Goal: Information Seeking & Learning: Learn about a topic

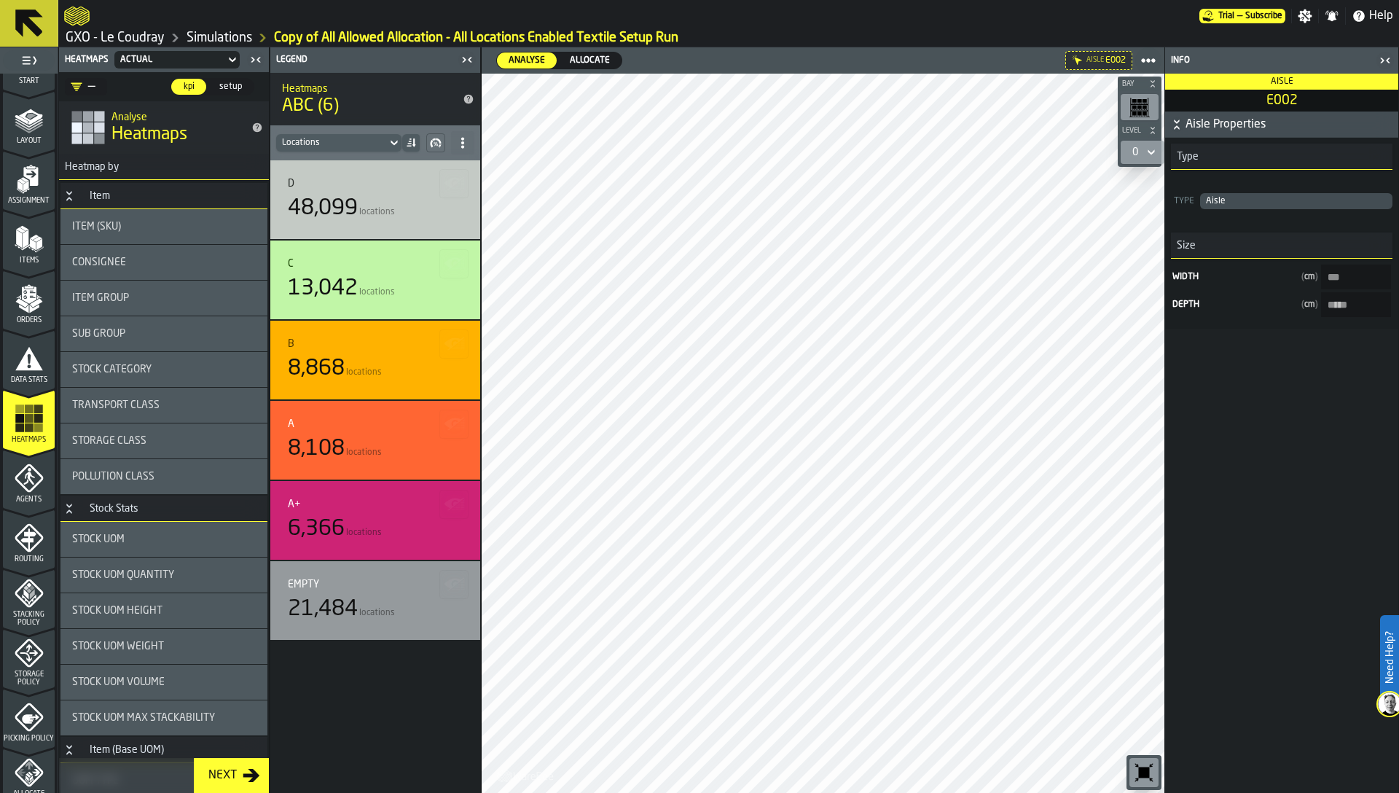
scroll to position [44, 0]
click at [31, 599] on icon "menu Stacking Policy" at bounding box center [29, 592] width 29 height 29
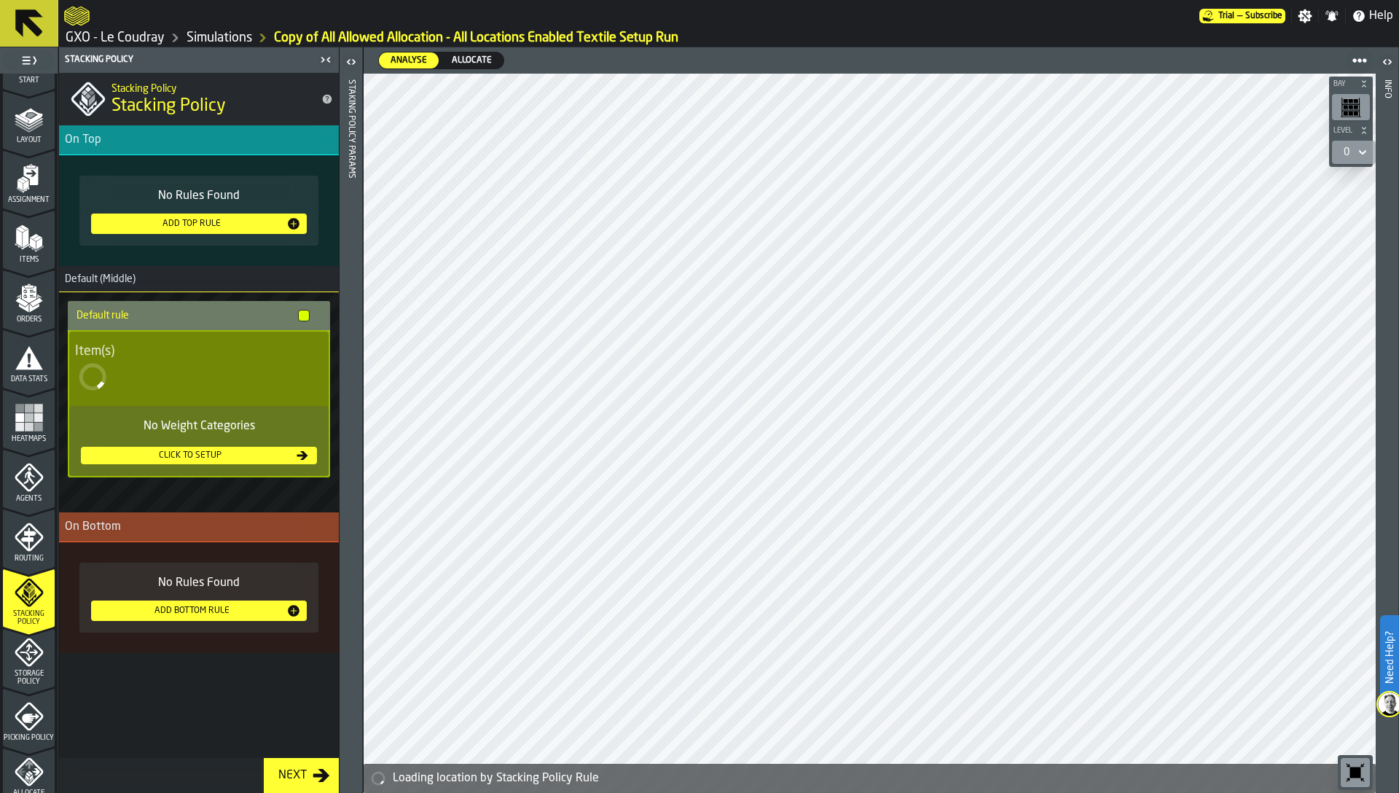
click at [28, 670] on span "Storage Policy" at bounding box center [29, 677] width 52 height 16
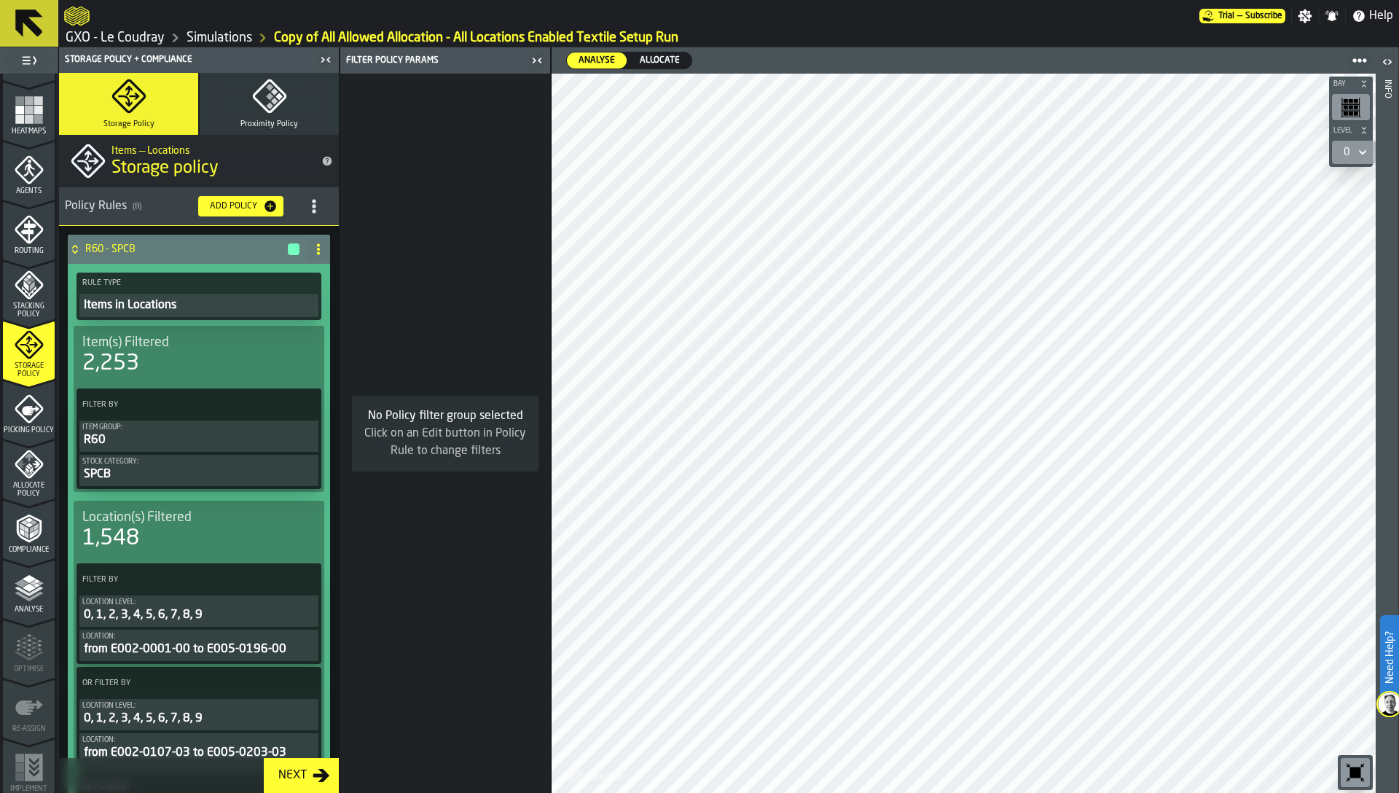
scroll to position [344, 0]
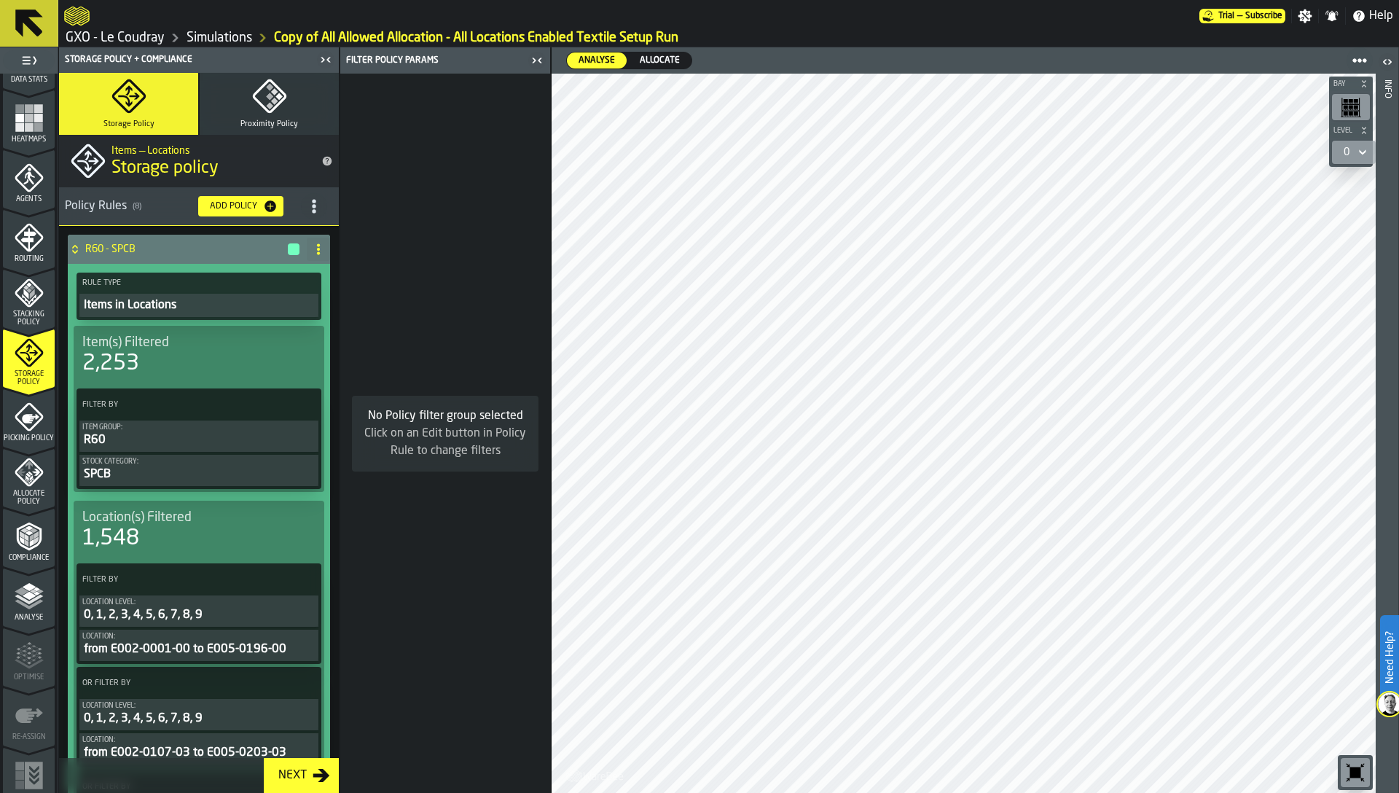
click at [23, 487] on div "Allocate Policy" at bounding box center [29, 481] width 52 height 48
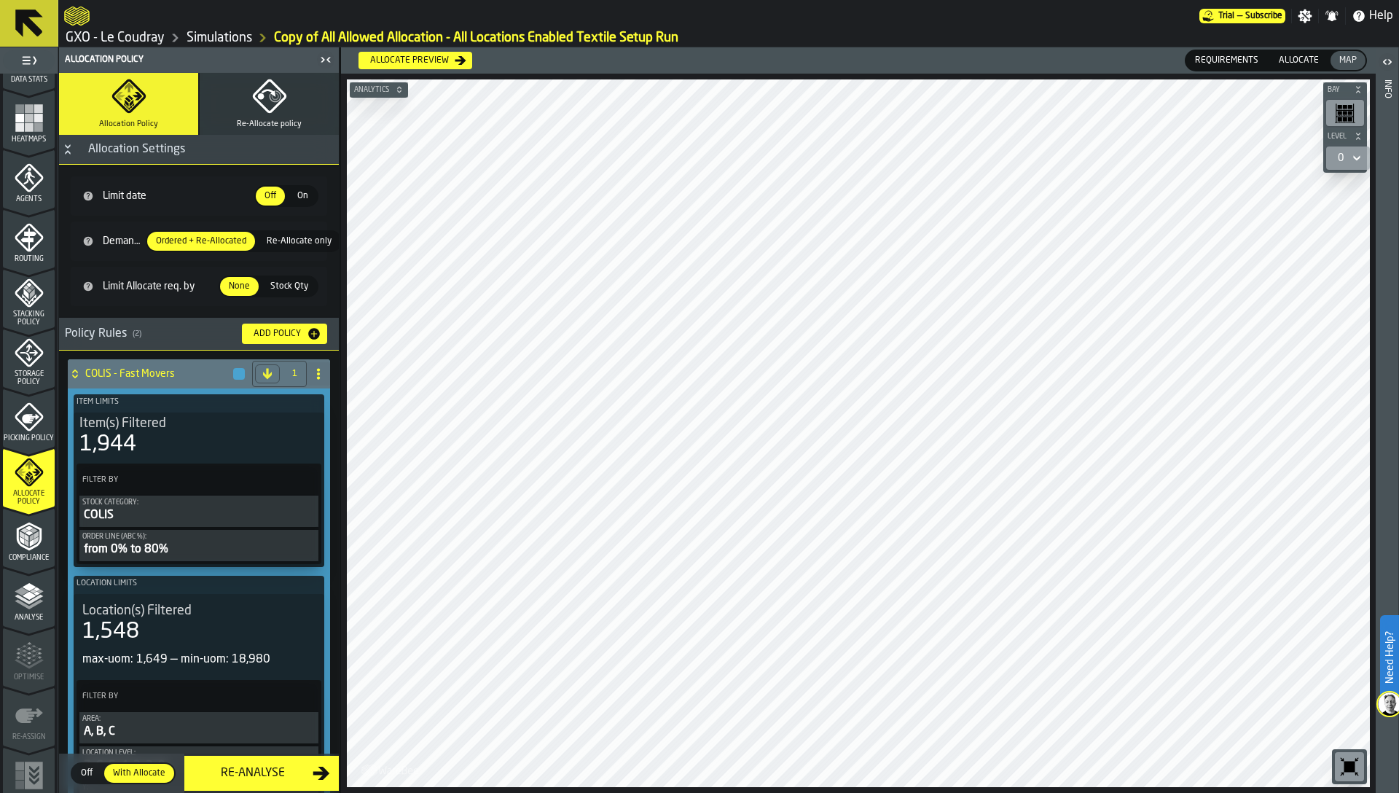
click at [186, 519] on div "COLIS" at bounding box center [198, 514] width 233 height 17
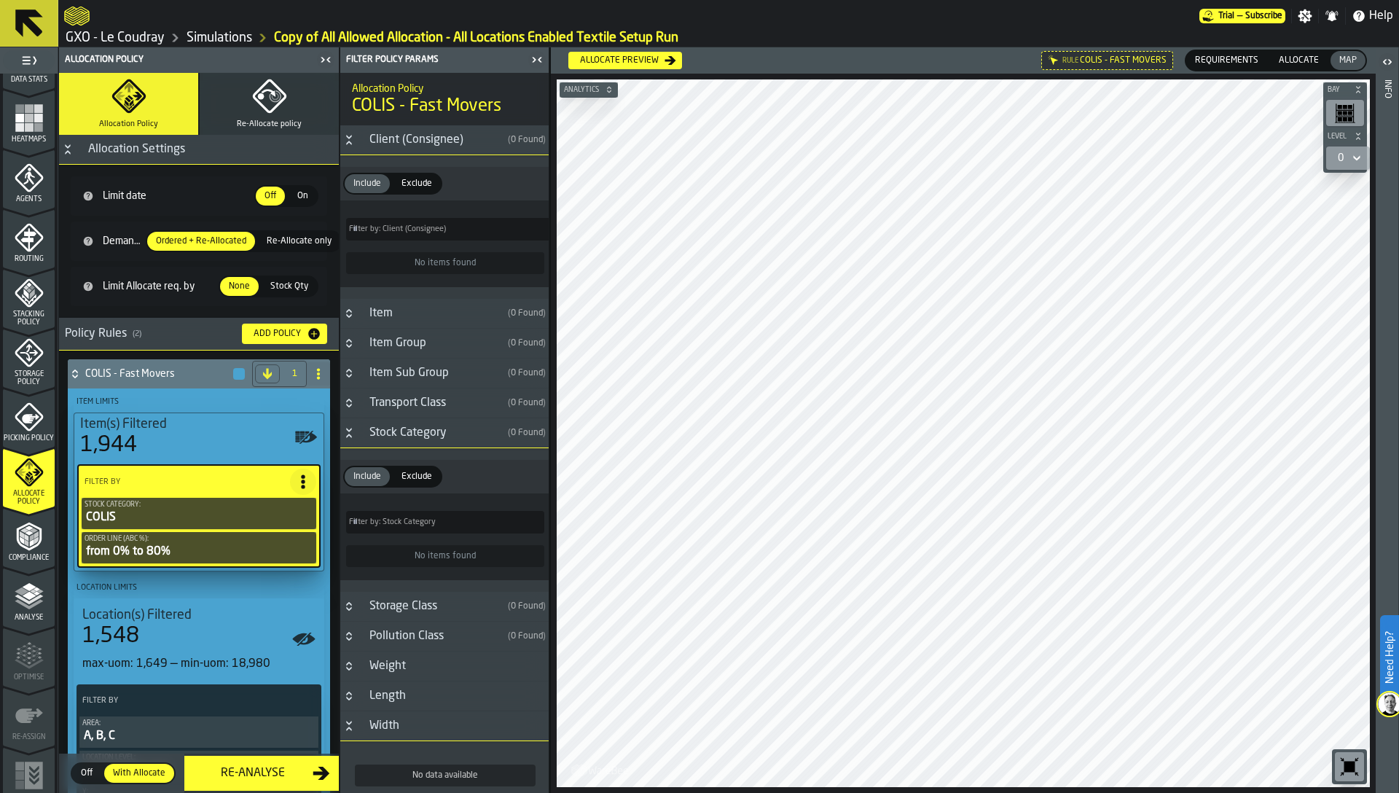
type input "*"
type input "**"
type input "*"
type input "**"
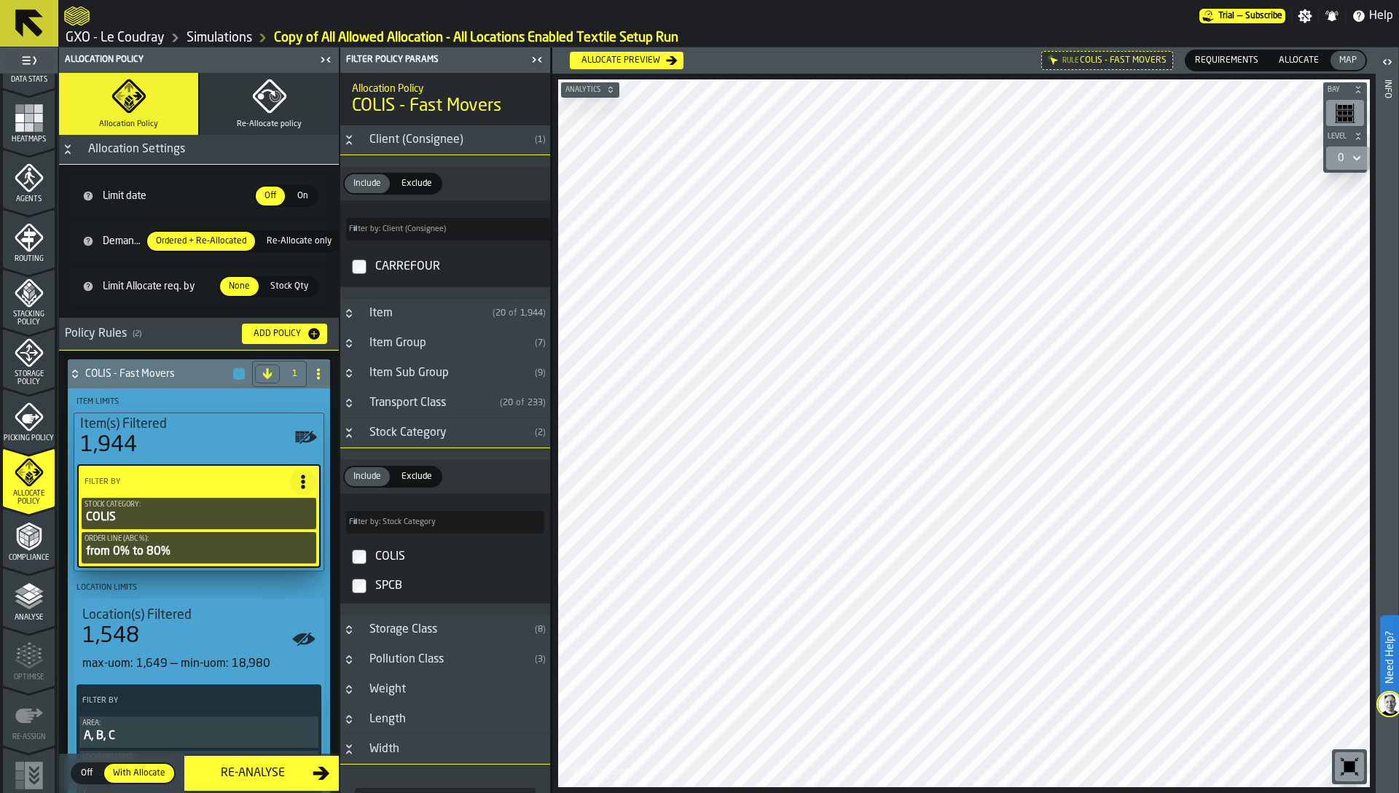
click at [348, 434] on icon "Button-Stock Category-open" at bounding box center [348, 435] width 5 height 4
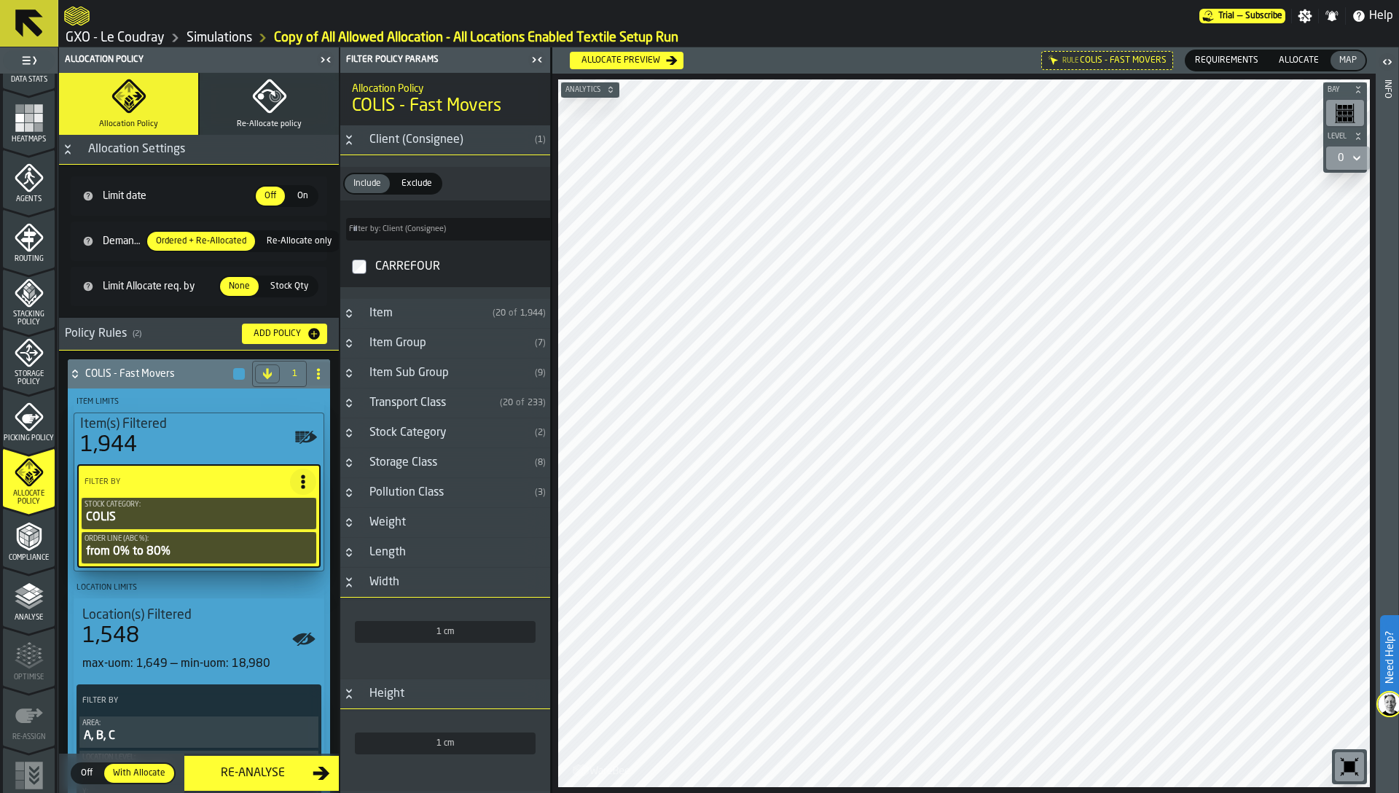
click at [343, 586] on icon "Button-Width-open" at bounding box center [349, 582] width 12 height 12
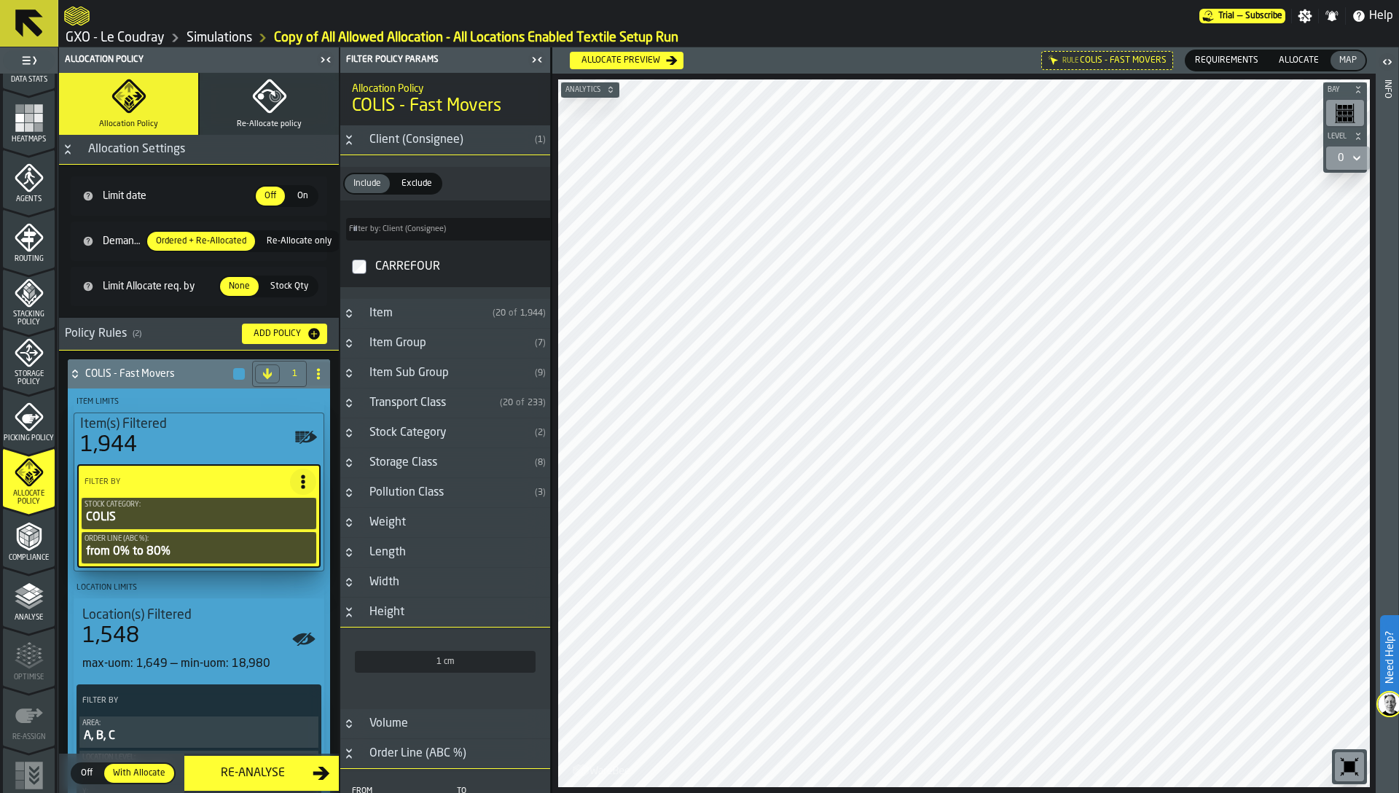
click at [345, 613] on icon "Button-Height-open" at bounding box center [349, 612] width 12 height 12
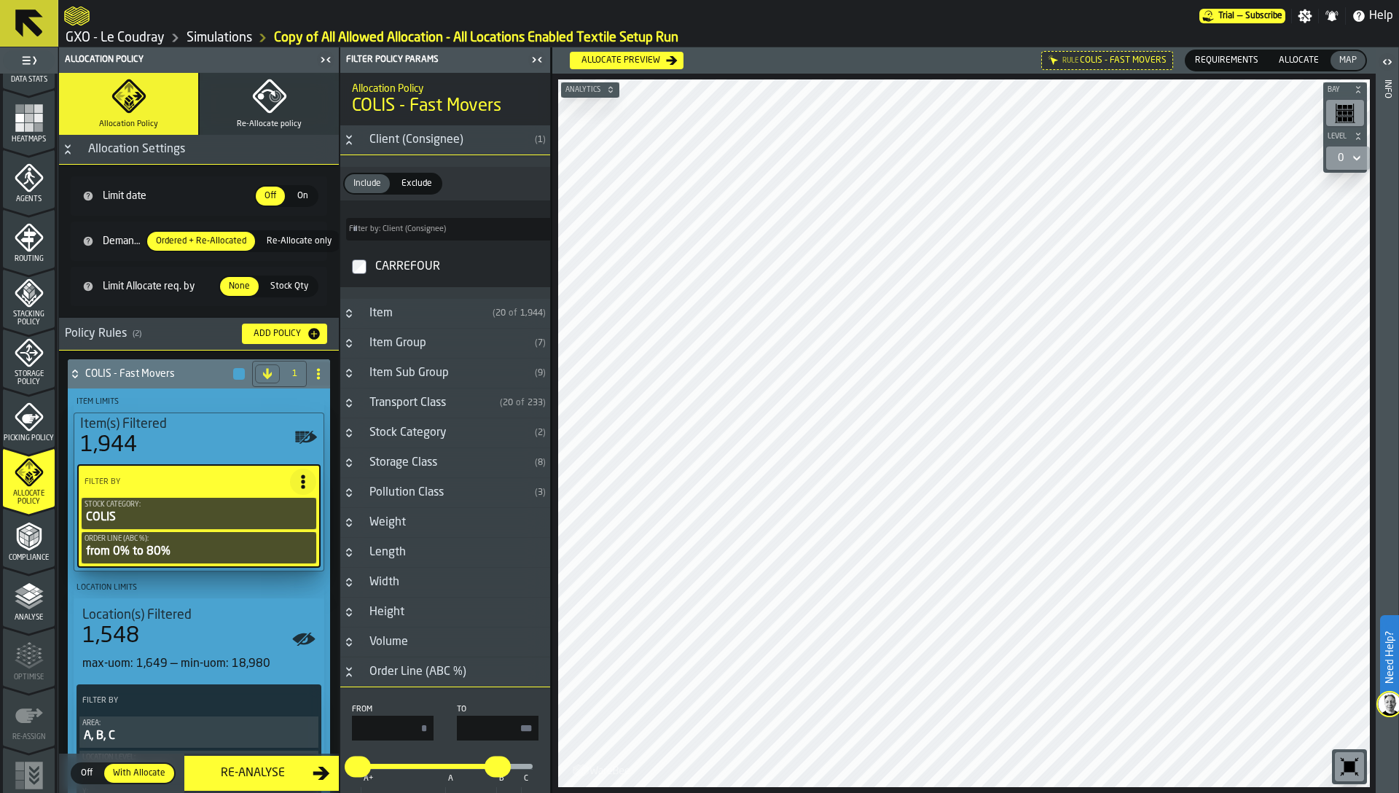
click at [345, 670] on icon "Button-Order Line (ABC %)-open" at bounding box center [349, 672] width 12 height 12
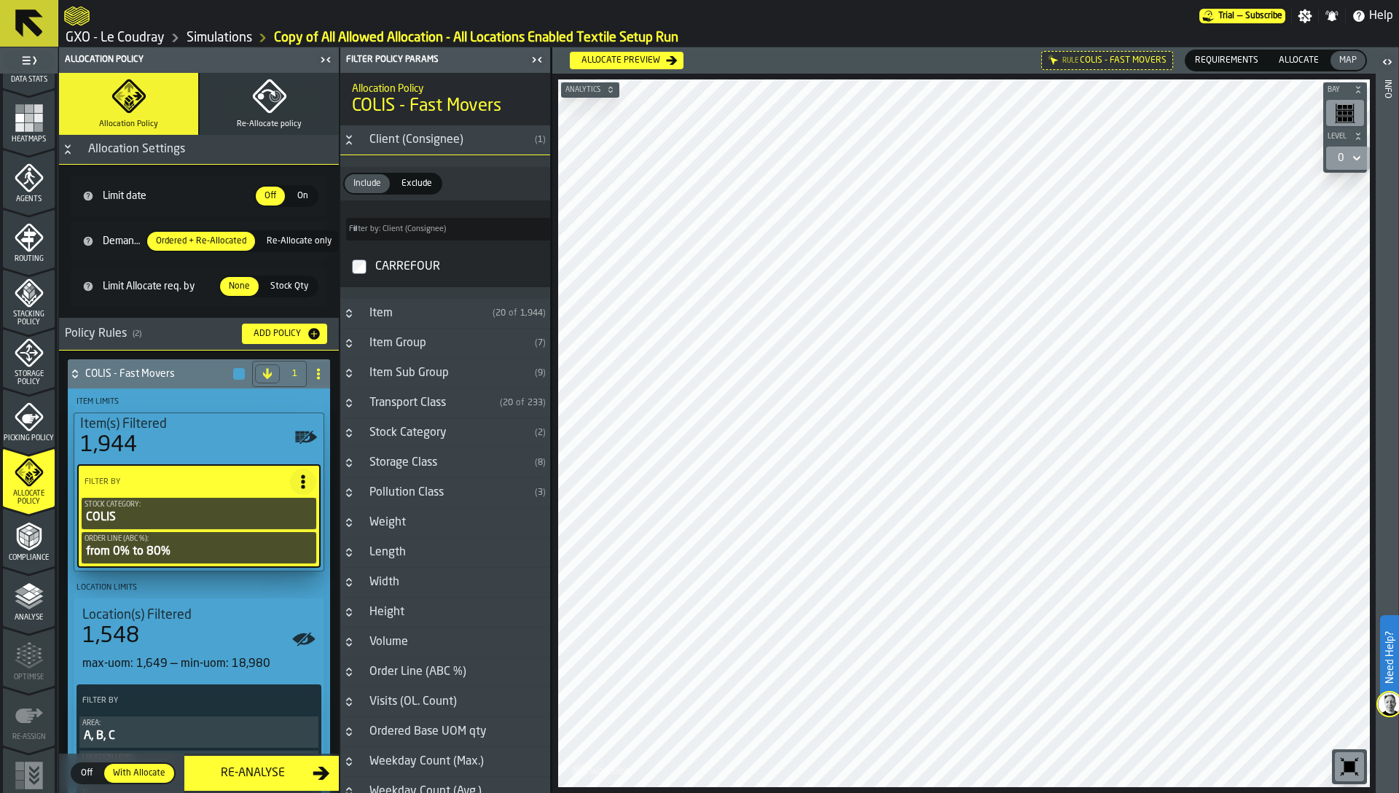
click at [347, 138] on icon "Button-Client (Consignee)-open" at bounding box center [348, 137] width 5 height 4
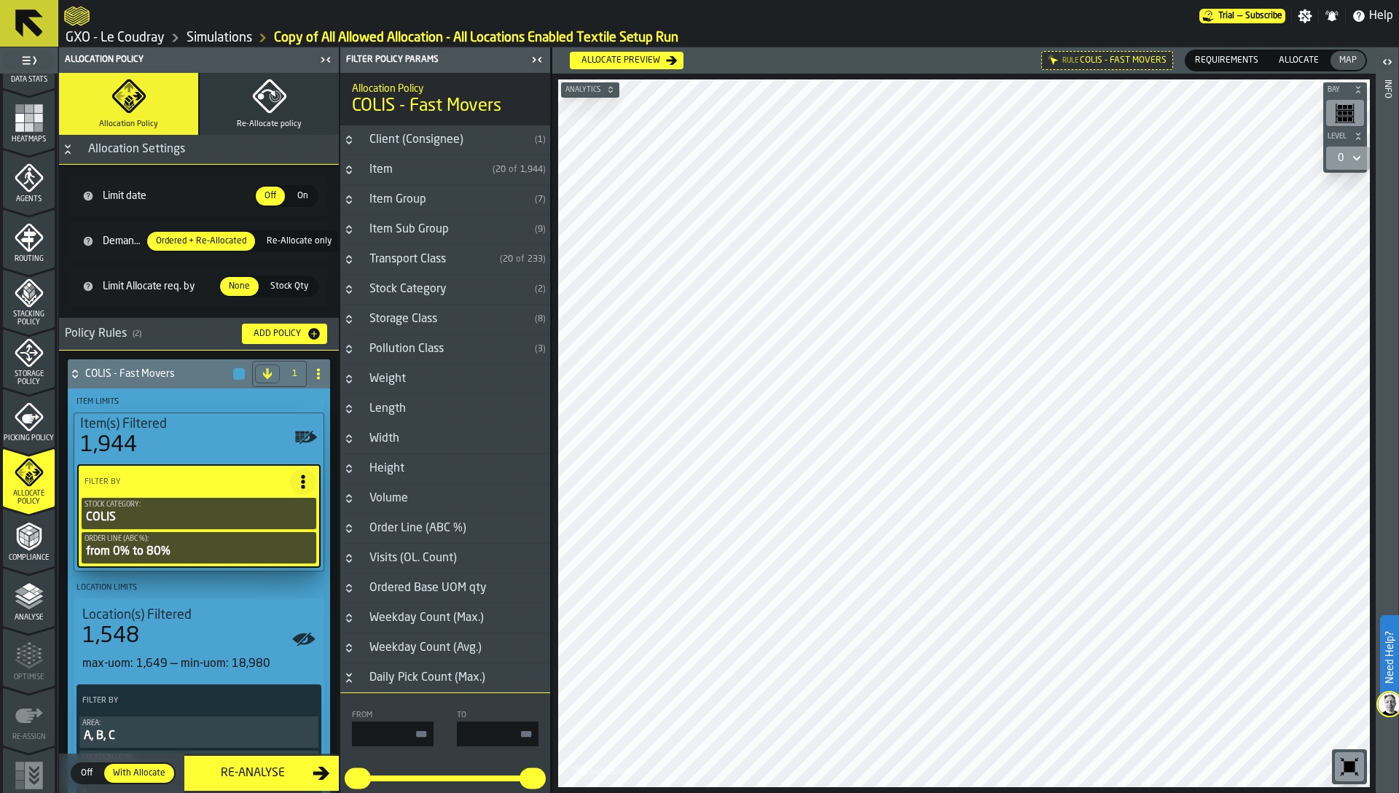
click at [353, 676] on icon "Button-Daily Pick Count (Max.)-open" at bounding box center [349, 678] width 12 height 12
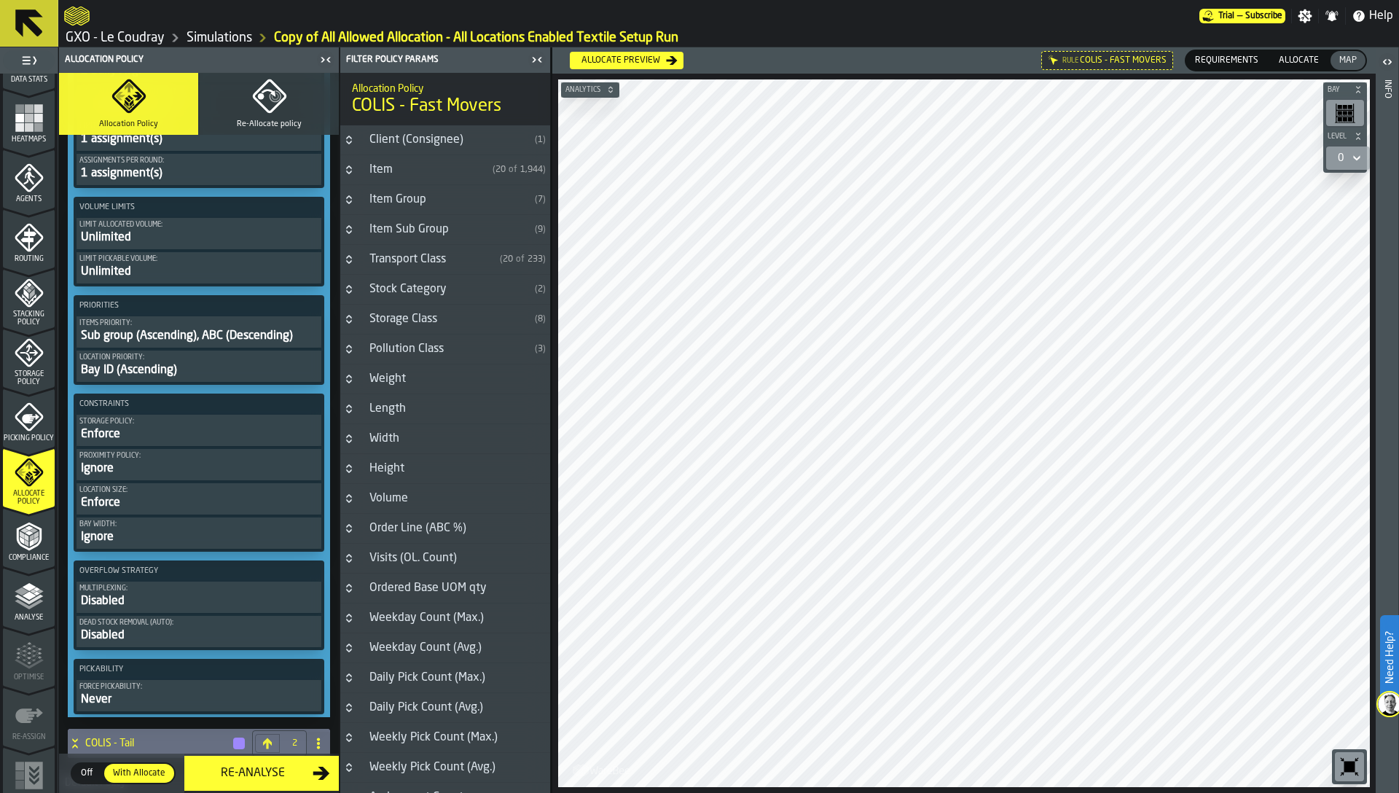
scroll to position [733, 0]
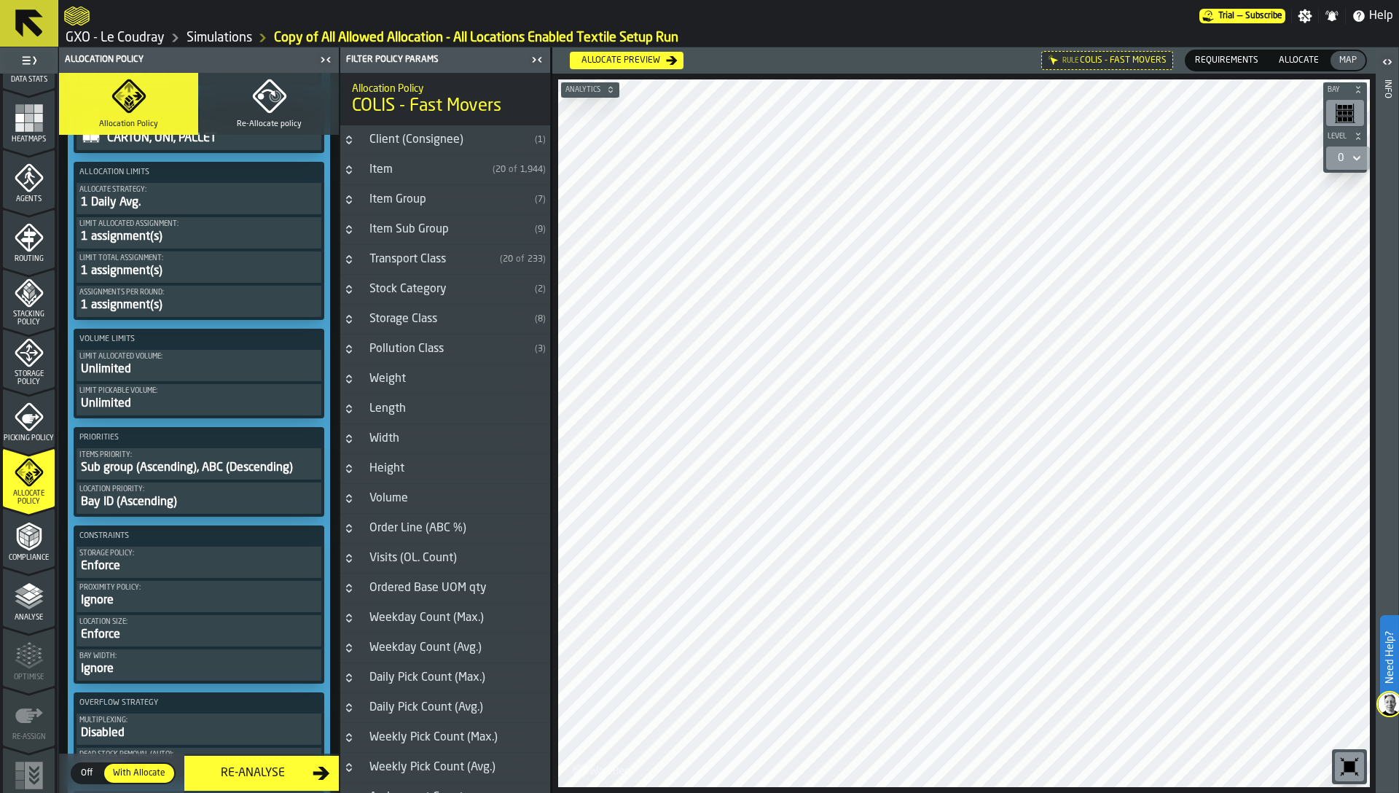
click at [118, 467] on div "Sub group (Ascending), ABC (Descending)" at bounding box center [198, 467] width 239 height 17
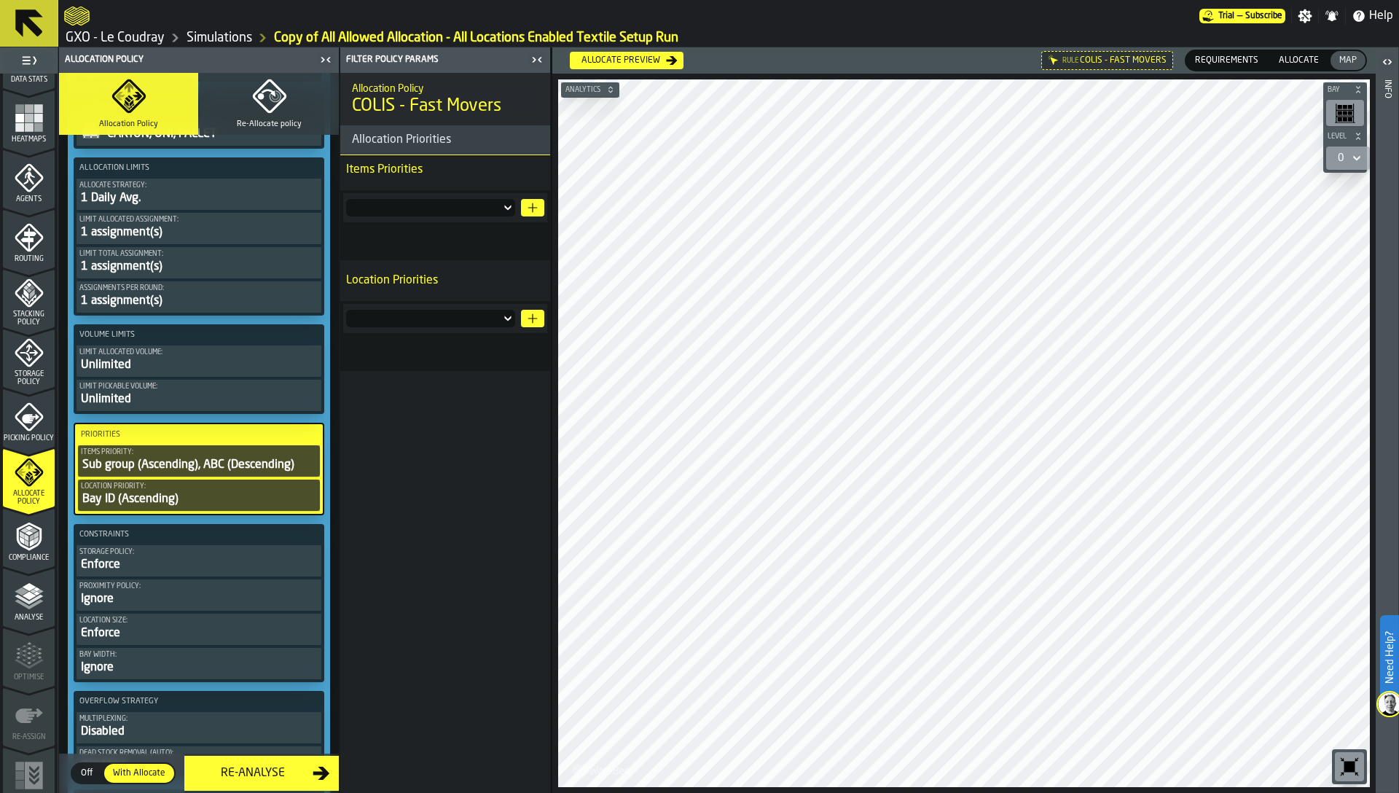
scroll to position [728, 0]
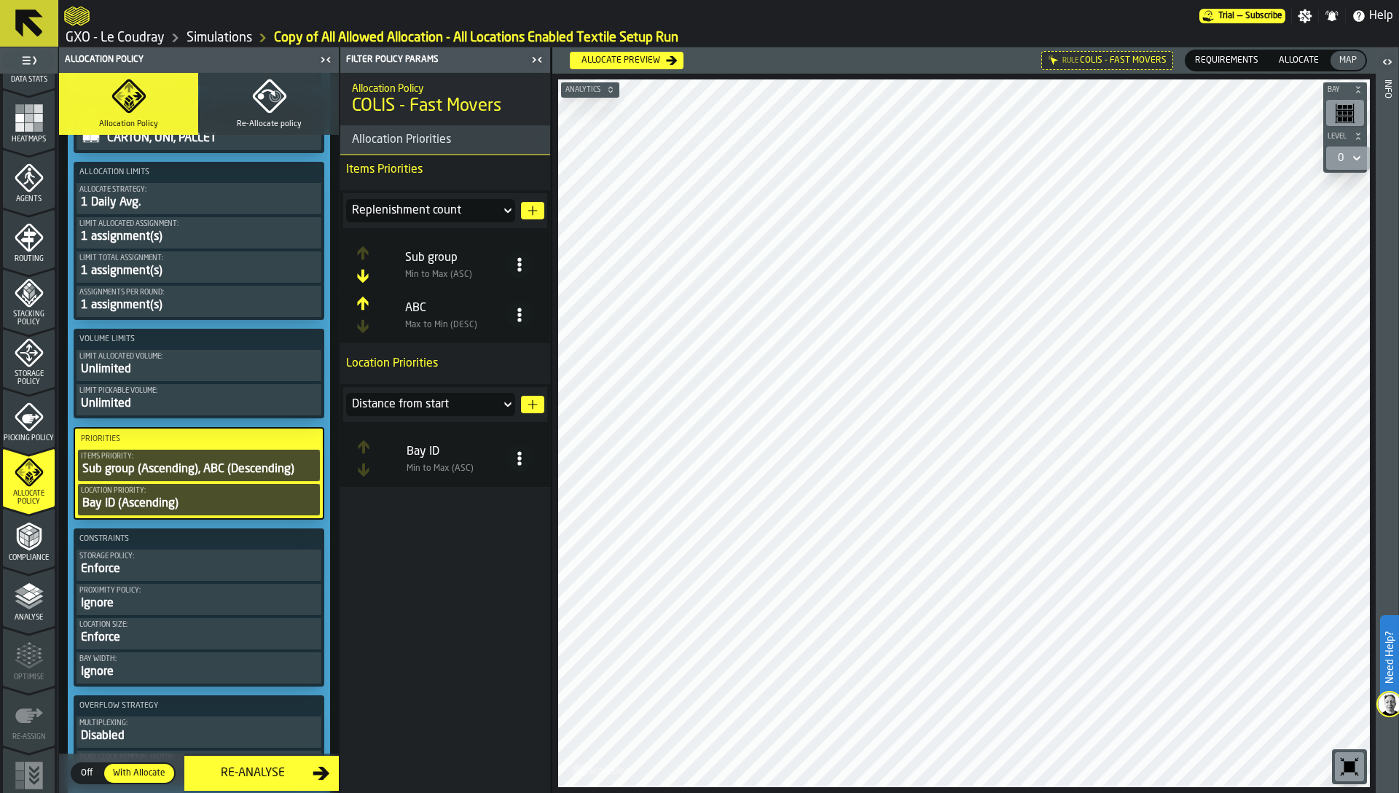
click at [418, 458] on div "Bay ID" at bounding box center [456, 451] width 100 height 17
click at [492, 399] on div "Distance from start" at bounding box center [423, 404] width 143 height 17
click at [411, 542] on div "Custom" at bounding box center [431, 541] width 152 height 12
click at [534, 404] on icon "button-" at bounding box center [533, 404] width 12 height 12
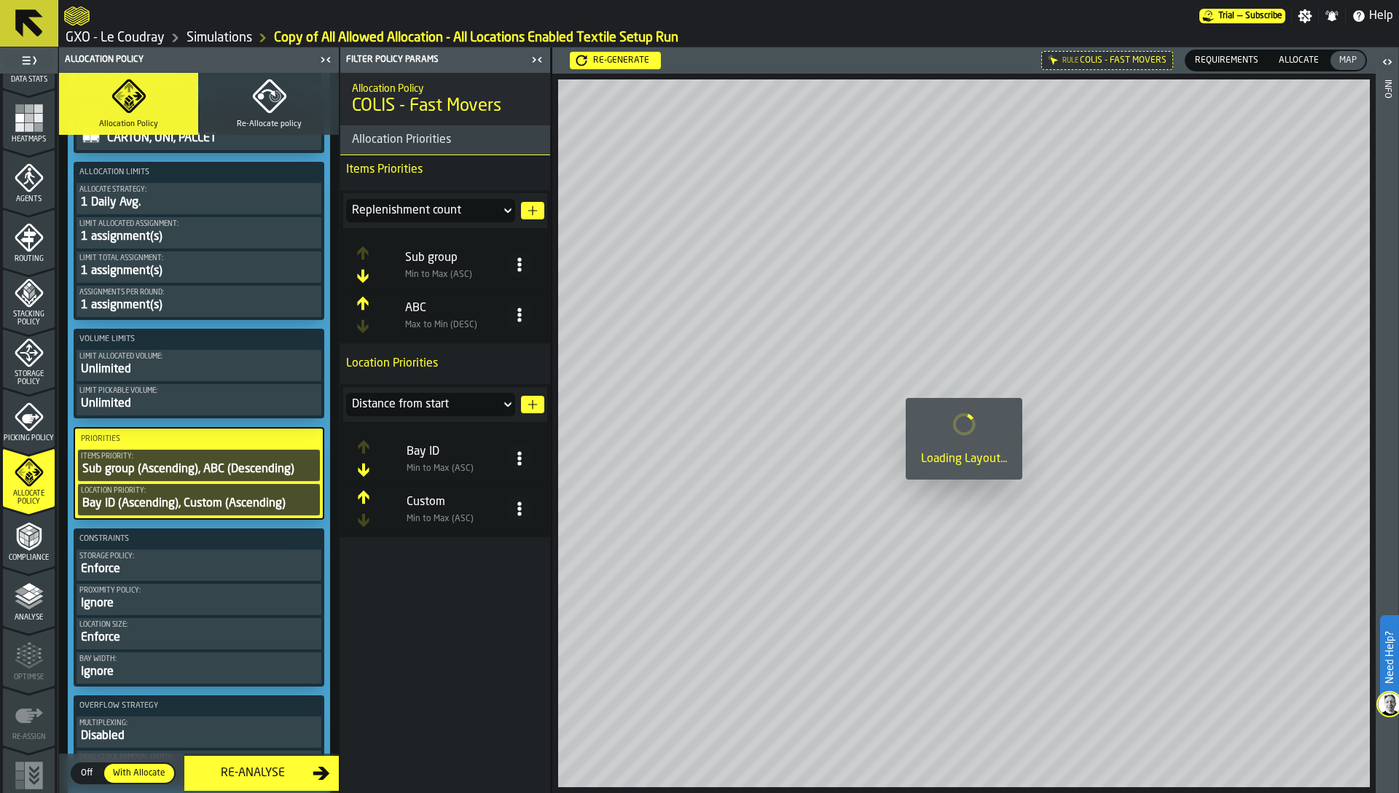
click at [473, 515] on span "Min to Max (ASC)" at bounding box center [456, 519] width 100 height 10
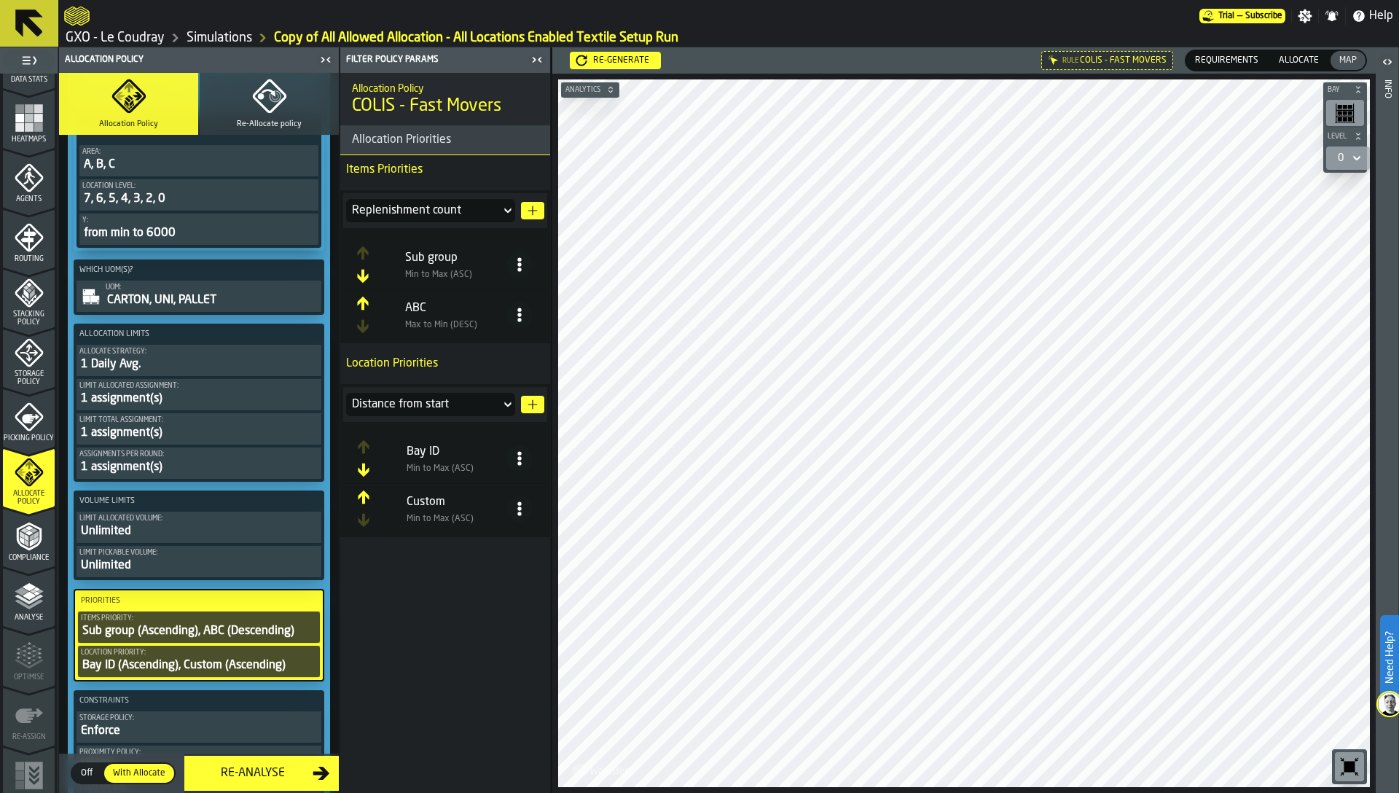
scroll to position [245, 0]
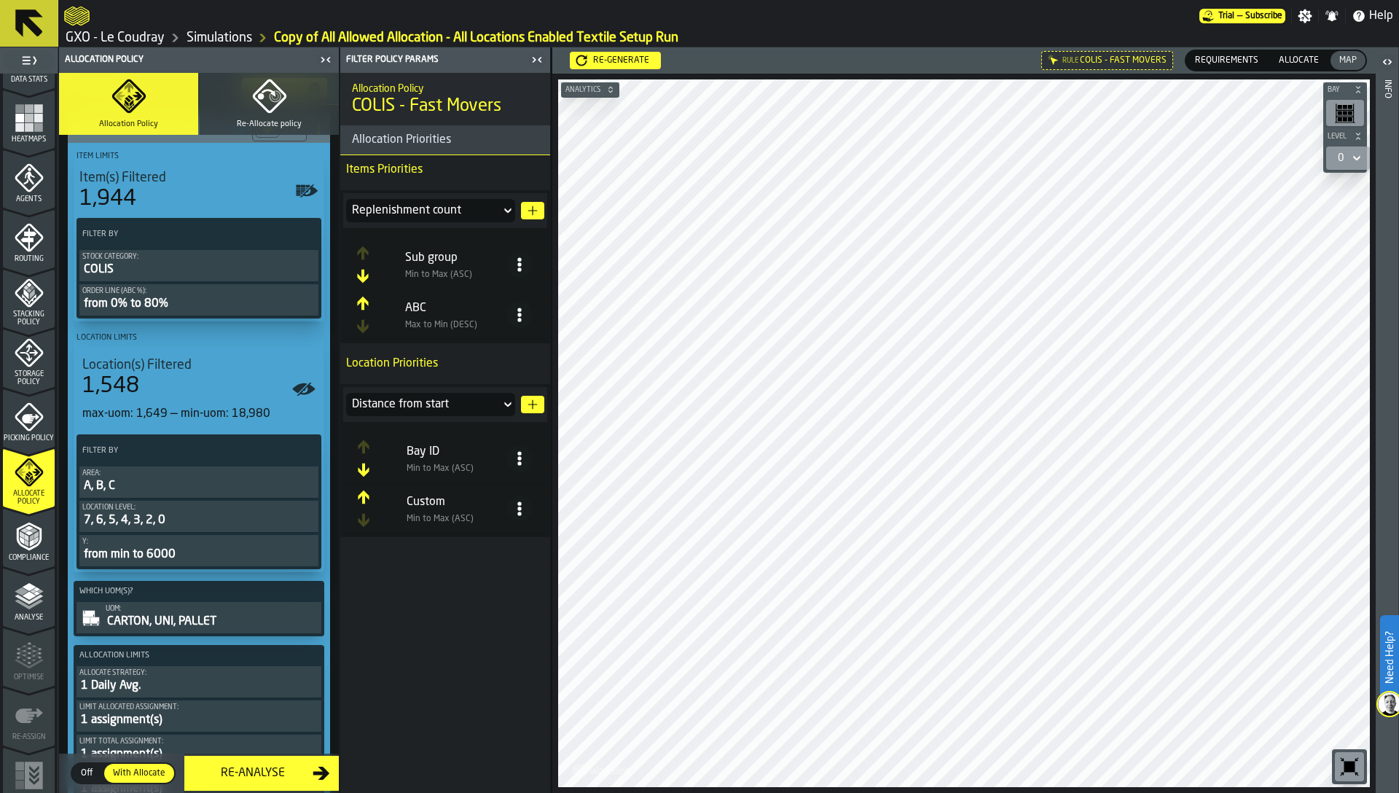
click at [155, 484] on div "A, B, C" at bounding box center [198, 485] width 233 height 17
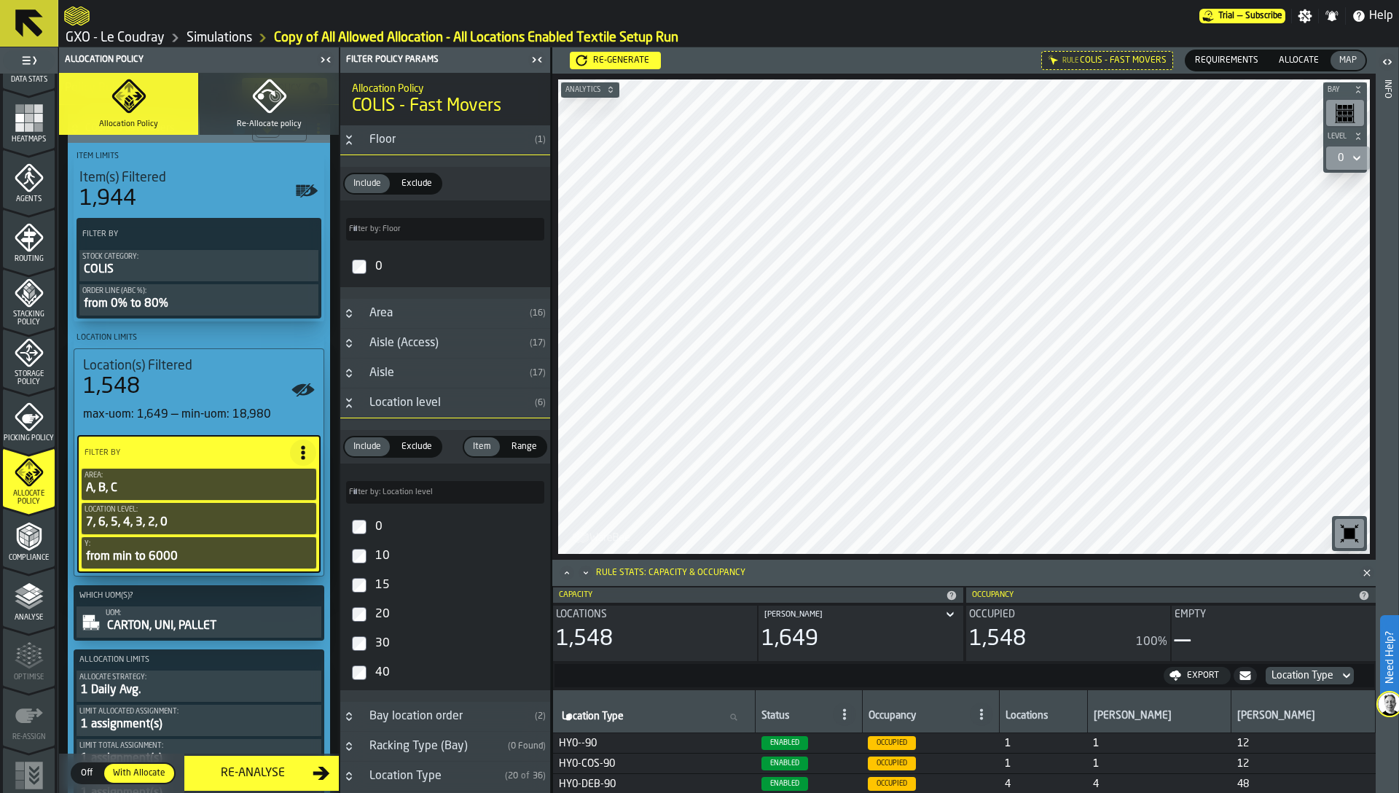
click at [365, 407] on div "Location level" at bounding box center [445, 402] width 168 height 17
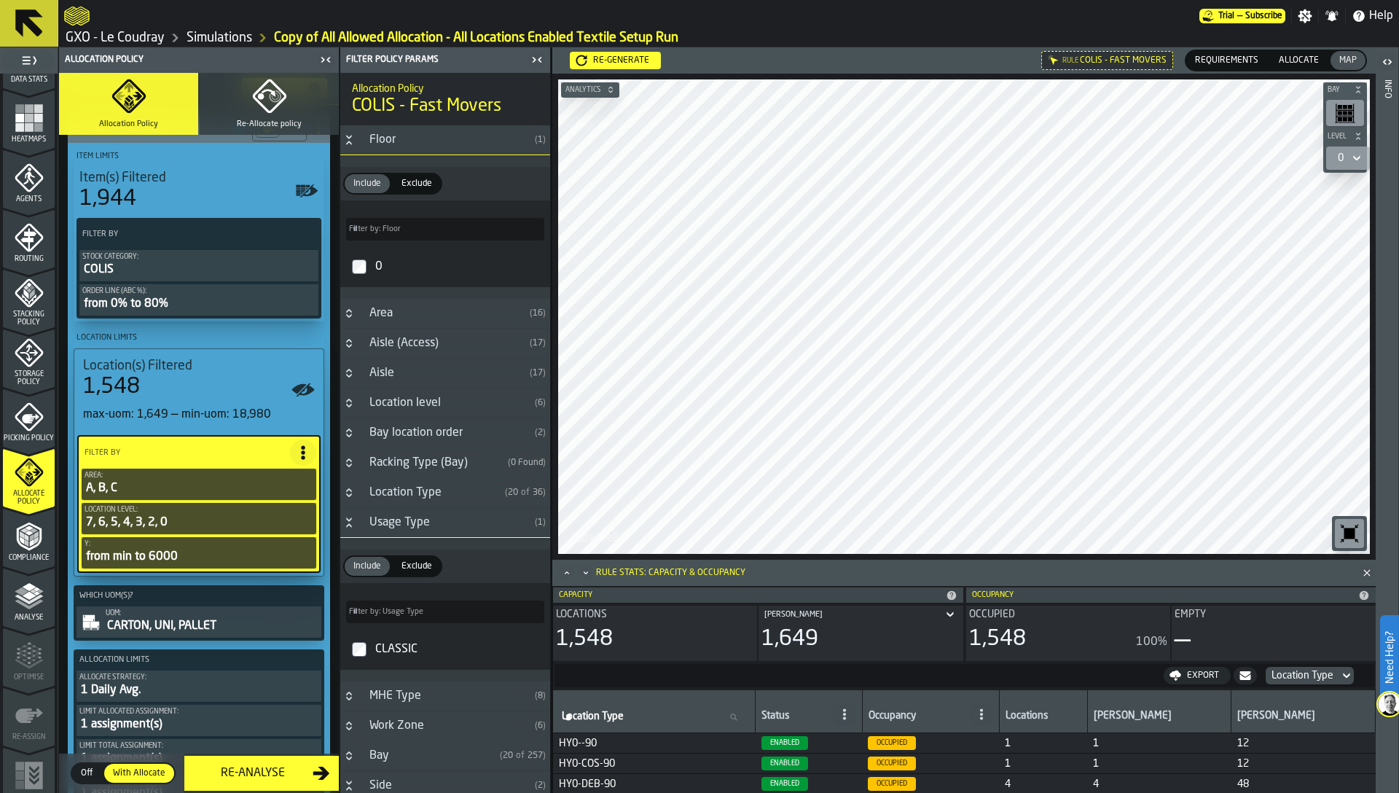
click at [355, 524] on button "Button-Usage Type-open" at bounding box center [348, 522] width 17 height 12
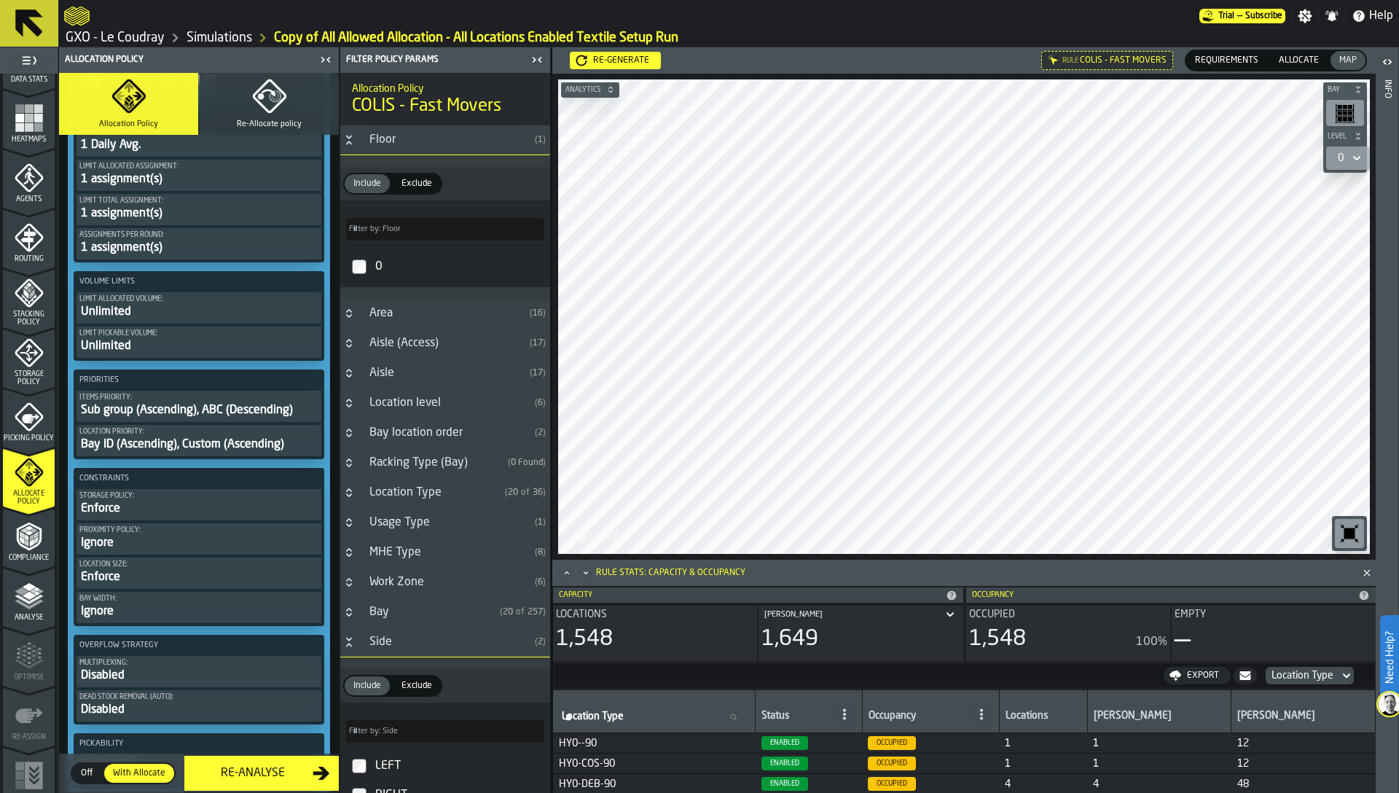
scroll to position [794, 0]
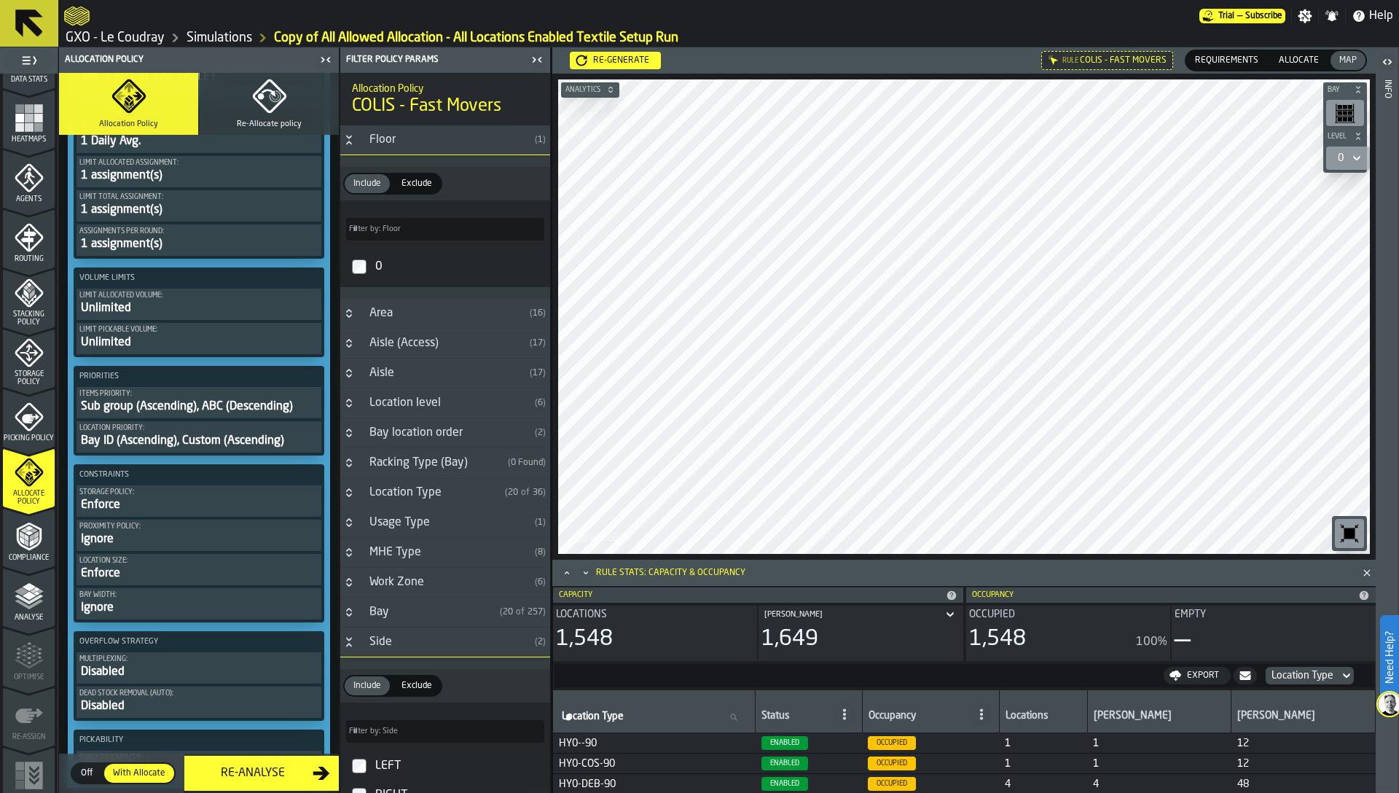
click at [171, 444] on div "Bay ID (Ascending), Custom (Ascending)" at bounding box center [198, 440] width 239 height 17
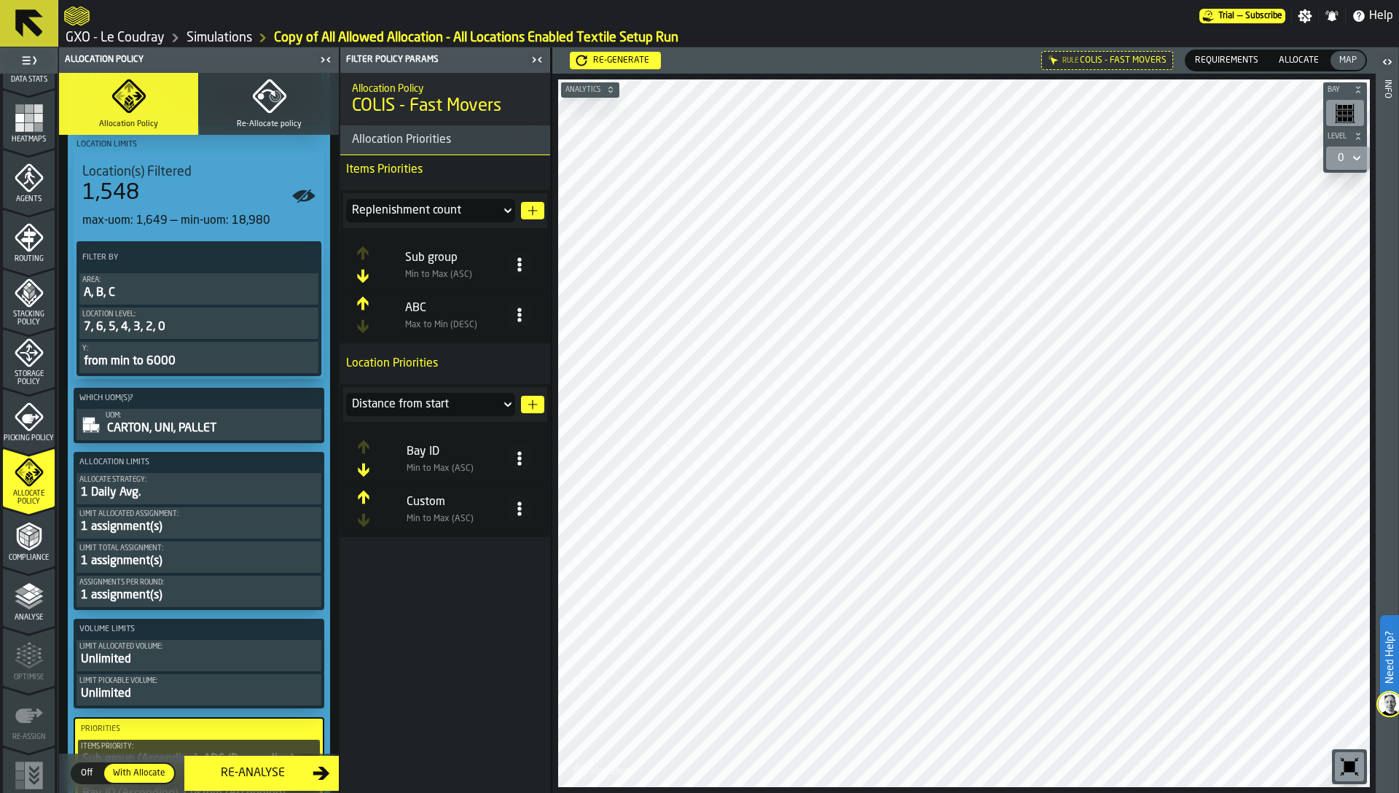
scroll to position [387, 0]
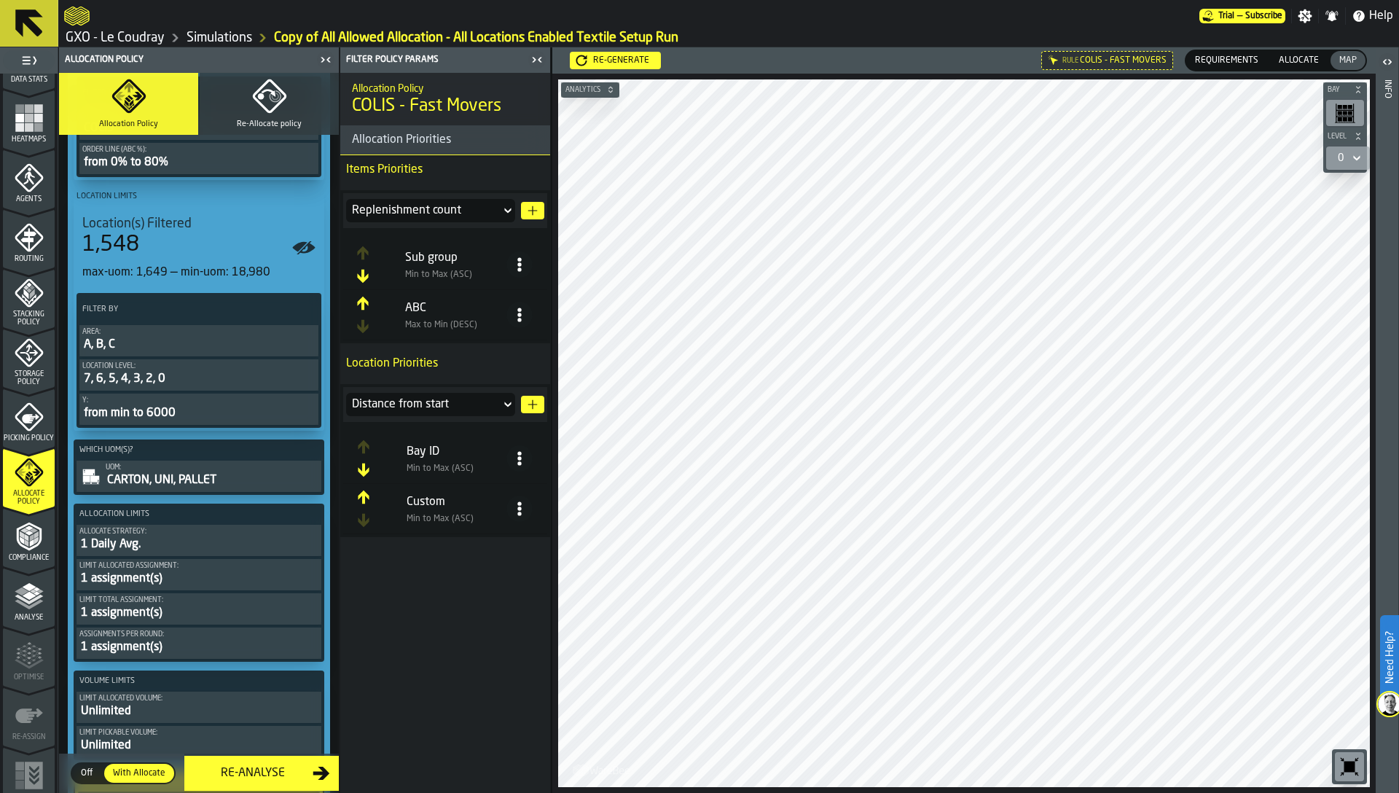
click at [185, 362] on div "Location level:" at bounding box center [198, 366] width 233 height 8
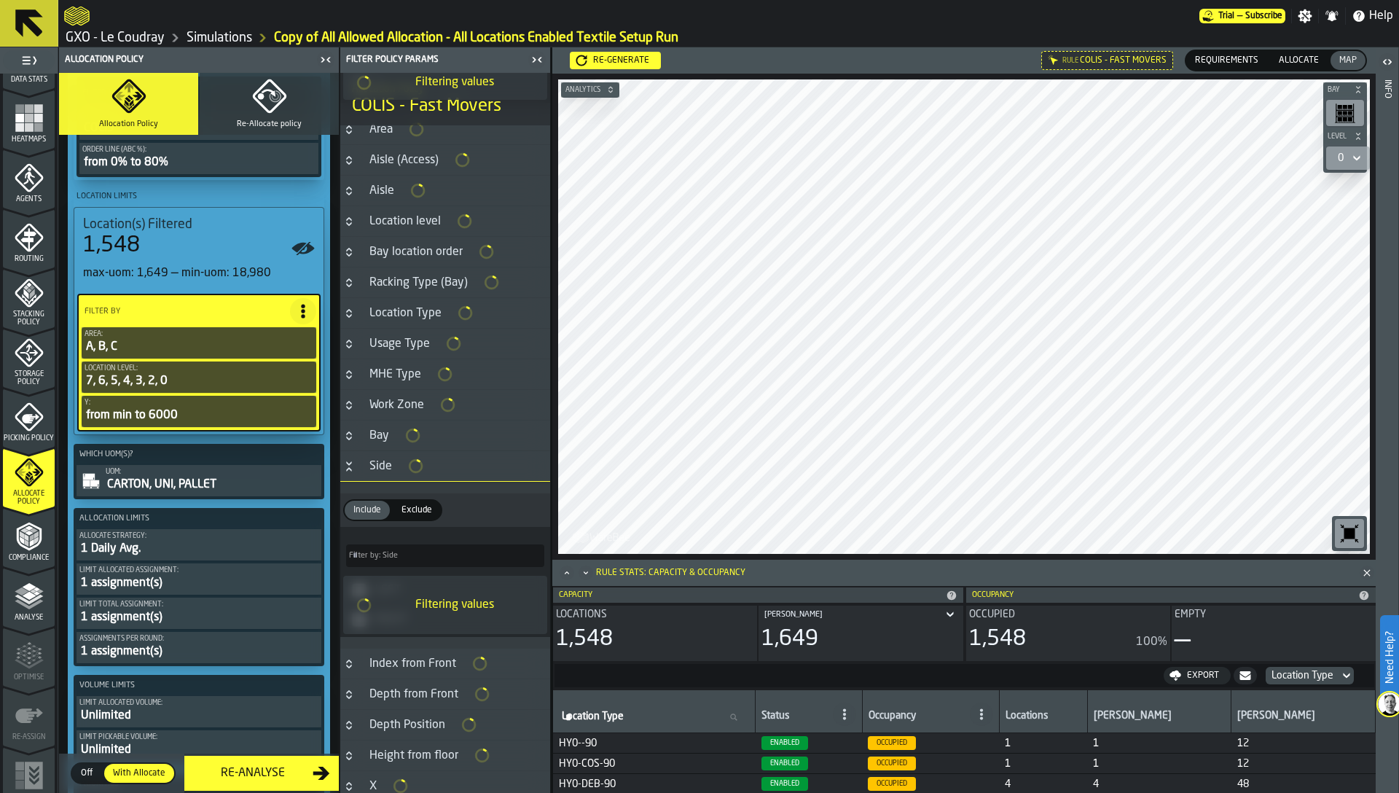
click at [395, 467] on h3 "Side" at bounding box center [445, 466] width 210 height 31
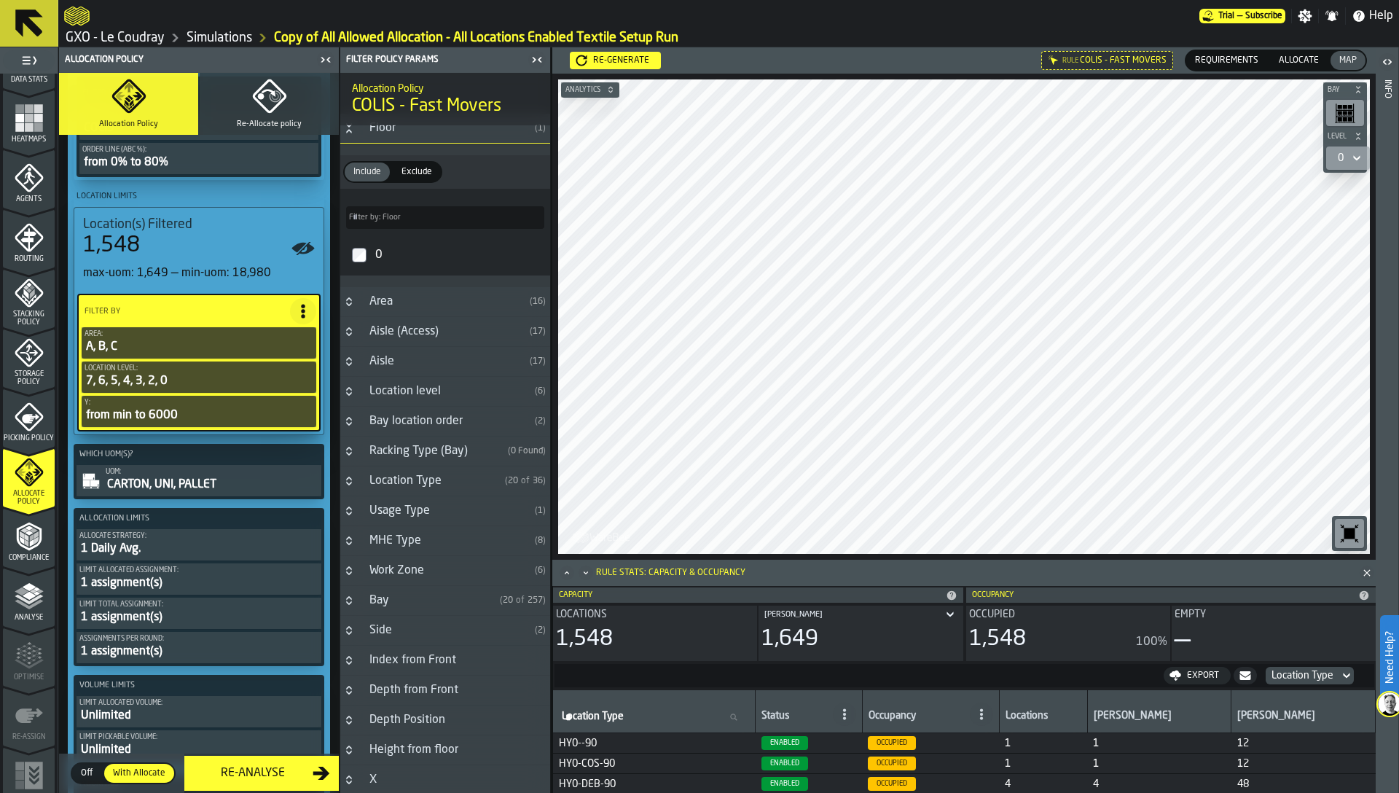
scroll to position [0, 0]
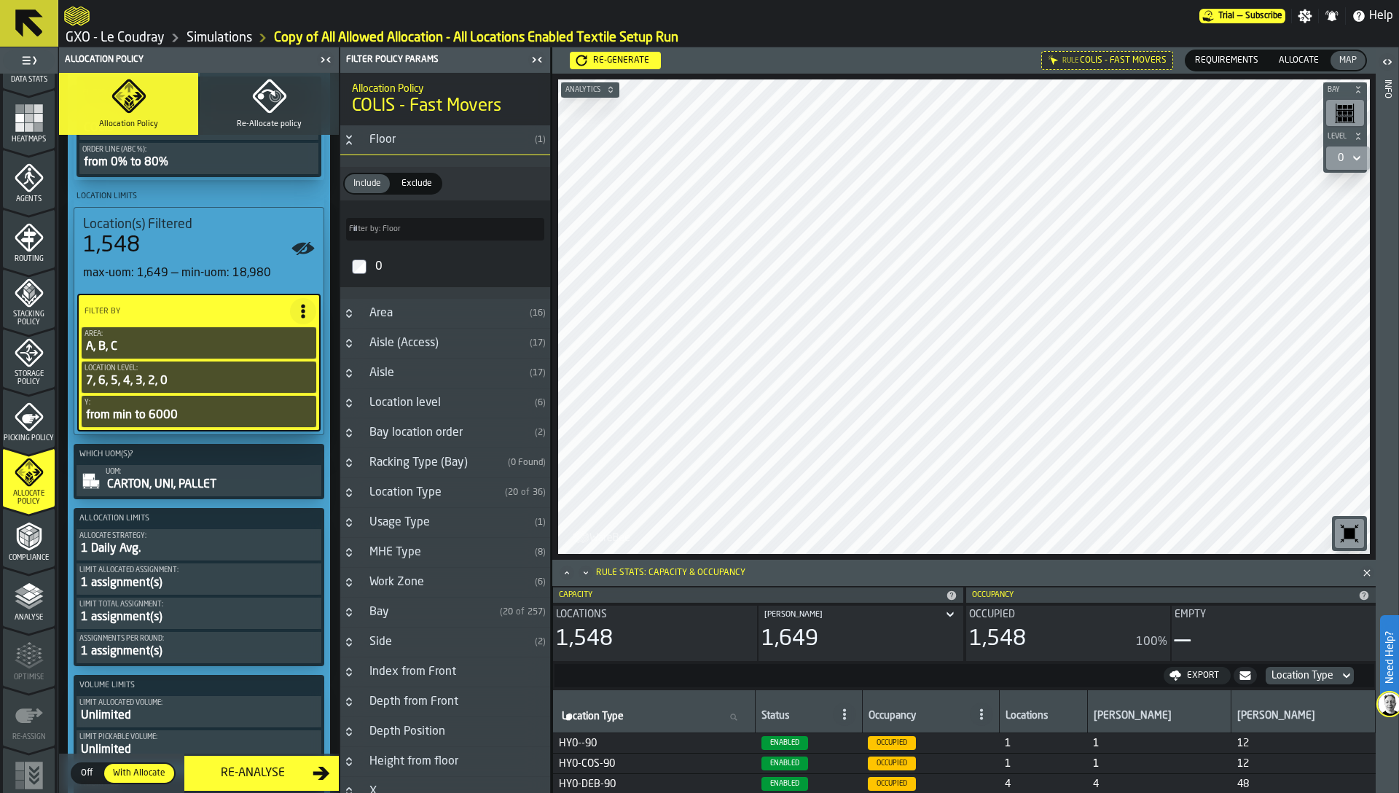
drag, startPoint x: 178, startPoint y: 478, endPoint x: 185, endPoint y: 474, distance: 7.5
click at [185, 474] on div "UOM: CARTON, UNI, PALLET" at bounding box center [212, 480] width 213 height 25
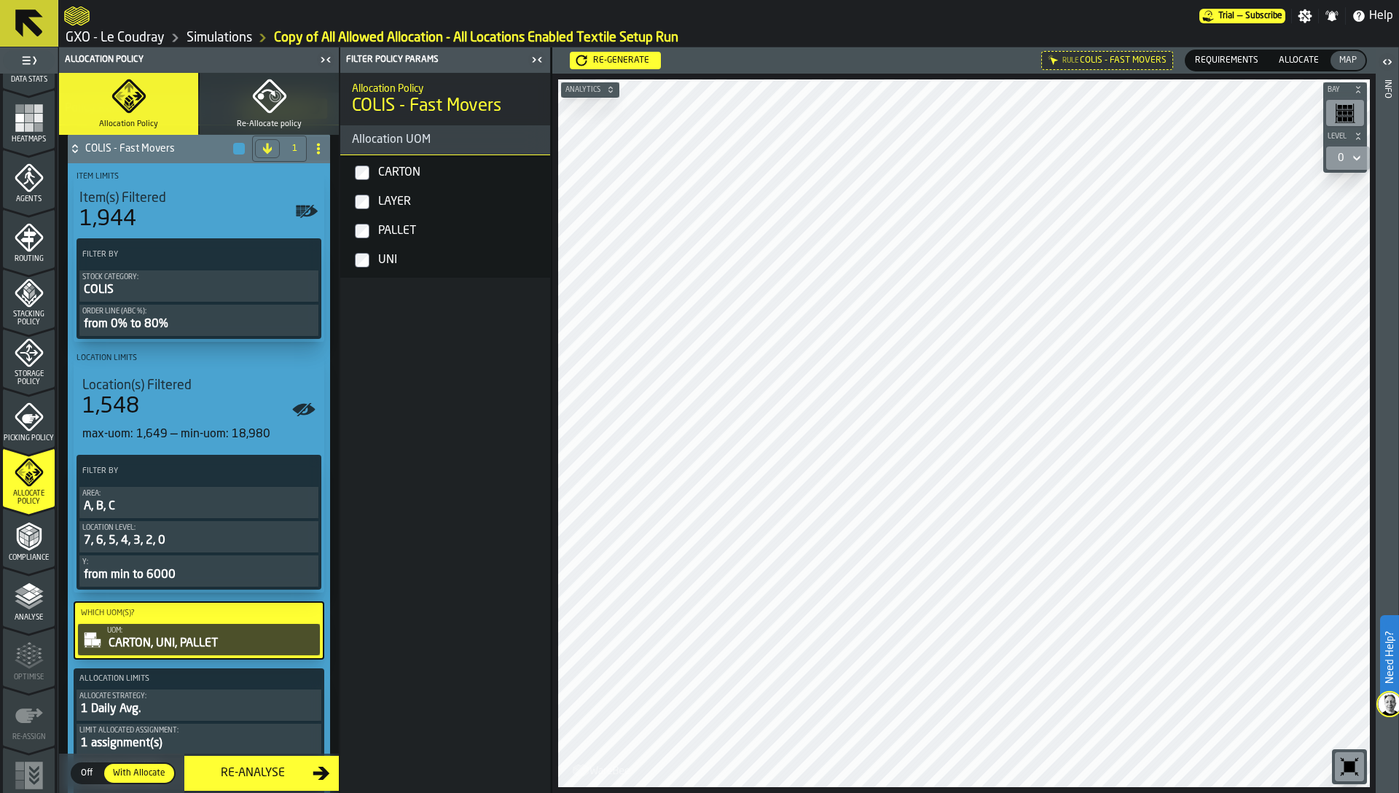
scroll to position [211, 0]
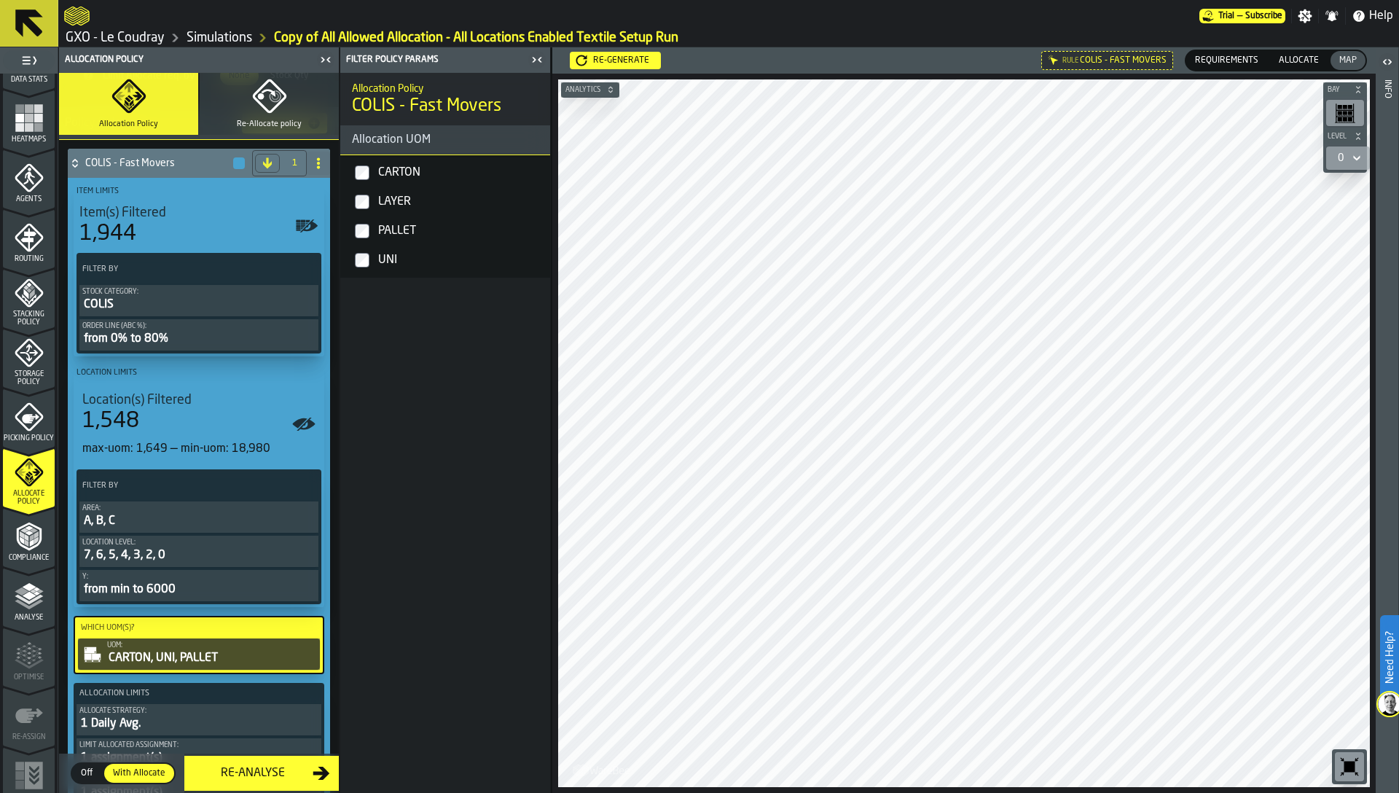
click at [186, 526] on div "A, B, C" at bounding box center [198, 520] width 233 height 17
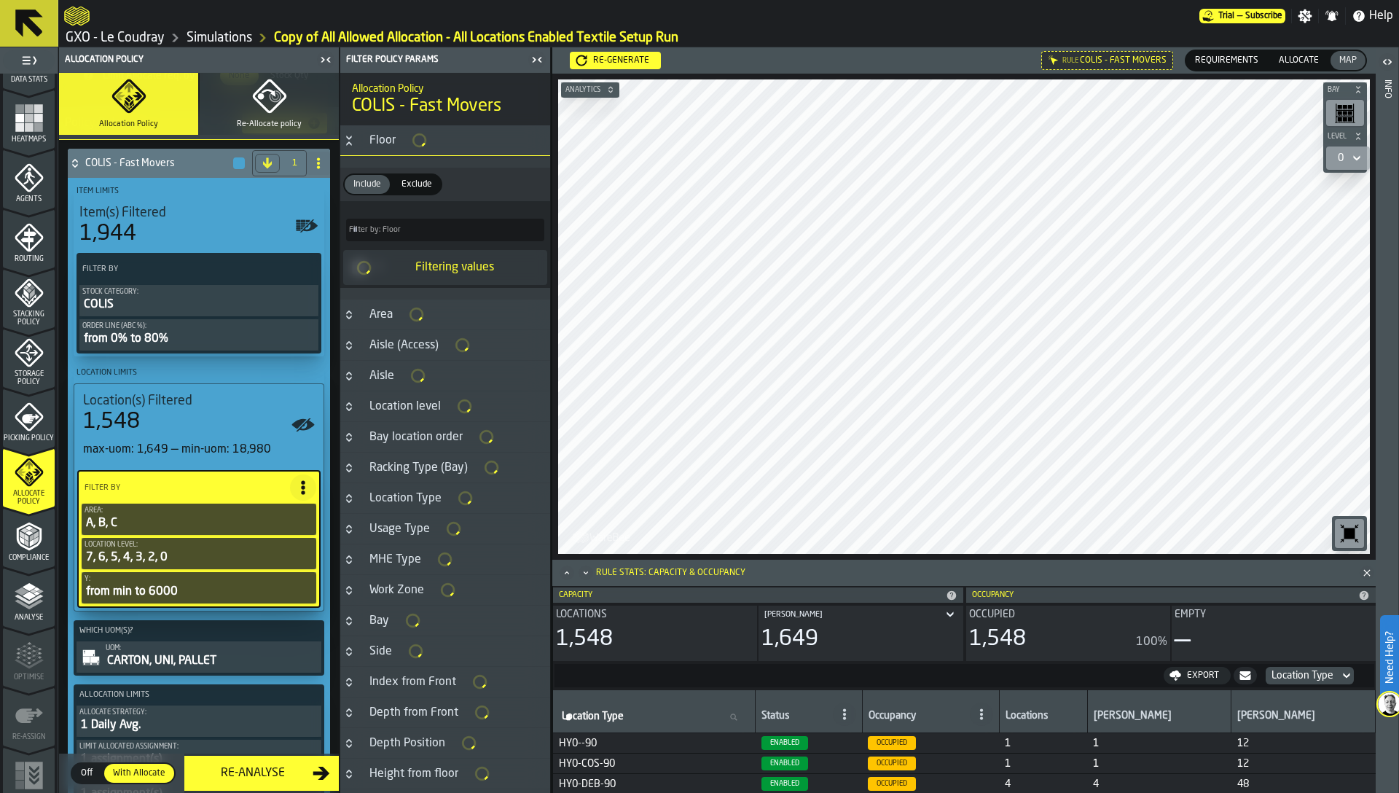
scroll to position [7, 0]
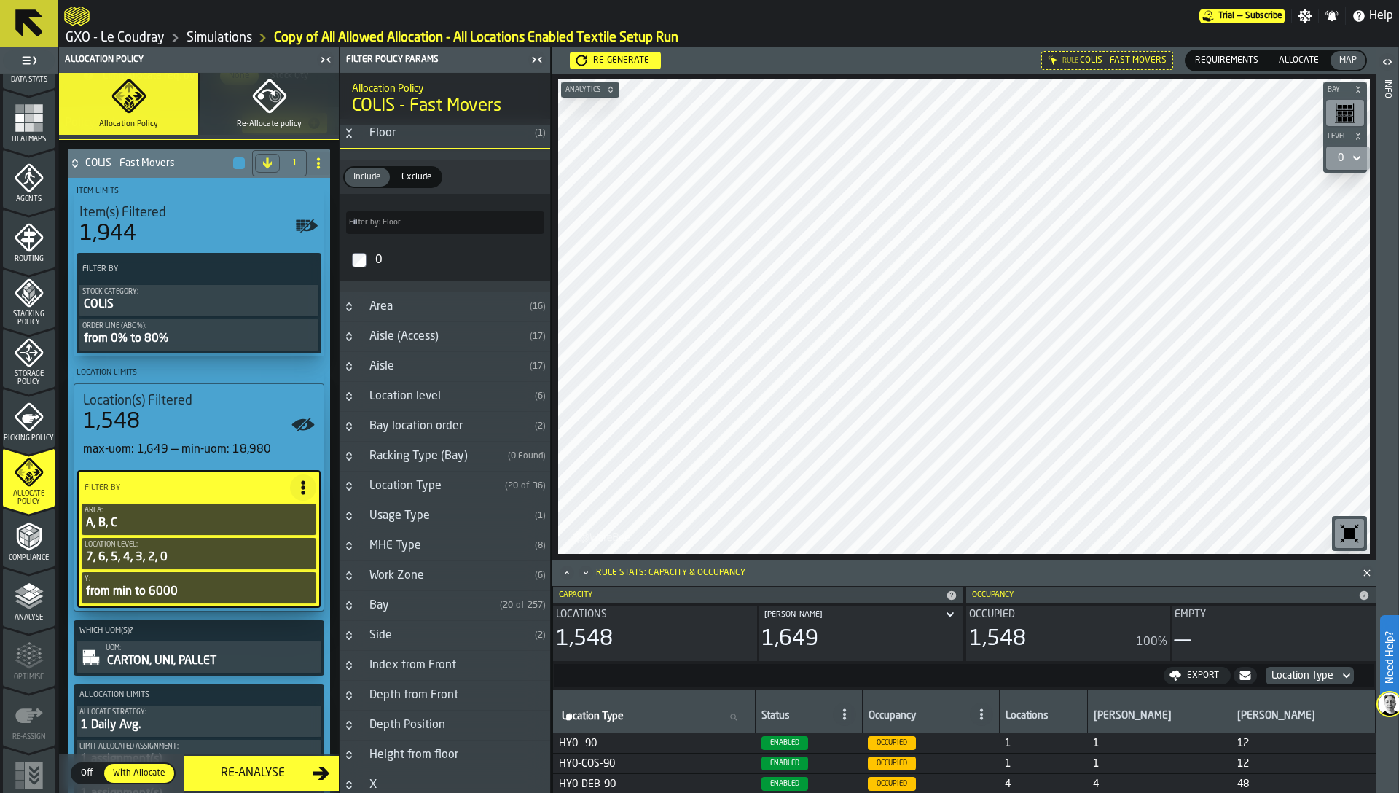
click at [404, 425] on div "Bay location order" at bounding box center [445, 425] width 168 height 17
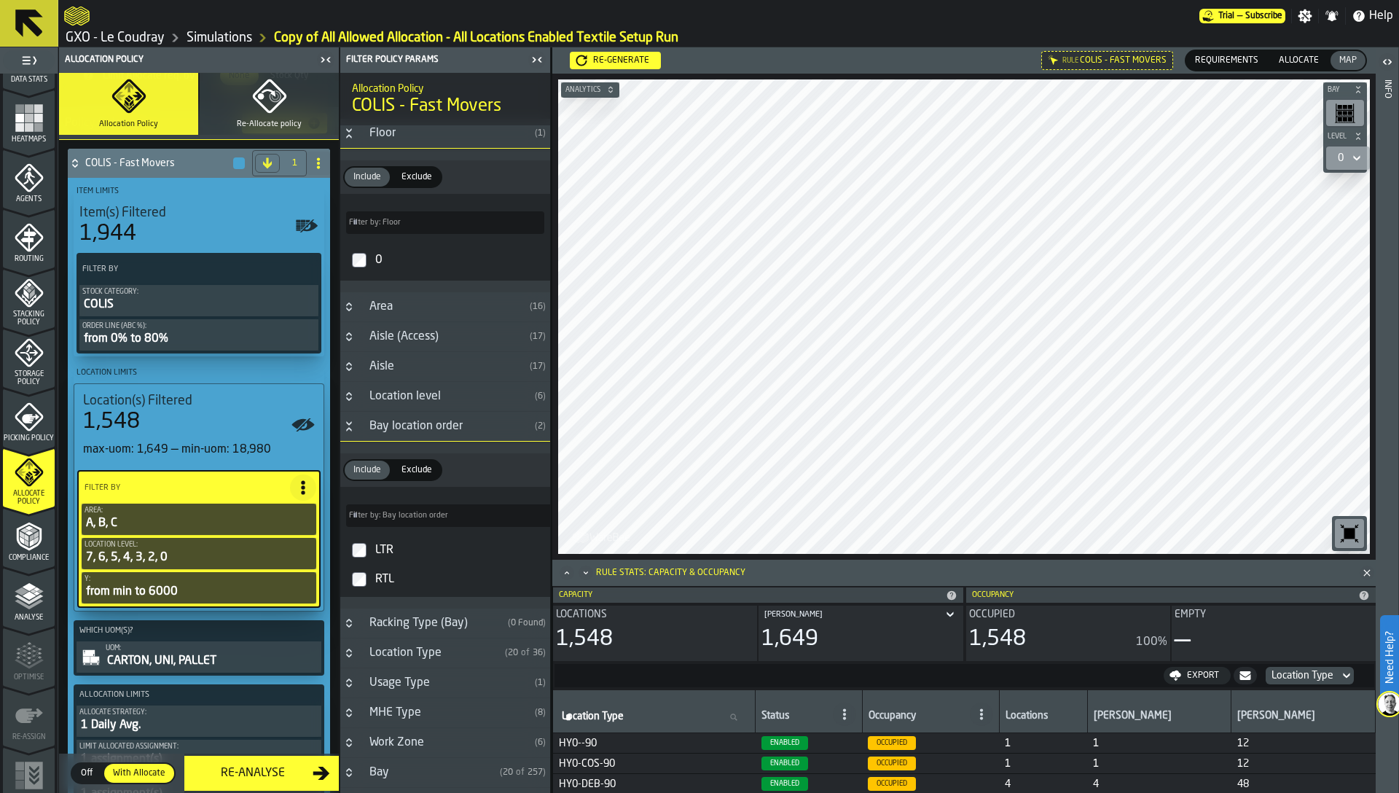
click at [404, 425] on div "Bay location order" at bounding box center [445, 425] width 168 height 17
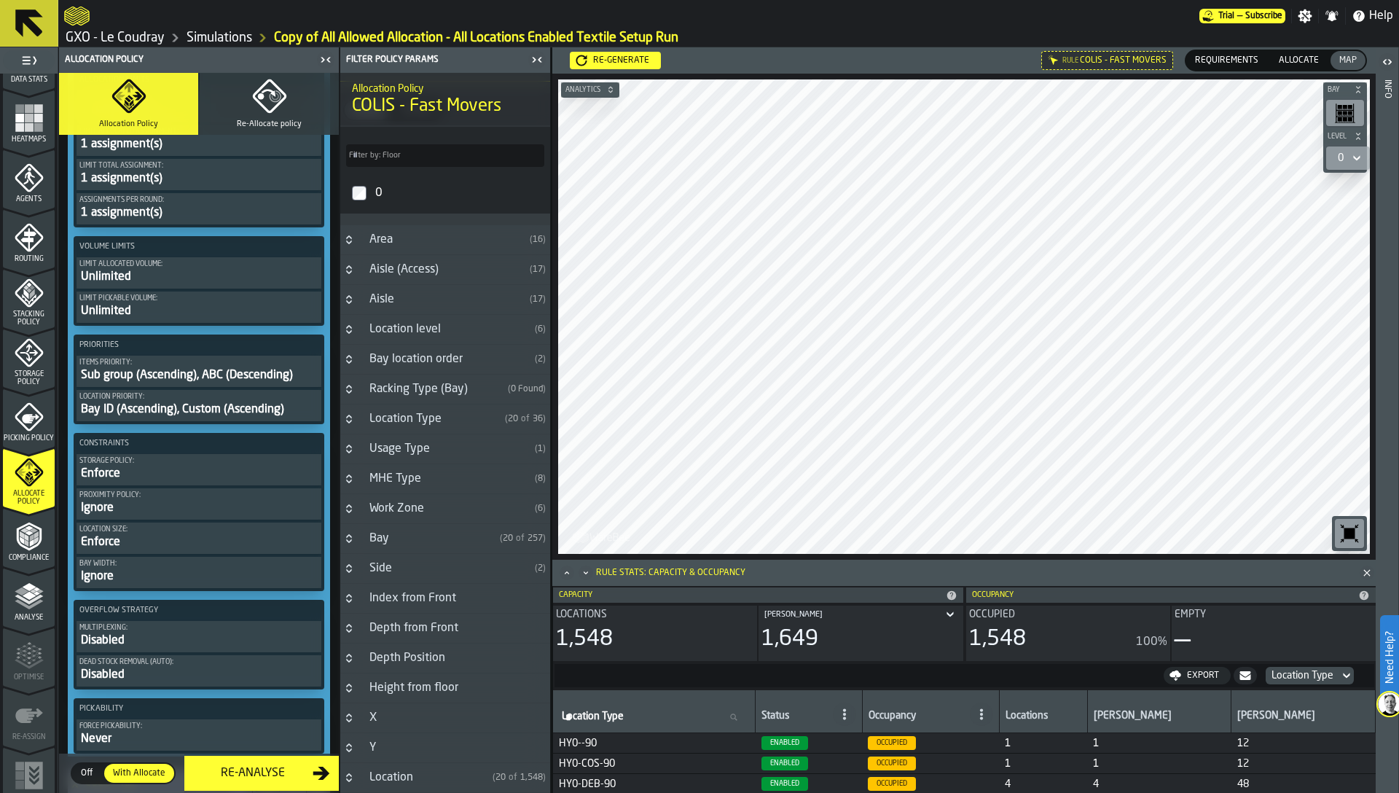
scroll to position [817, 0]
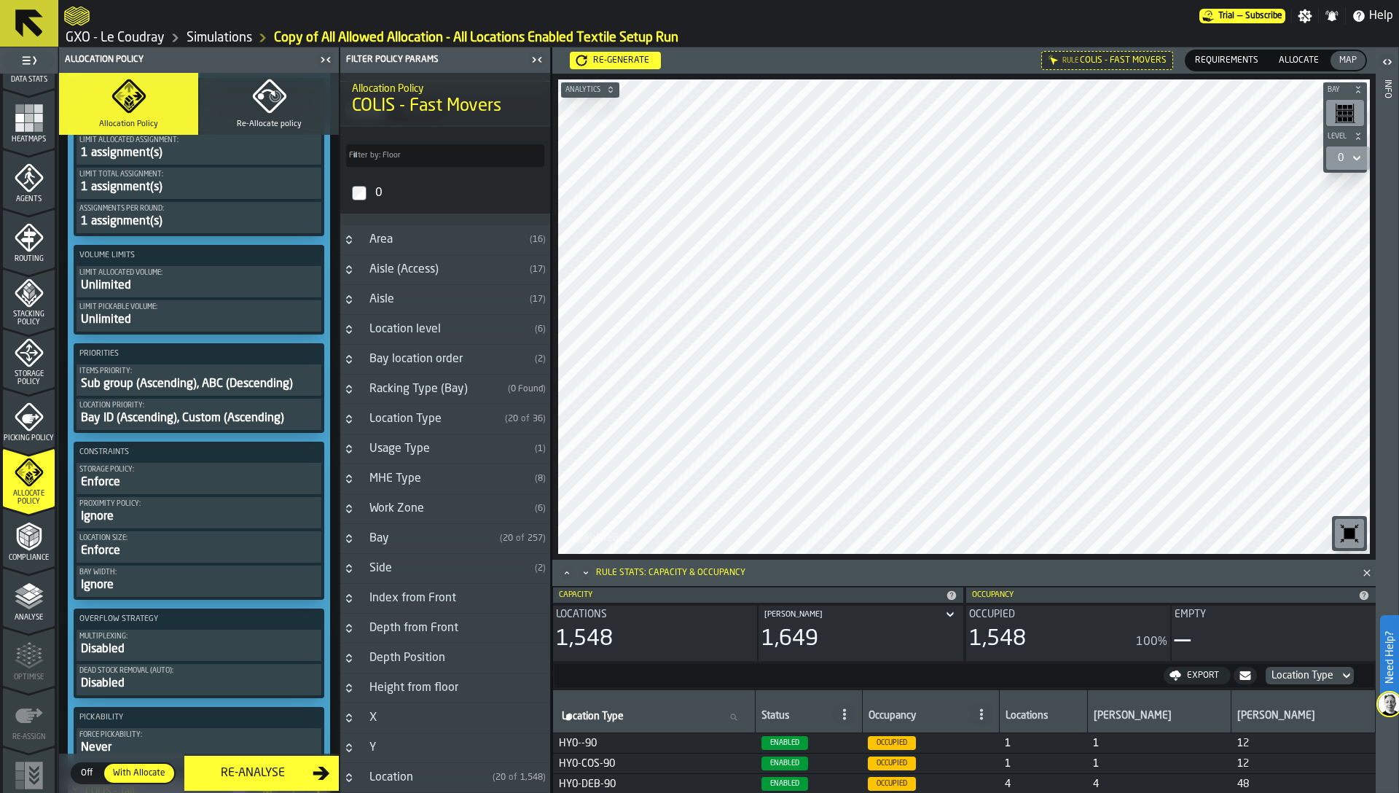
click at [166, 416] on div "Bay ID (Ascending), Custom (Ascending)" at bounding box center [198, 417] width 239 height 17
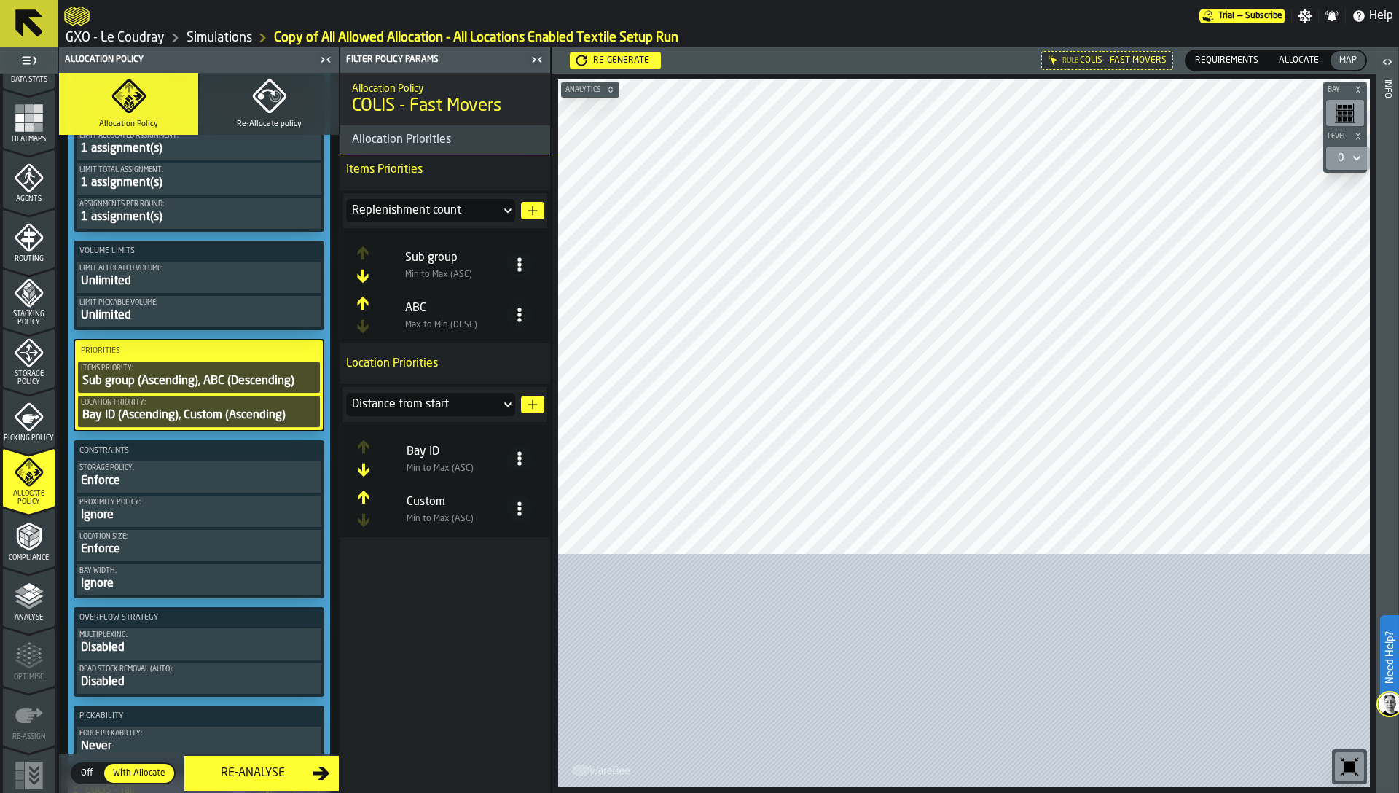
scroll to position [812, 0]
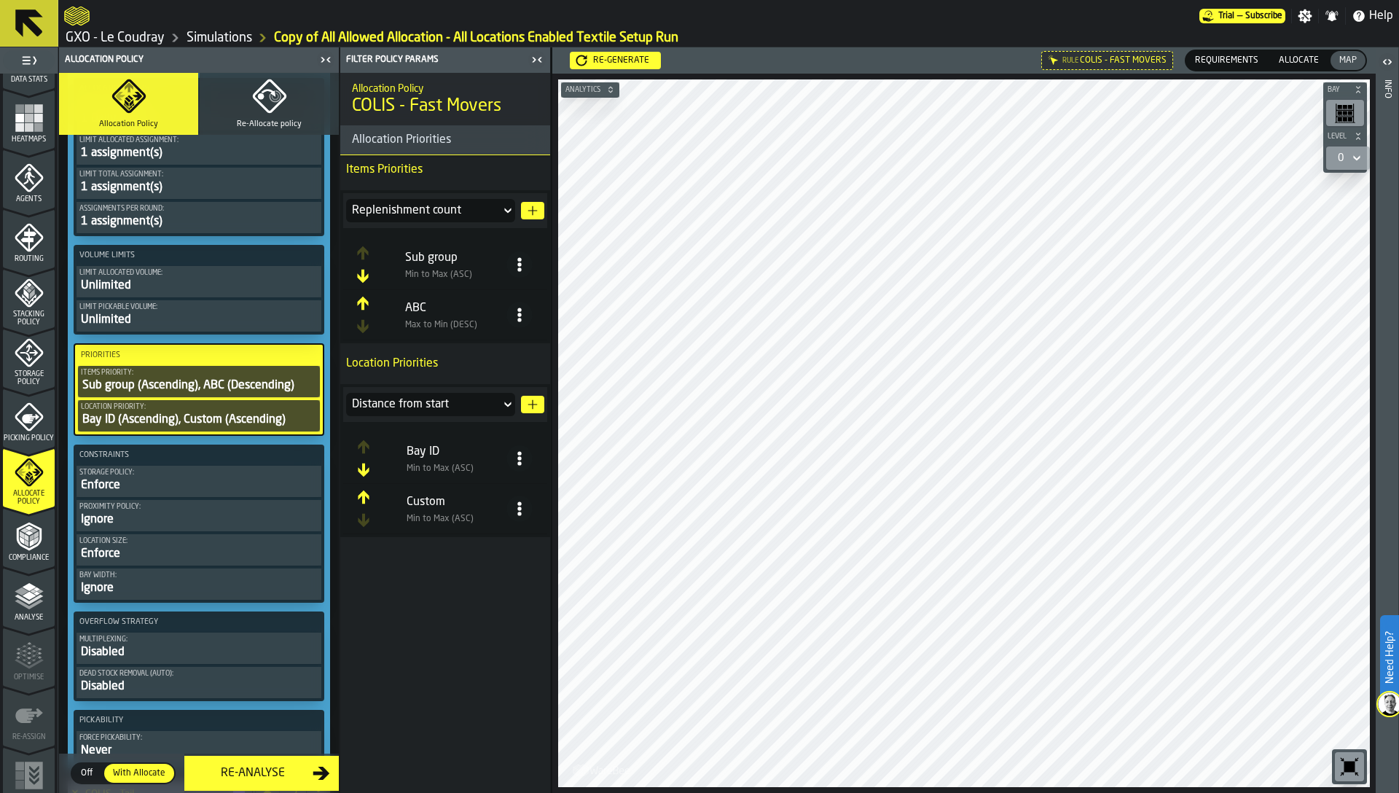
click at [214, 411] on div "Bay ID (Ascending), Custom (Ascending)" at bounding box center [199, 419] width 236 height 17
click at [406, 213] on div "Replenishment count" at bounding box center [423, 210] width 143 height 17
click at [418, 610] on div "Allocation Policy COLIS - Fast Movers Allocation Priorities Items Priorities Re…" at bounding box center [445, 433] width 210 height 720
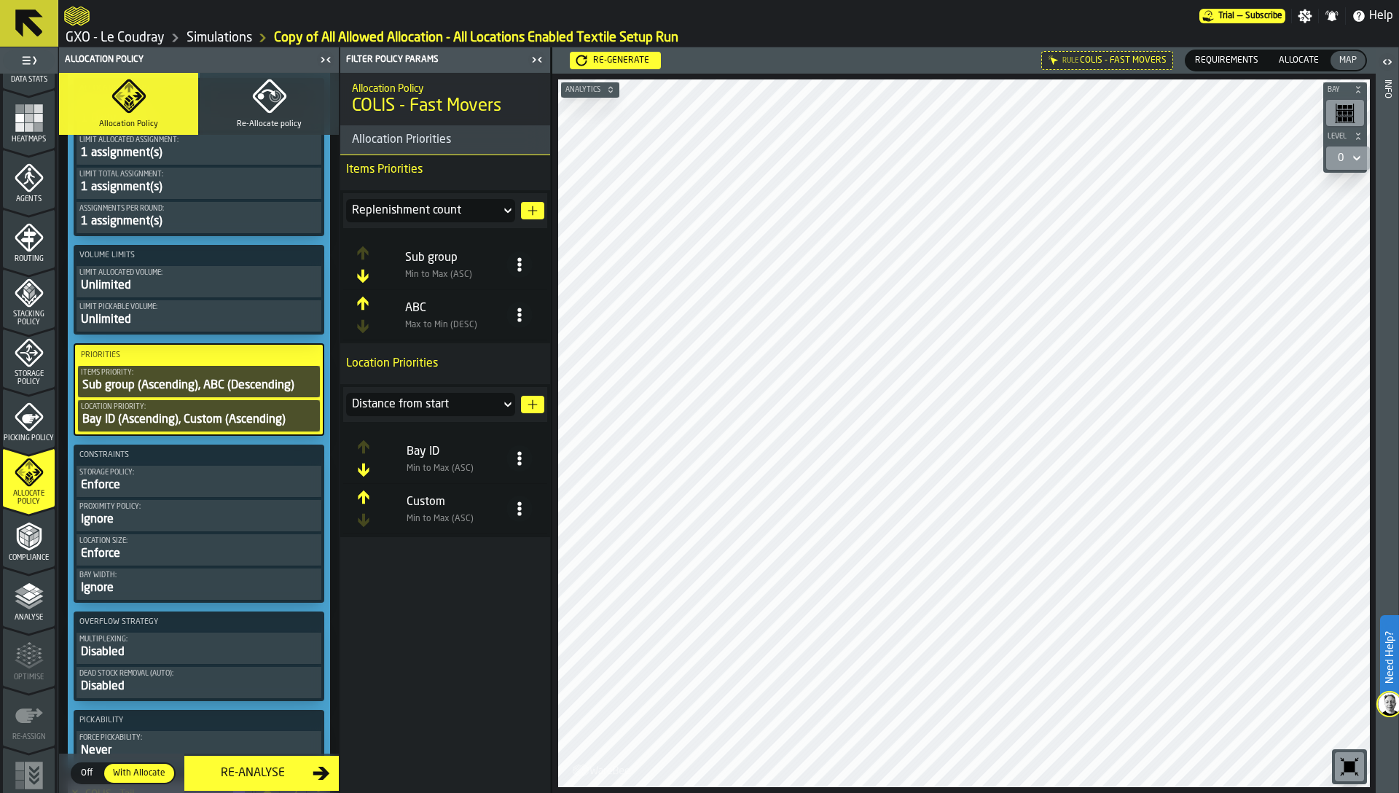
click at [416, 213] on div "Replenishment count" at bounding box center [423, 210] width 143 height 17
click at [414, 621] on div "Allocation Policy COLIS - Fast Movers Allocation Priorities Items Priorities Re…" at bounding box center [445, 433] width 210 height 720
click at [425, 410] on div "Distance from start" at bounding box center [423, 404] width 143 height 17
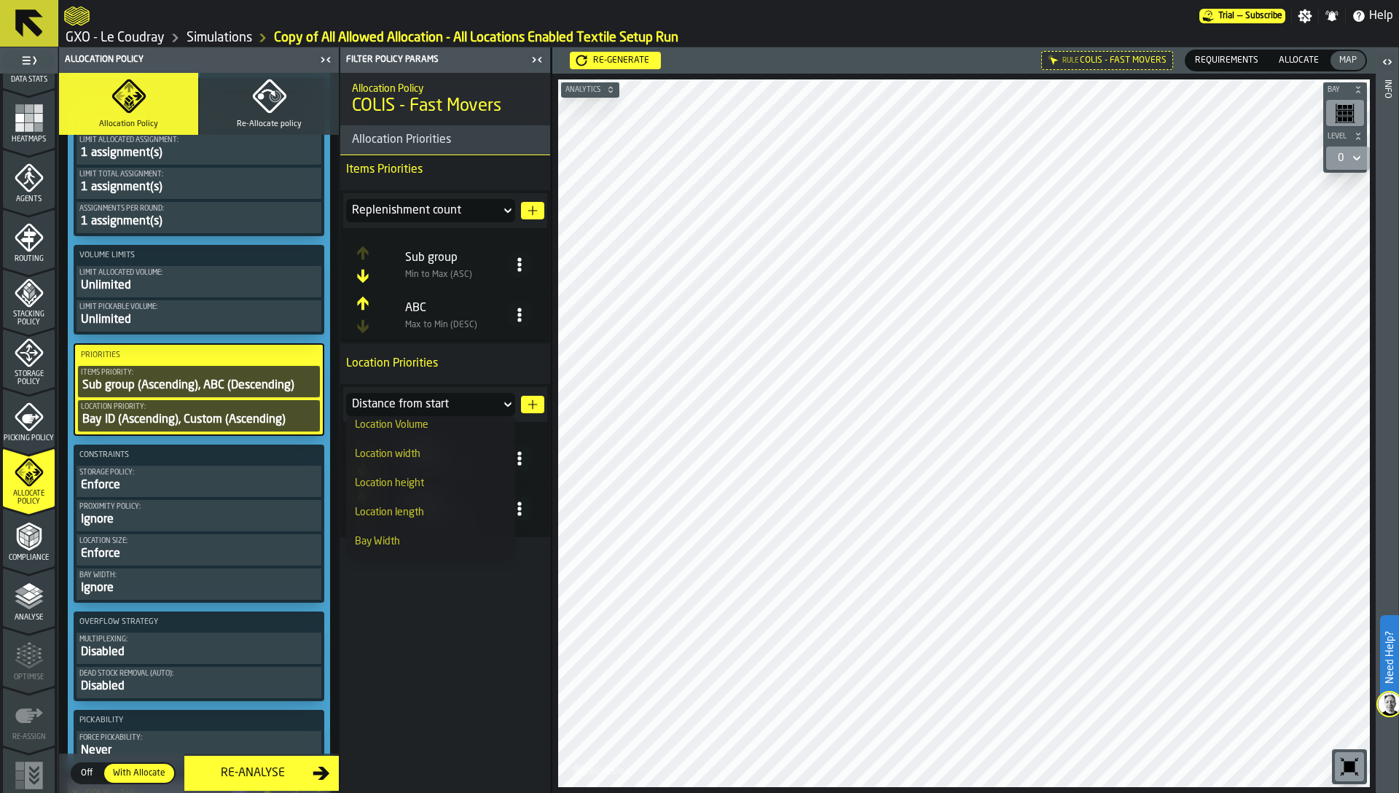
click at [443, 610] on div "Allocation Policy COLIS - Fast Movers Allocation Priorities Items Priorities Re…" at bounding box center [445, 433] width 210 height 720
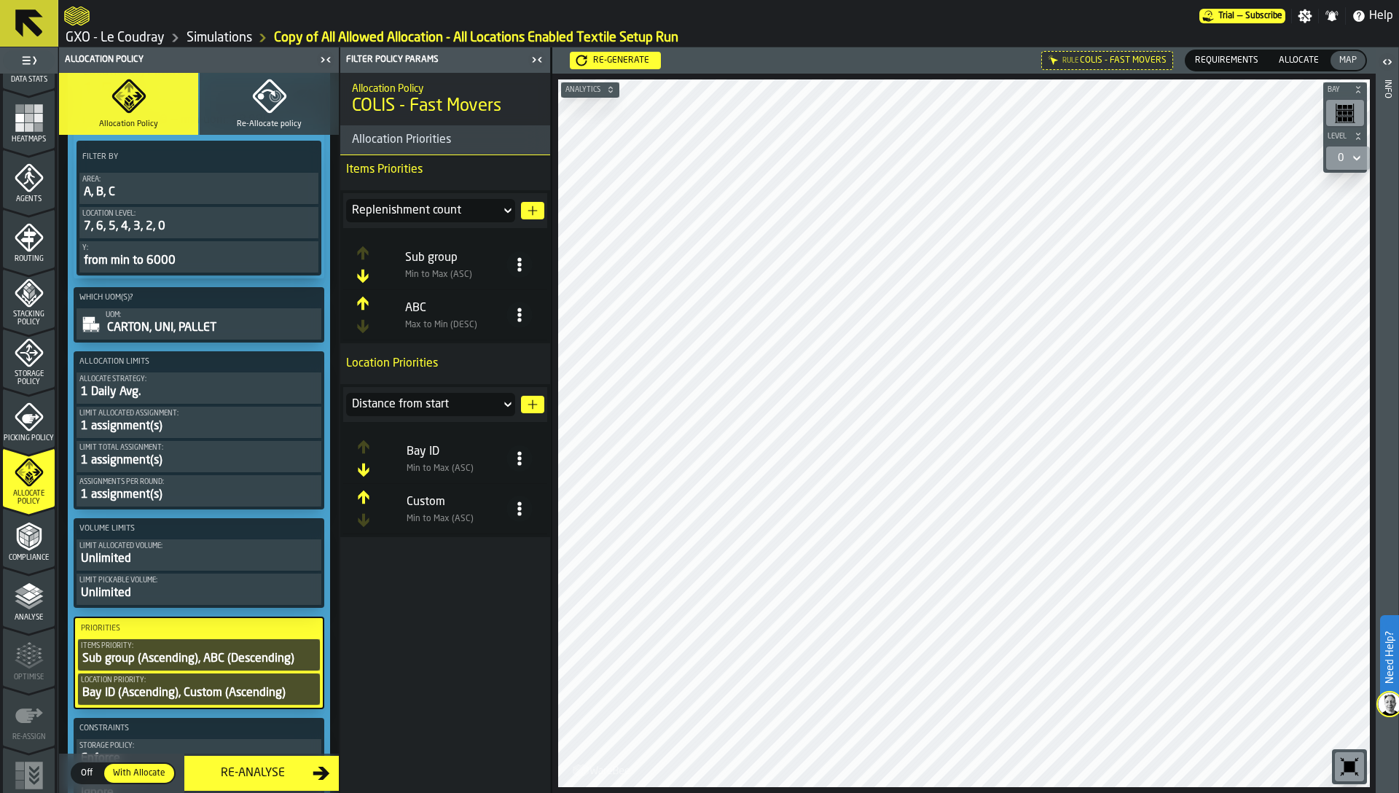
scroll to position [0, 0]
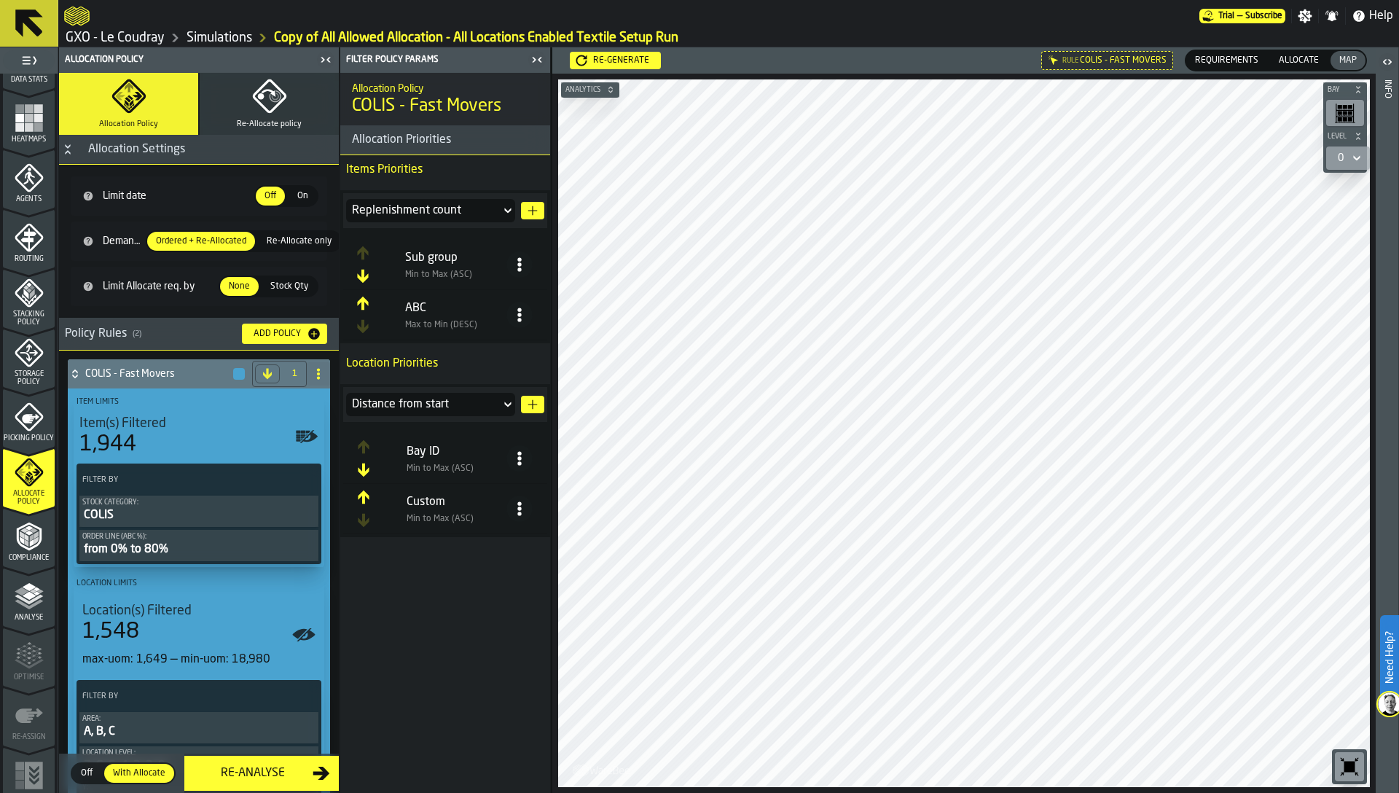
click at [11, 122] on div "Heatmaps" at bounding box center [29, 123] width 52 height 40
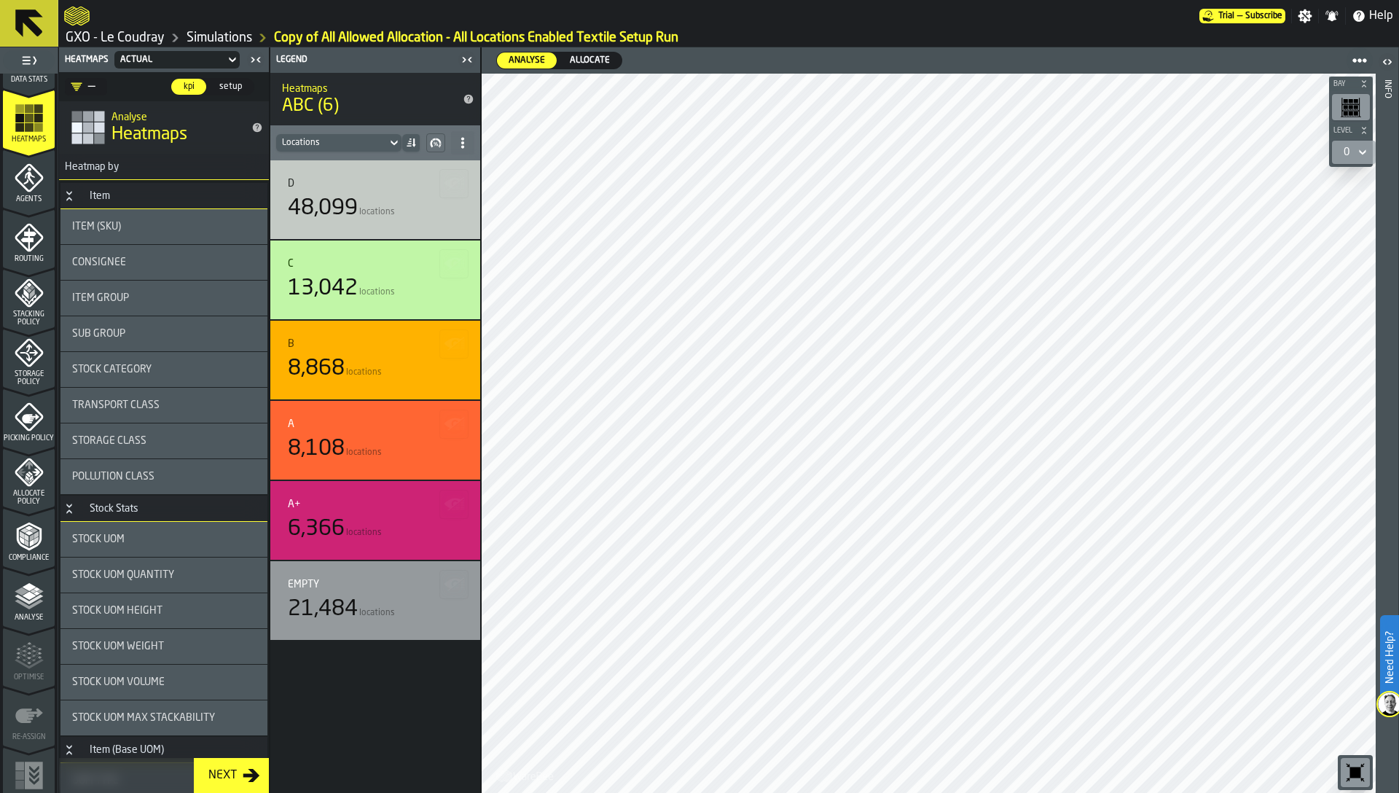
click at [229, 80] on span "setup" at bounding box center [230, 86] width 34 height 13
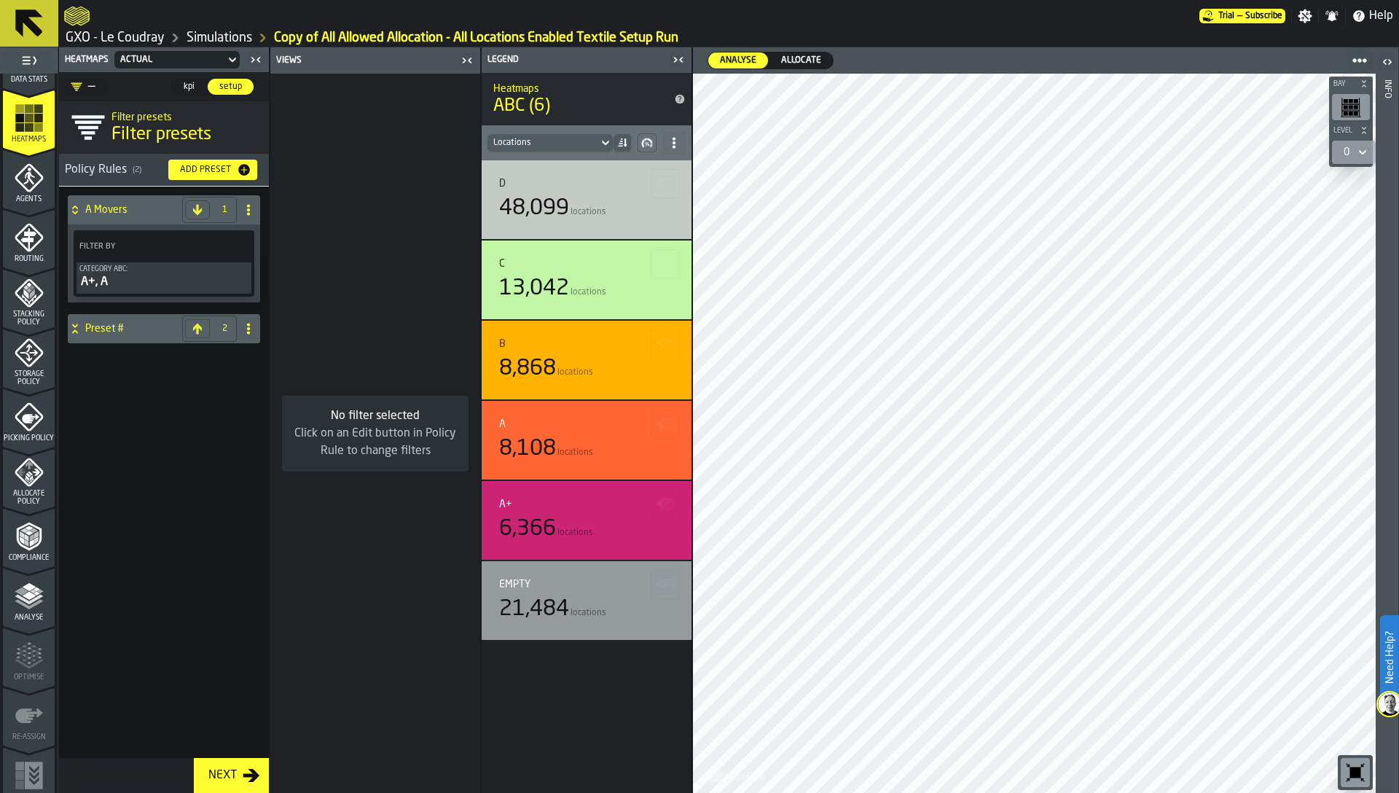
click at [119, 335] on div "Preset #" at bounding box center [122, 328] width 109 height 29
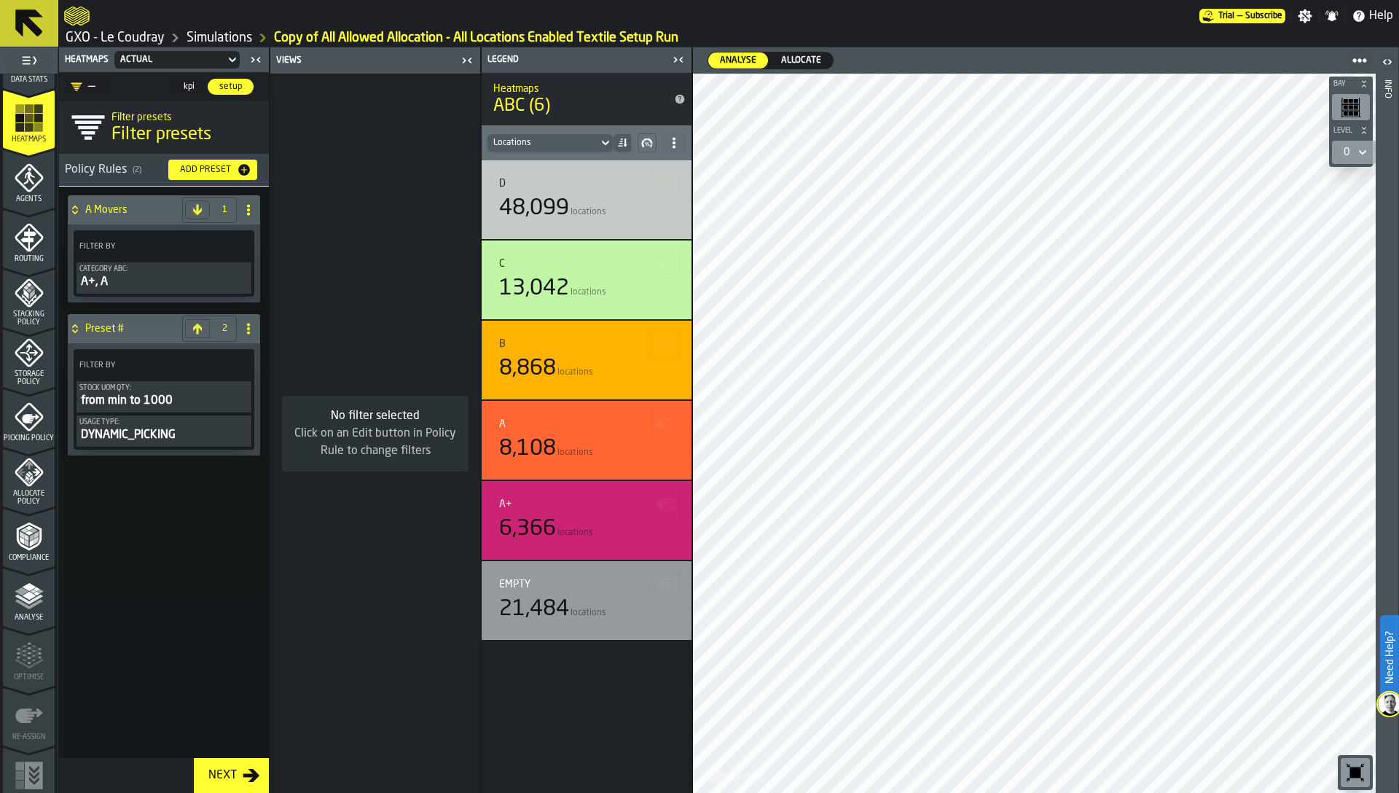
click at [185, 89] on span "kpi" at bounding box center [188, 86] width 23 height 13
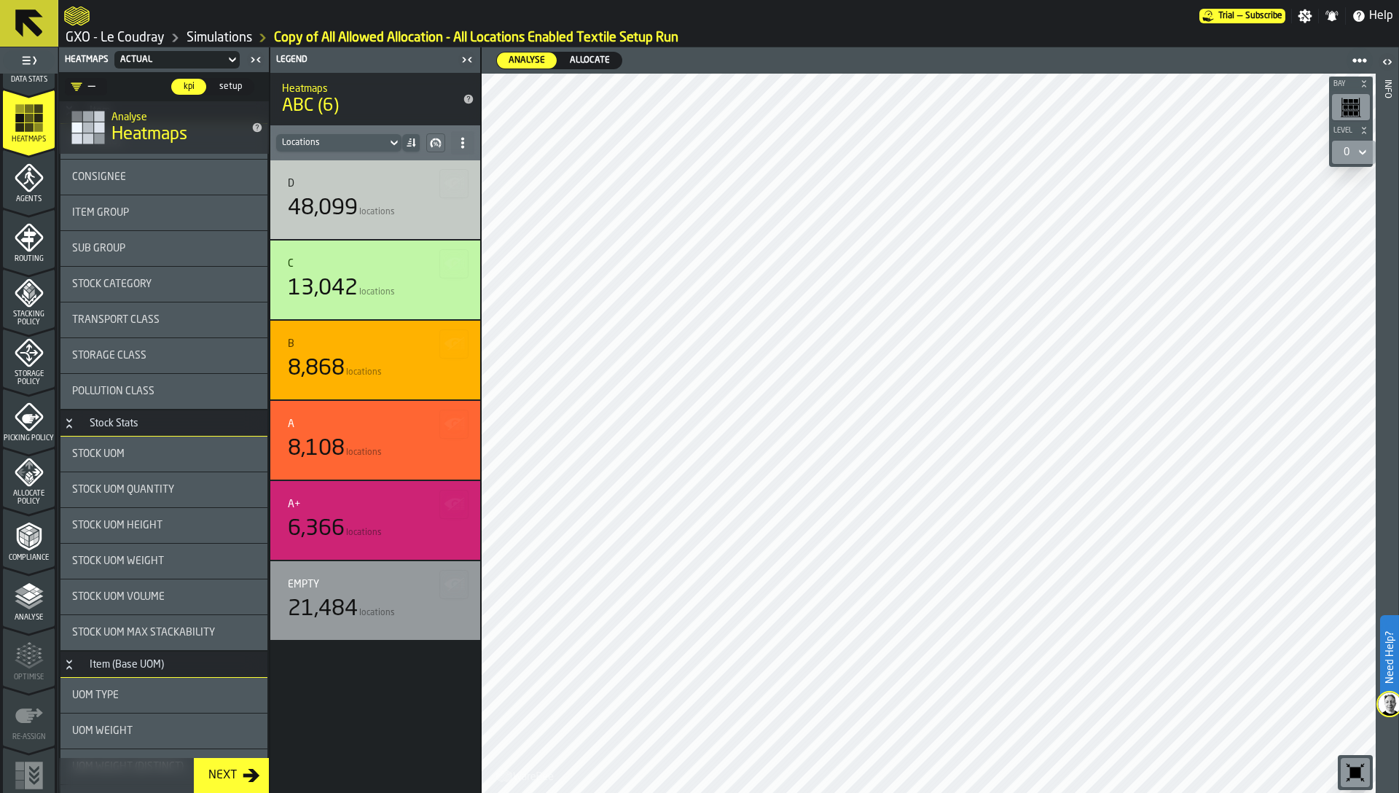
scroll to position [131, 0]
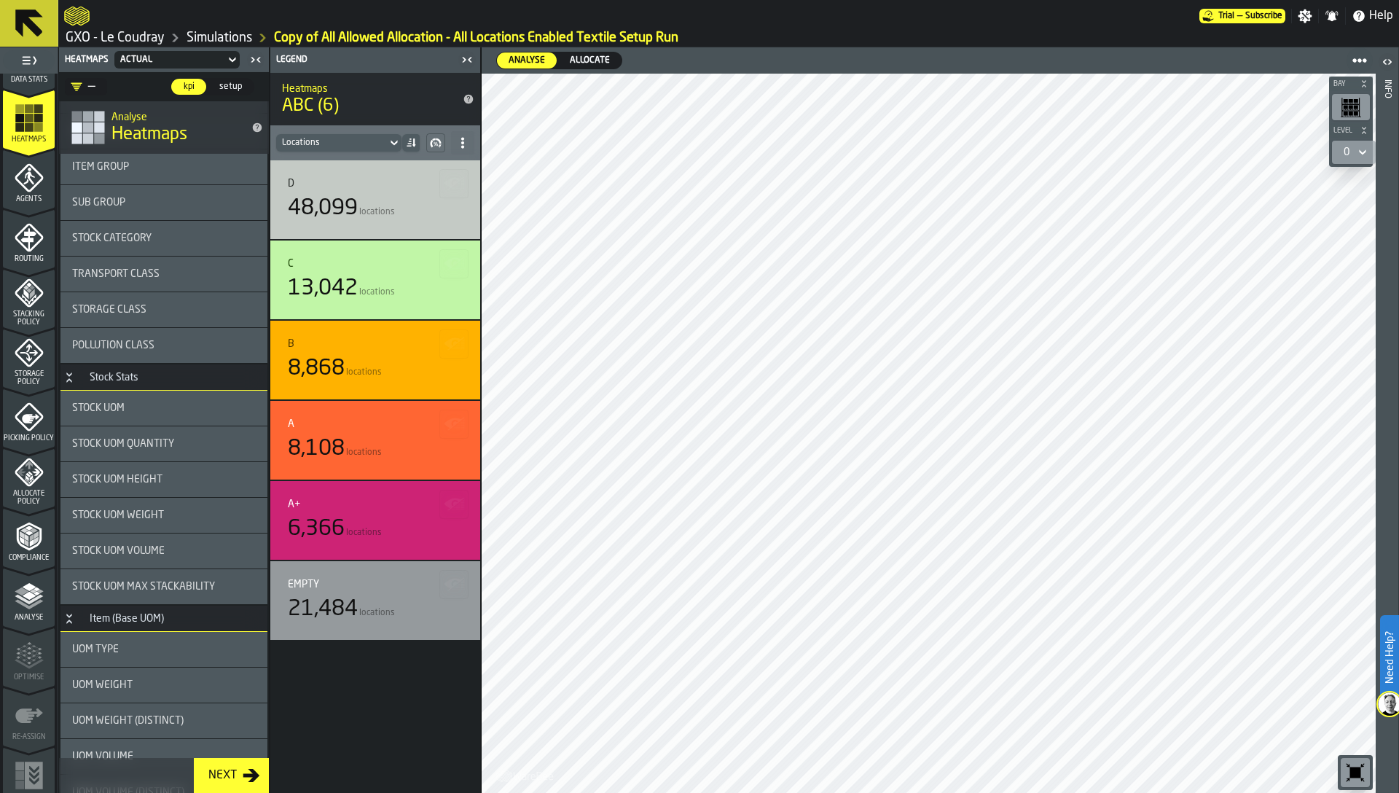
click at [137, 653] on div "UOM Type" at bounding box center [164, 649] width 184 height 12
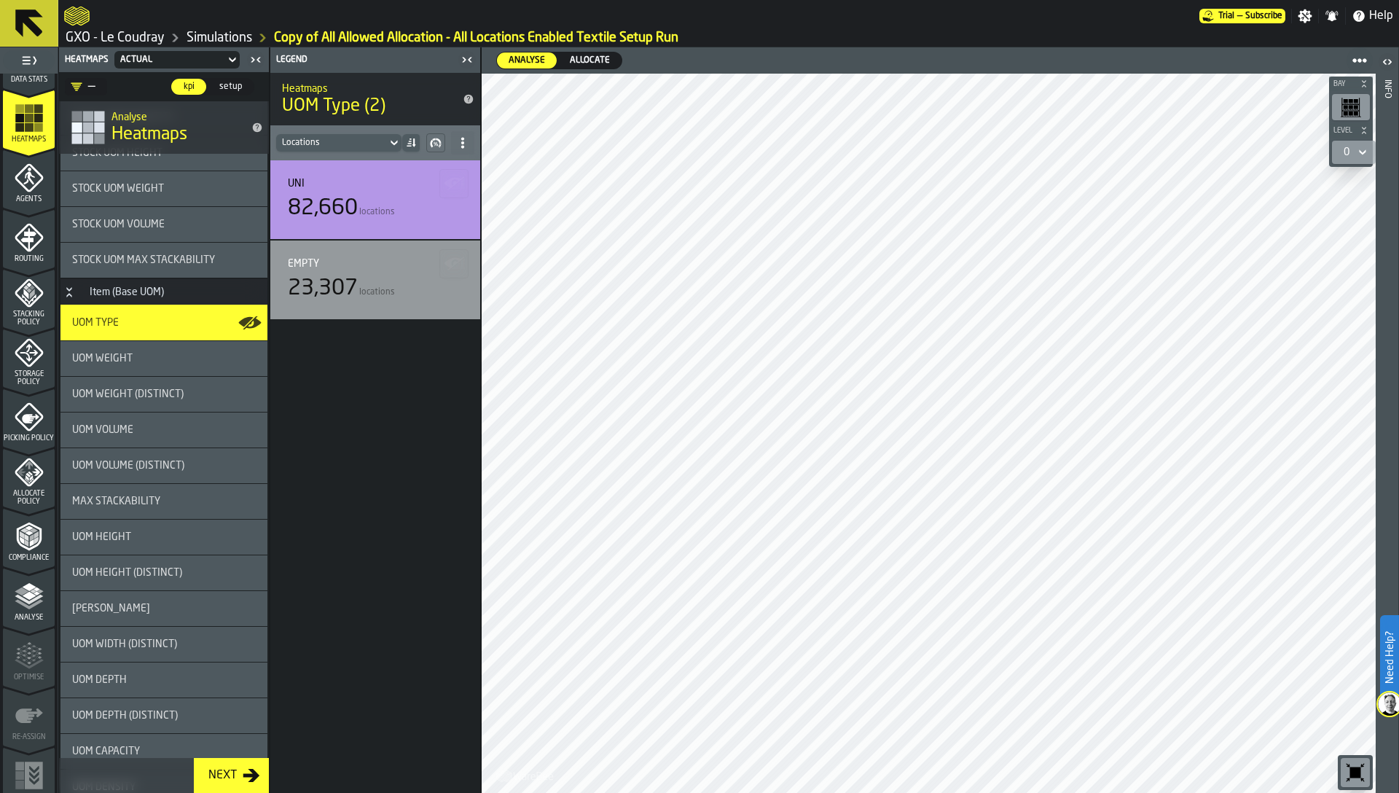
scroll to position [447, 0]
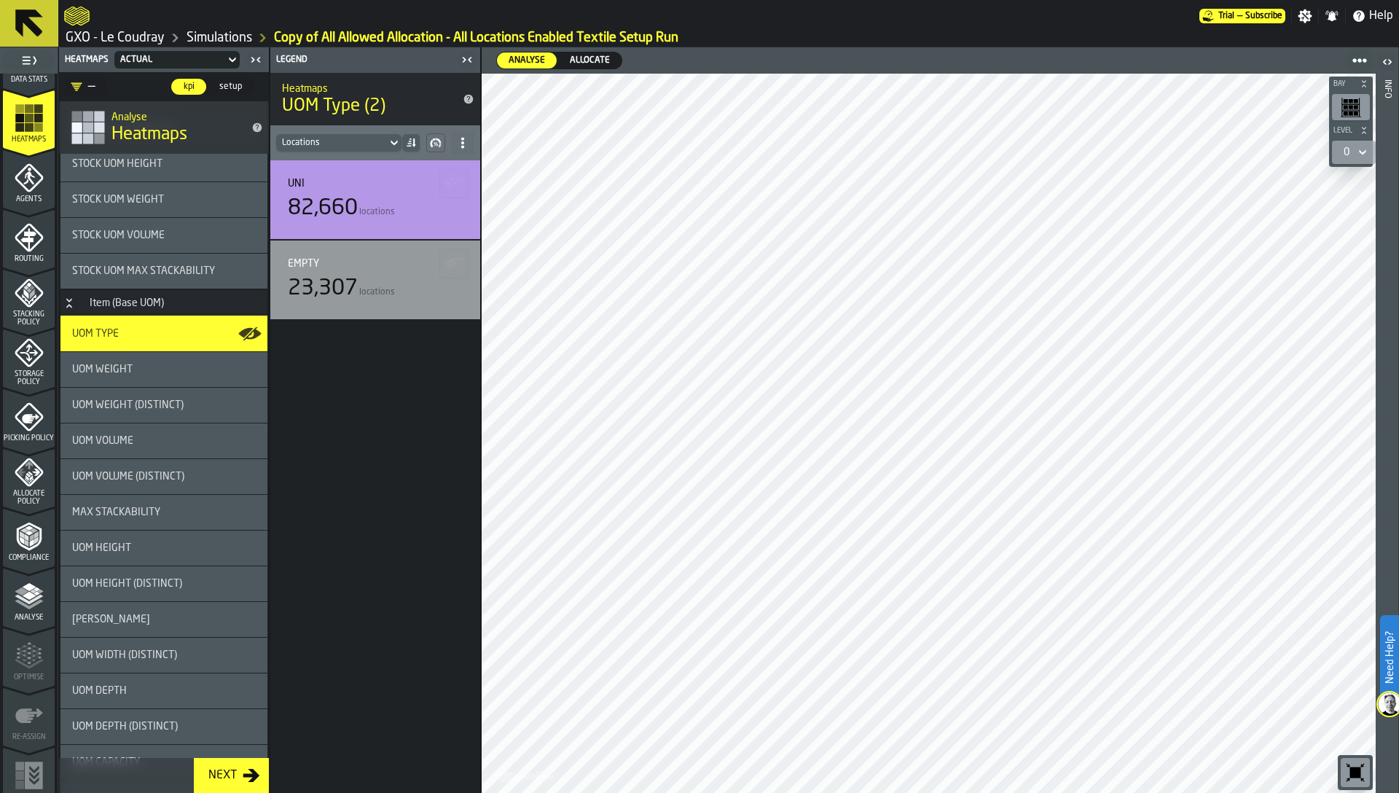
click at [26, 470] on icon "menu Allocate Policy" at bounding box center [29, 471] width 29 height 29
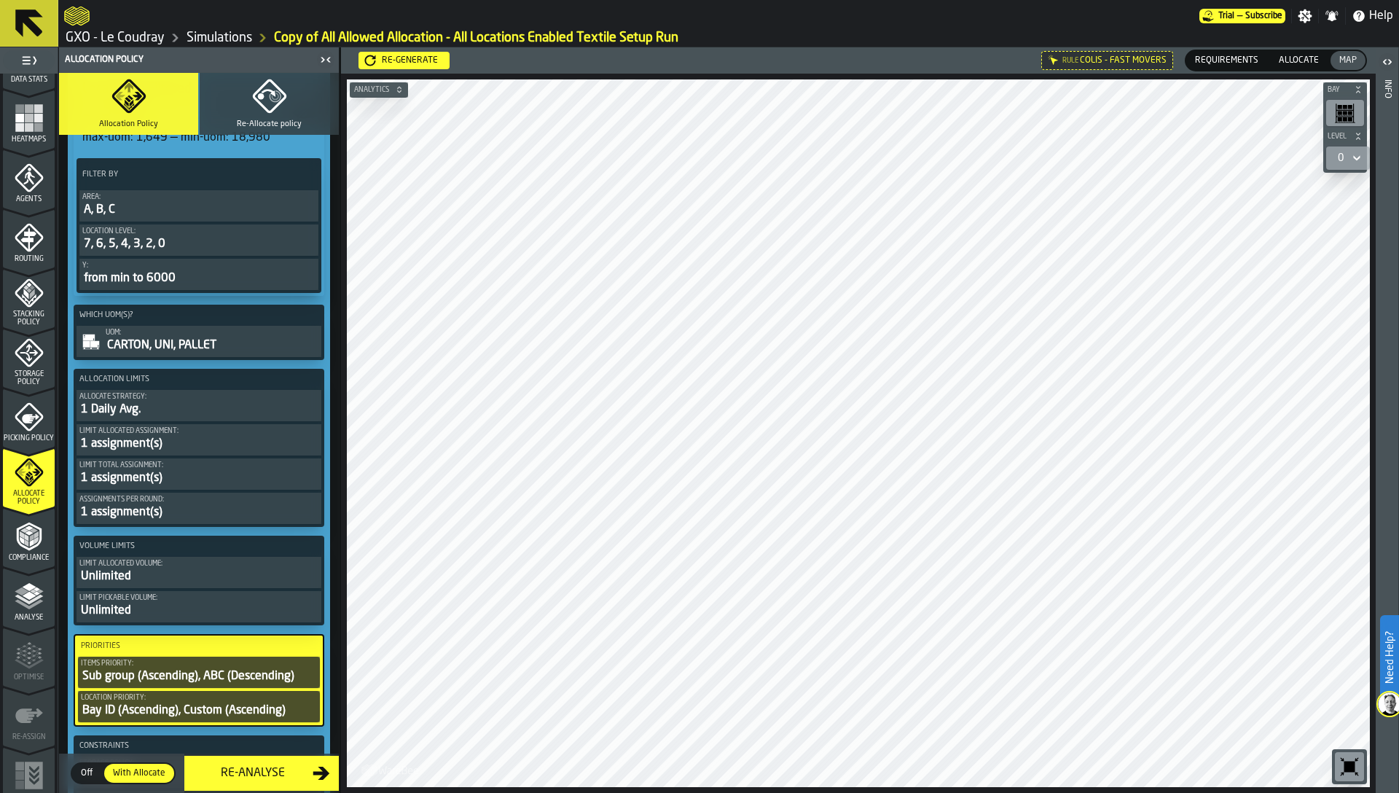
scroll to position [524, 0]
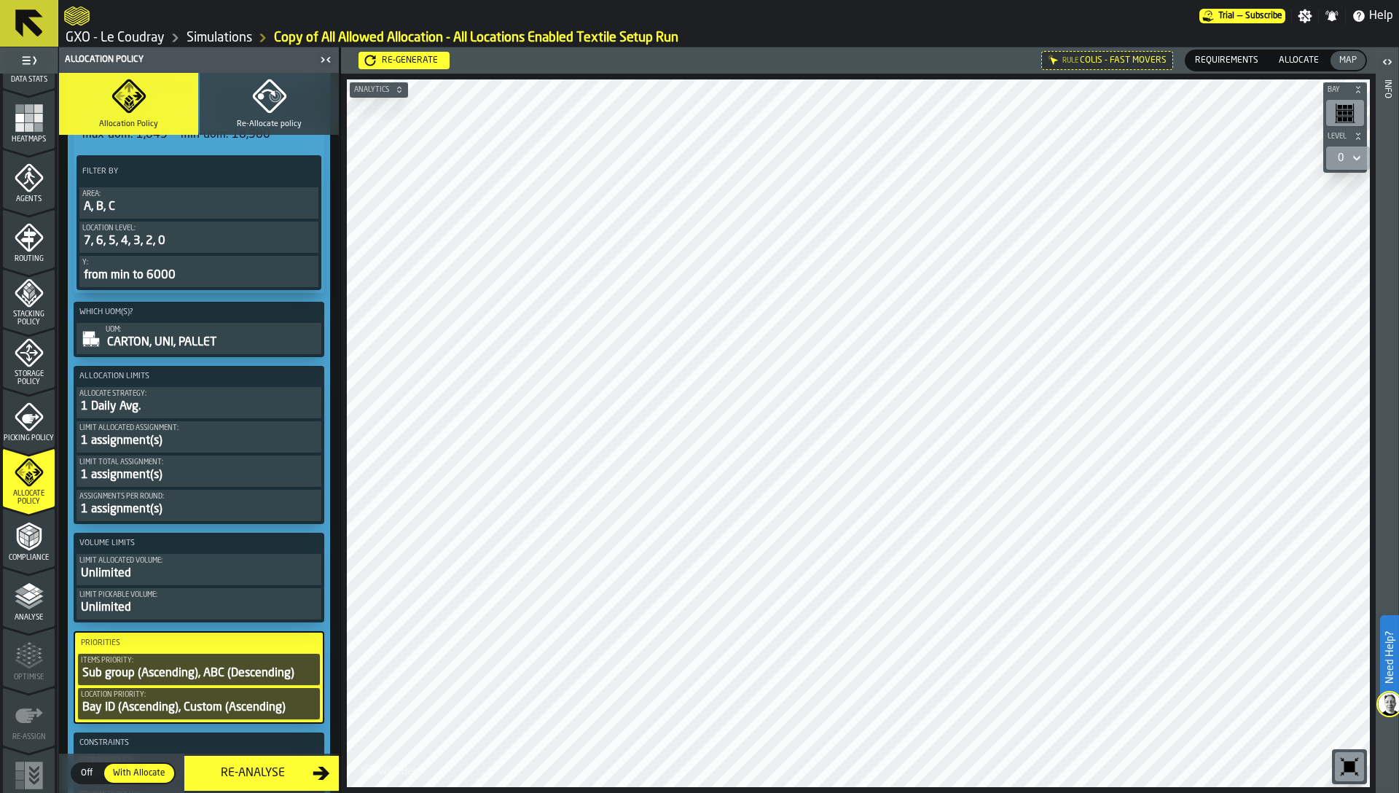
click at [18, 361] on icon "menu Storage Policy" at bounding box center [29, 352] width 29 height 29
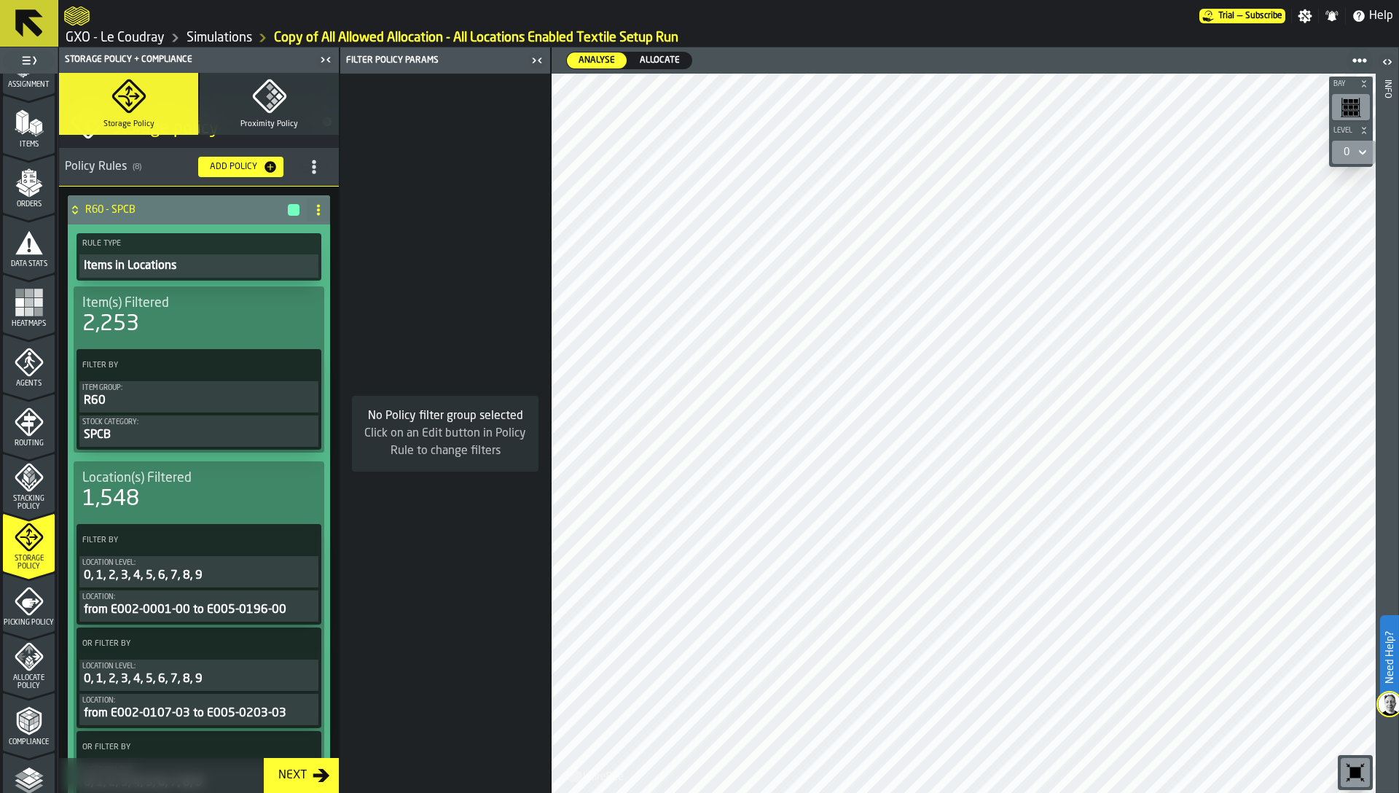
scroll to position [168, 0]
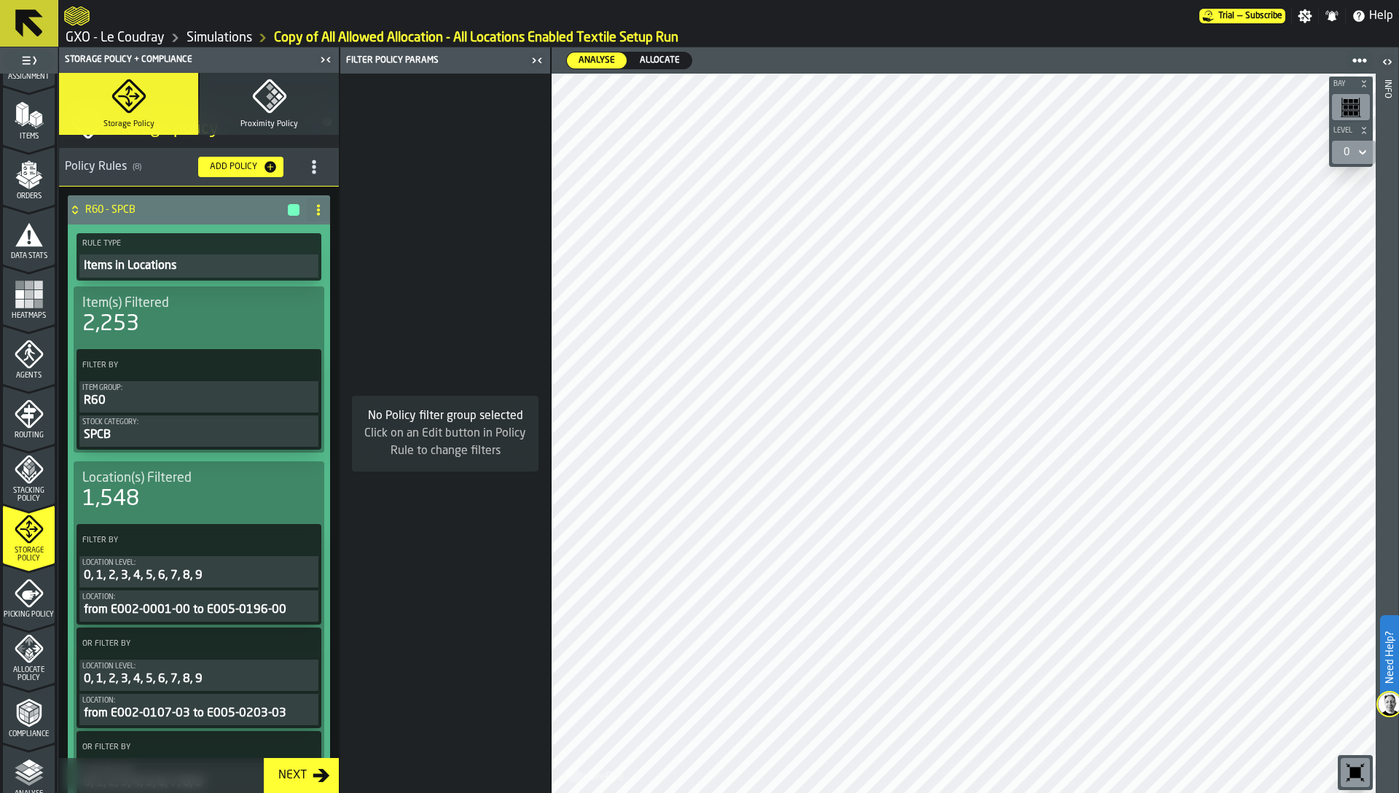
click at [22, 604] on div "Picking Policy" at bounding box center [29, 598] width 52 height 40
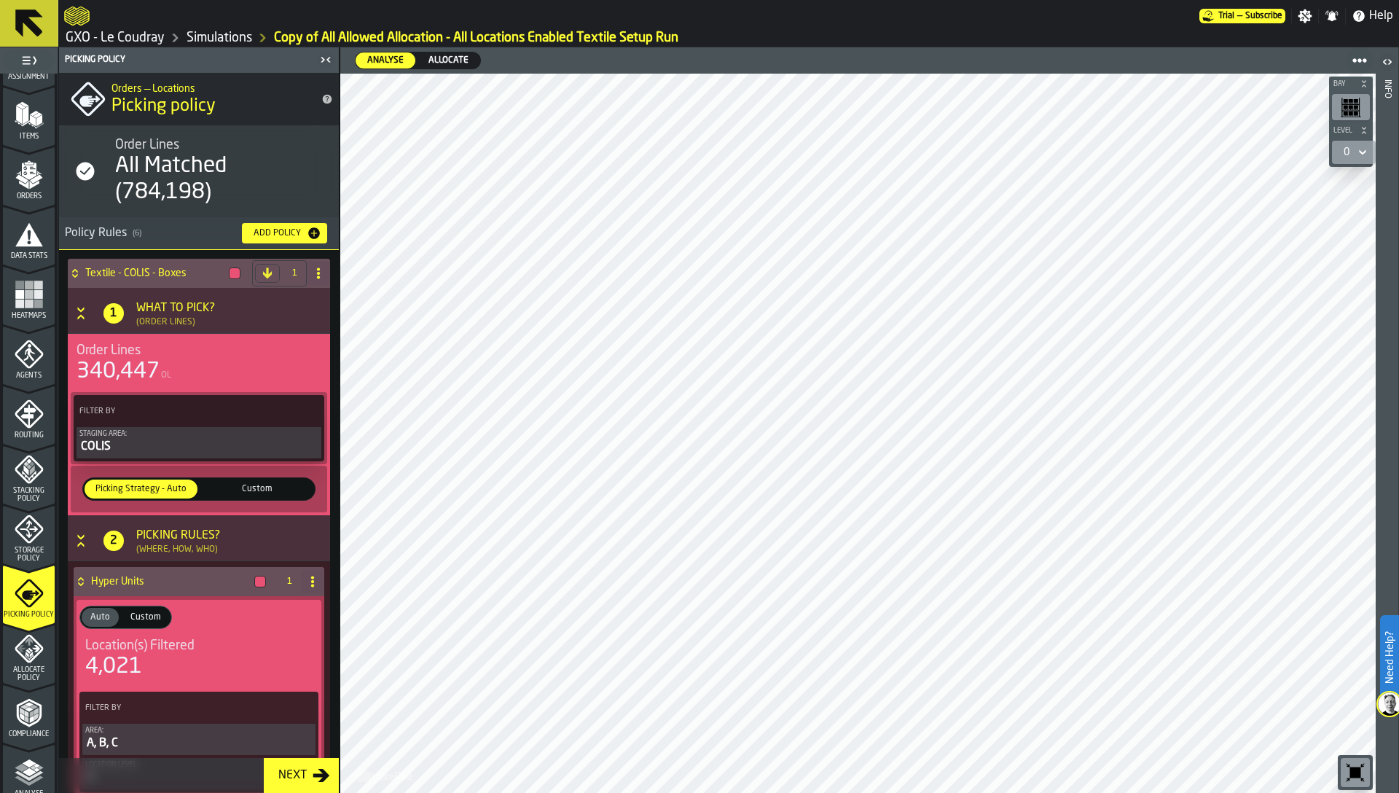
click at [24, 661] on icon "menu Allocate Policy" at bounding box center [29, 648] width 29 height 29
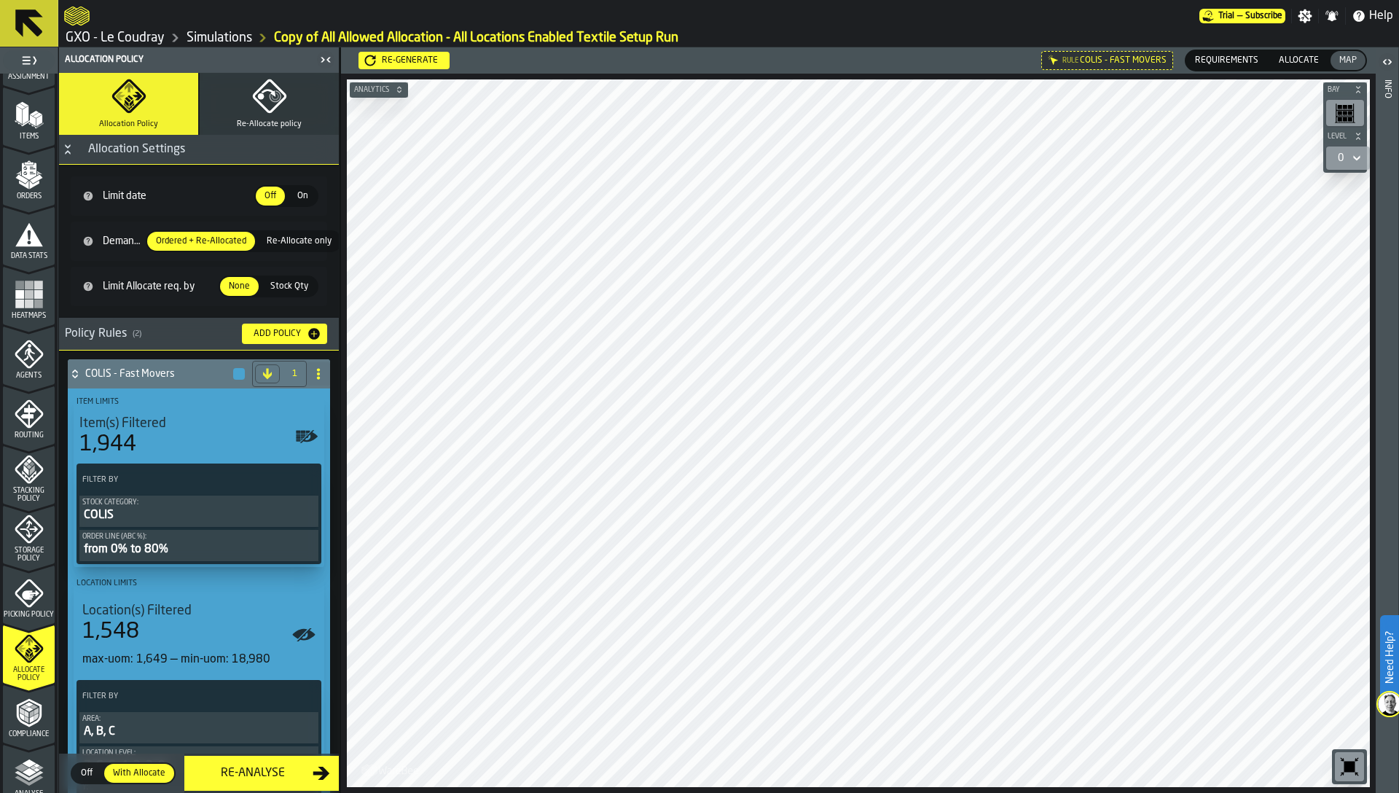
click at [36, 288] on rect "menu Heatmaps" at bounding box center [38, 284] width 9 height 9
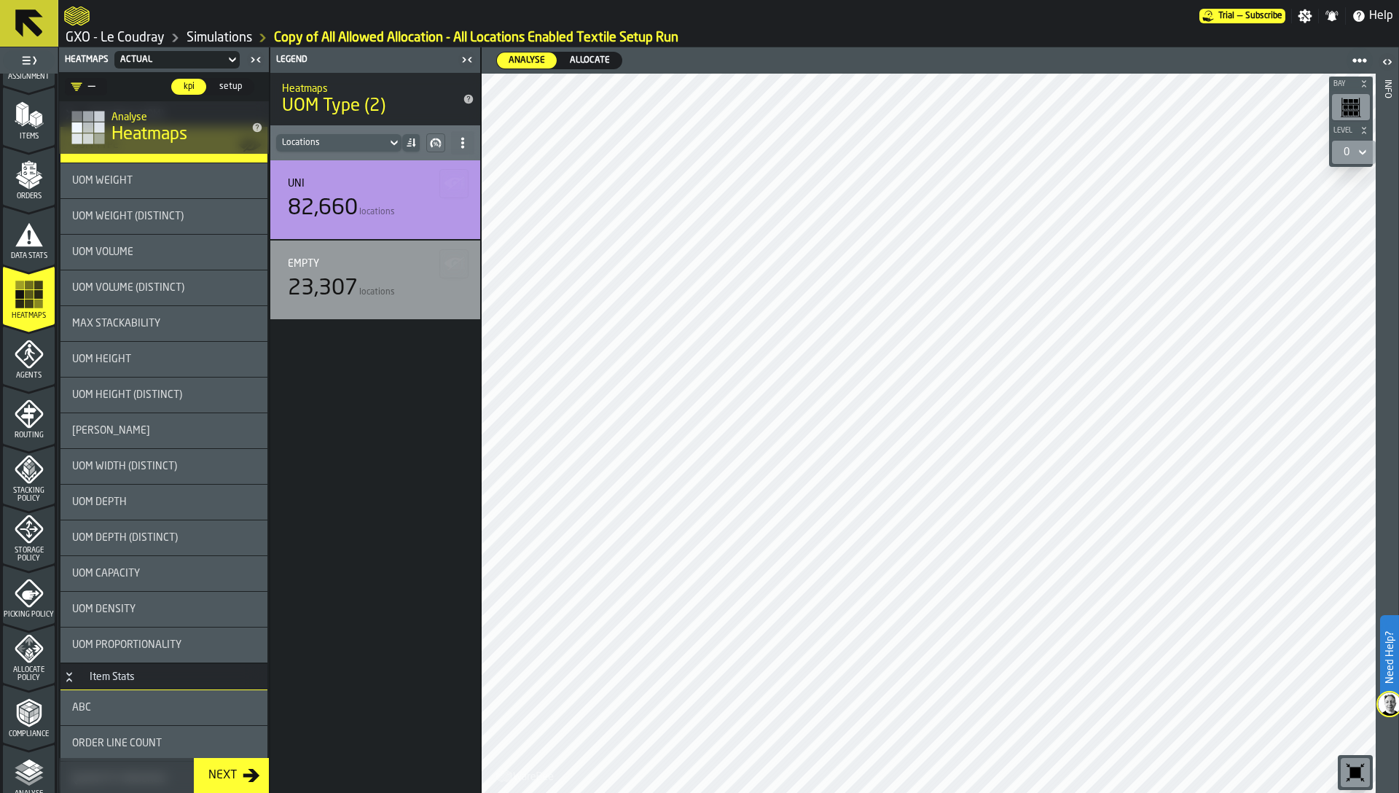
scroll to position [691, 0]
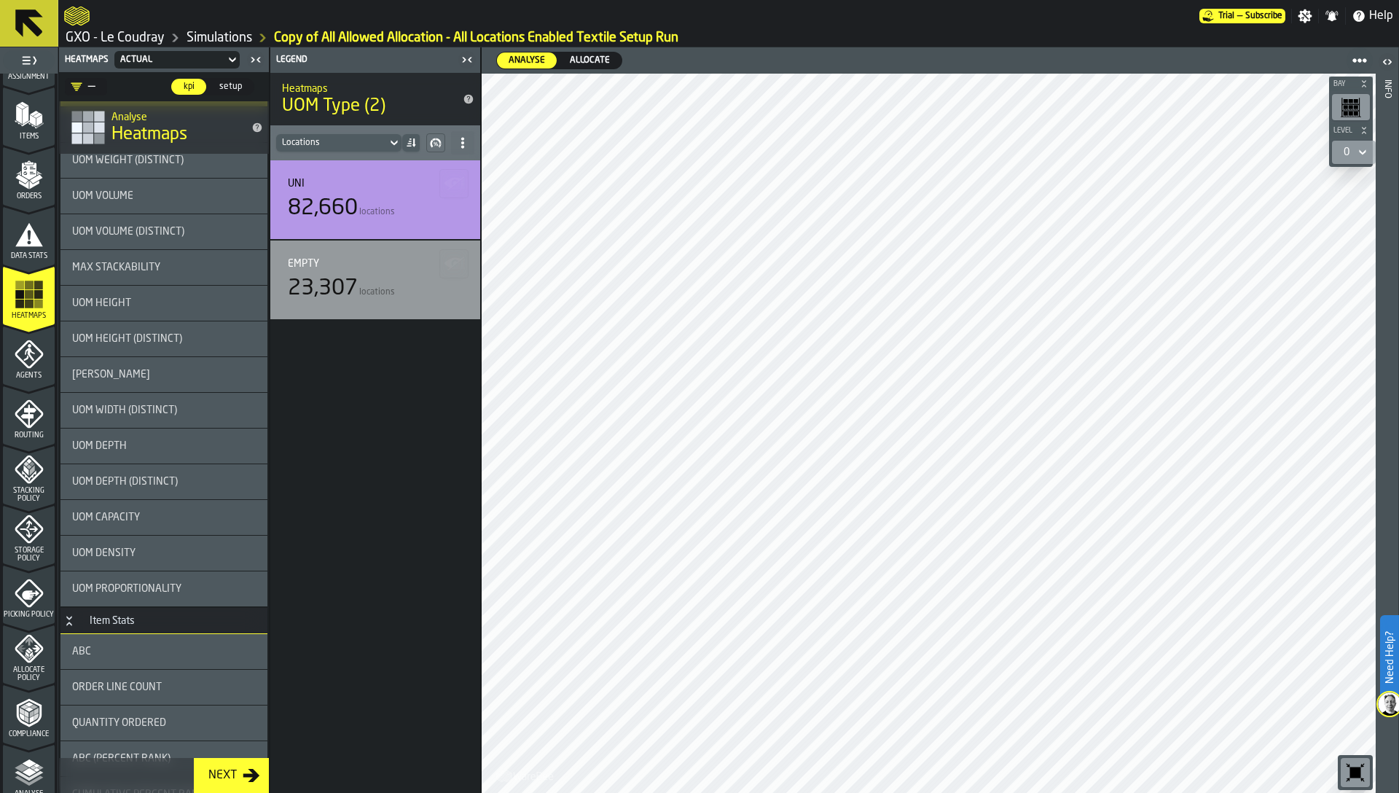
click at [103, 656] on div "ABC" at bounding box center [164, 651] width 184 height 12
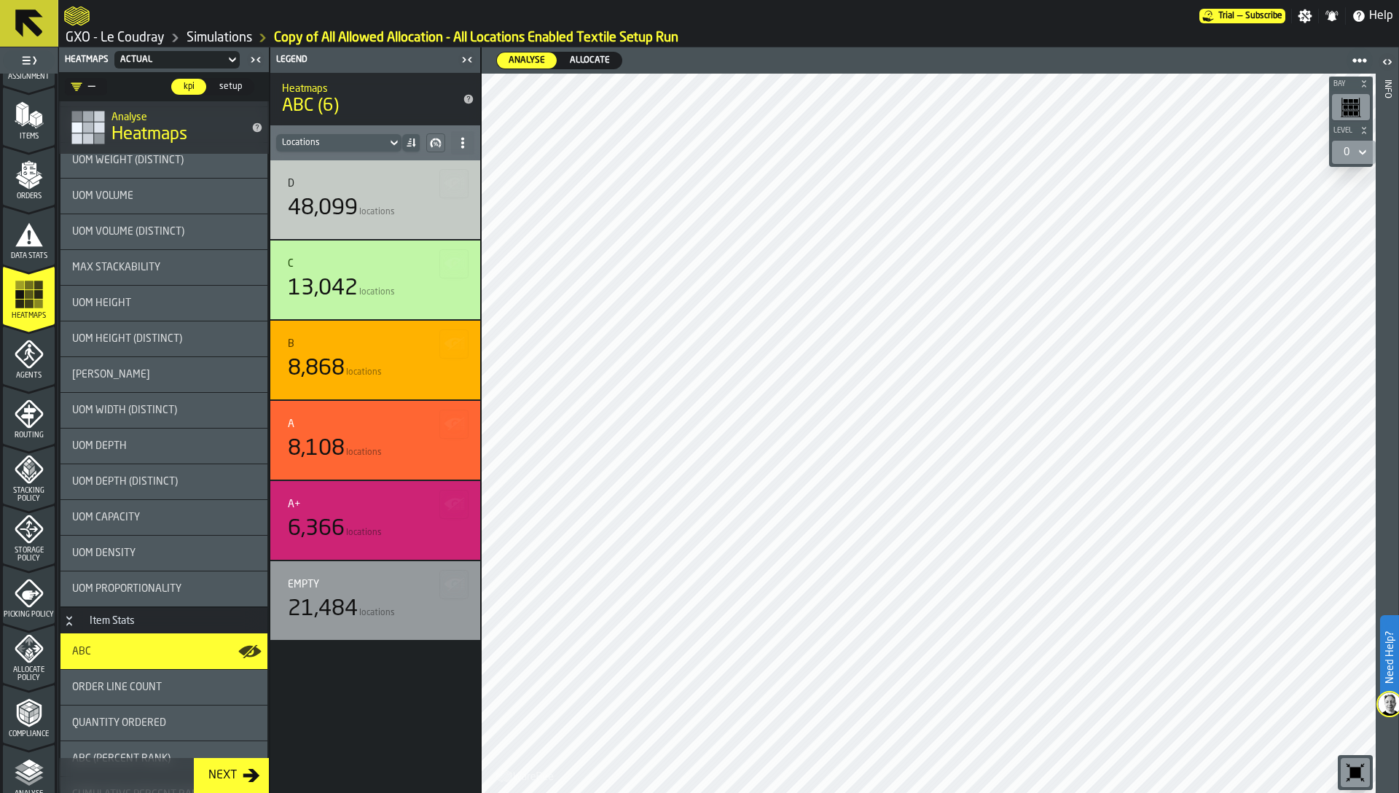
click at [584, 60] on span "Allocate" at bounding box center [590, 60] width 52 height 13
click at [11, 471] on div "Stacking Policy" at bounding box center [29, 479] width 52 height 48
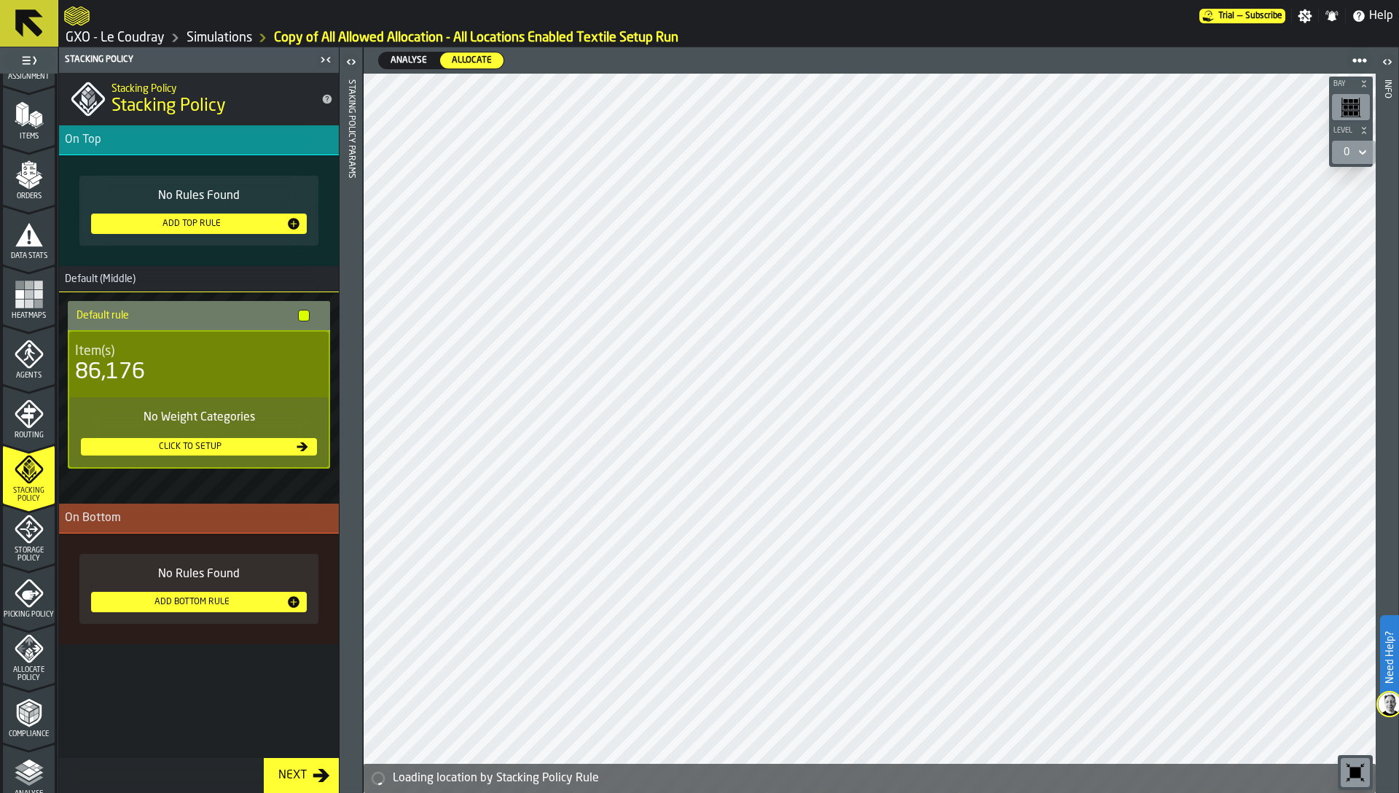
click at [25, 291] on rect "menu Heatmaps" at bounding box center [29, 294] width 9 height 9
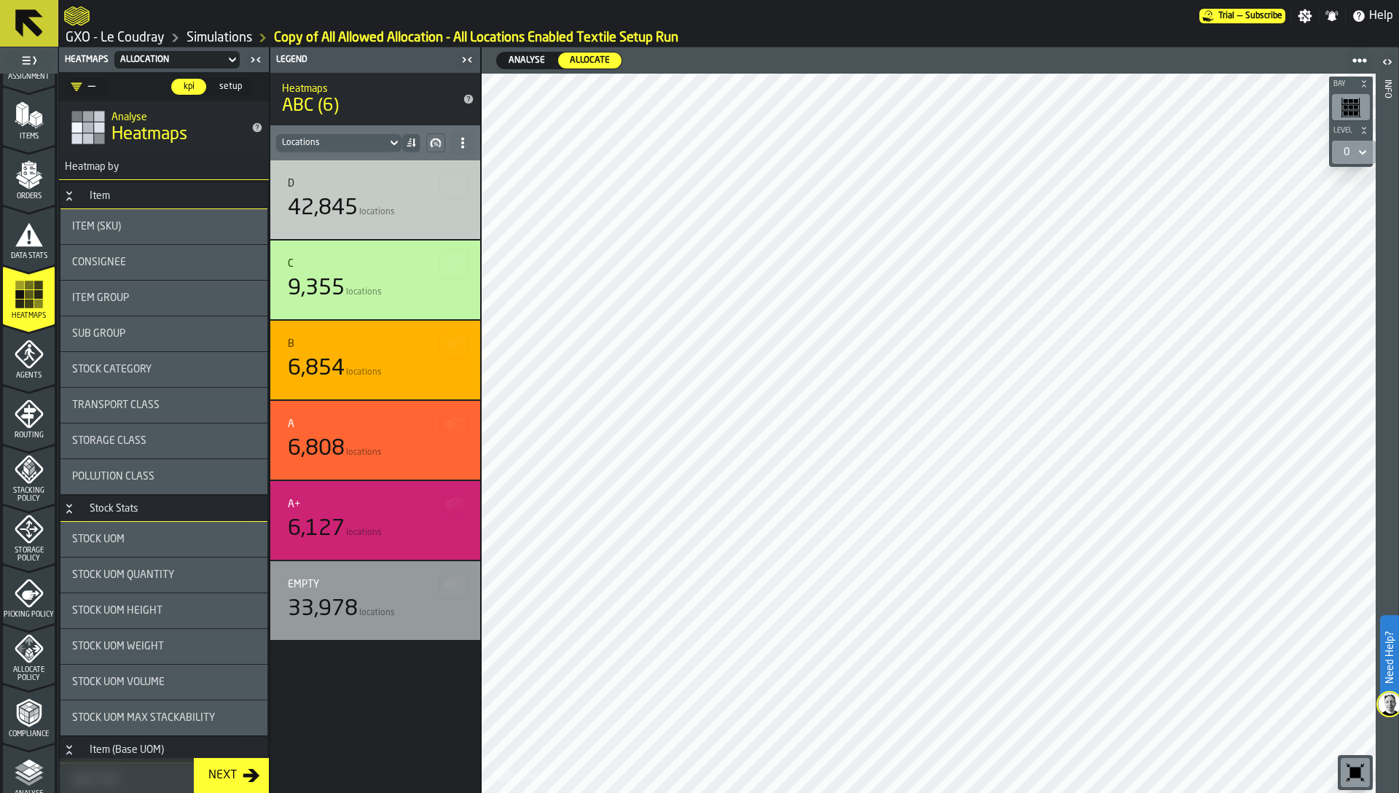
click at [32, 481] on icon "menu Stacking Policy" at bounding box center [29, 469] width 29 height 29
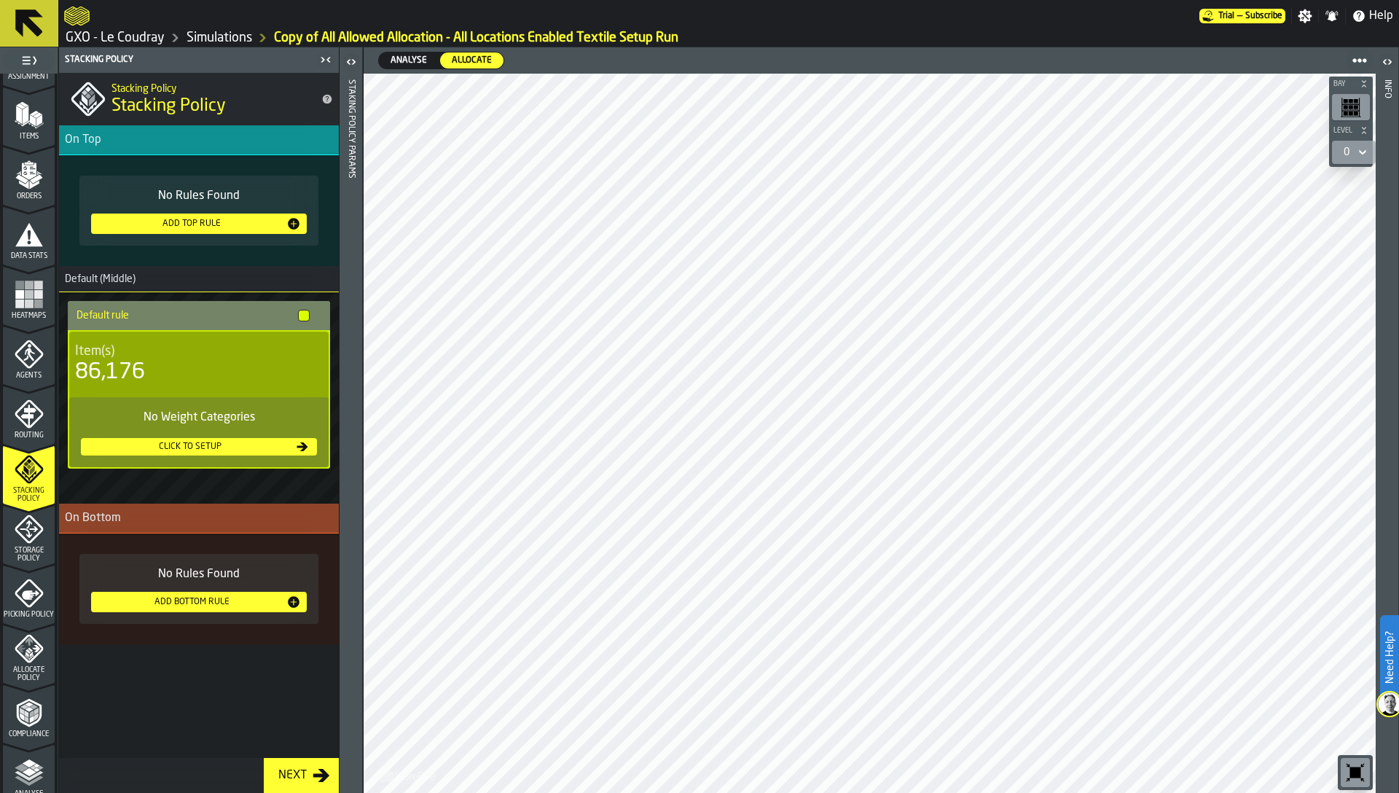
click at [183, 447] on div "Click to setup" at bounding box center [190, 446] width 207 height 10
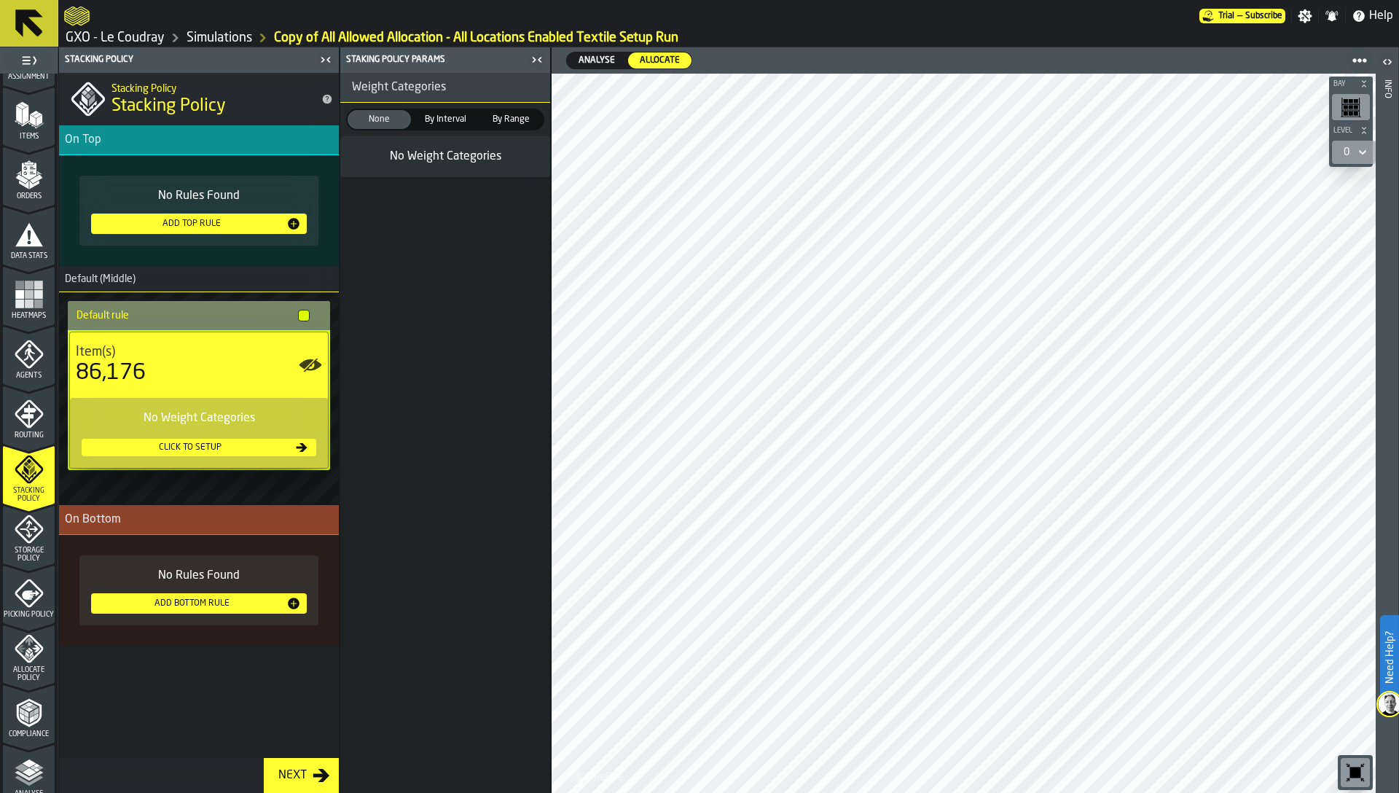
click at [442, 111] on div "By Interval" at bounding box center [445, 119] width 63 height 19
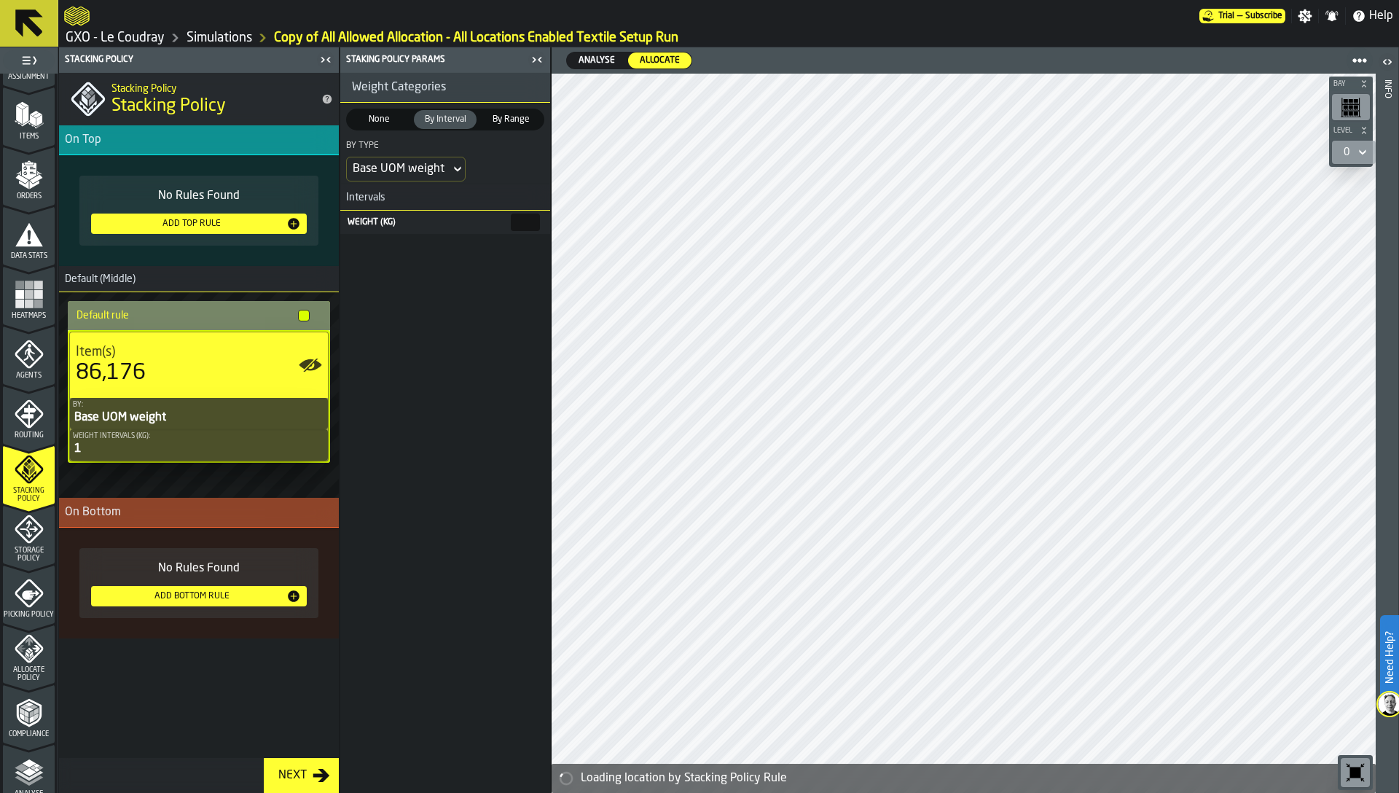
click at [511, 227] on input "*" at bounding box center [525, 221] width 29 height 17
type input "**"
click at [396, 304] on div "Weight Categories None None By Interval By Interval By Range By Range By Type B…" at bounding box center [445, 433] width 210 height 720
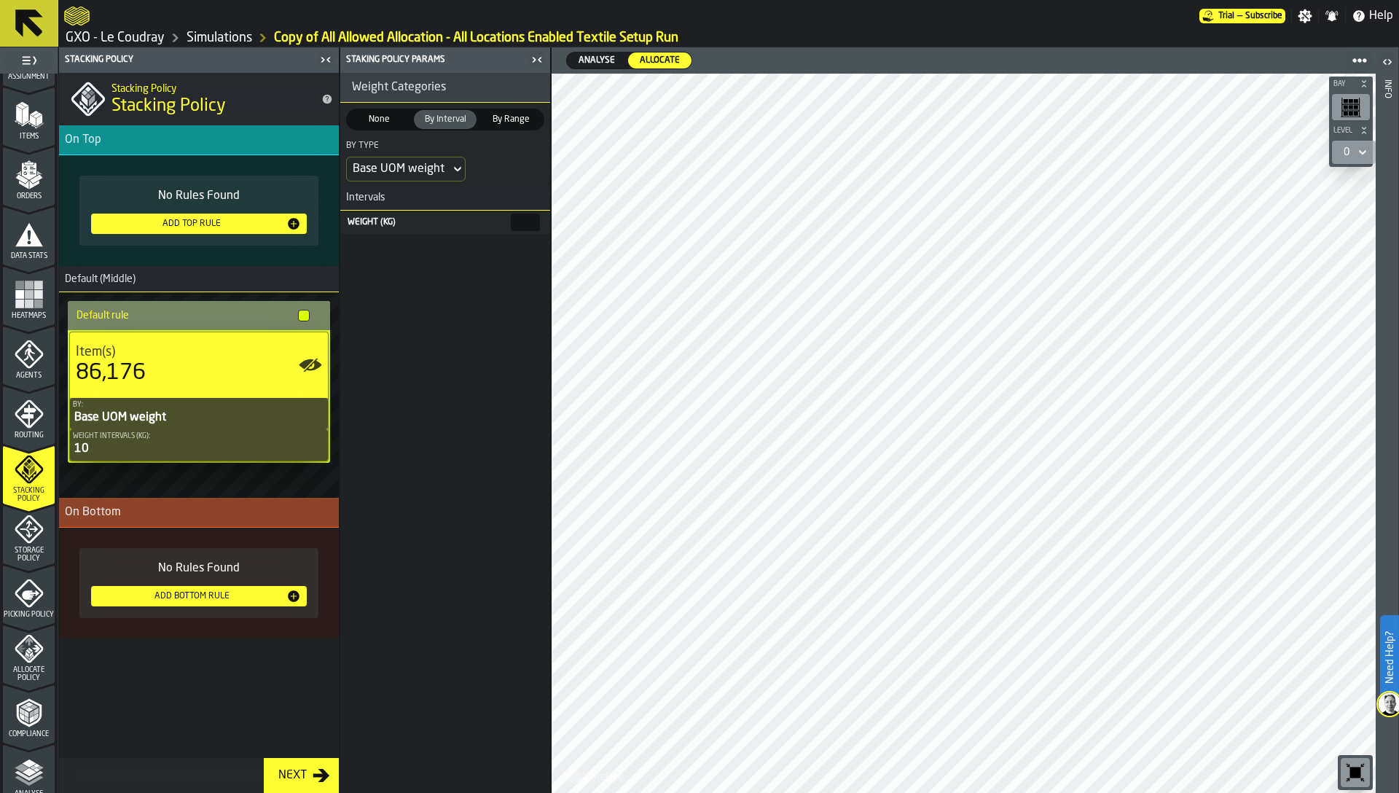
click at [503, 121] on span "By Range" at bounding box center [511, 119] width 58 height 13
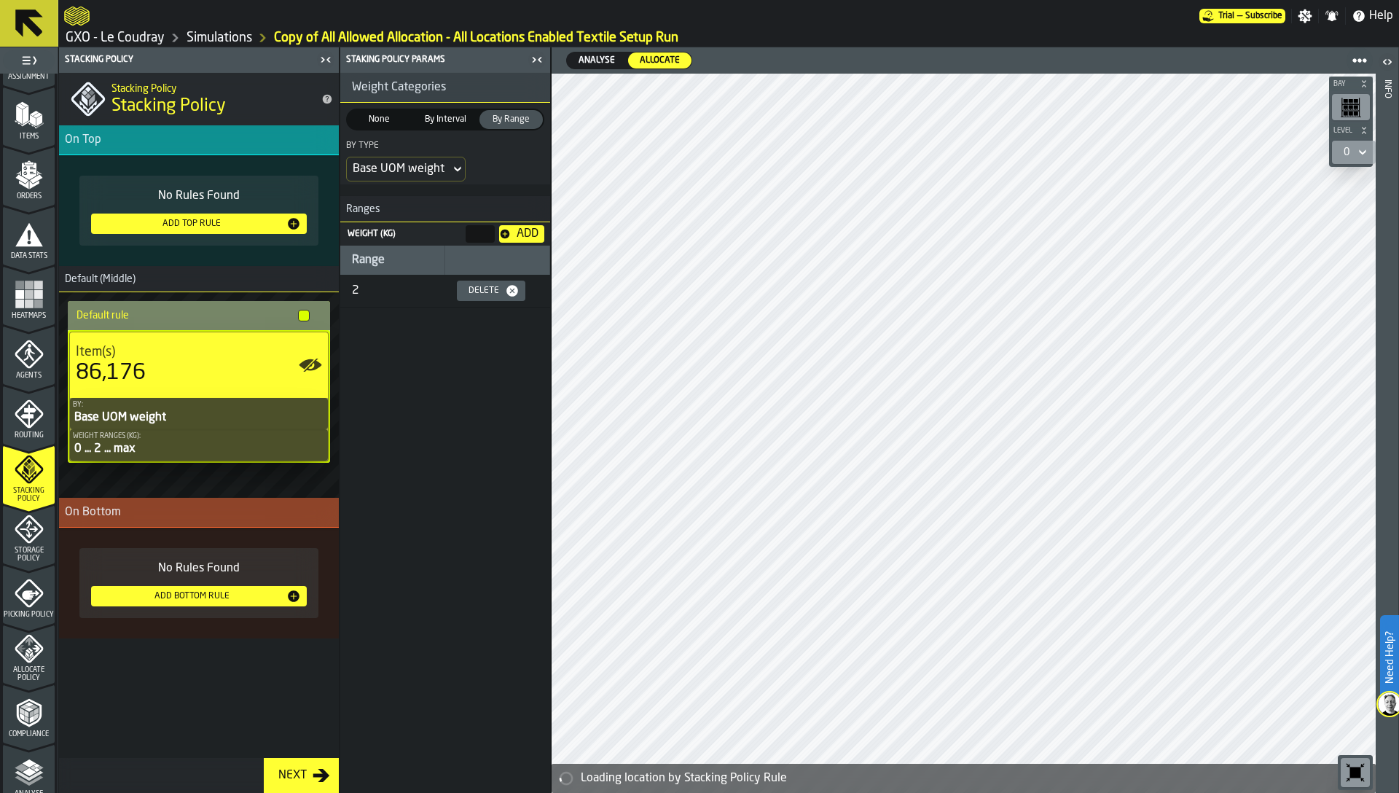
click at [396, 161] on div "Base UOM weight" at bounding box center [399, 168] width 92 height 17
click at [432, 170] on div "Base UOM weight" at bounding box center [399, 168] width 92 height 17
click at [421, 240] on label "Weight (kg) *" at bounding box center [421, 233] width 150 height 17
click at [465, 240] on input "*" at bounding box center [479, 233] width 29 height 17
click at [396, 260] on div "Range" at bounding box center [392, 259] width 81 height 17
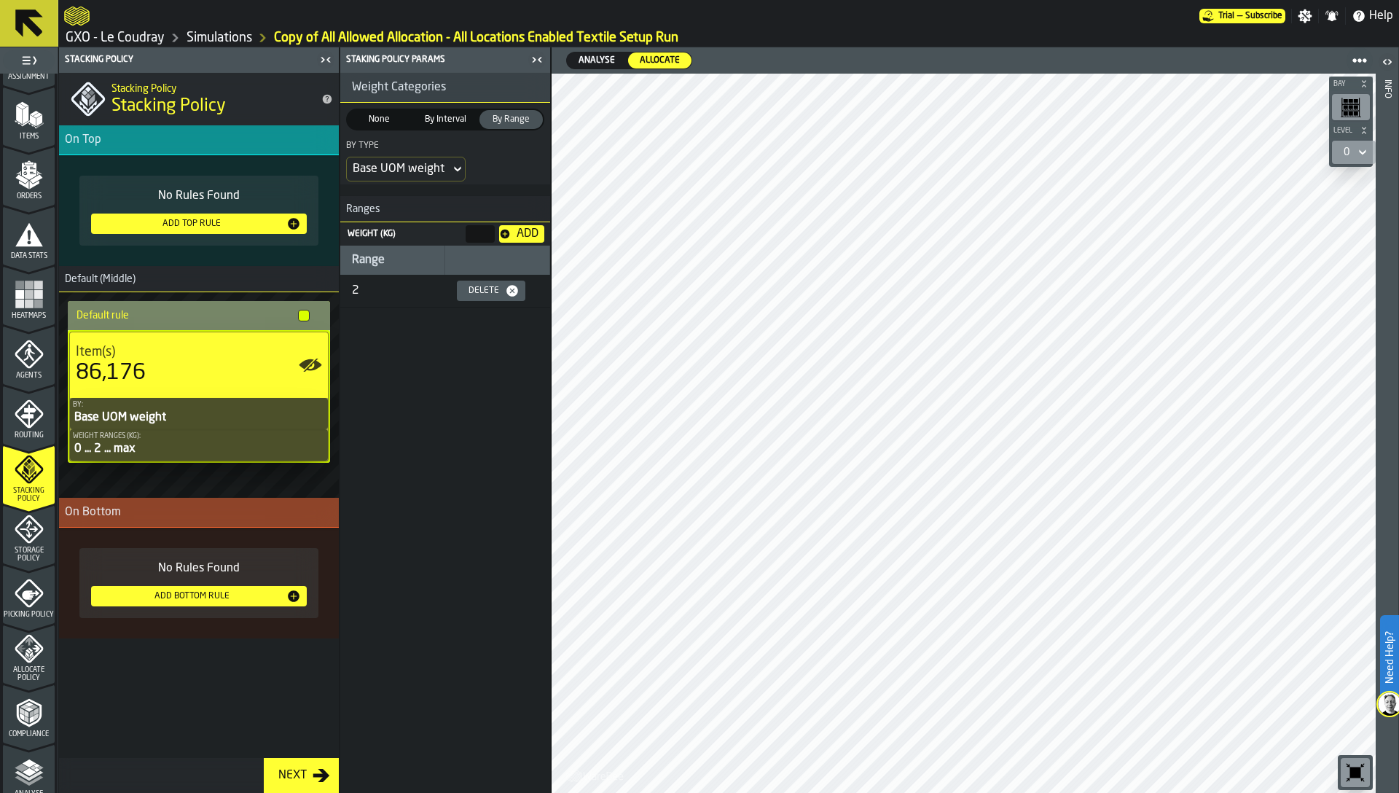
click at [390, 237] on span "Weight (kg)" at bounding box center [371, 233] width 48 height 9
click at [465, 237] on input "*" at bounding box center [479, 233] width 29 height 17
click at [486, 288] on div "Delete" at bounding box center [484, 291] width 42 height 10
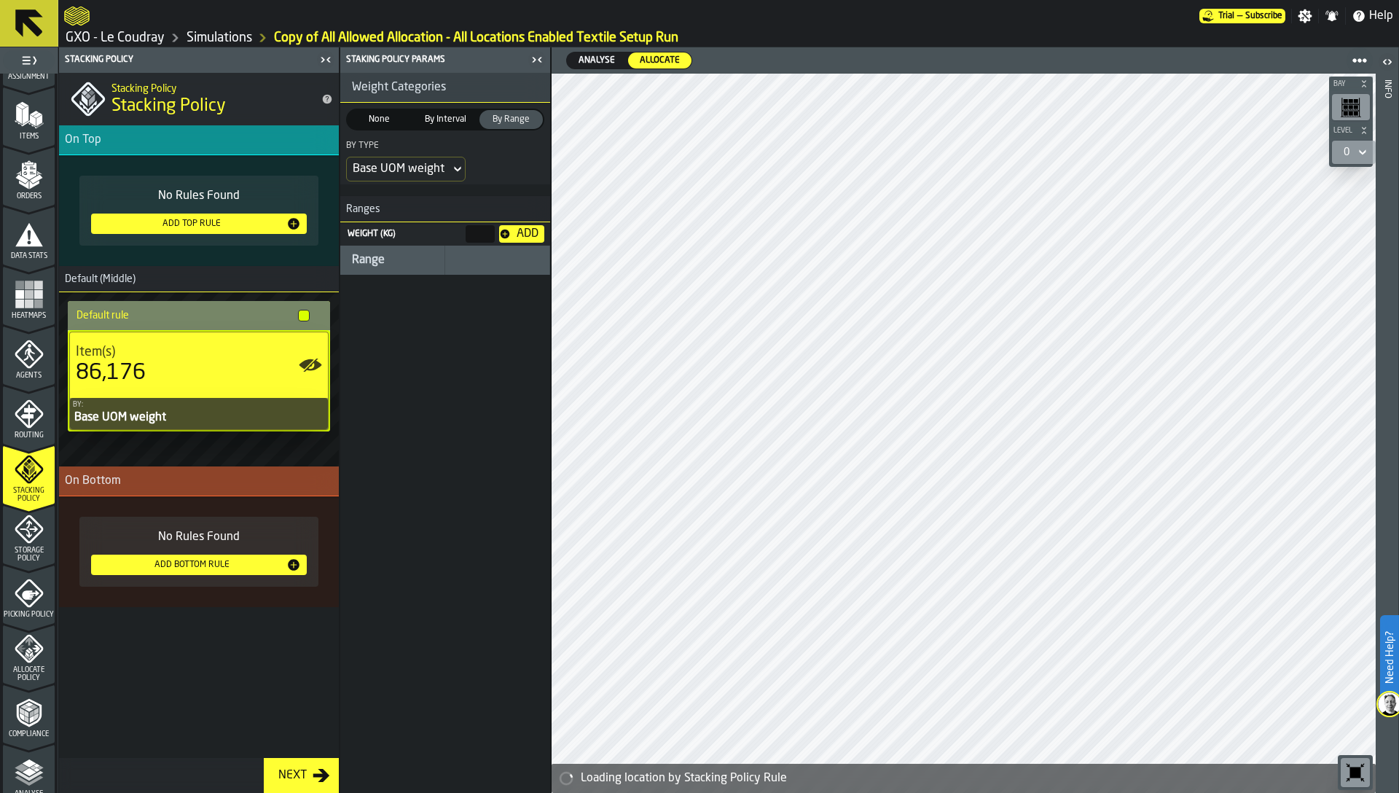
click at [377, 121] on span "None" at bounding box center [379, 119] width 58 height 13
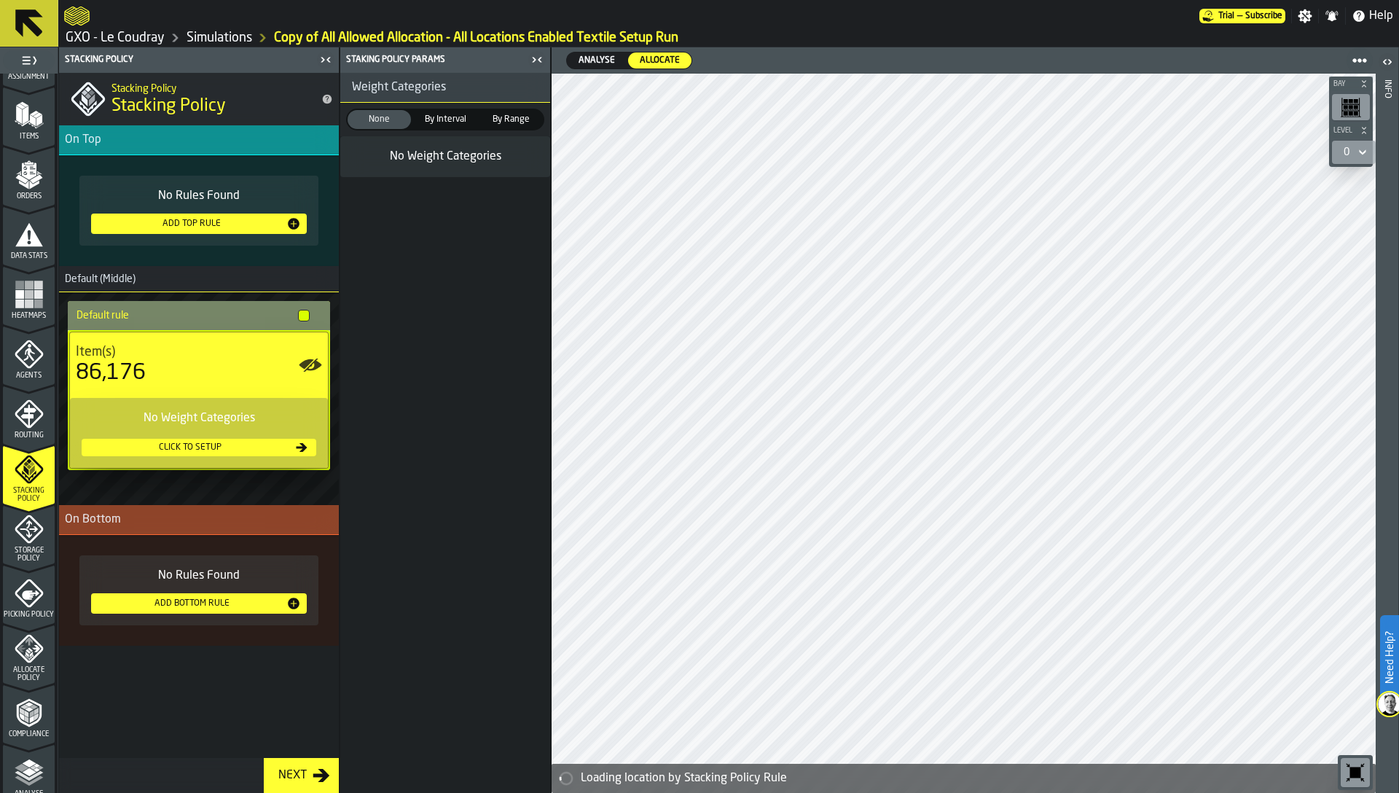
click at [34, 292] on rect "menu Heatmaps" at bounding box center [38, 294] width 9 height 9
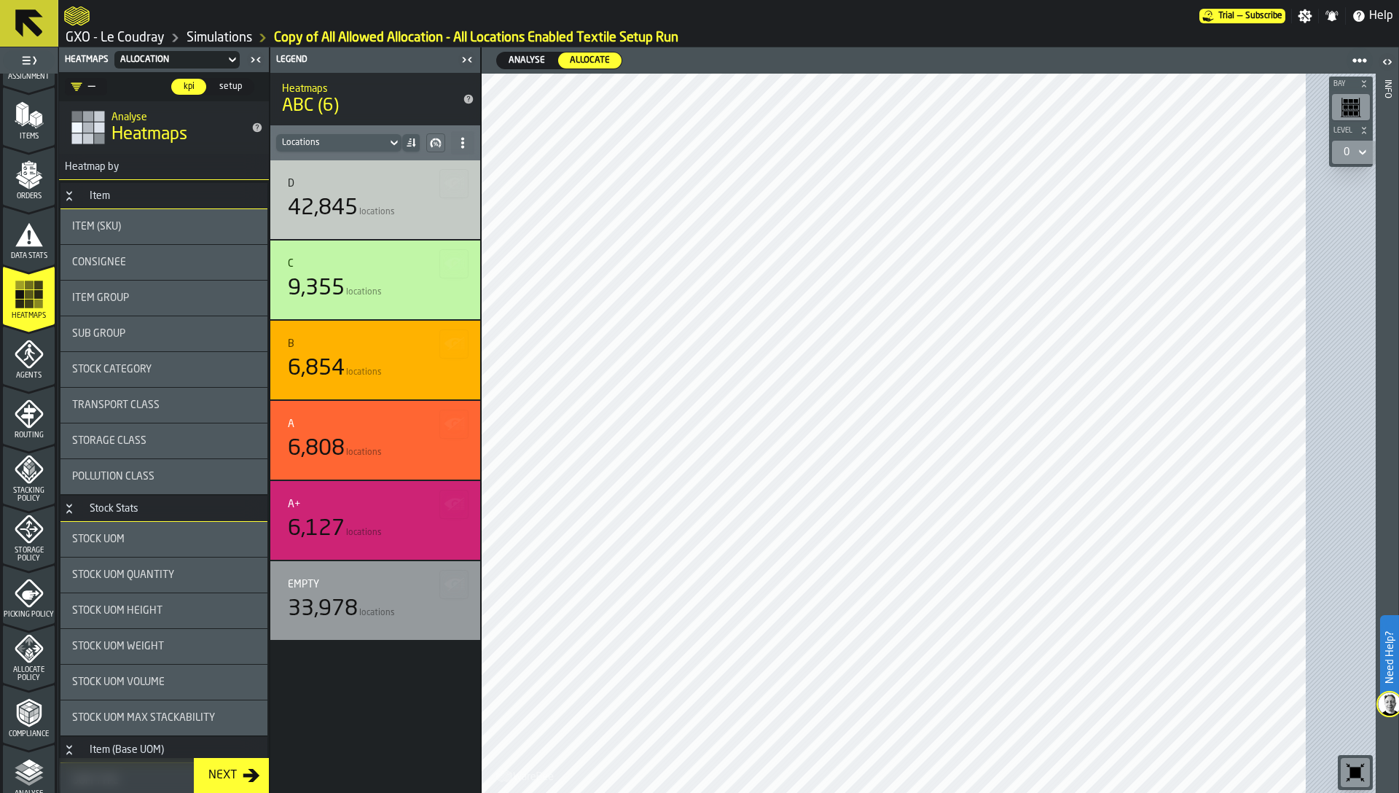
click at [126, 299] on div "Item Group" at bounding box center [163, 297] width 207 height 35
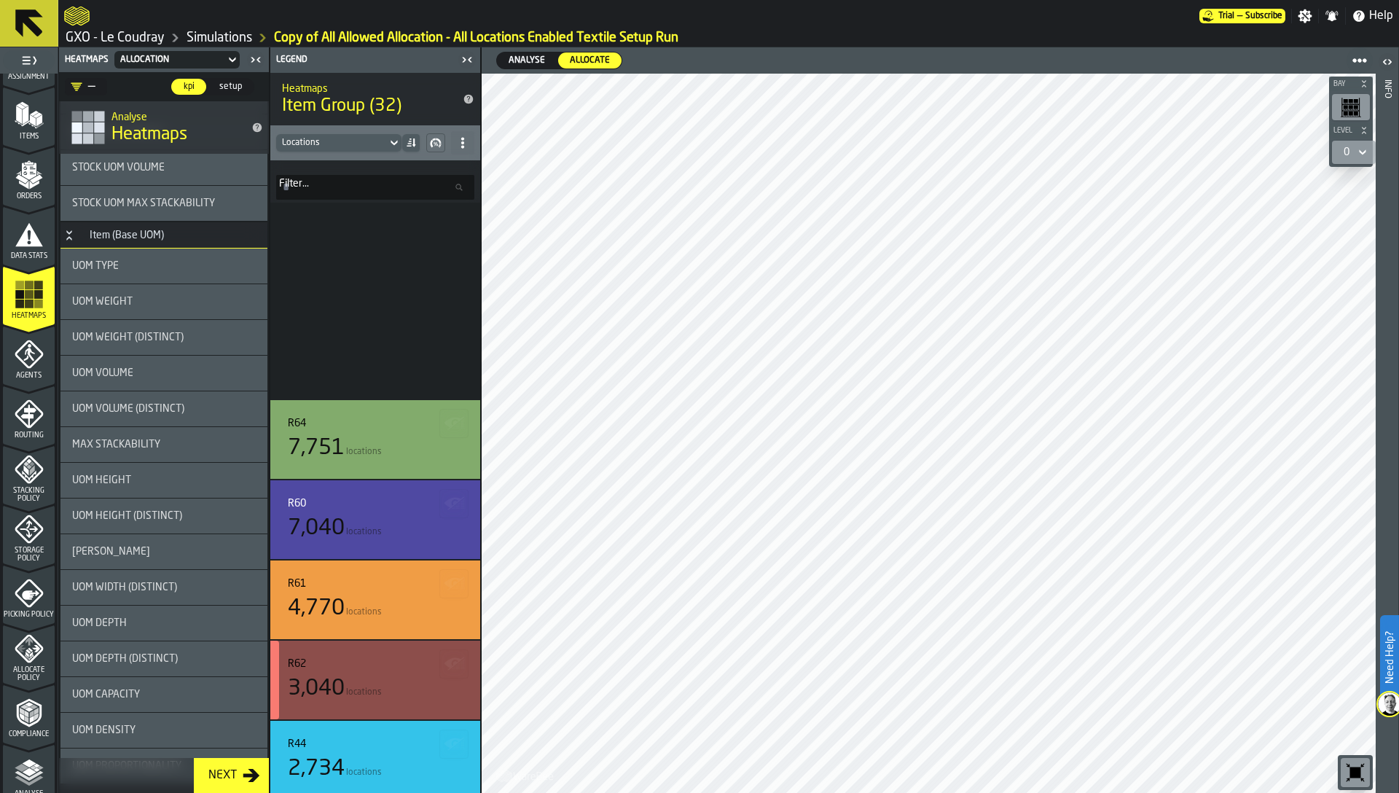
scroll to position [0, 0]
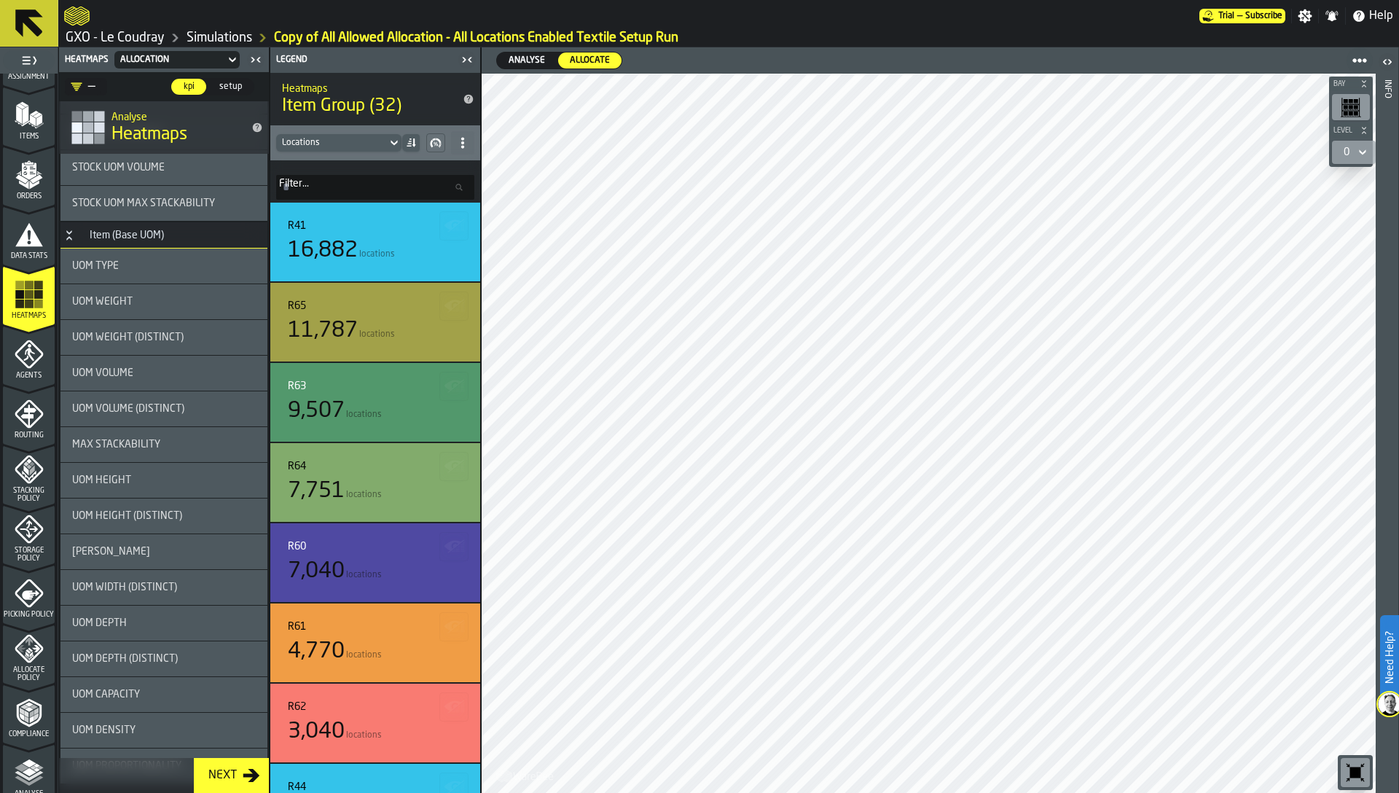
click at [145, 304] on div "UOM Weight" at bounding box center [164, 302] width 184 height 12
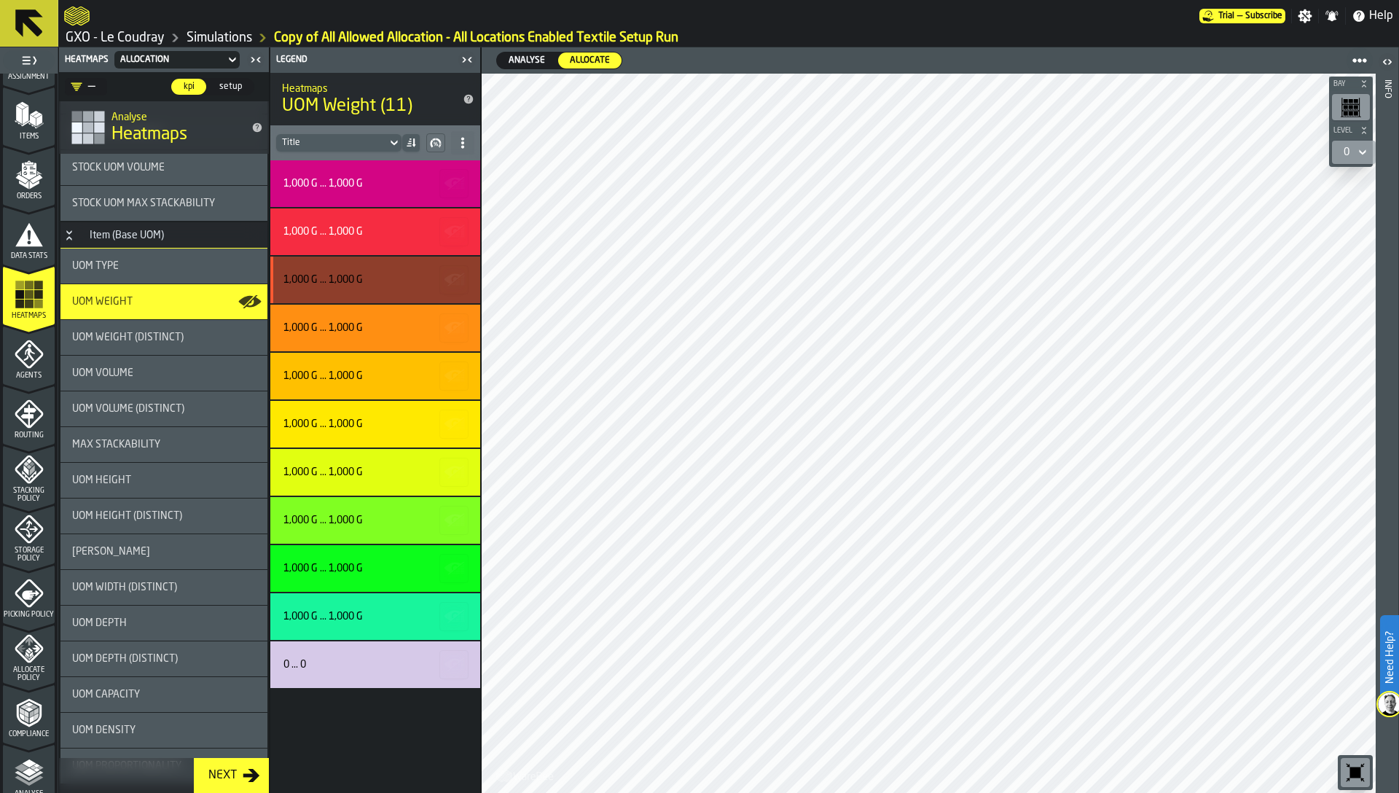
click at [447, 279] on icon "button-" at bounding box center [452, 279] width 17 height 10
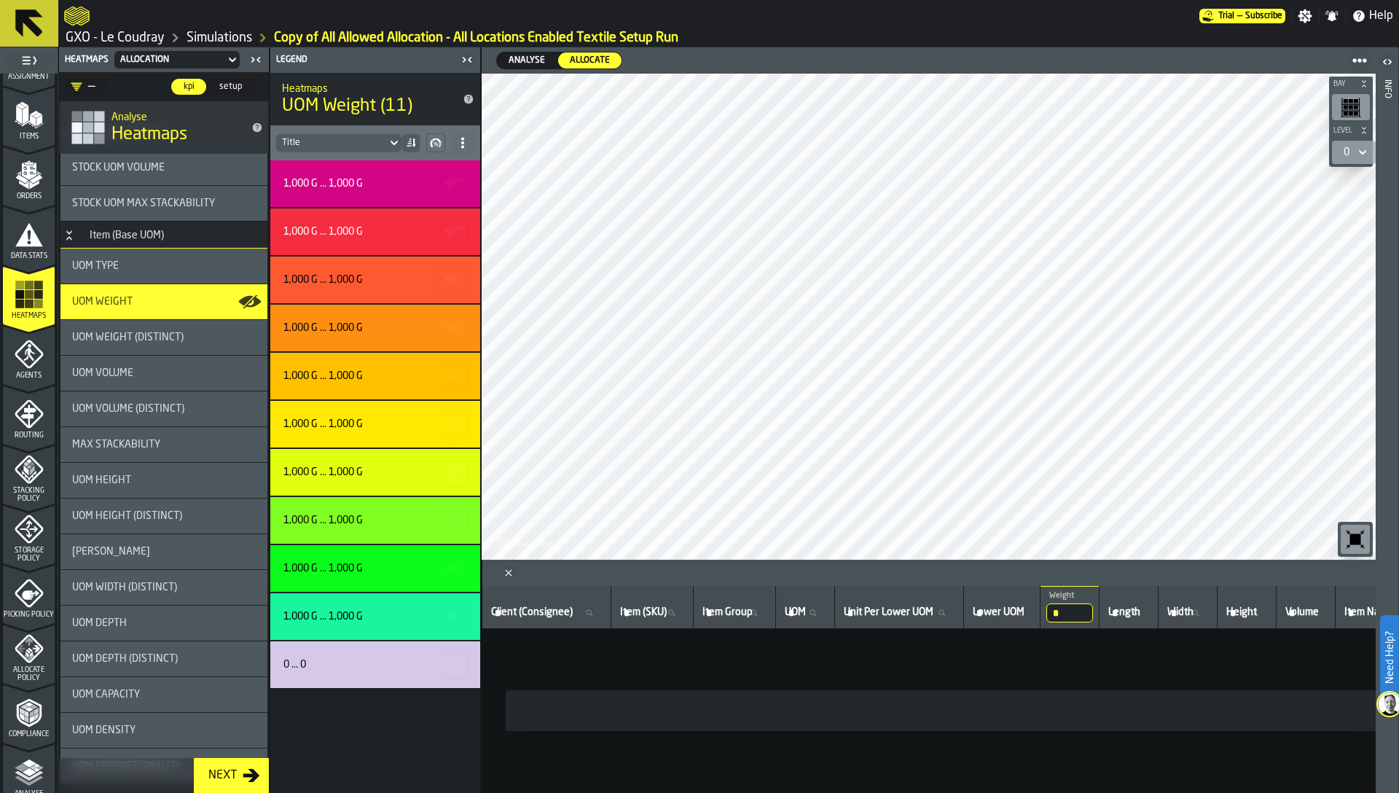
click at [1083, 609] on input "*" at bounding box center [1069, 612] width 47 height 19
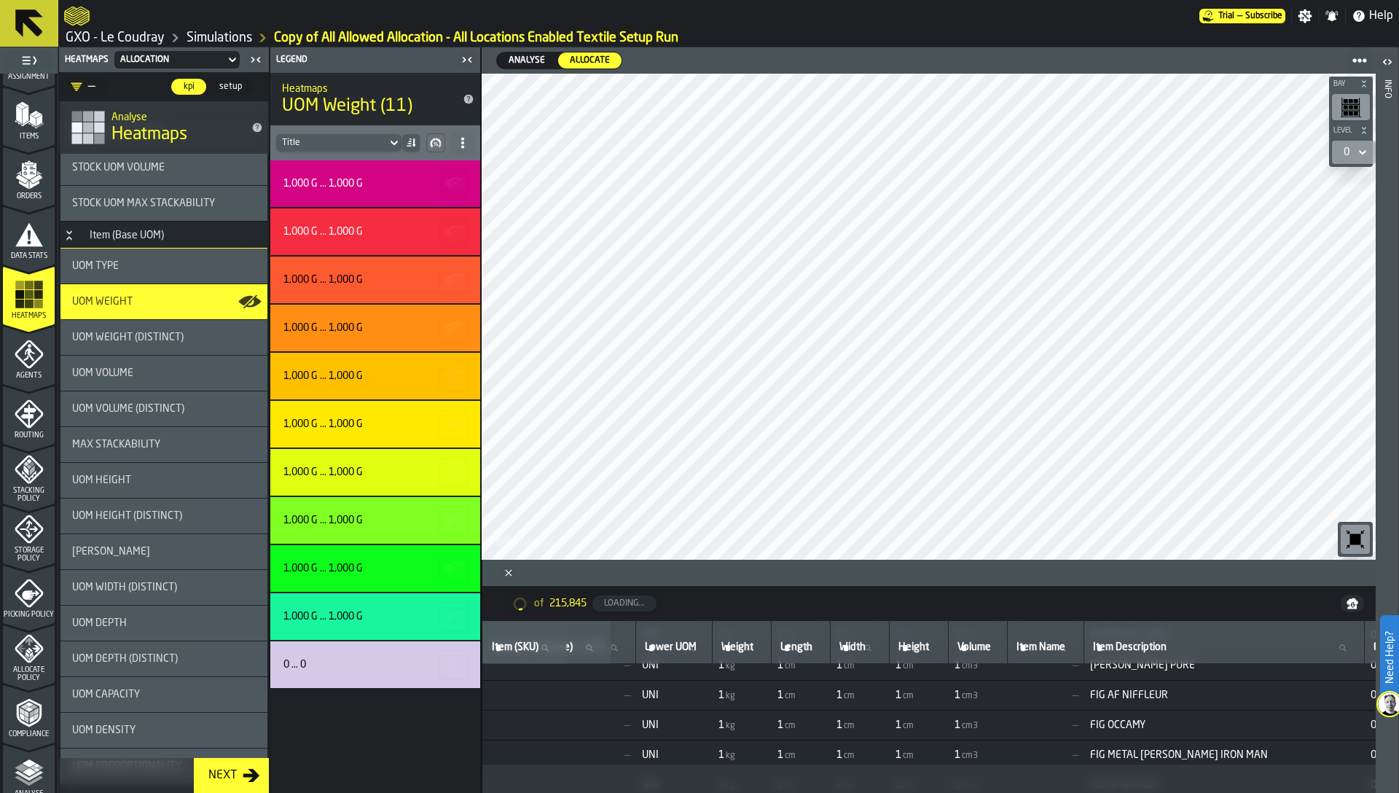
scroll to position [2498, 329]
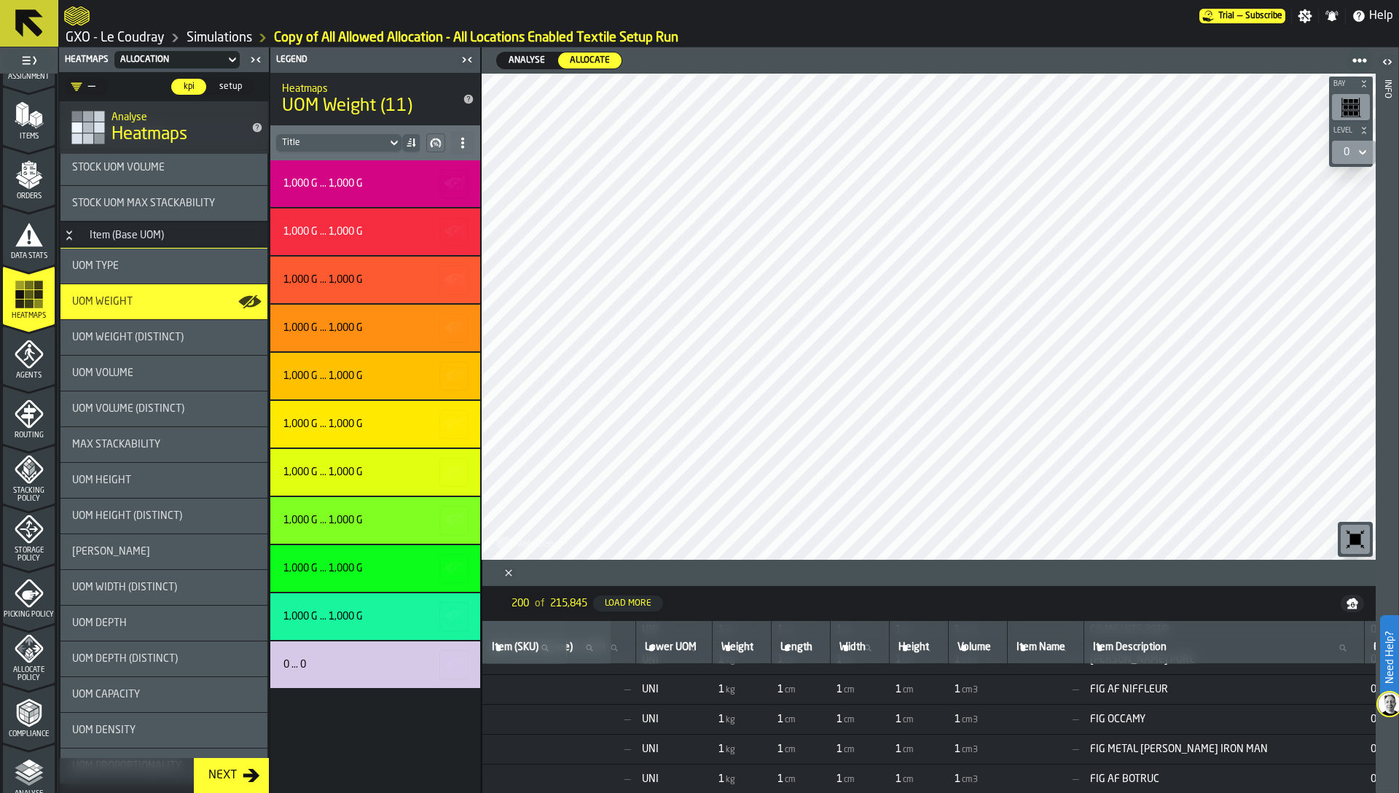
click at [529, 58] on span "Analyse" at bounding box center [527, 60] width 48 height 13
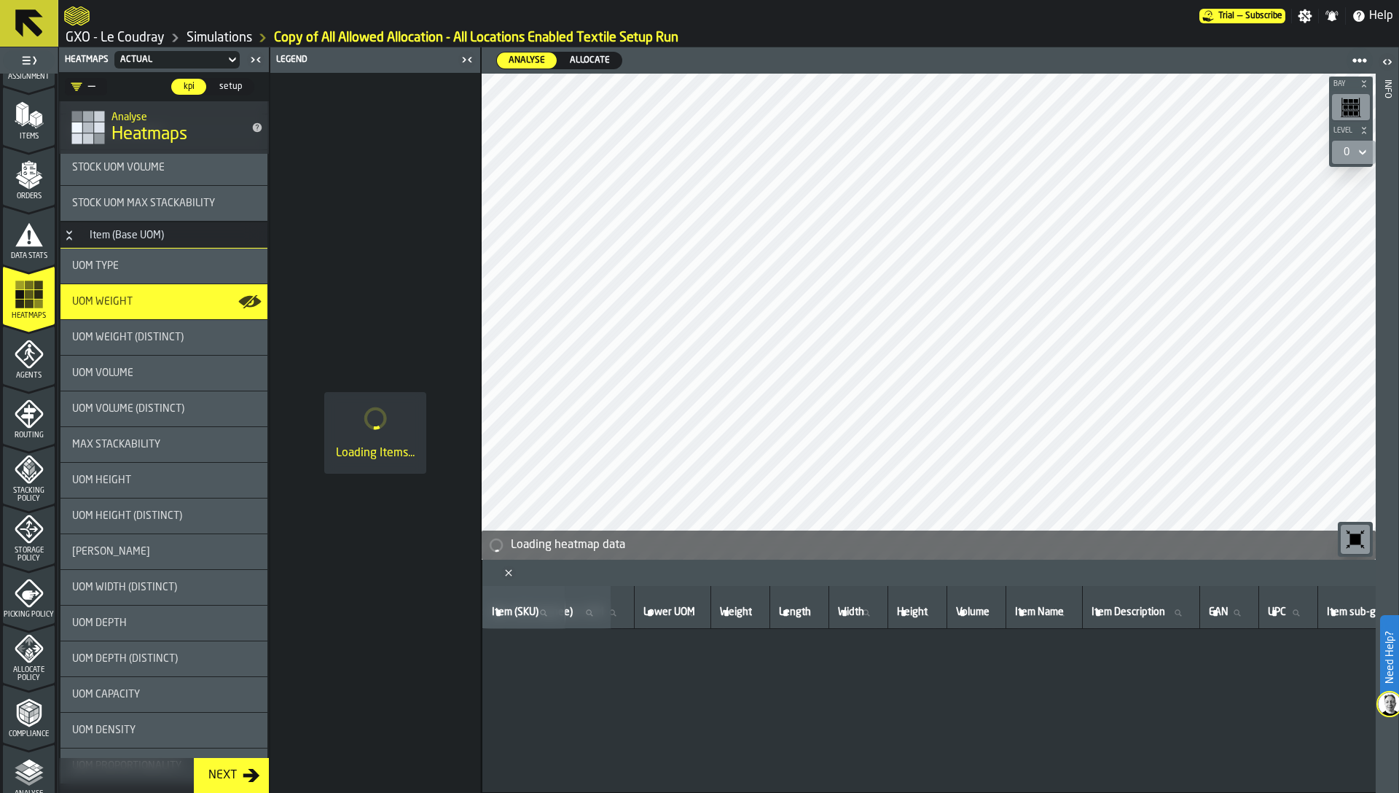
scroll to position [0, 329]
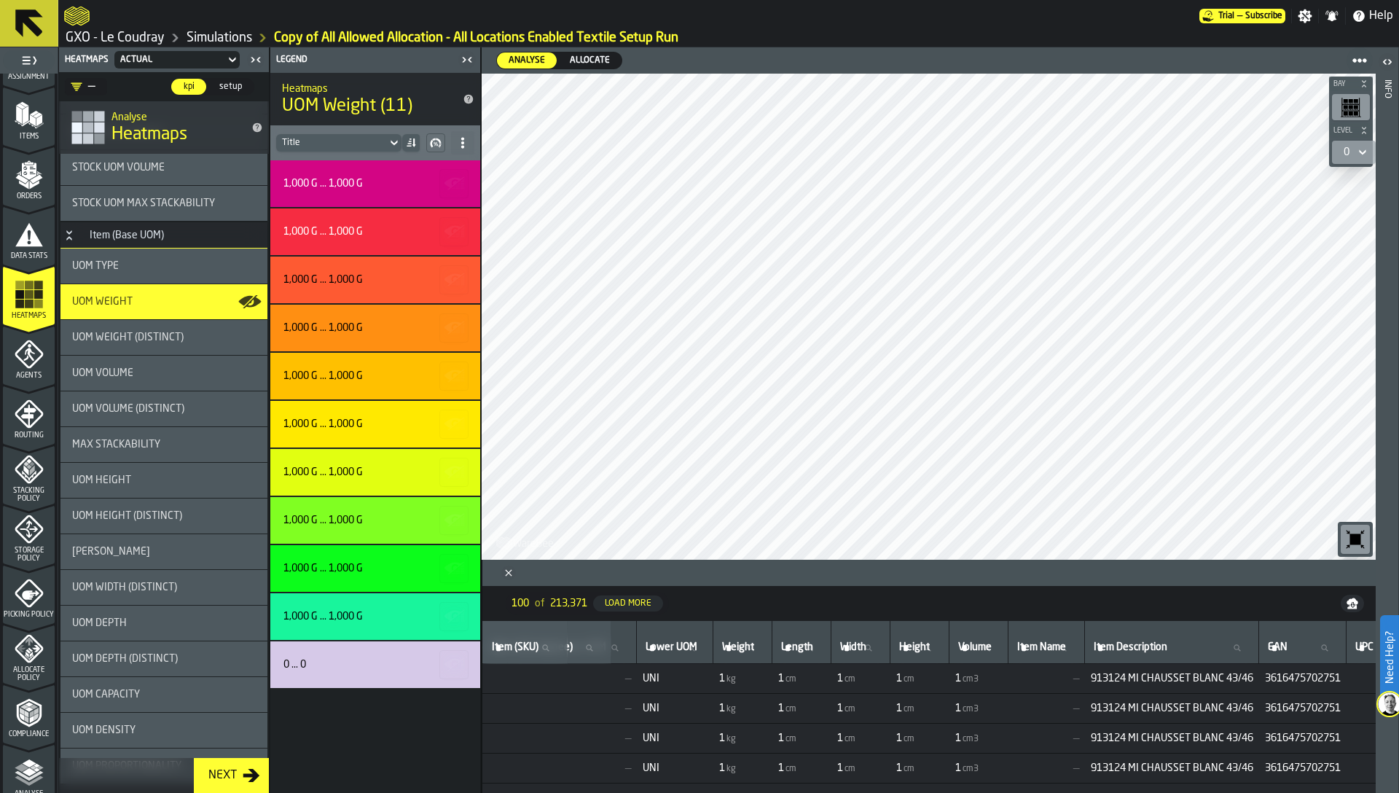
click at [137, 371] on div "UOM Volume" at bounding box center [164, 373] width 184 height 12
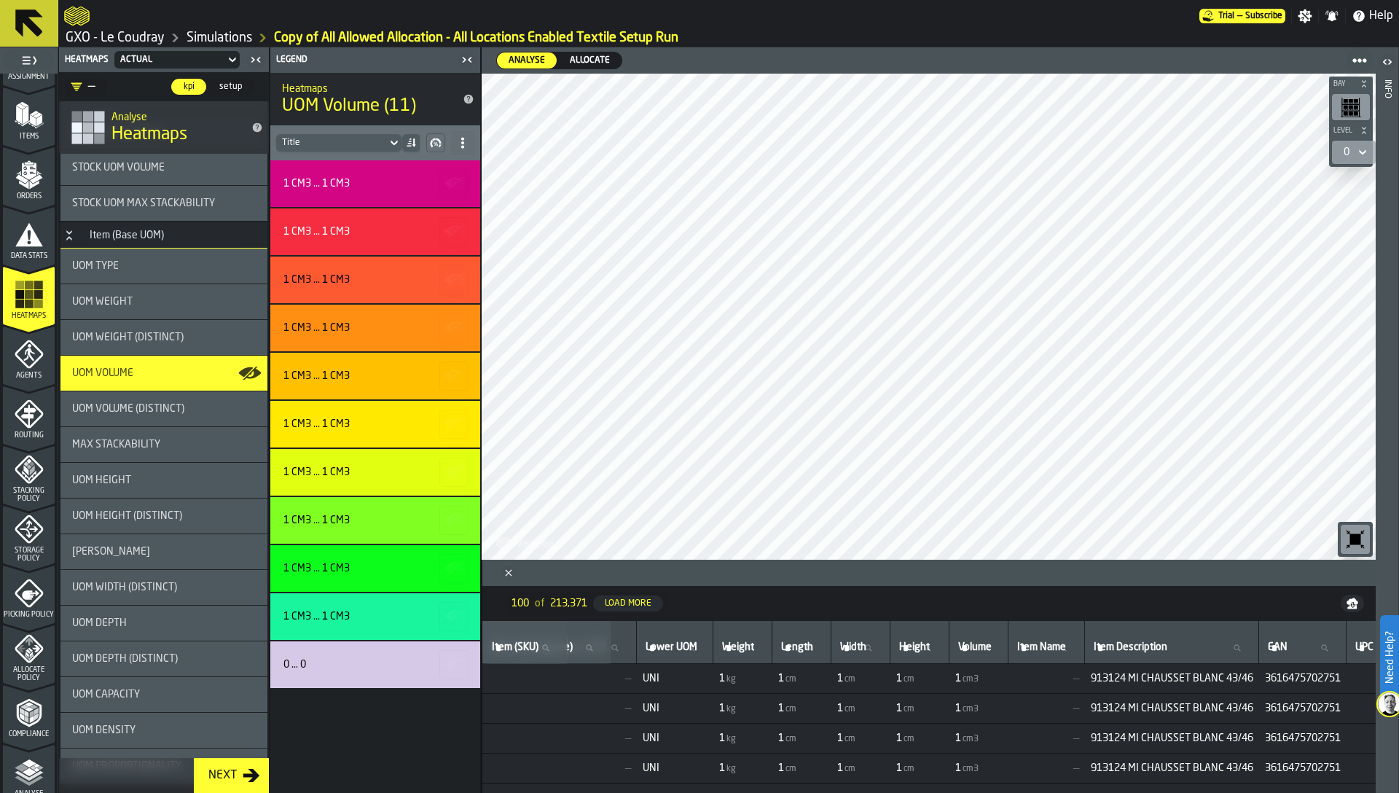
click at [143, 272] on div "UOM Type" at bounding box center [163, 265] width 207 height 35
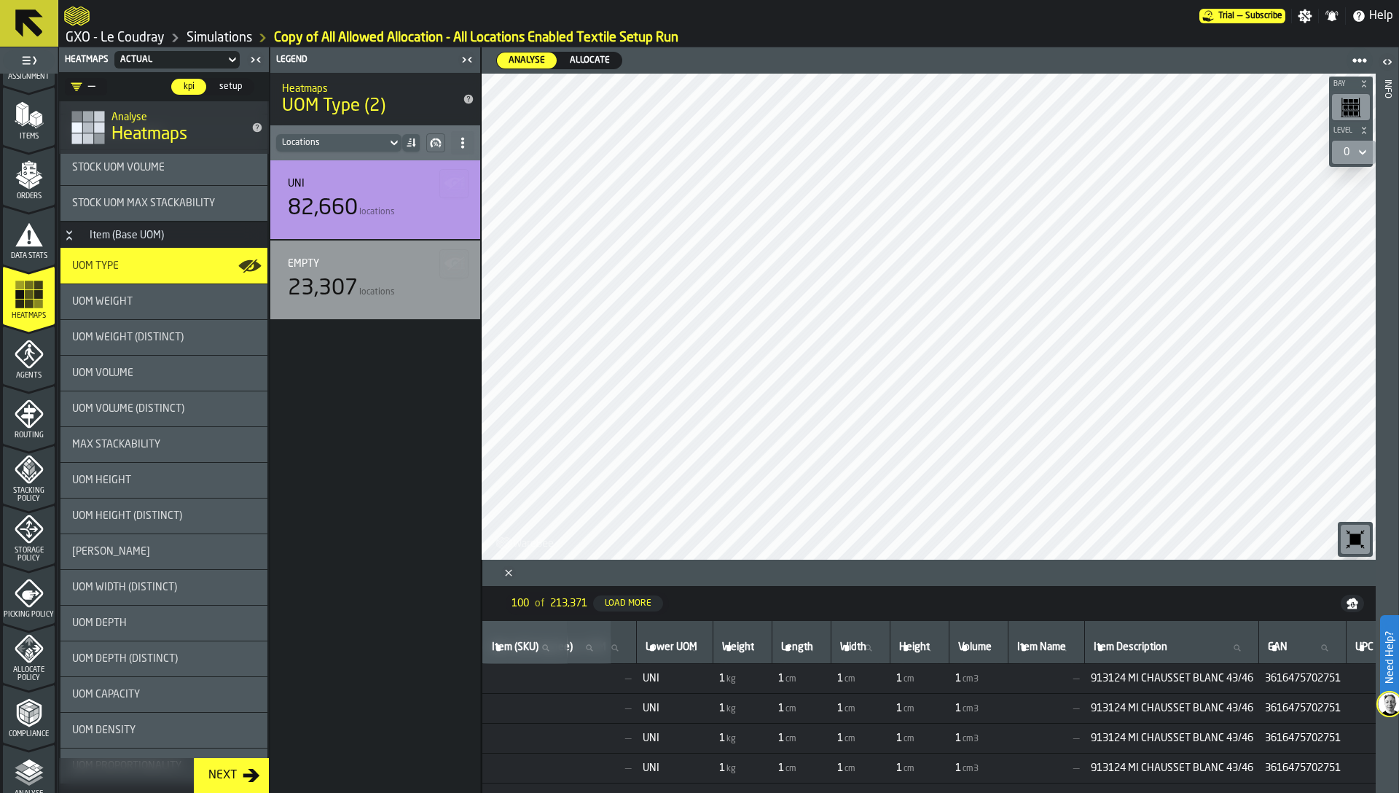
click at [31, 651] on icon "menu Allocate Policy" at bounding box center [29, 648] width 29 height 29
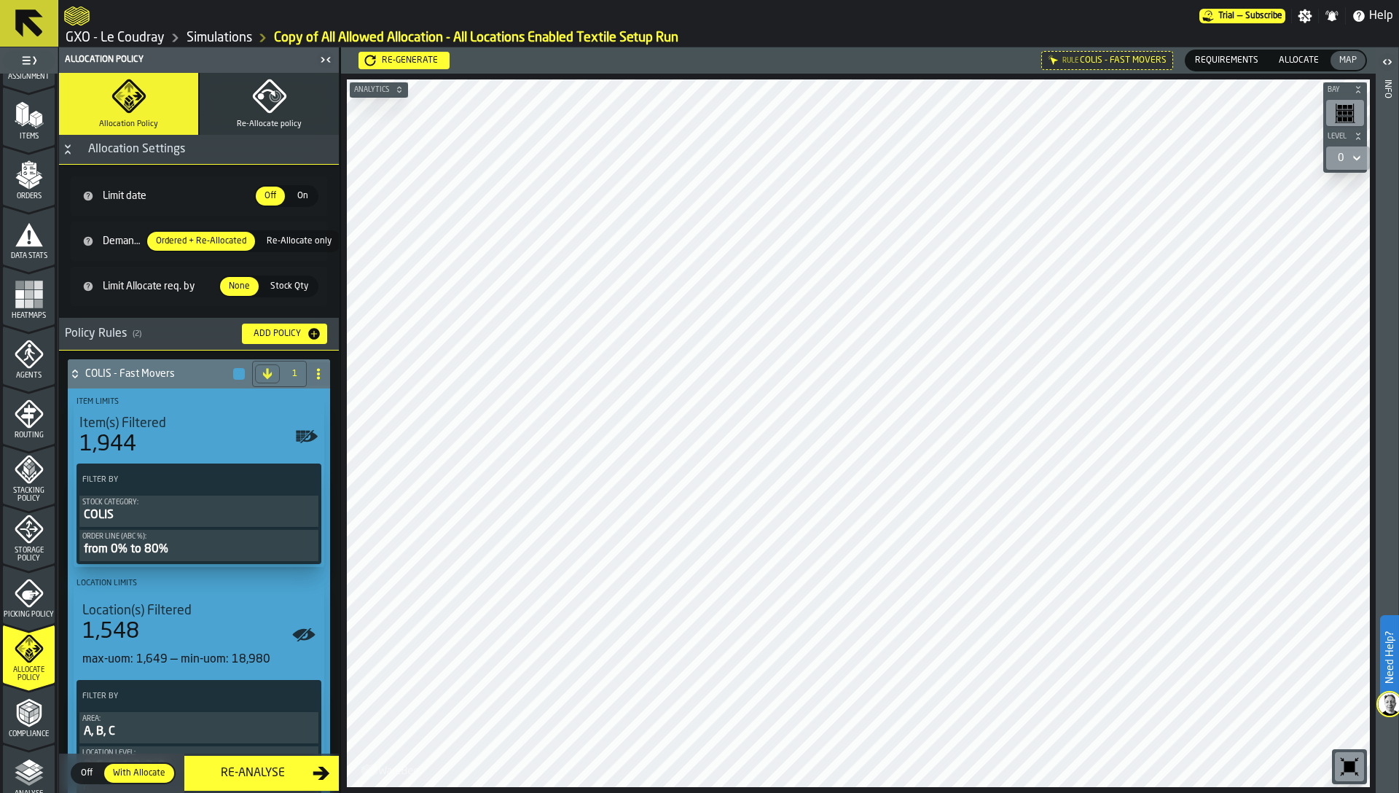
click at [1216, 60] on span "Requirements" at bounding box center [1226, 60] width 75 height 13
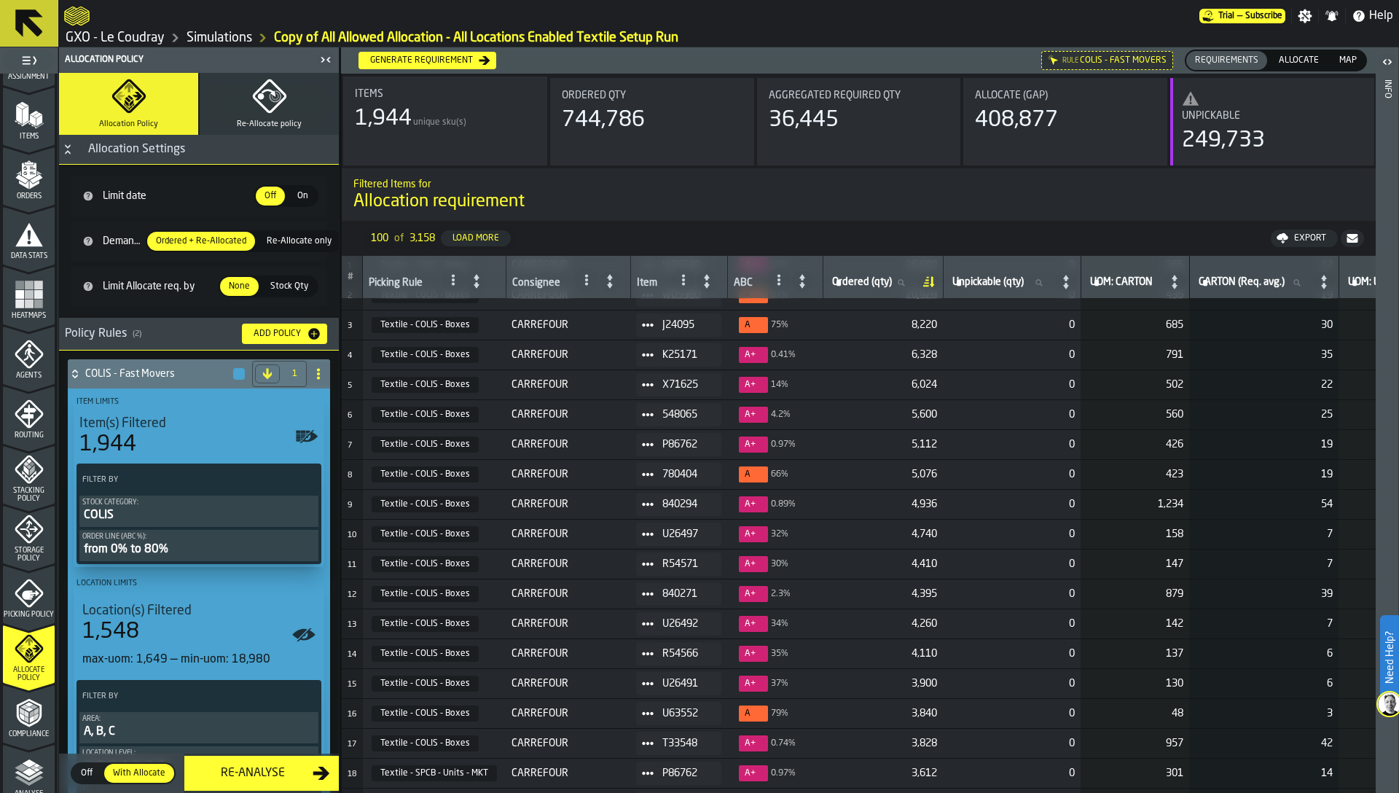
scroll to position [0, 0]
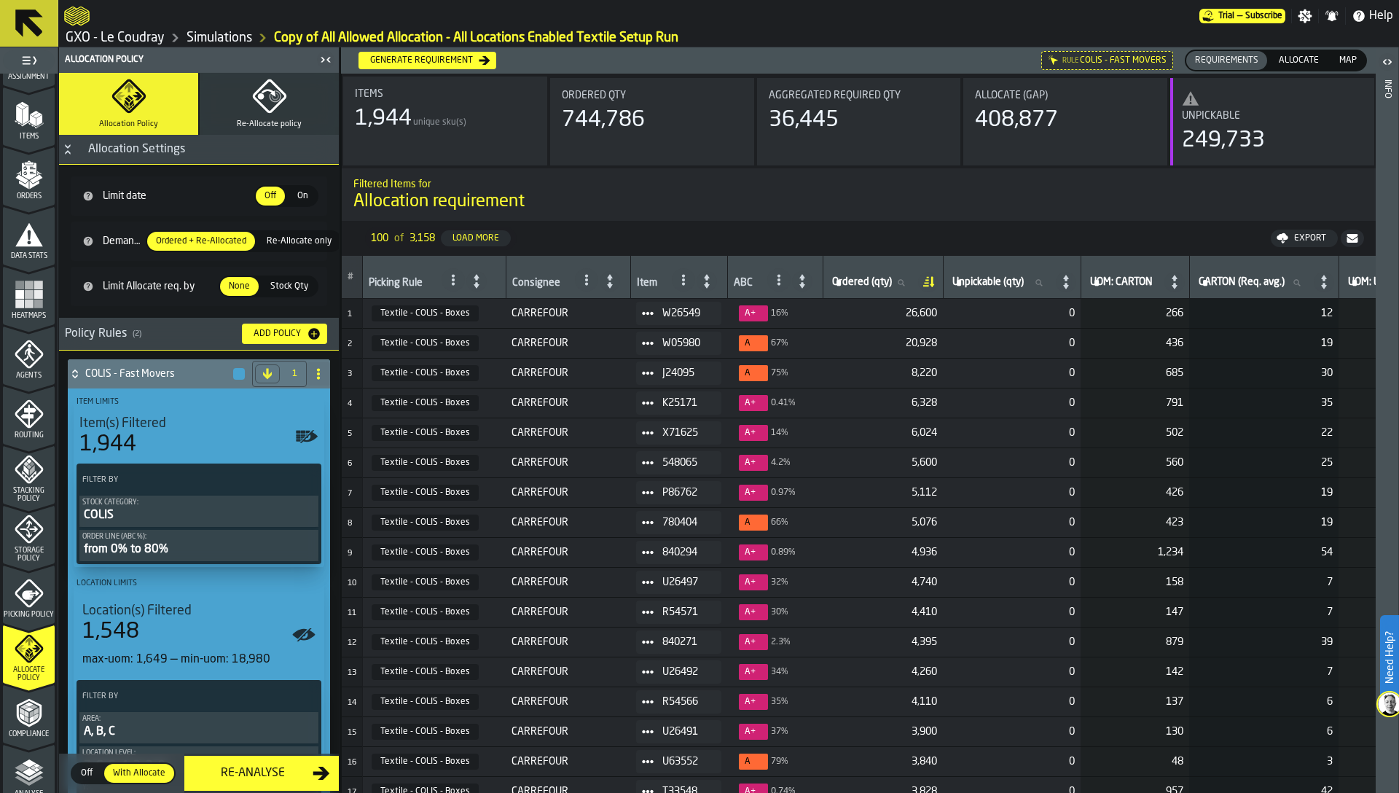
click at [34, 295] on rect "menu Heatmaps" at bounding box center [38, 294] width 9 height 9
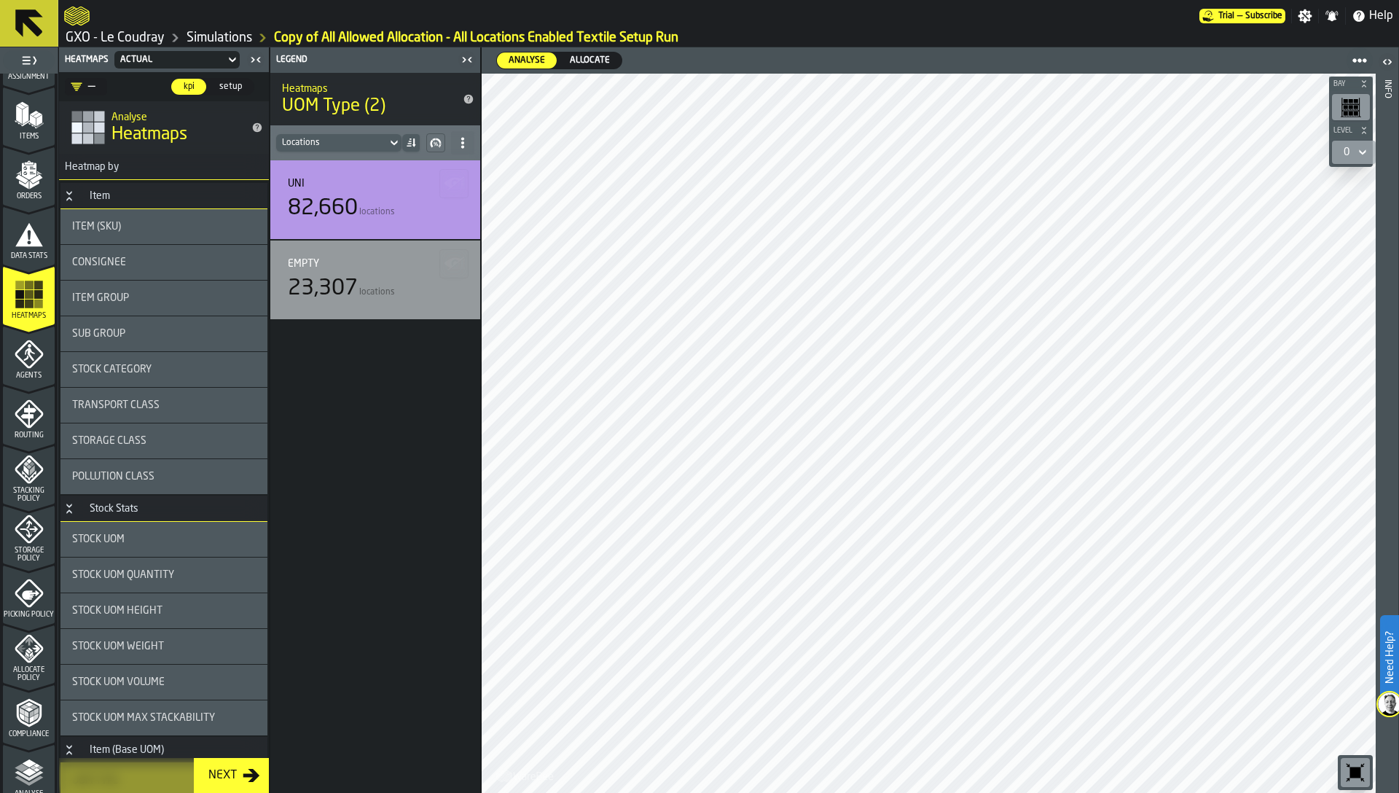
click at [206, 141] on h1 "Heatmaps" at bounding box center [175, 134] width 128 height 23
click at [189, 159] on h3 "Heatmap by" at bounding box center [164, 167] width 210 height 26
click at [228, 85] on span "setup" at bounding box center [230, 86] width 34 height 13
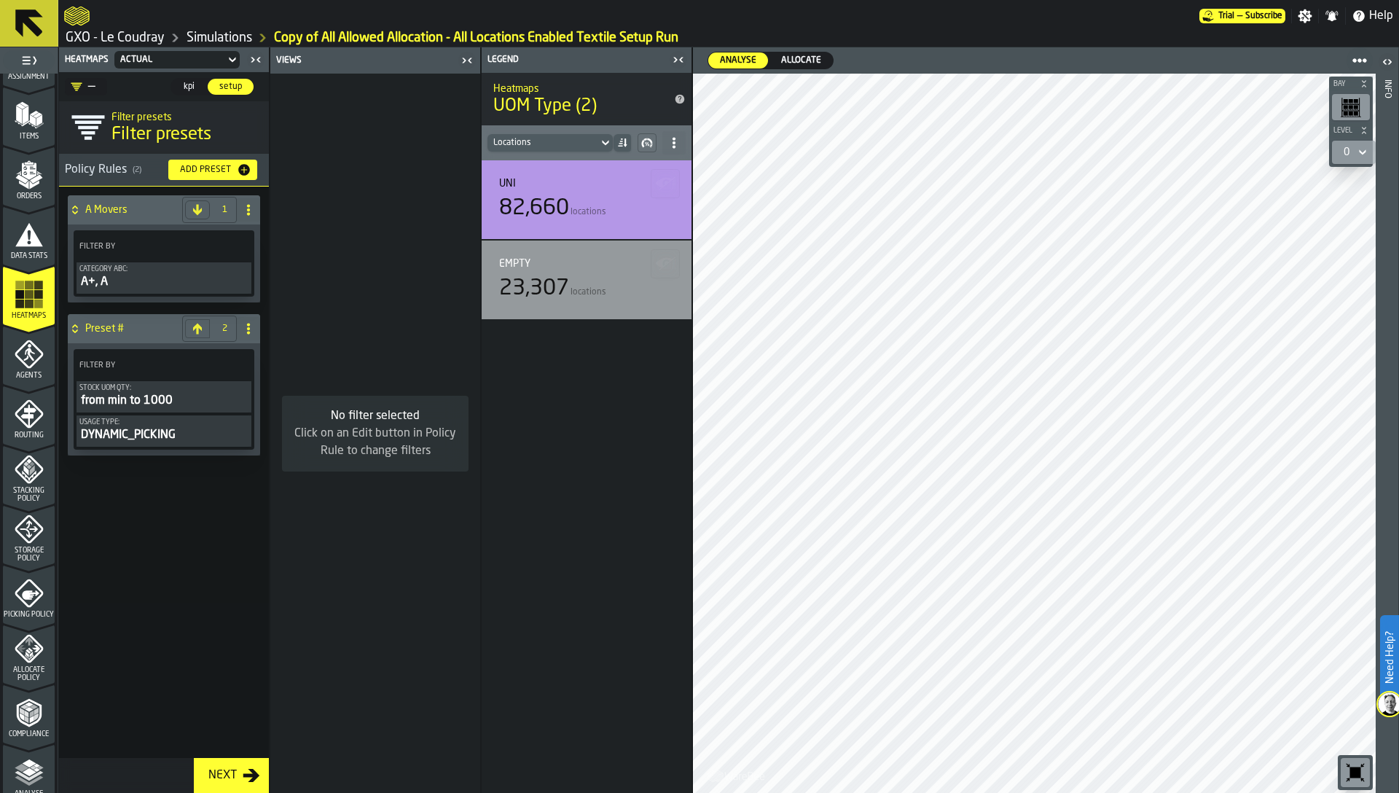
click at [181, 282] on div "A+, A" at bounding box center [163, 281] width 169 height 17
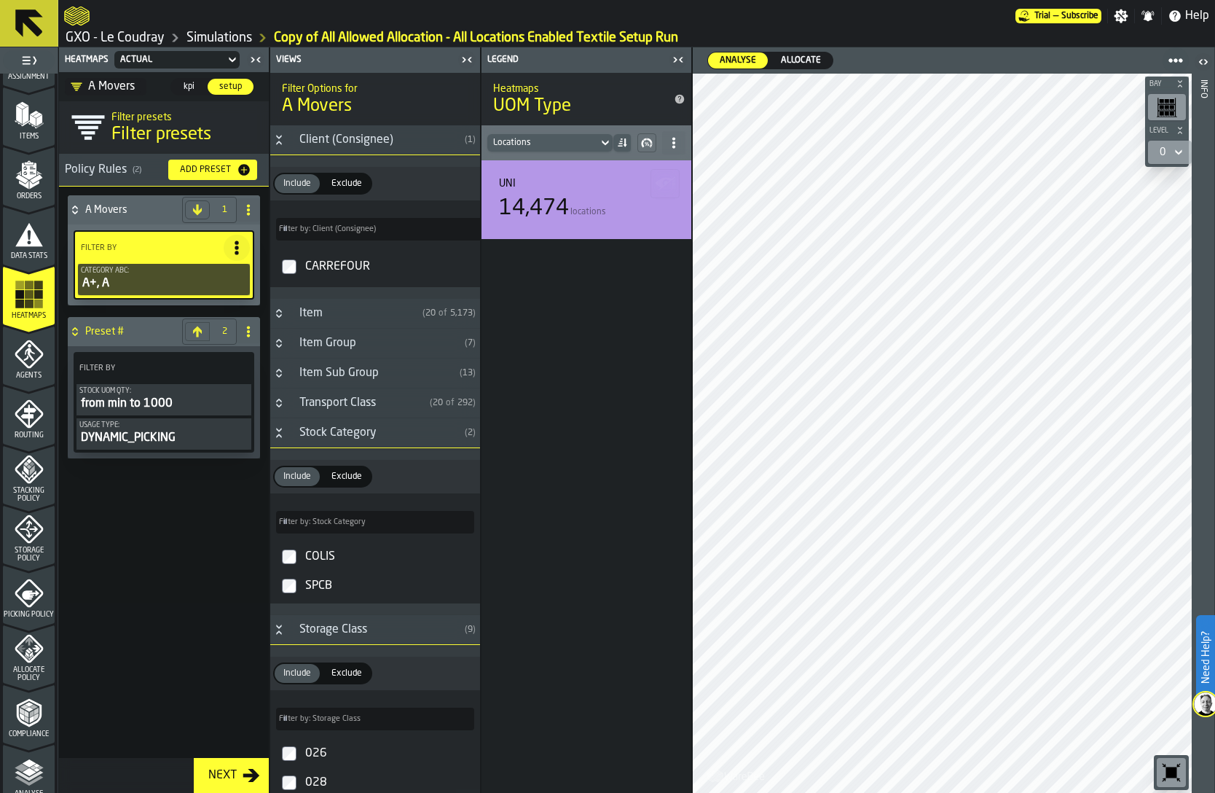
click at [96, 283] on div "A+, A" at bounding box center [164, 283] width 166 height 17
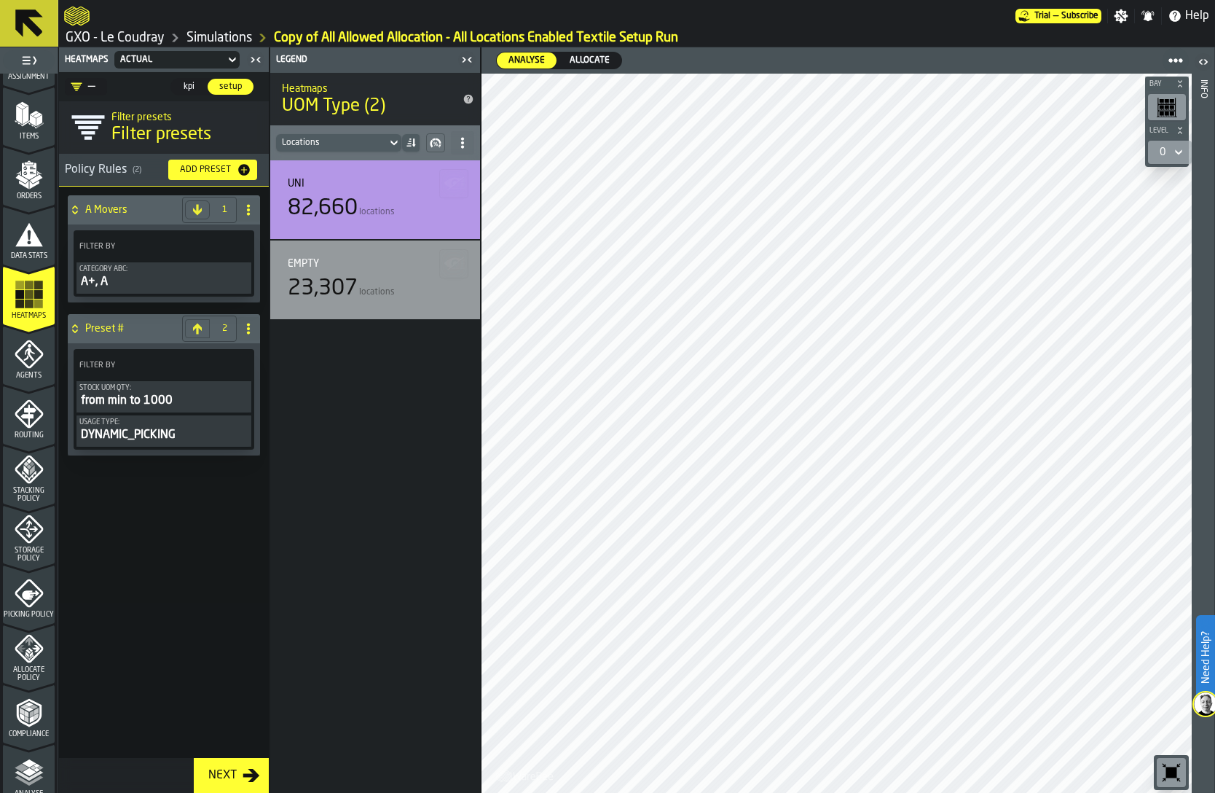
click at [217, 173] on div "Add Preset" at bounding box center [205, 170] width 63 height 10
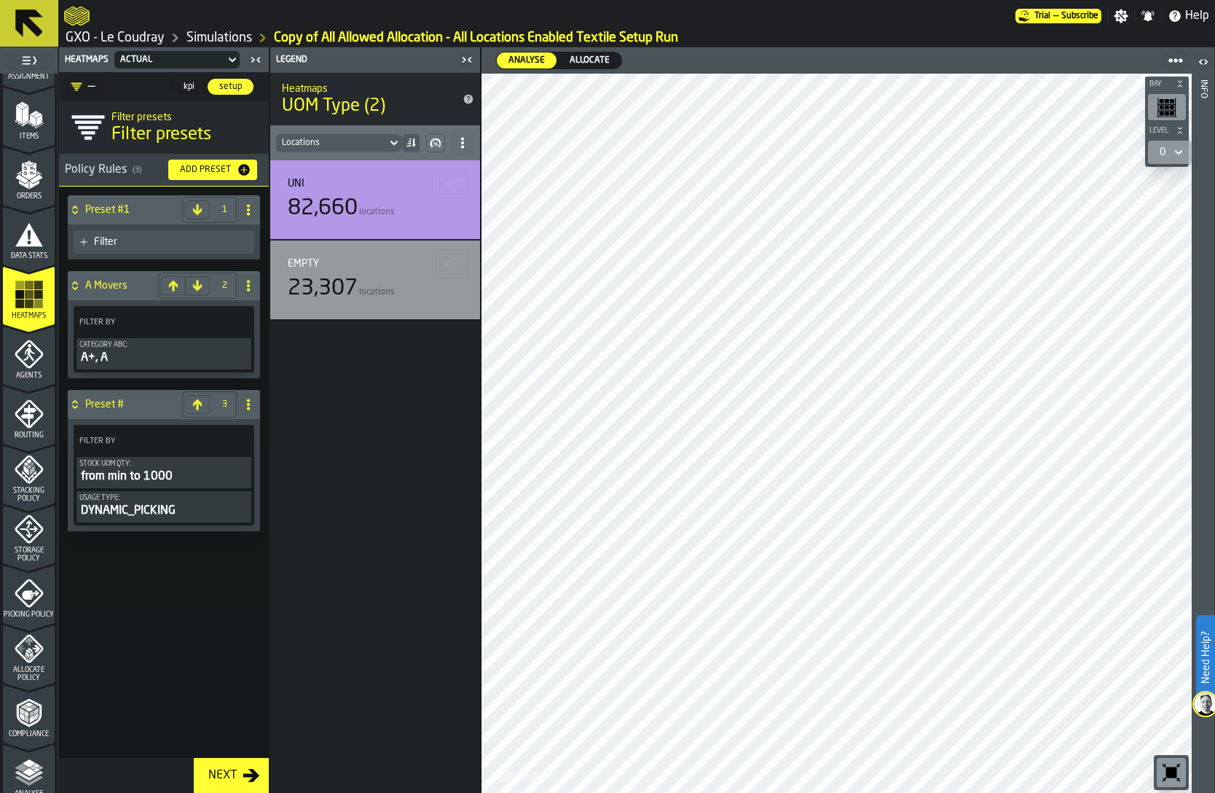
click at [179, 242] on div "Filter" at bounding box center [171, 242] width 154 height 12
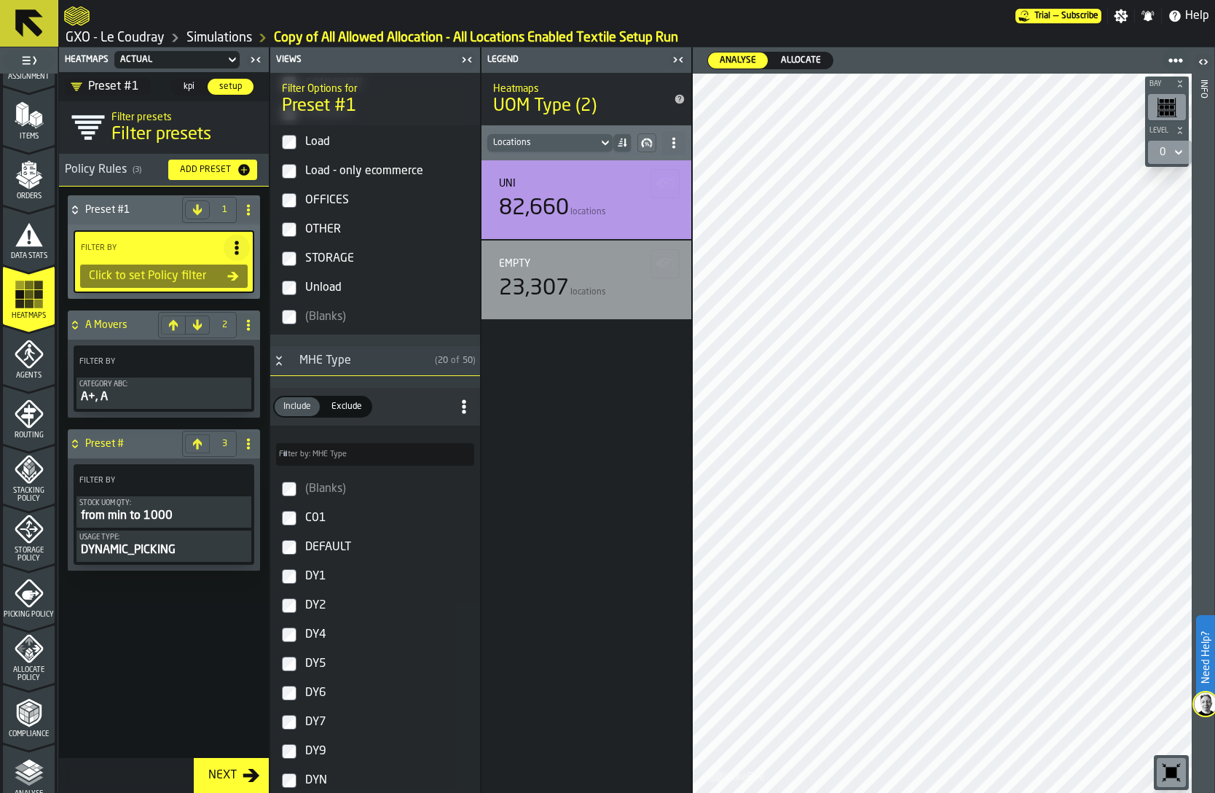
scroll to position [2317, 0]
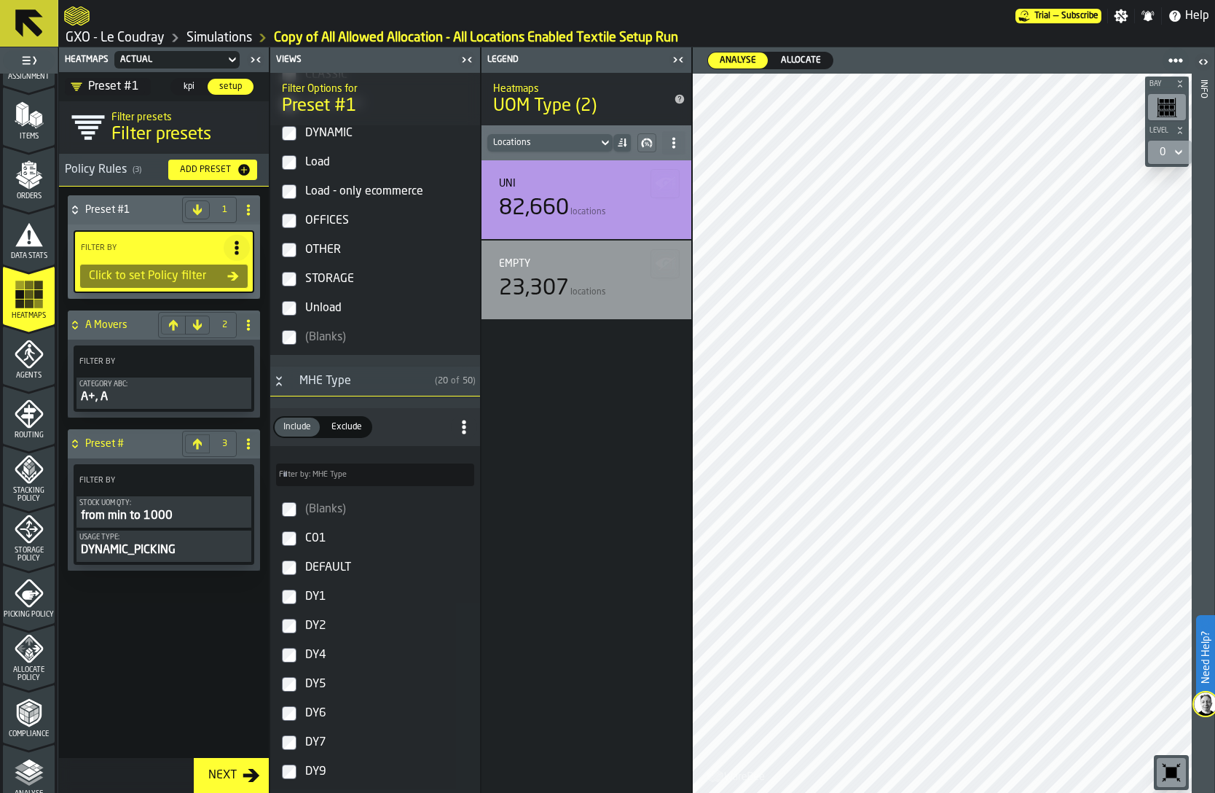
click at [275, 382] on icon "Button-MHE Type-open" at bounding box center [279, 381] width 12 height 12
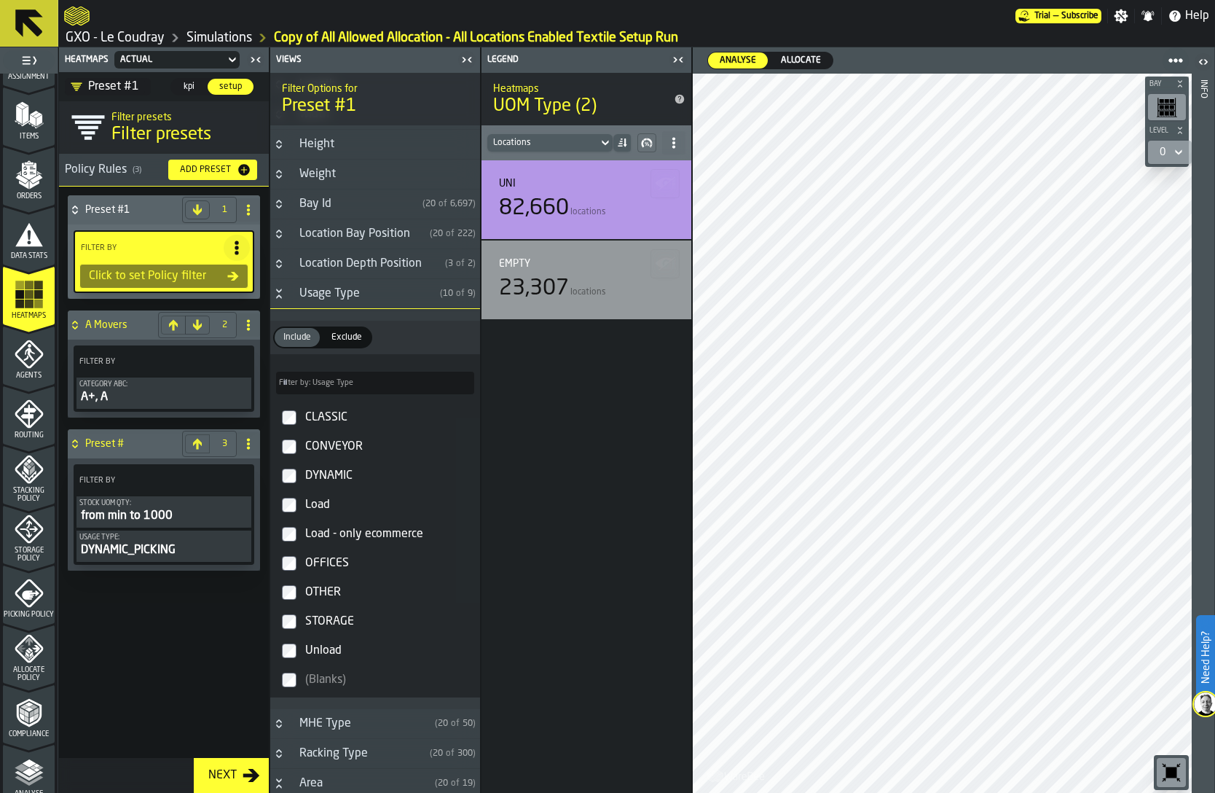
scroll to position [1894, 0]
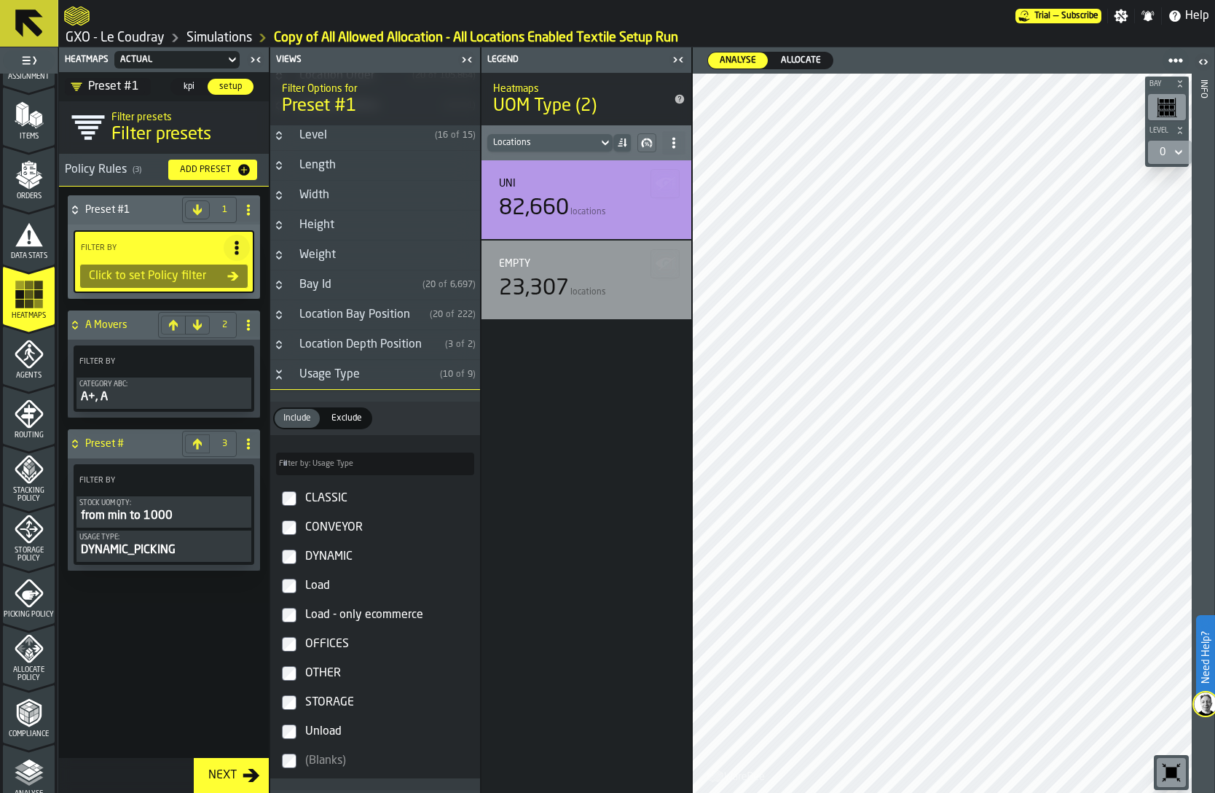
click at [279, 377] on icon "Button-Usage Type-open" at bounding box center [278, 377] width 5 height 4
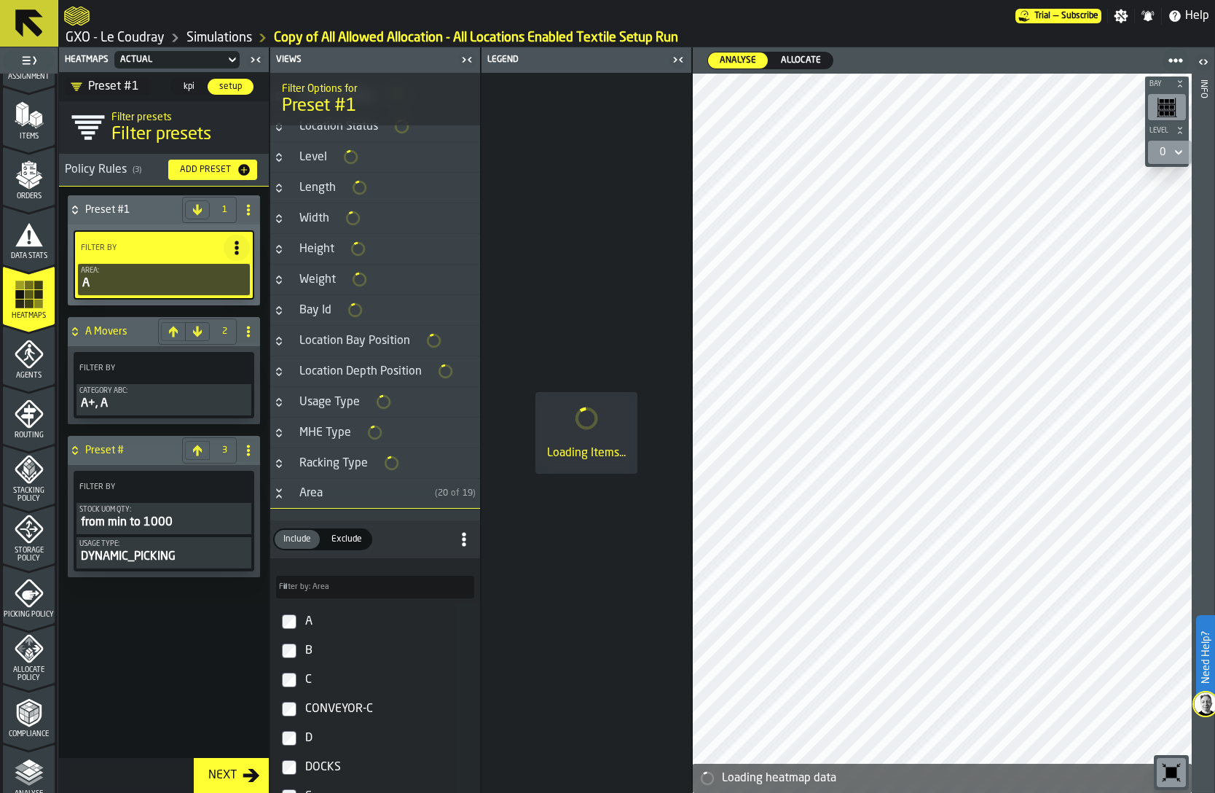
scroll to position [1914, 0]
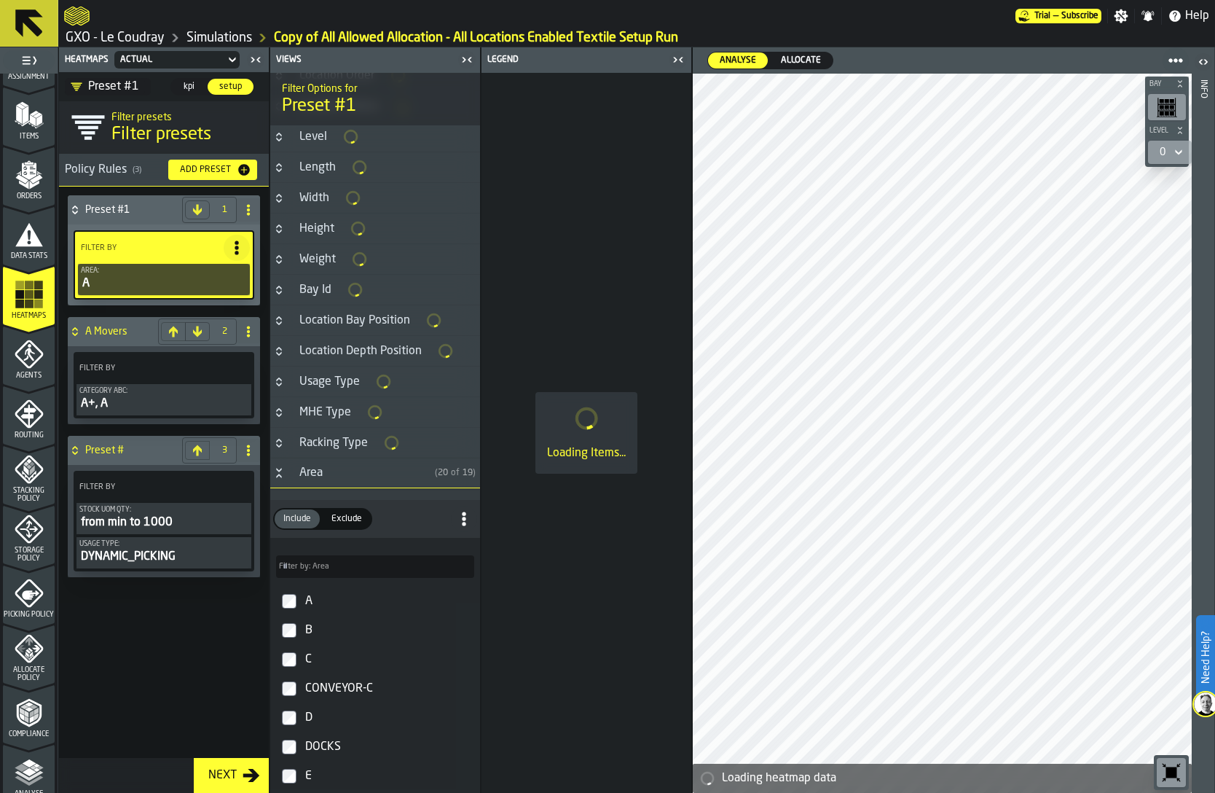
click at [296, 626] on label "B" at bounding box center [375, 630] width 204 height 29
click at [296, 658] on label "C" at bounding box center [375, 659] width 204 height 29
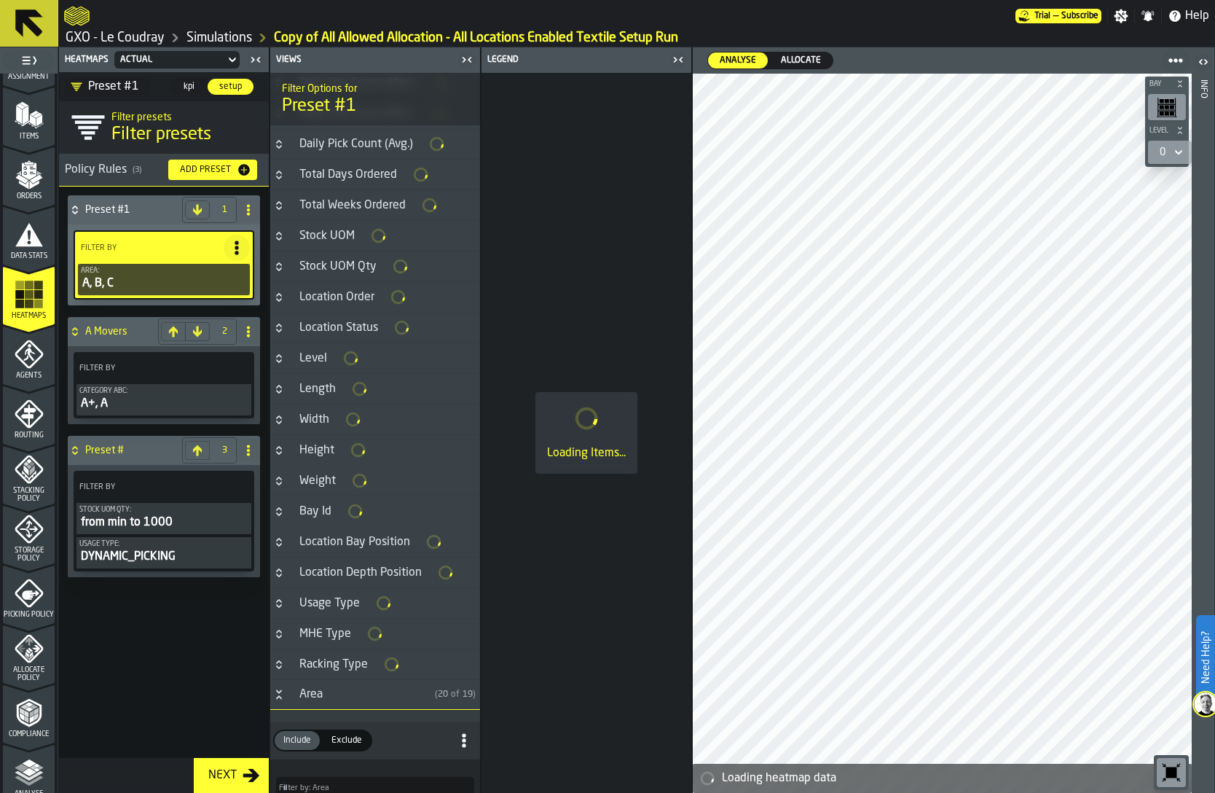
scroll to position [1667, 0]
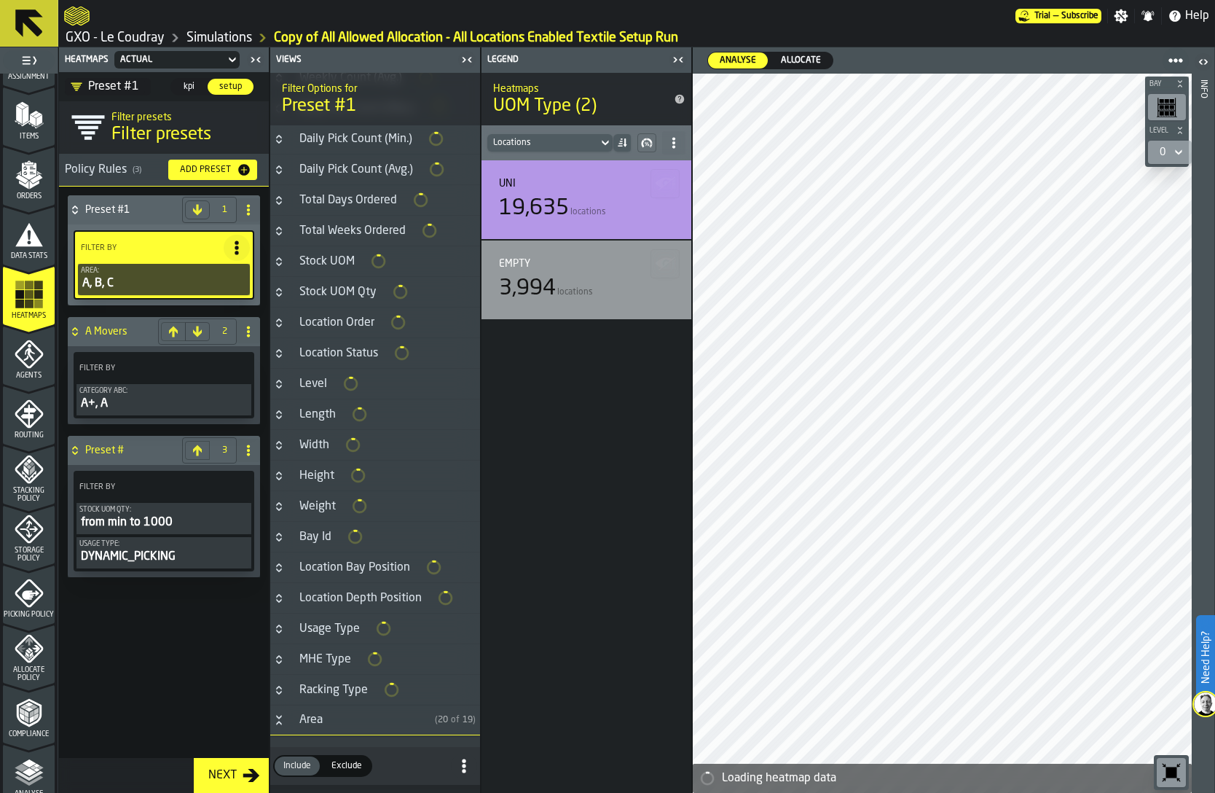
click at [311, 387] on div "Level" at bounding box center [313, 383] width 45 height 17
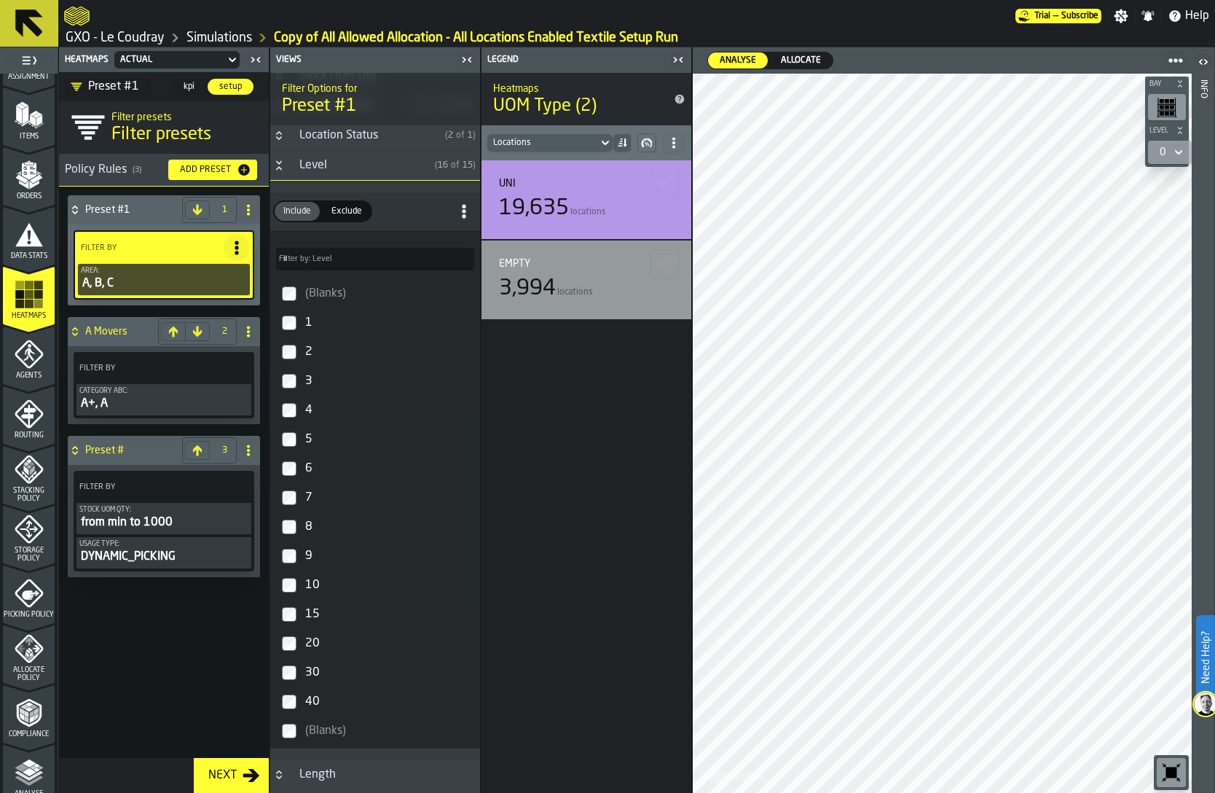
scroll to position [1860, 0]
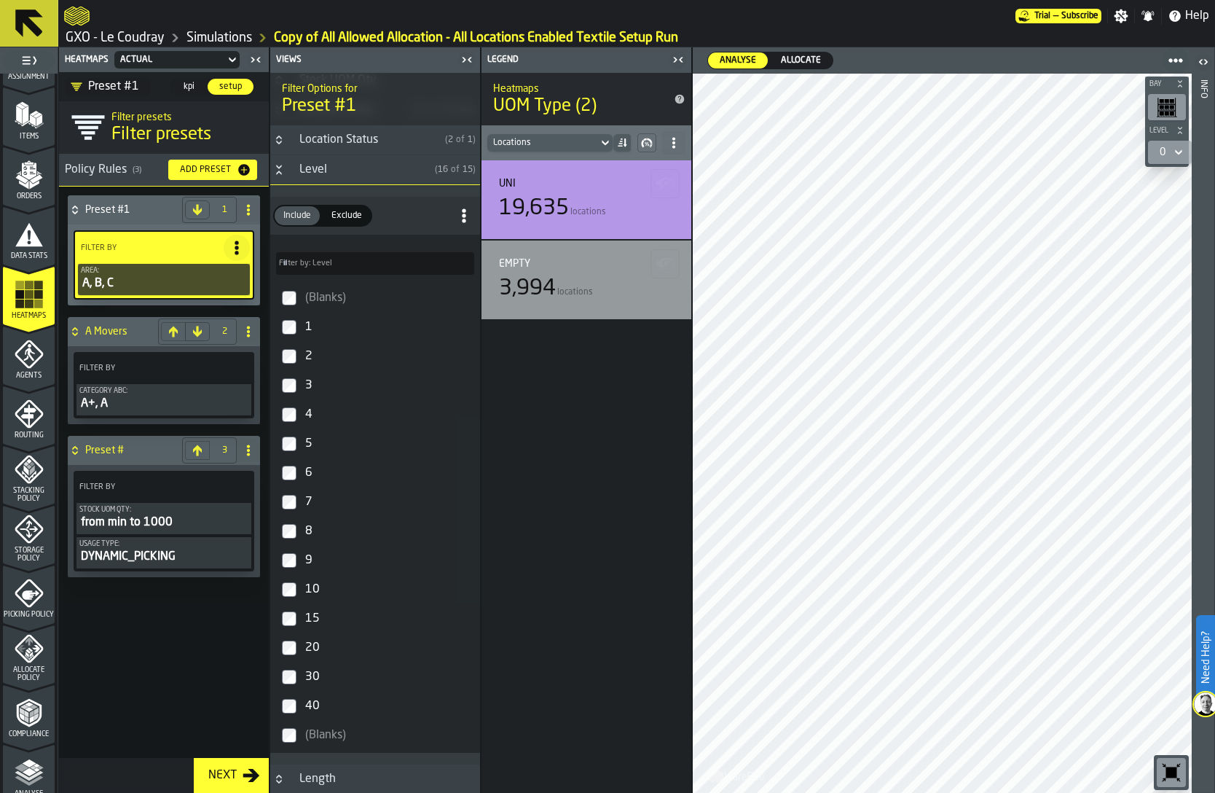
click at [309, 326] on div "1" at bounding box center [388, 326] width 172 height 23
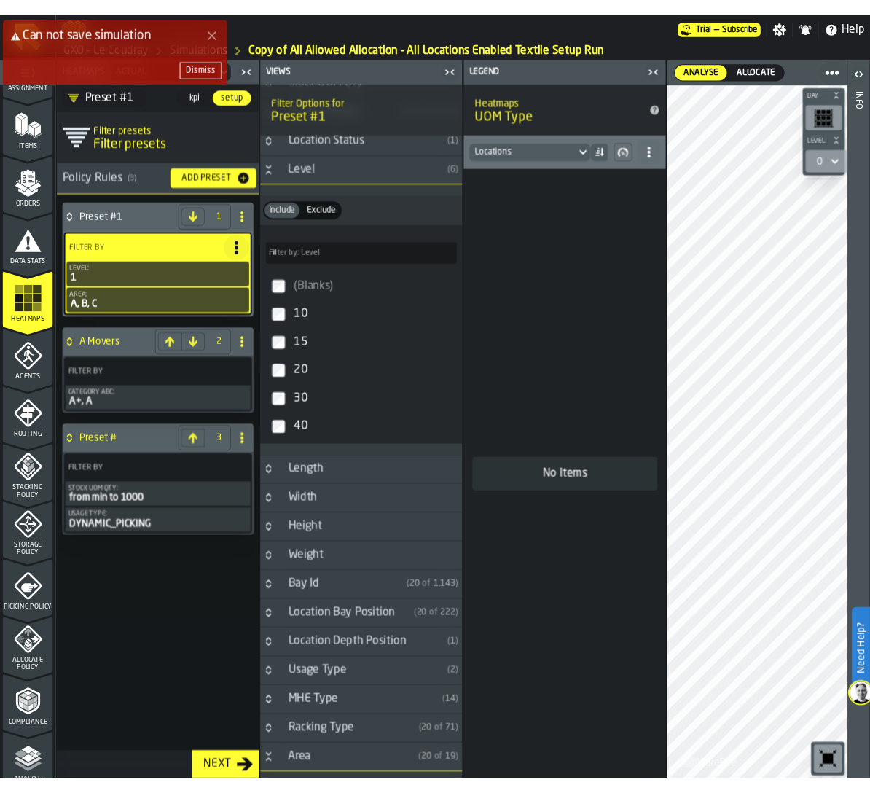
scroll to position [1613, 0]
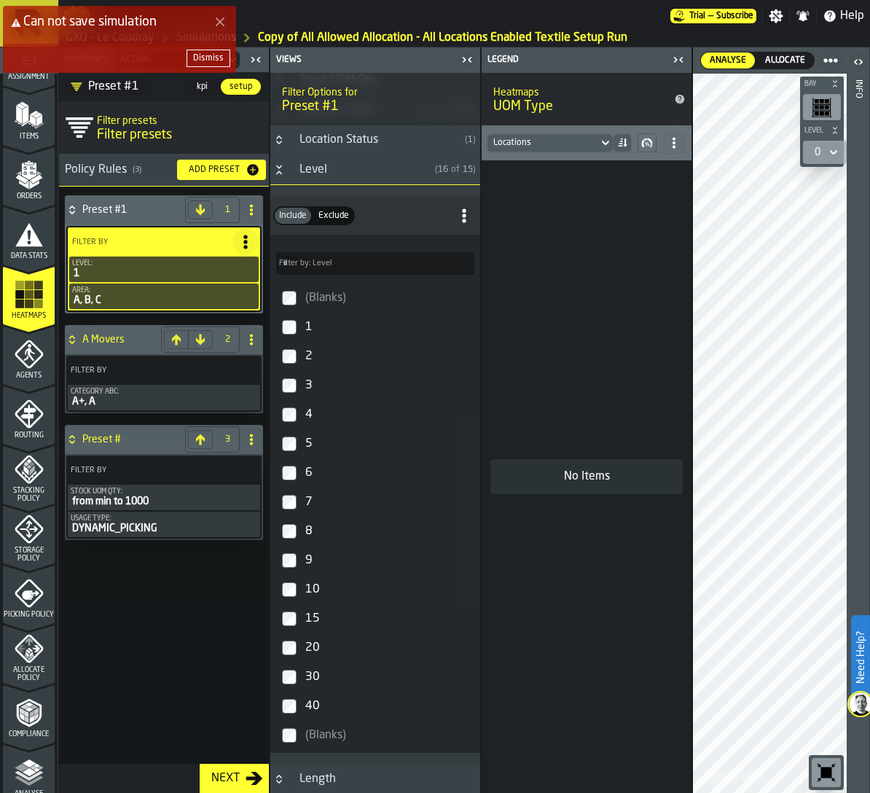
click at [196, 57] on div "Dismiss" at bounding box center [208, 58] width 31 height 10
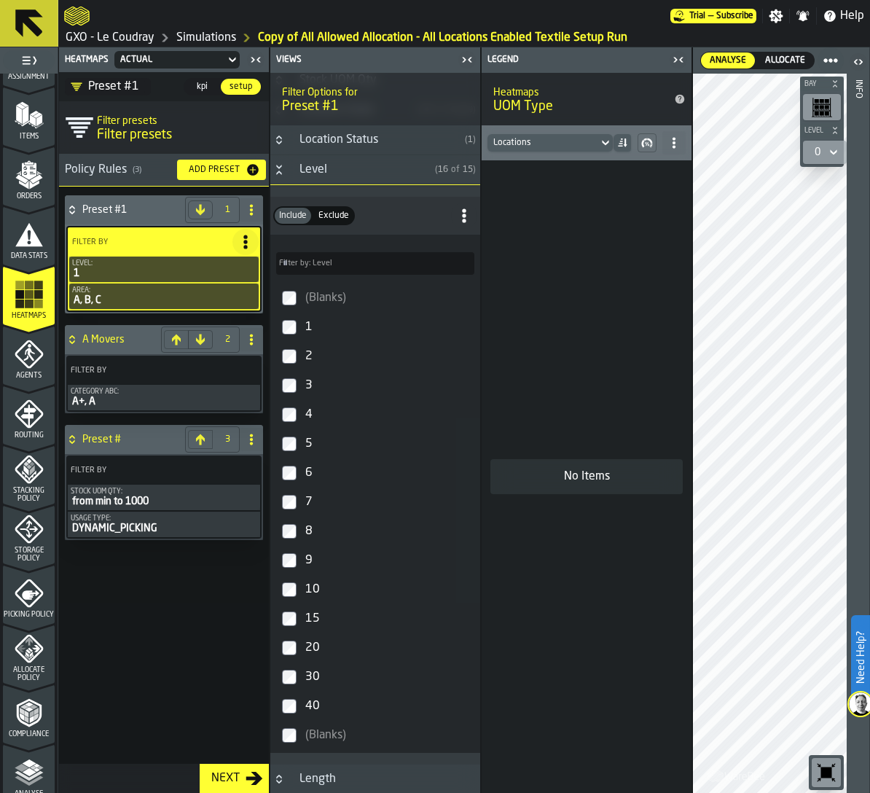
click at [303, 347] on div "2" at bounding box center [388, 356] width 172 height 23
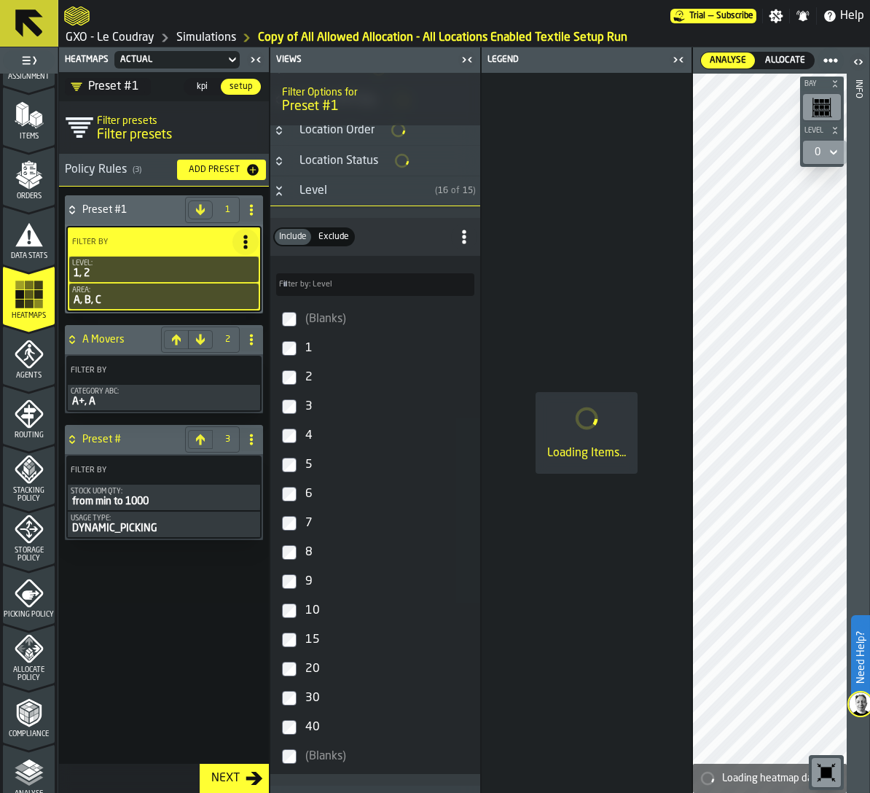
scroll to position [1633, 0]
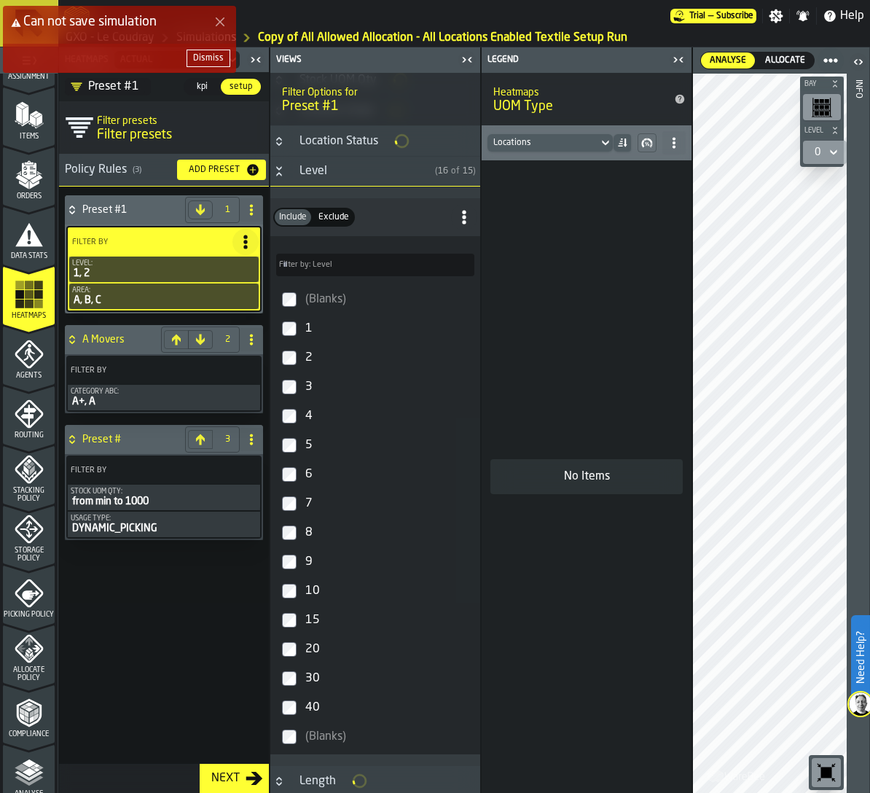
click at [0, 0] on icon "PolicyFilterItem-Area" at bounding box center [0, 0] width 0 height 0
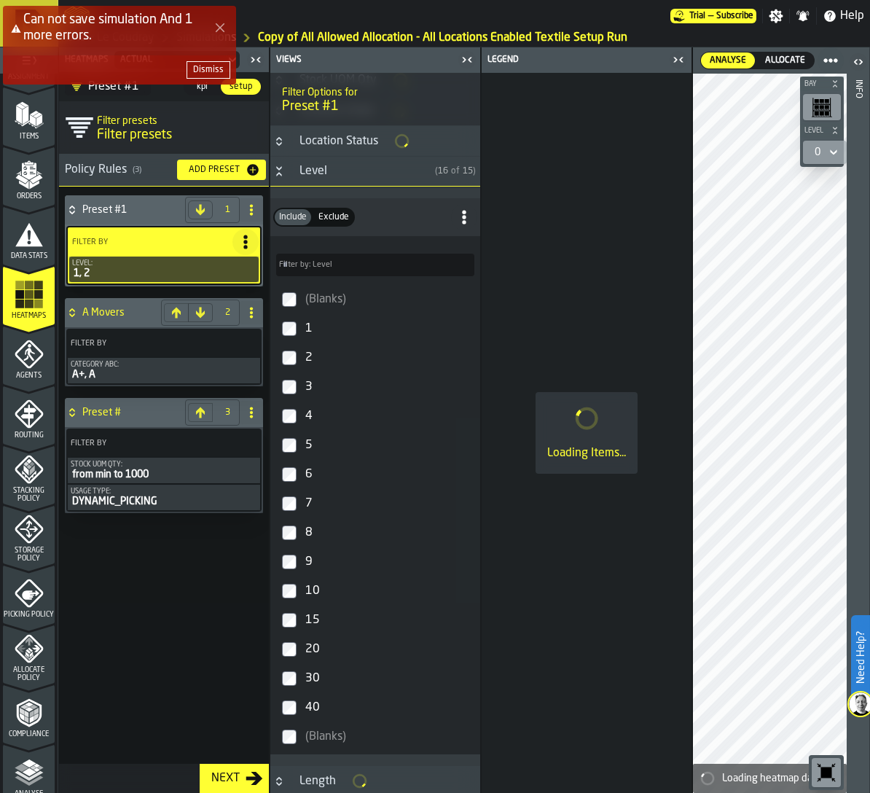
click at [245, 169] on icon "button-Add Preset" at bounding box center [252, 169] width 15 height 15
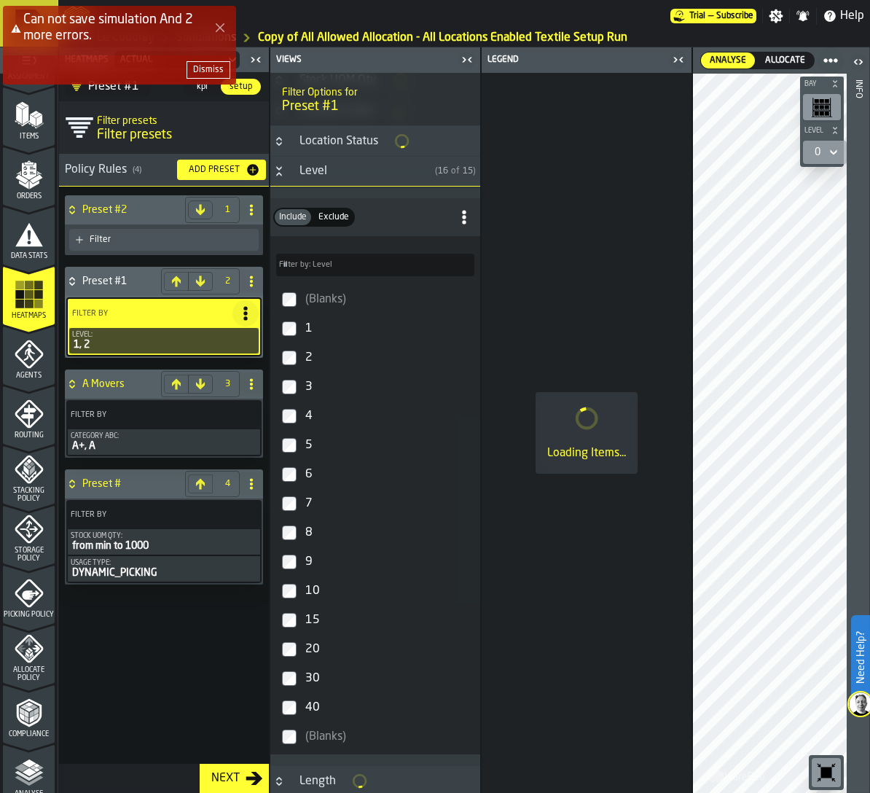
click at [211, 68] on div "Dismiss" at bounding box center [208, 70] width 31 height 10
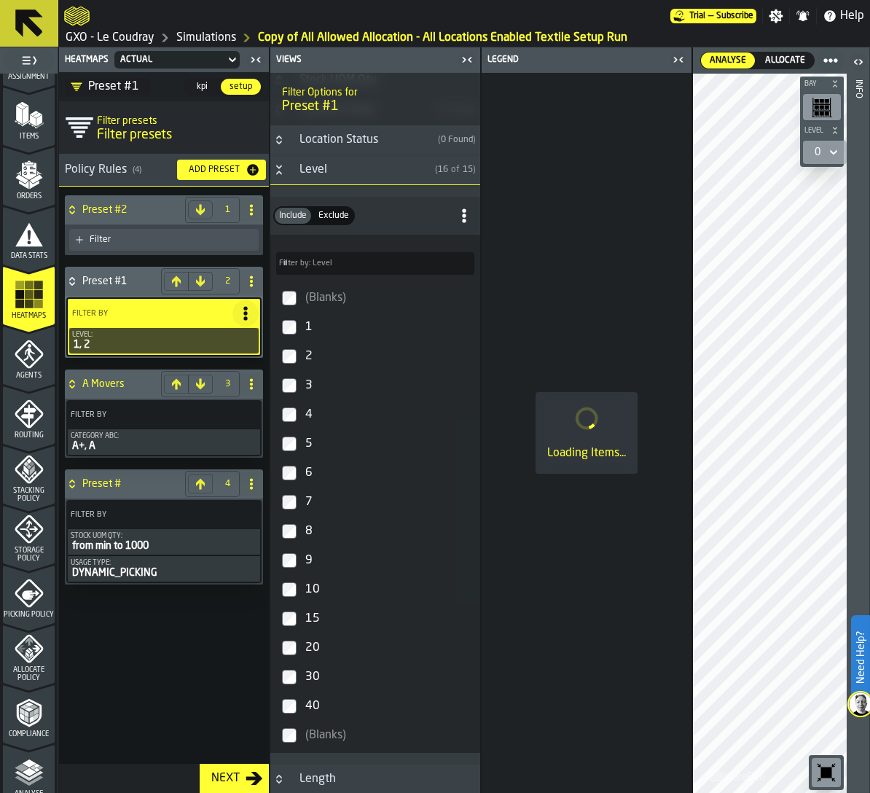
click at [162, 242] on div "Filter" at bounding box center [171, 240] width 163 height 10
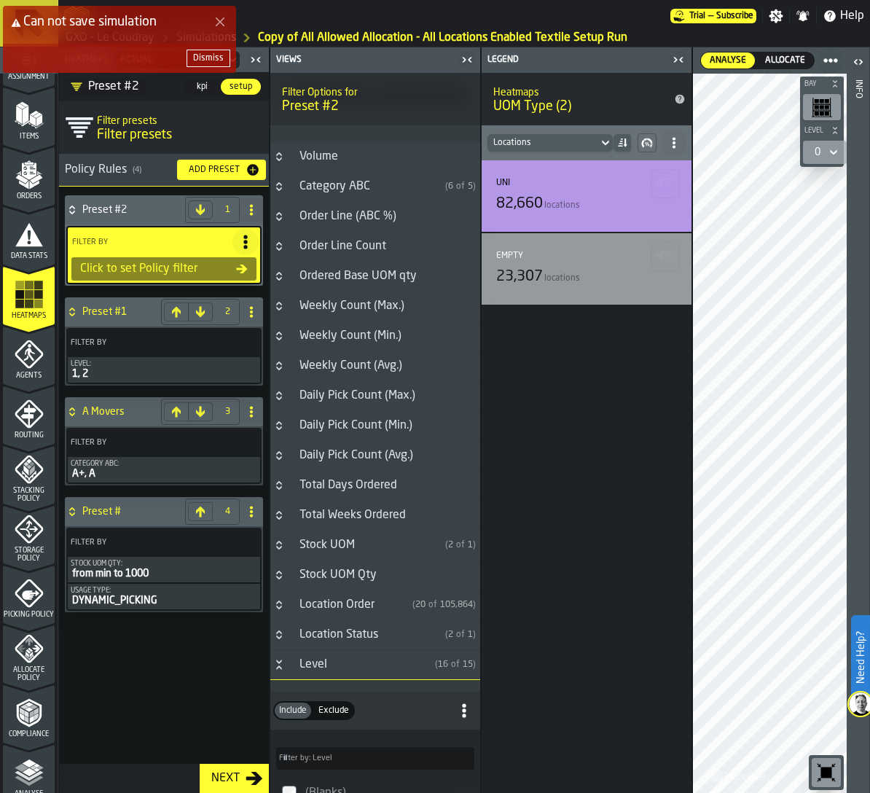
scroll to position [1854, 0]
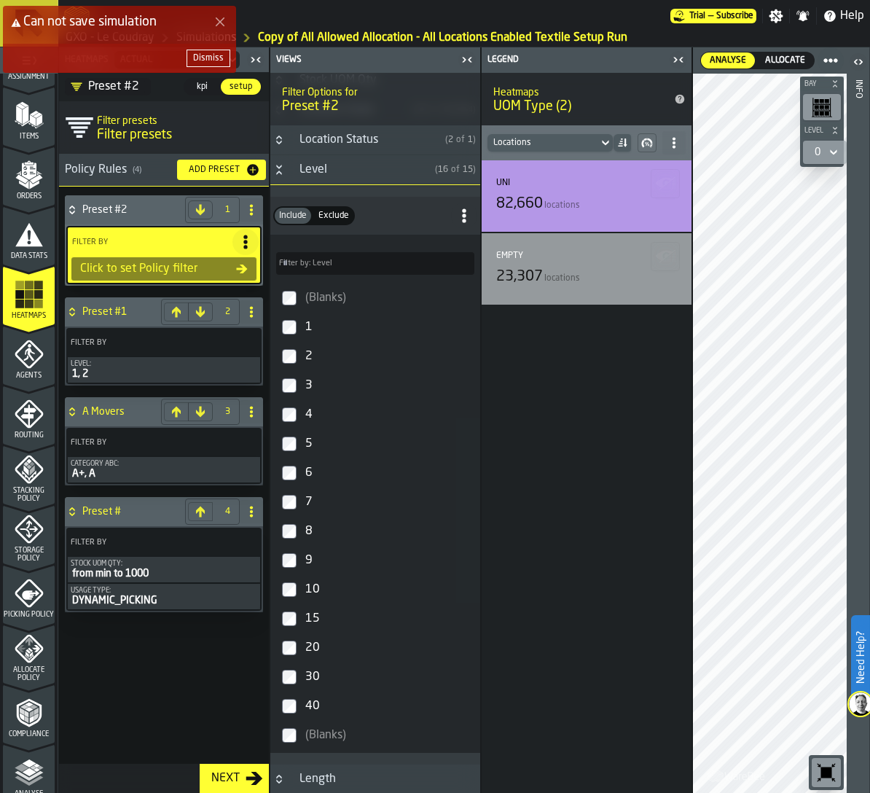
click at [194, 58] on div "Dismiss" at bounding box center [208, 58] width 31 height 10
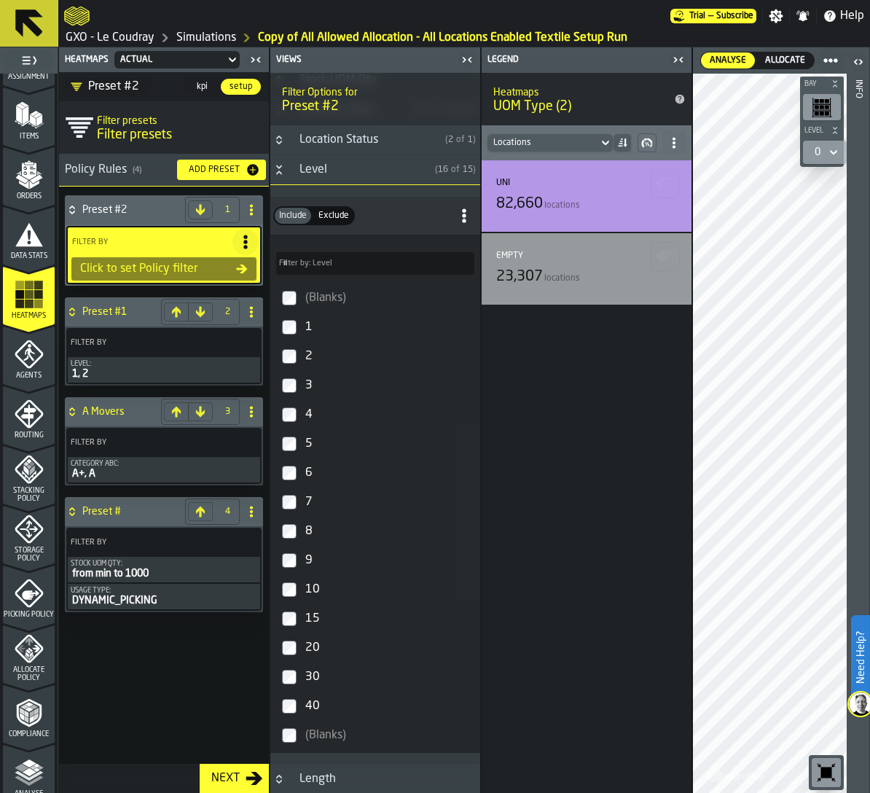
click at [114, 34] on link "GXO - Le Coudray" at bounding box center [110, 37] width 89 height 17
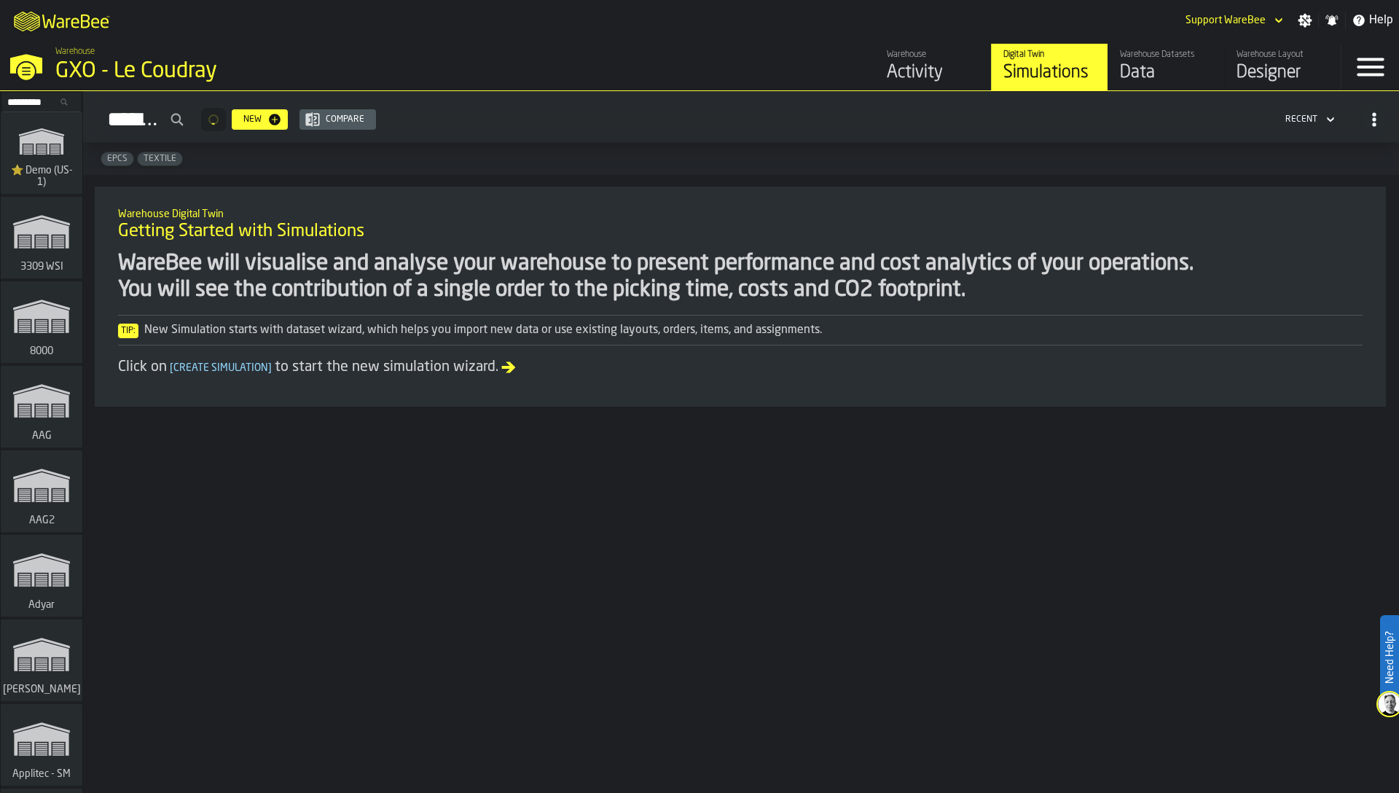
click at [927, 59] on div "Warehouse" at bounding box center [932, 55] width 93 height 10
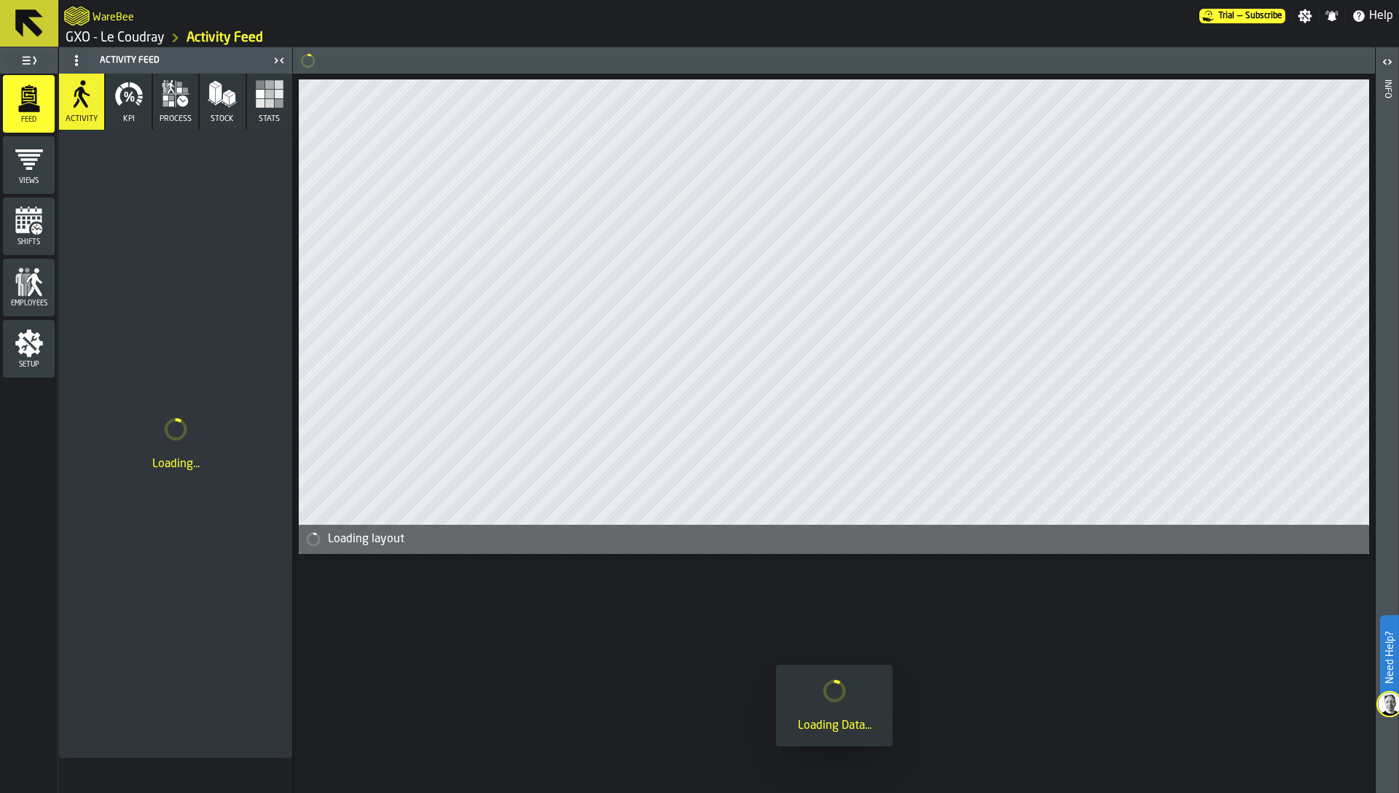
click at [15, 363] on span "Setup" at bounding box center [29, 365] width 52 height 8
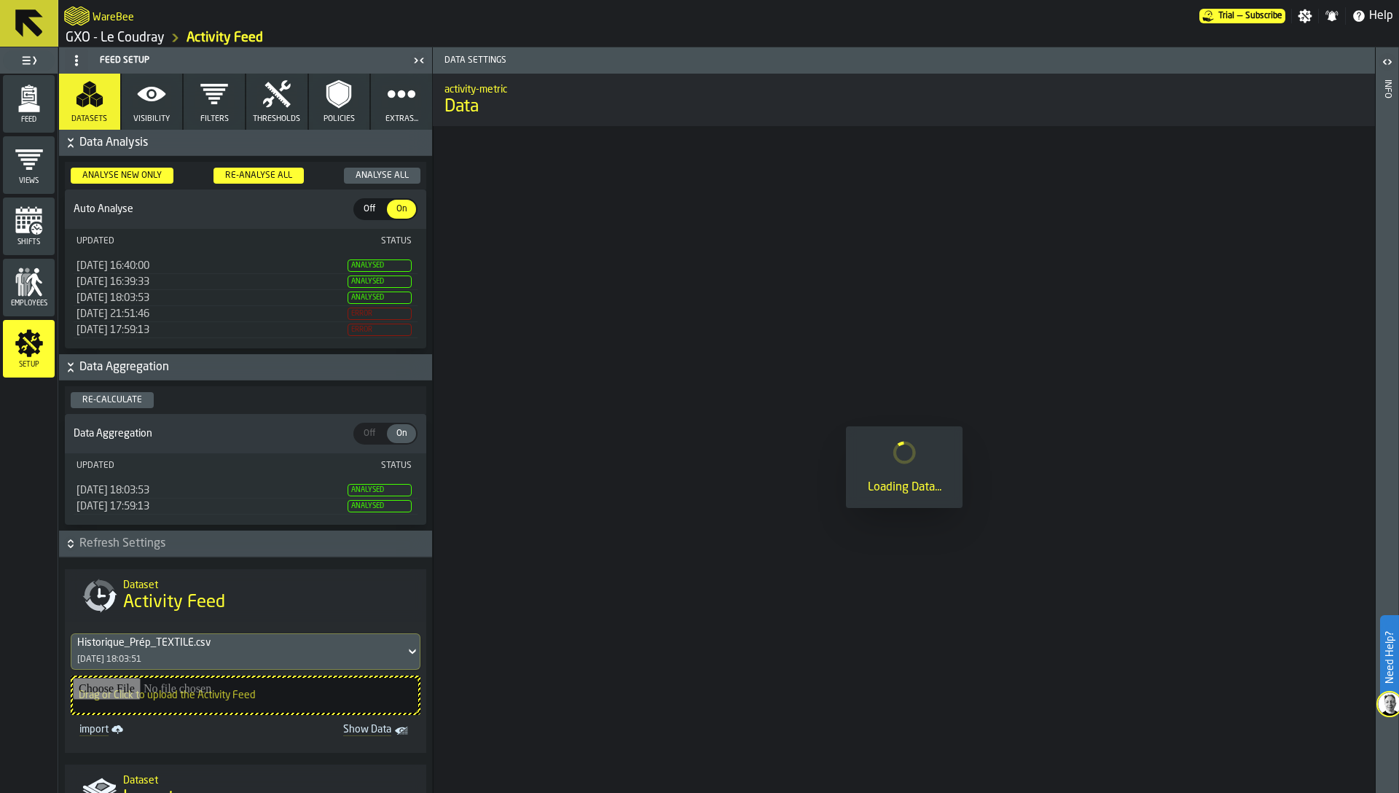
click at [23, 162] on icon "menu Views" at bounding box center [29, 159] width 29 height 29
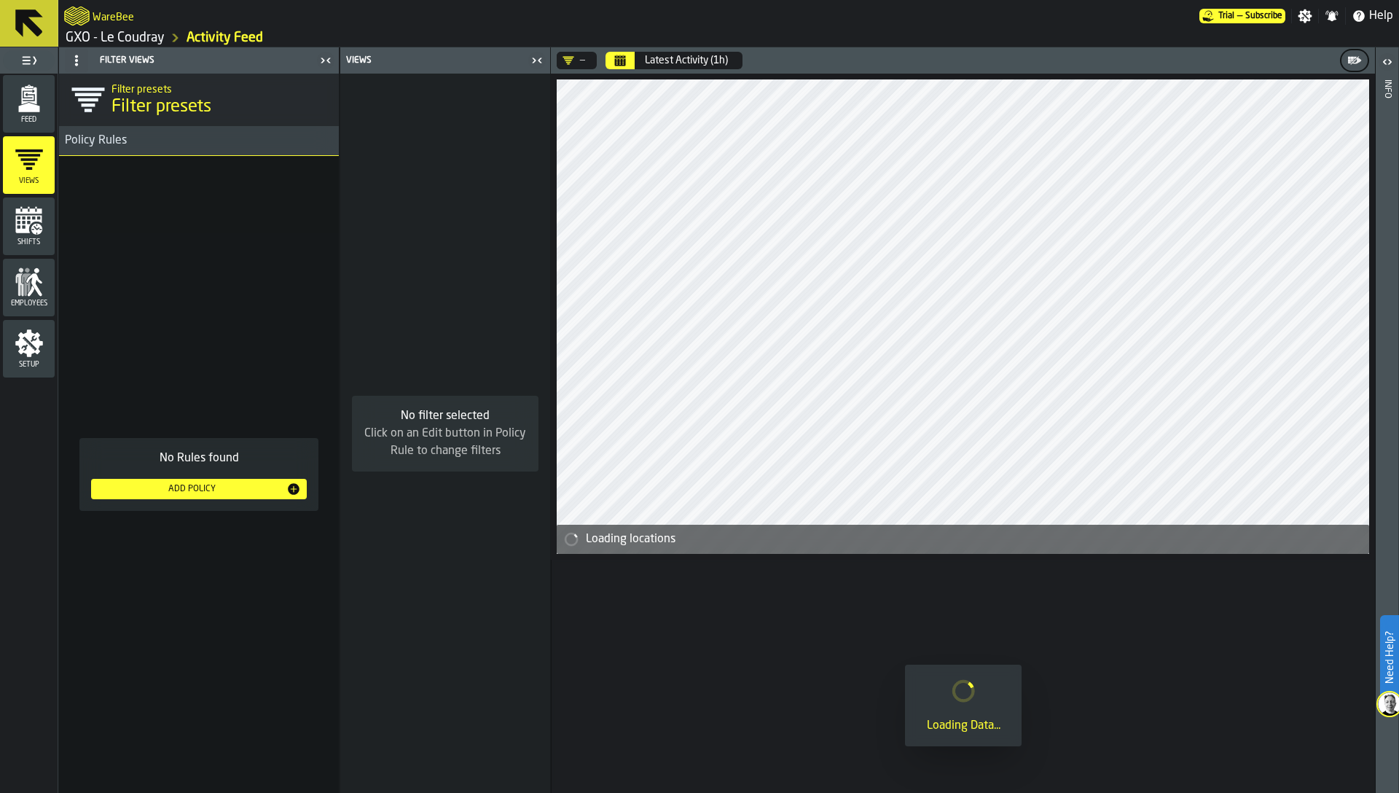
click at [193, 492] on div "Add Policy" at bounding box center [191, 489] width 189 height 10
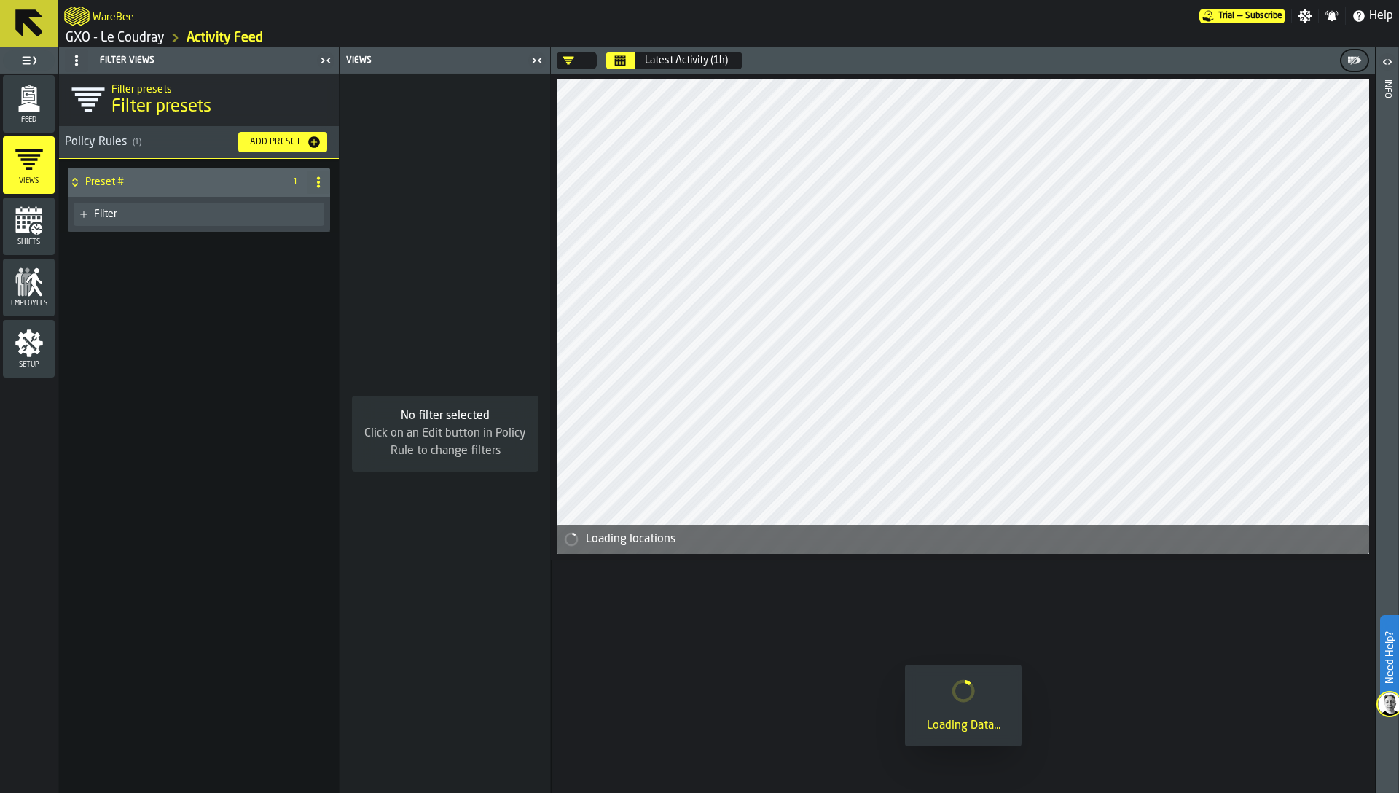
click at [239, 217] on div "Filter" at bounding box center [206, 214] width 224 height 12
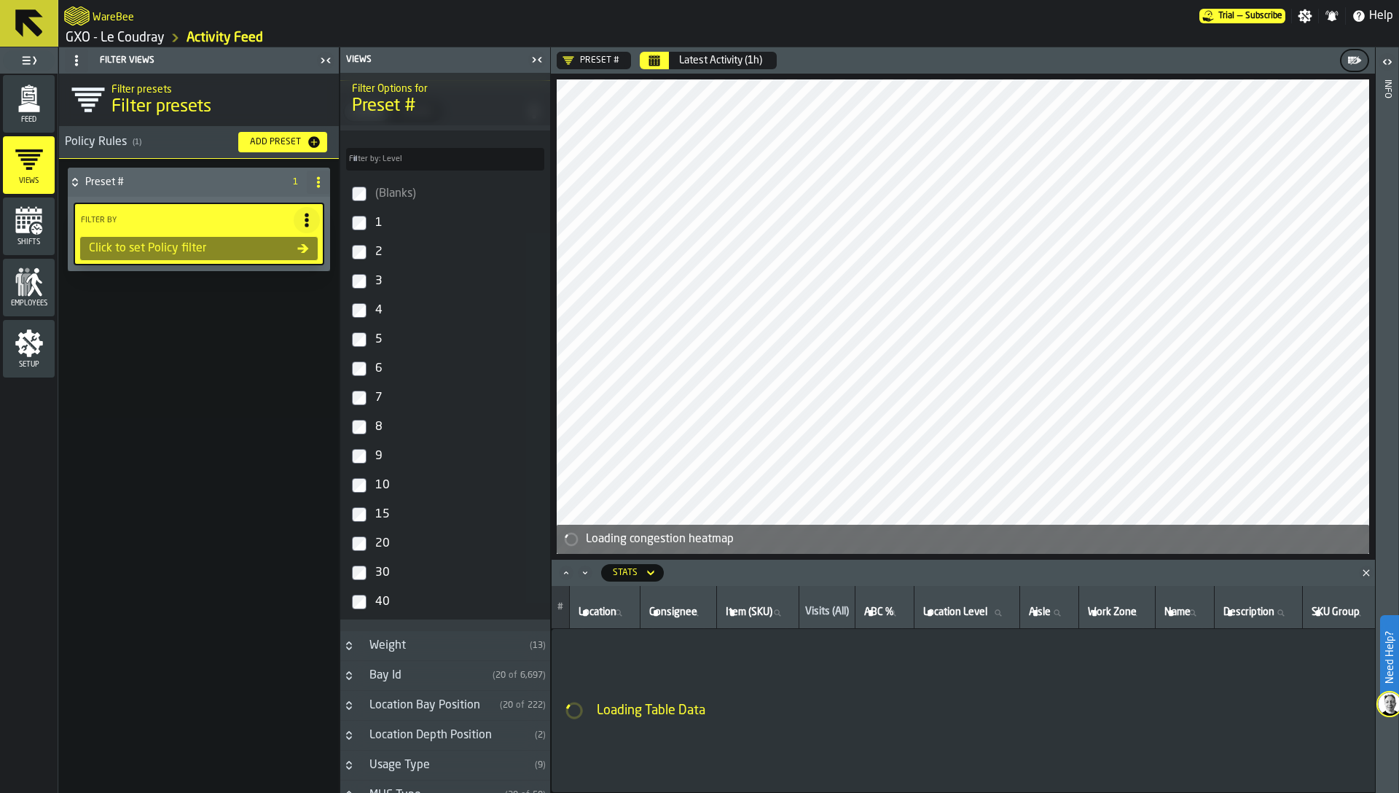
scroll to position [1368, 0]
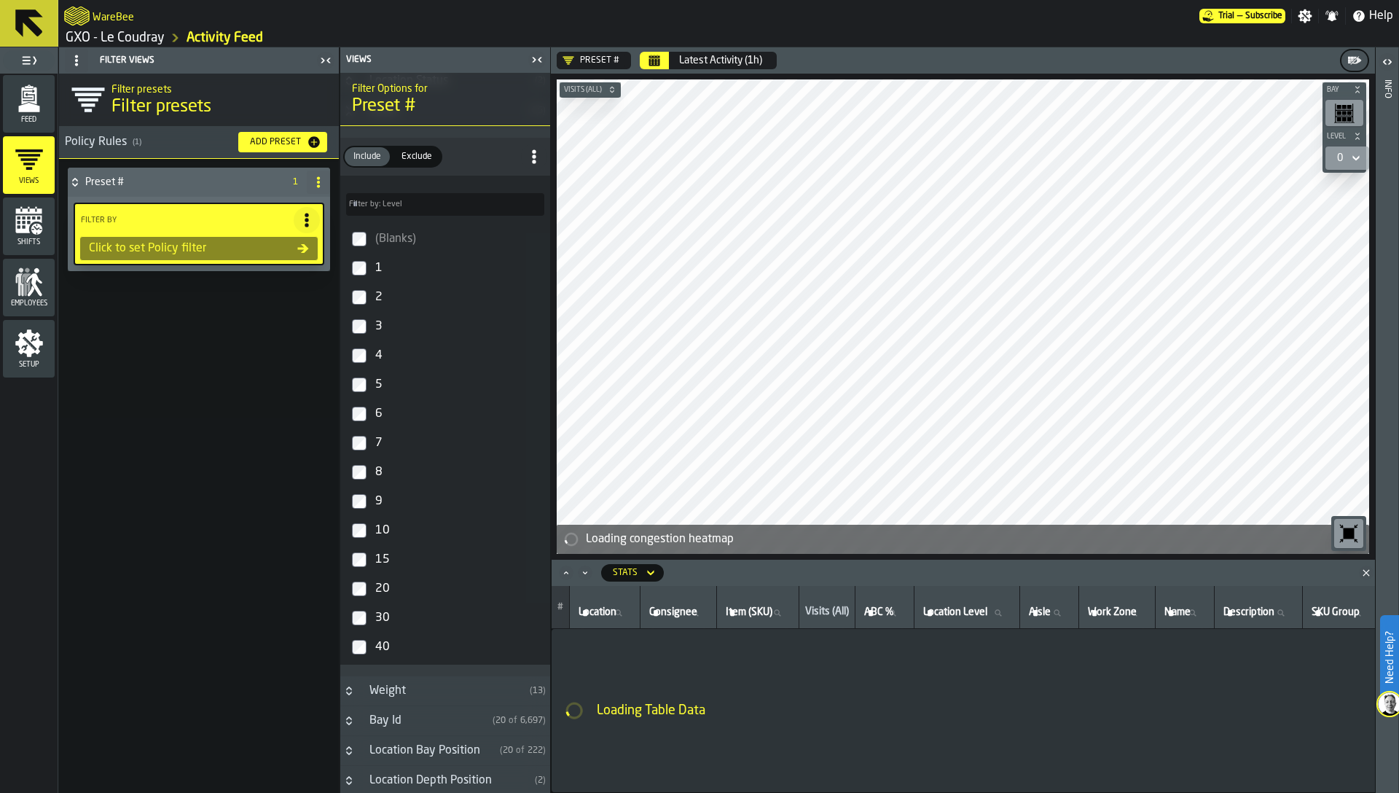
click at [1353, 157] on icon at bounding box center [1355, 158] width 7 height 5
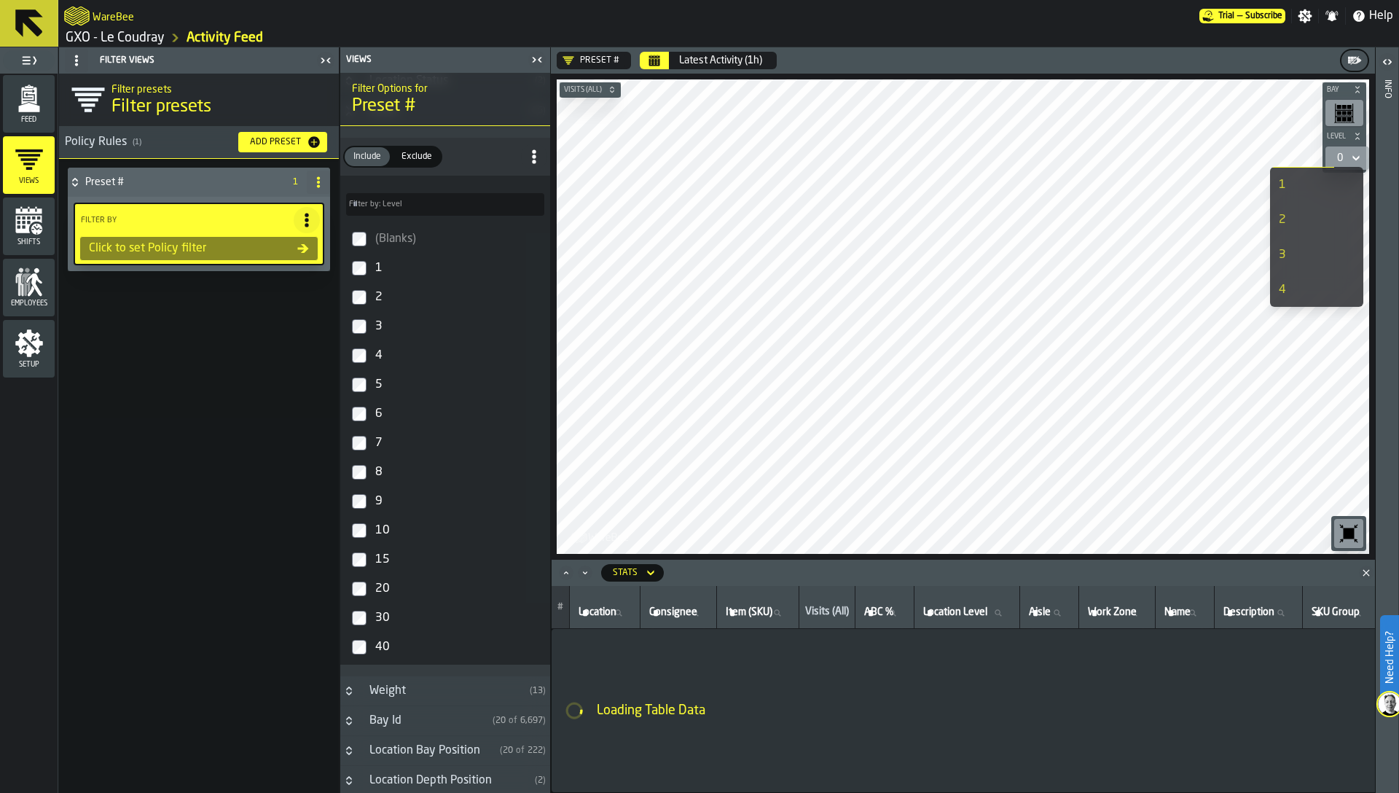
scroll to position [0, 0]
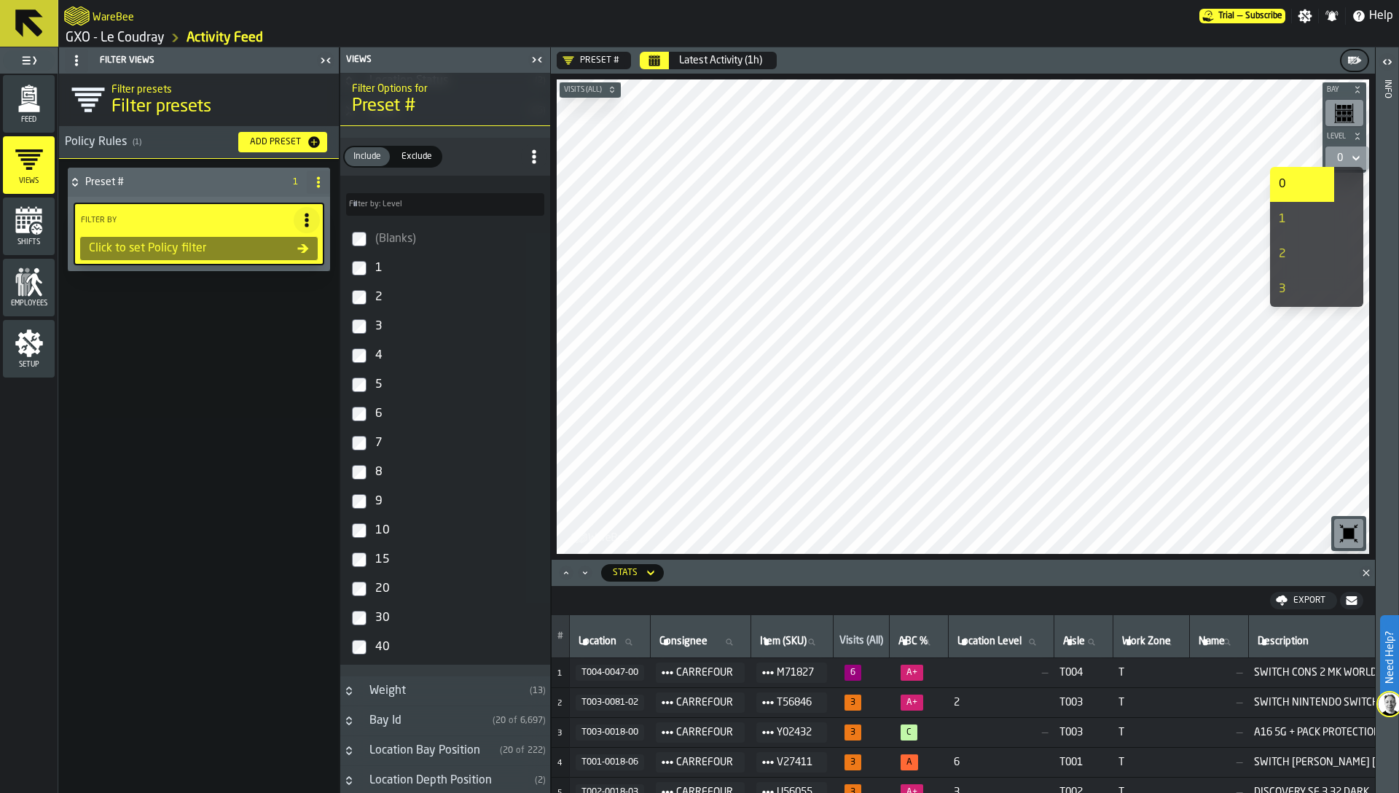
click at [946, 63] on header "Preset # Latest Activity (1h)" at bounding box center [963, 60] width 824 height 26
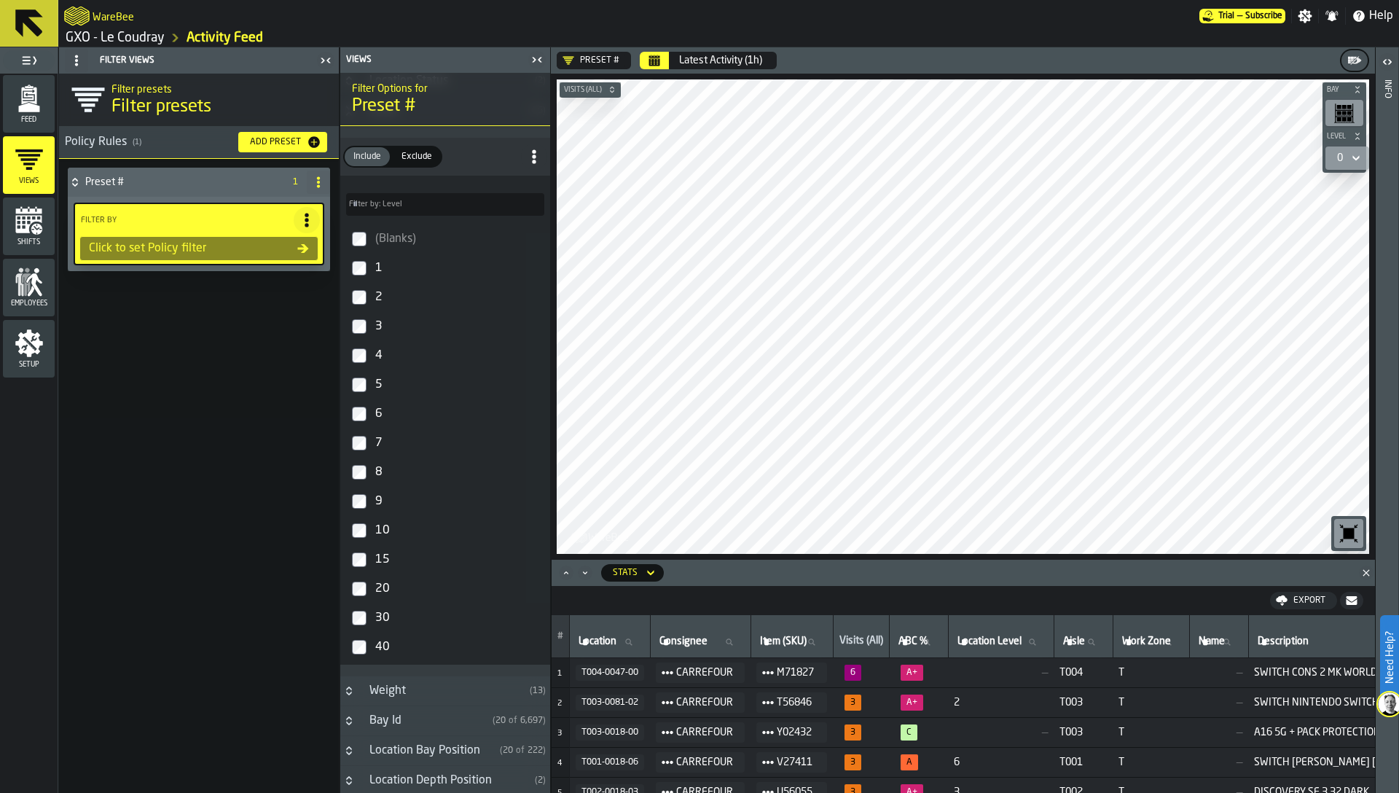
click at [374, 270] on div "1" at bounding box center [458, 267] width 172 height 23
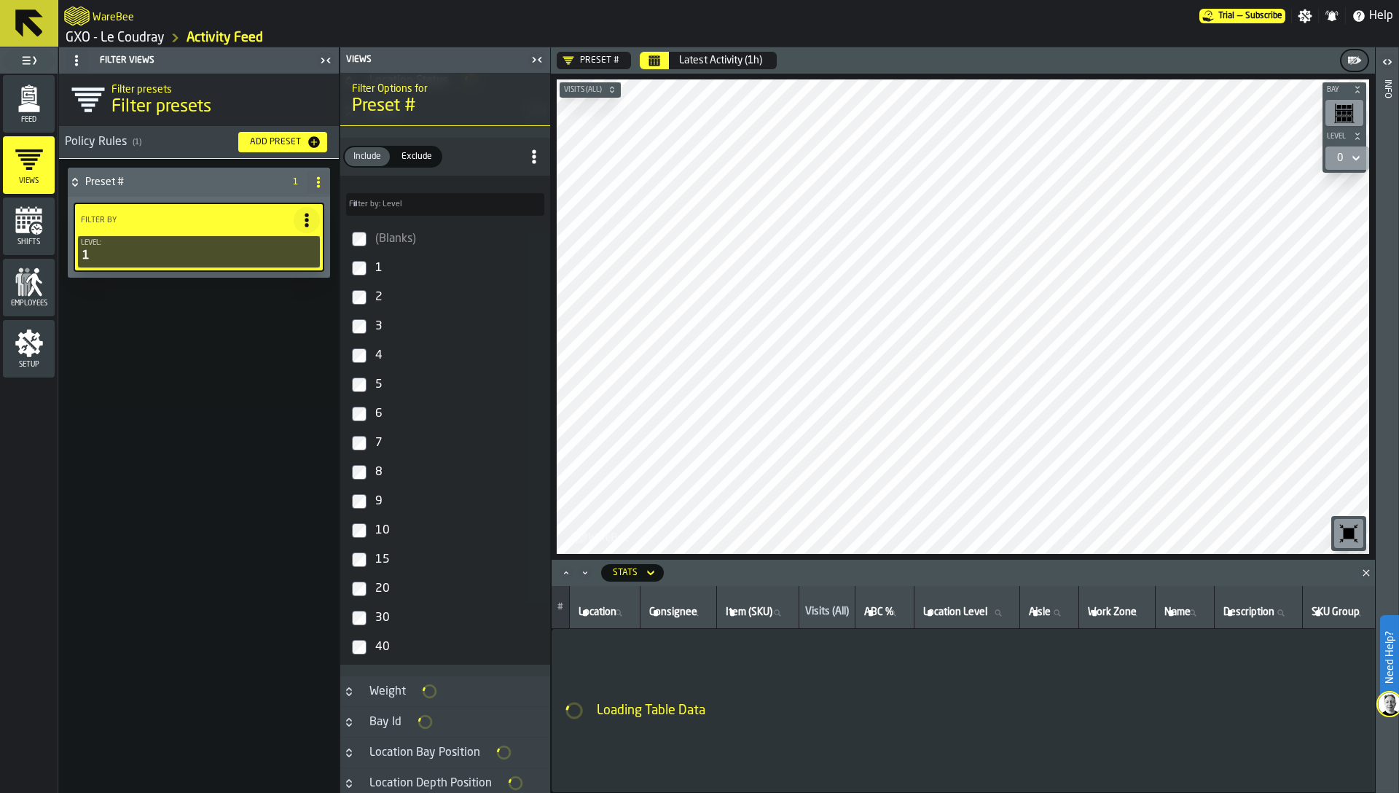
scroll to position [1368, 0]
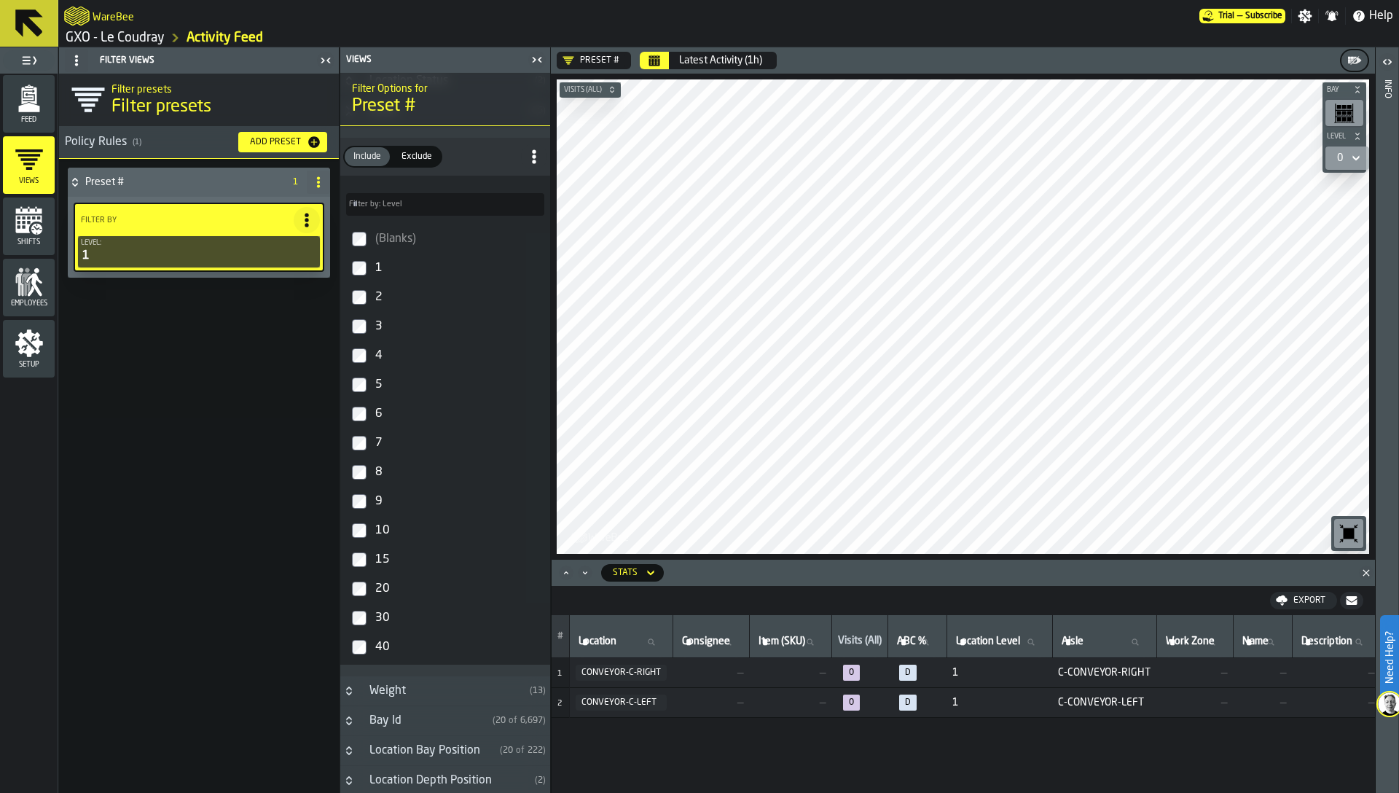
click at [379, 297] on div "2" at bounding box center [458, 297] width 172 height 23
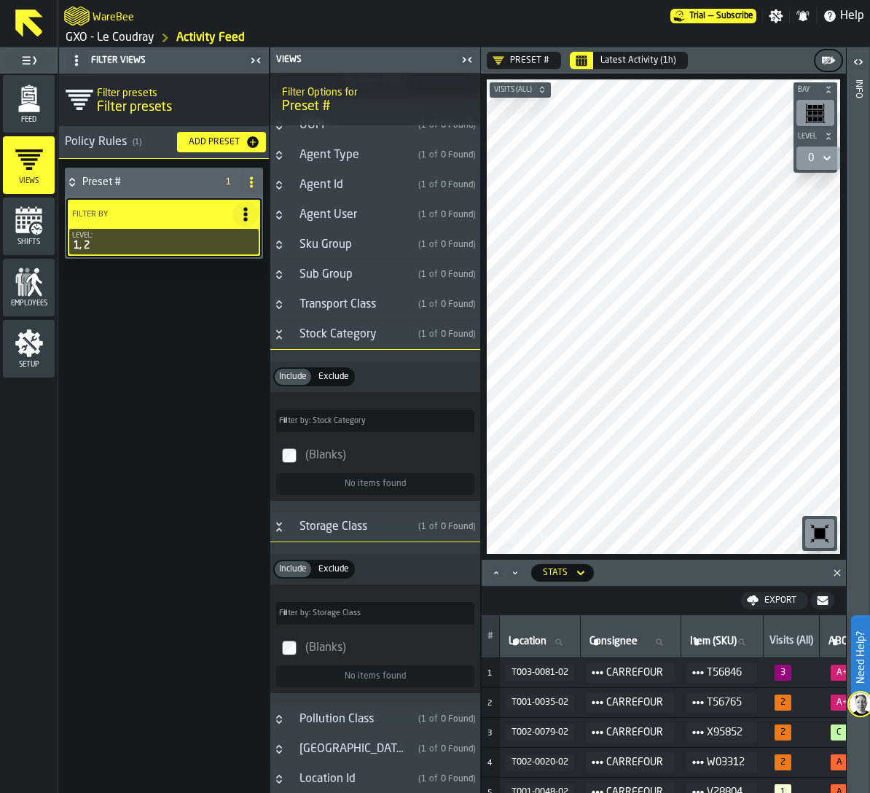
scroll to position [590, 0]
click at [312, 331] on div "Stock Category" at bounding box center [352, 335] width 122 height 17
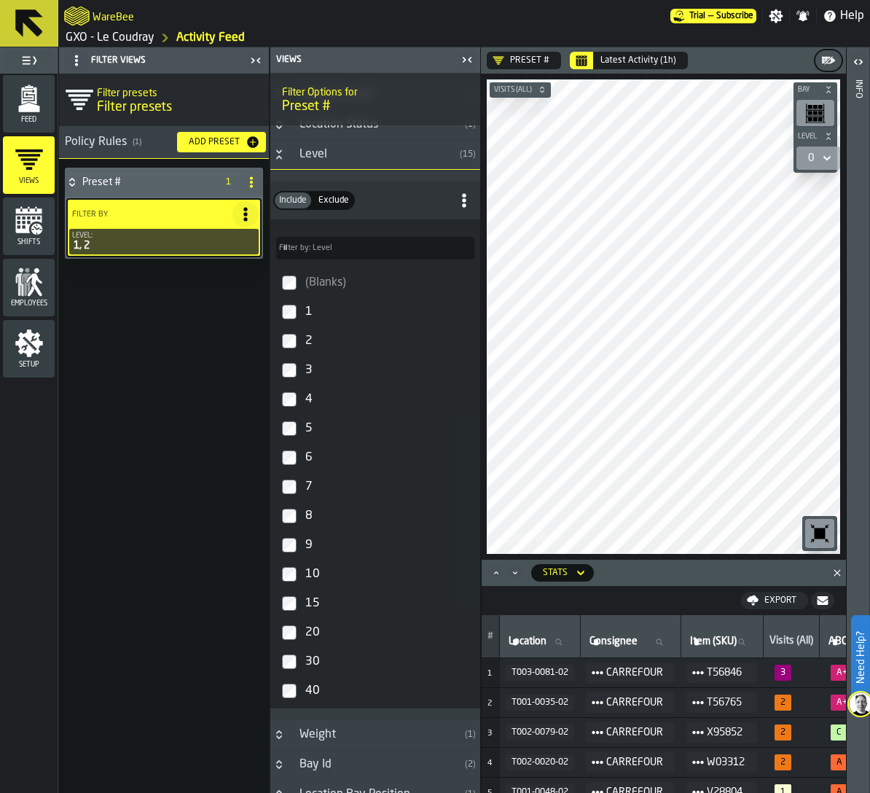
scroll to position [1117, 0]
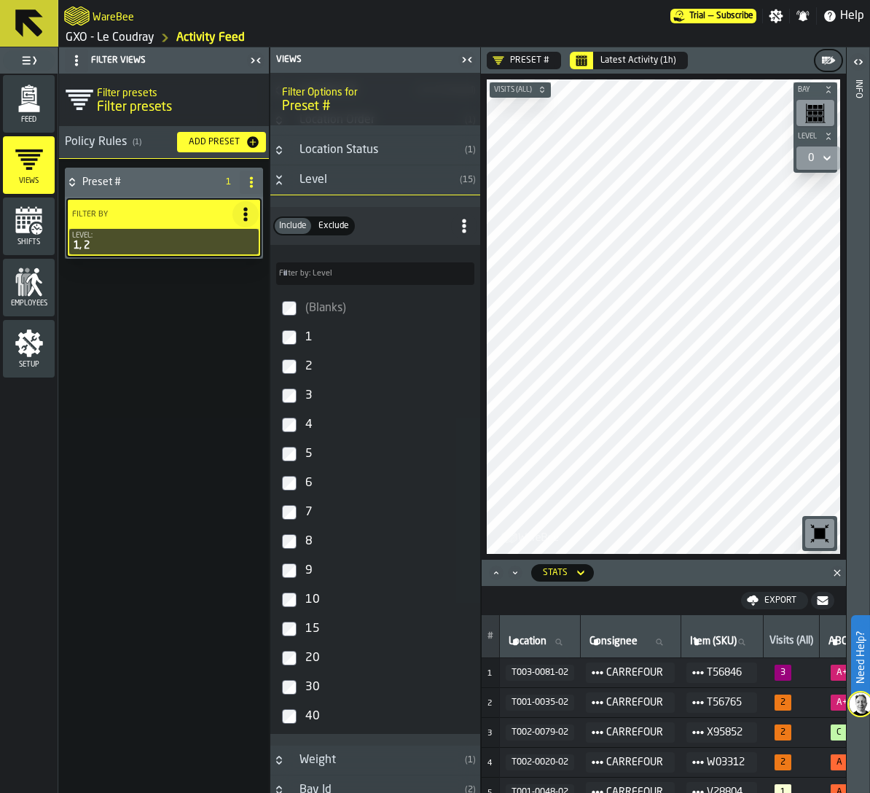
click at [306, 401] on div "3" at bounding box center [388, 395] width 172 height 23
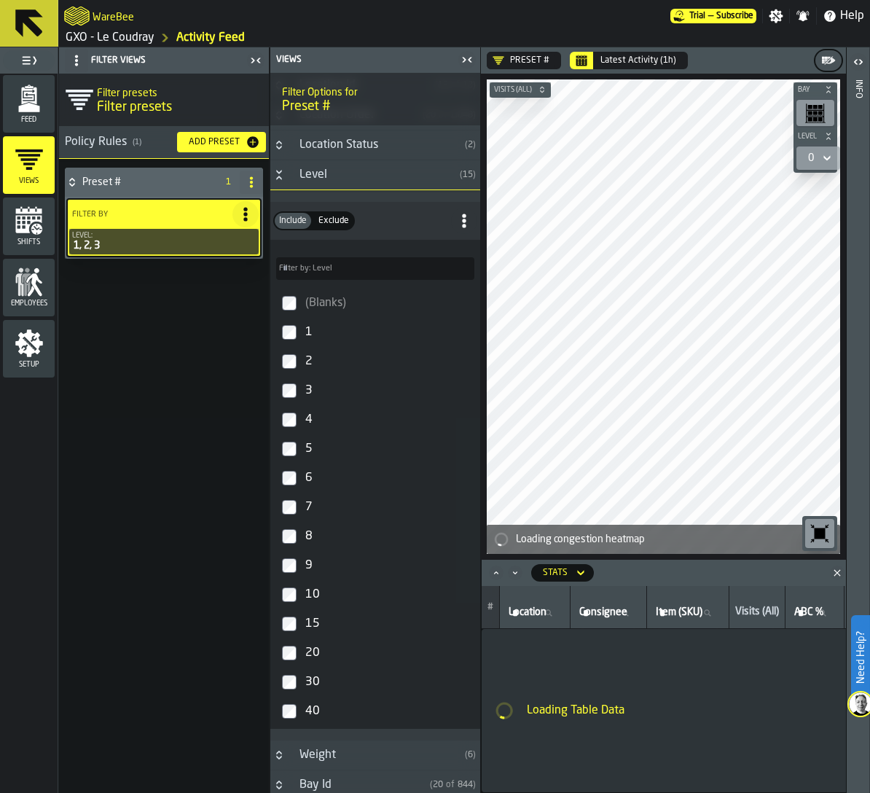
scroll to position [1122, 0]
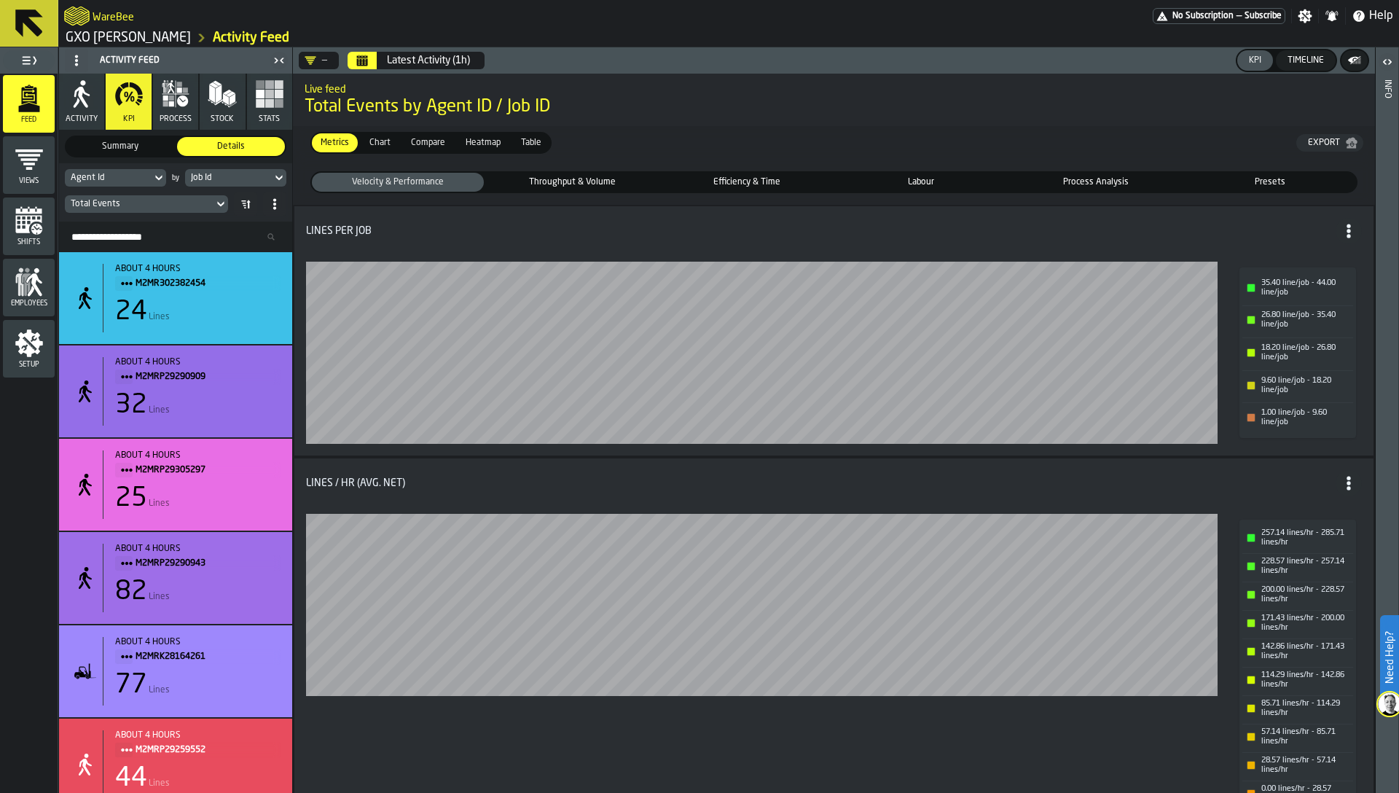
click at [1356, 63] on rect "button-" at bounding box center [1356, 63] width 3 height 1
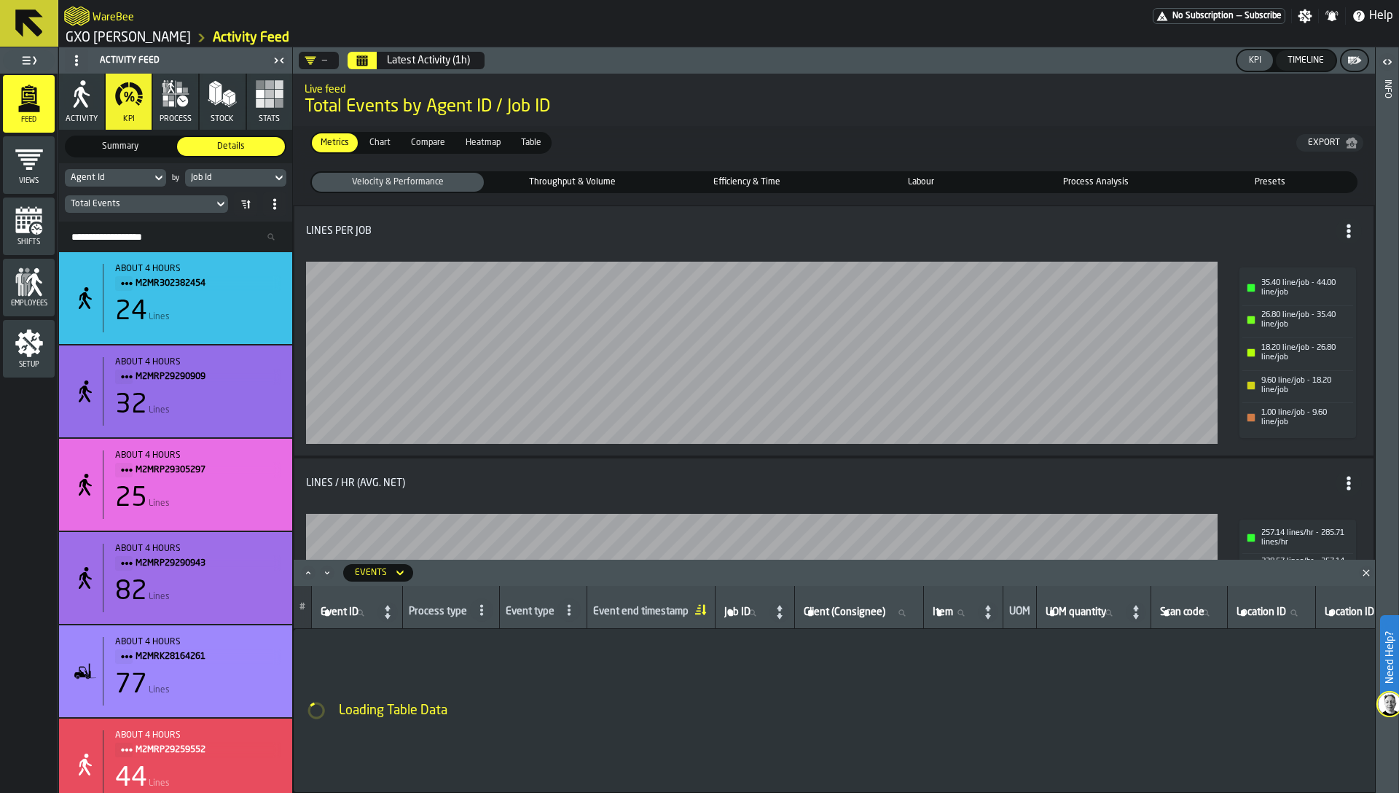
drag, startPoint x: 1308, startPoint y: 58, endPoint x: 1274, endPoint y: 58, distance: 33.5
click at [1308, 58] on div "Timeline" at bounding box center [1305, 60] width 48 height 10
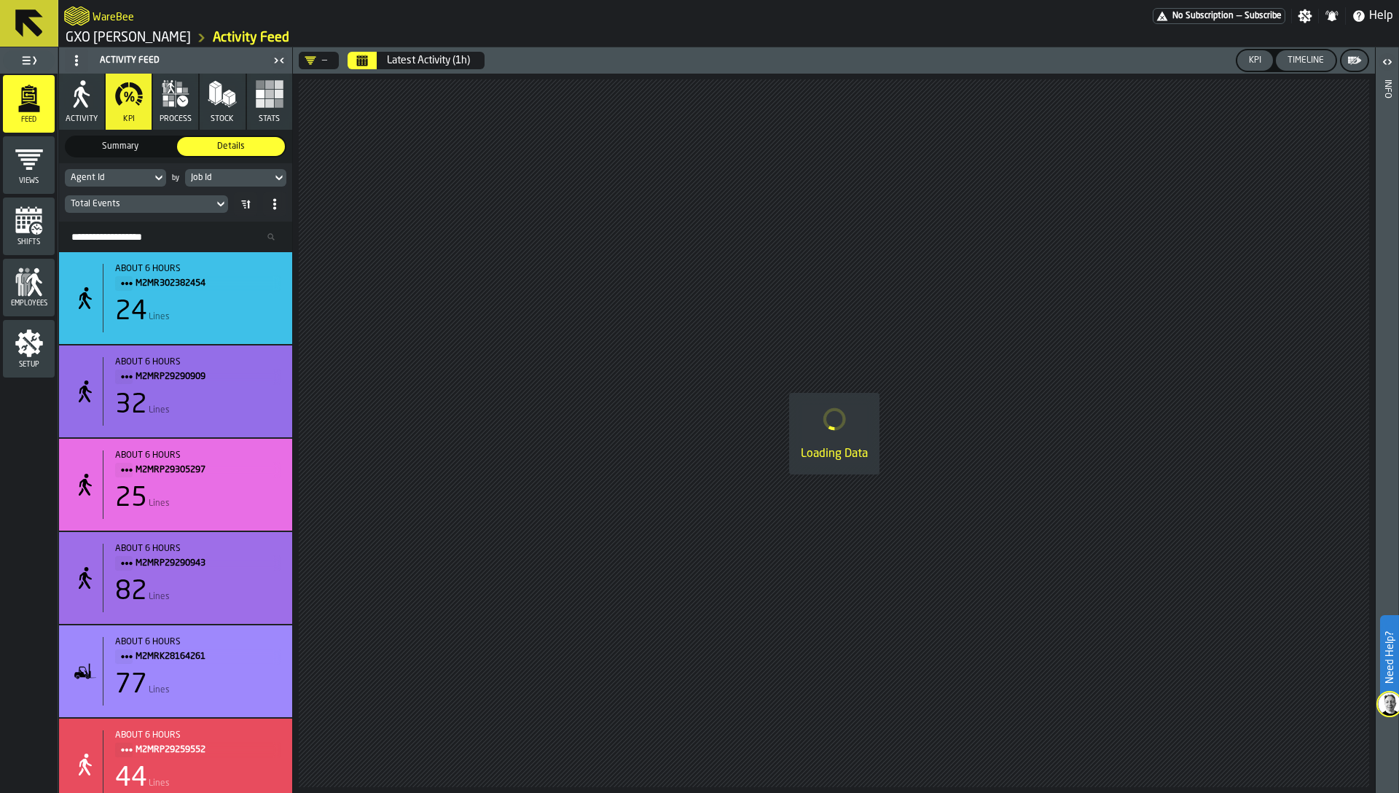
click at [1250, 60] on div "KPI" at bounding box center [1255, 60] width 24 height 10
click at [98, 205] on div "Total Events" at bounding box center [139, 204] width 137 height 10
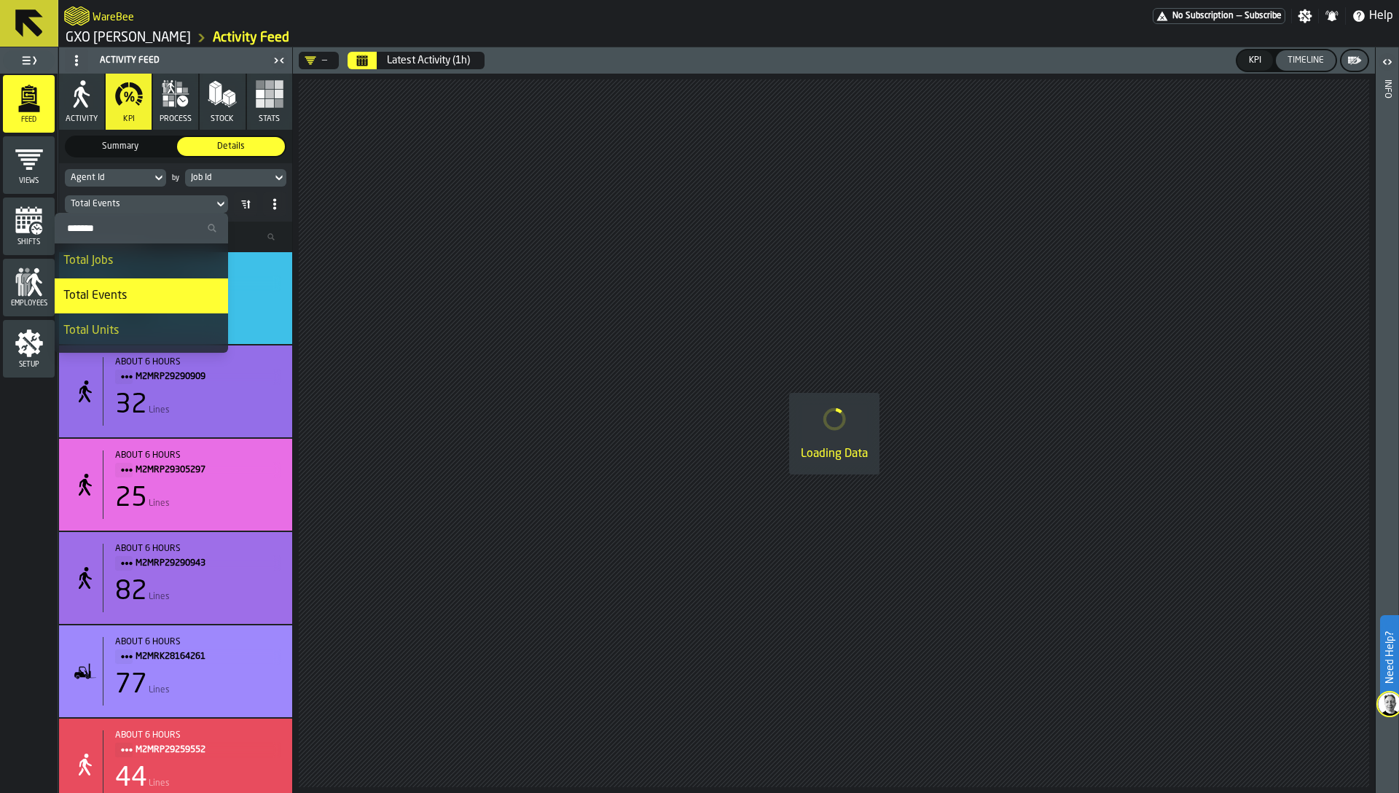
click at [107, 235] on input "Search" at bounding box center [141, 228] width 162 height 19
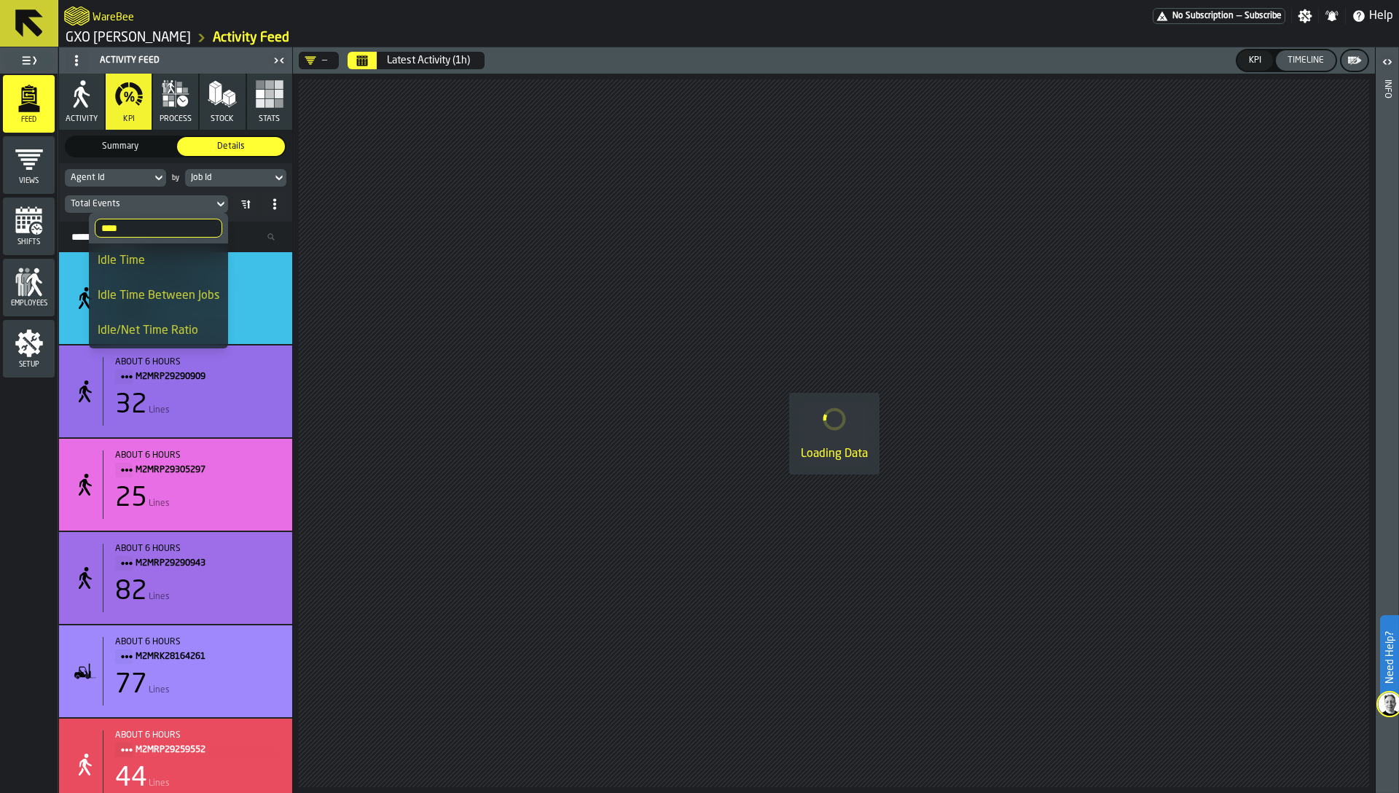
type input "****"
click at [127, 264] on div "Idle Time" at bounding box center [159, 260] width 122 height 17
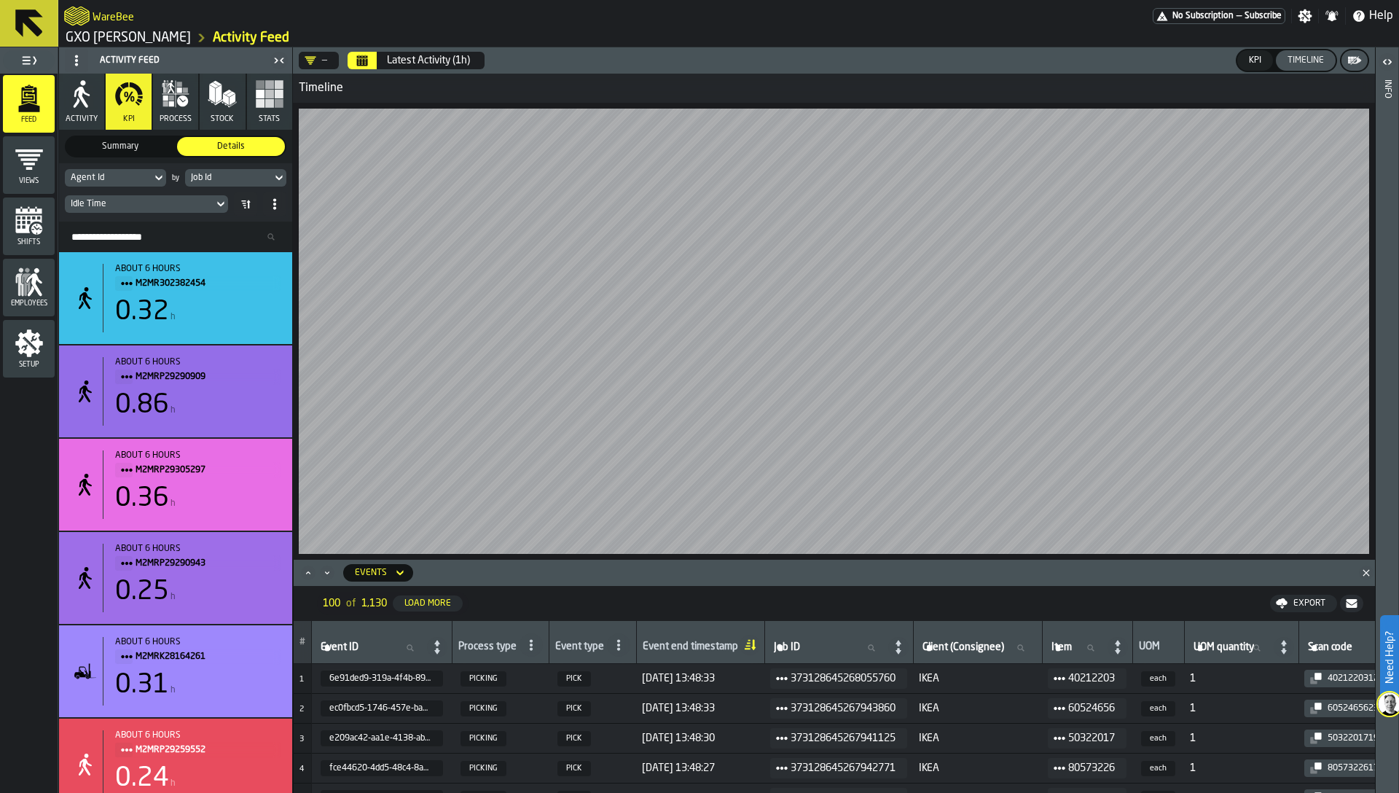
click at [1216, 425] on div "— Latest Activity (1h) KPI Timeline Timeline Events 100 of 1,130 Load More Expo…" at bounding box center [834, 419] width 1082 height 745
click at [165, 39] on link "GXO [PERSON_NAME]" at bounding box center [128, 38] width 125 height 16
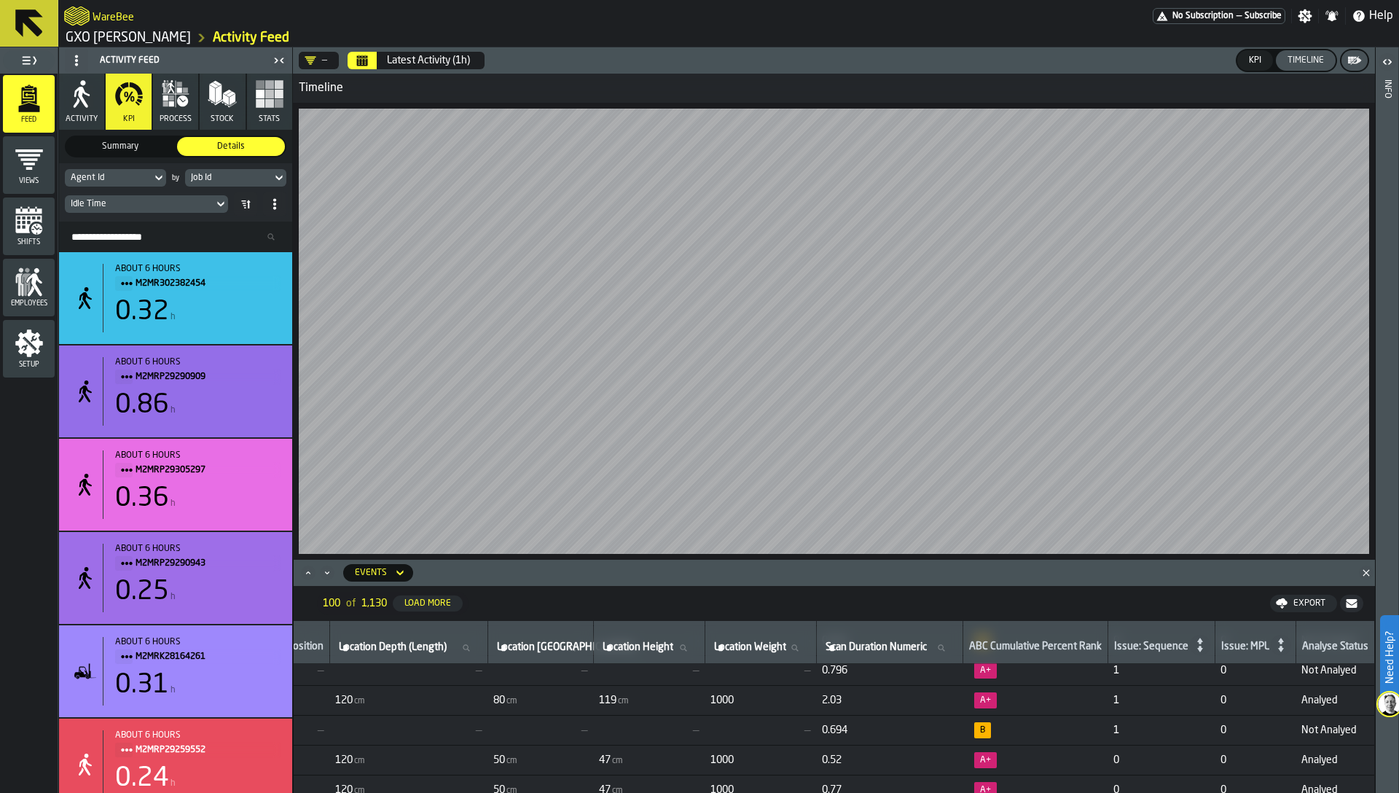
scroll to position [550, 5874]
click at [28, 352] on icon "menu Setup" at bounding box center [29, 343] width 28 height 28
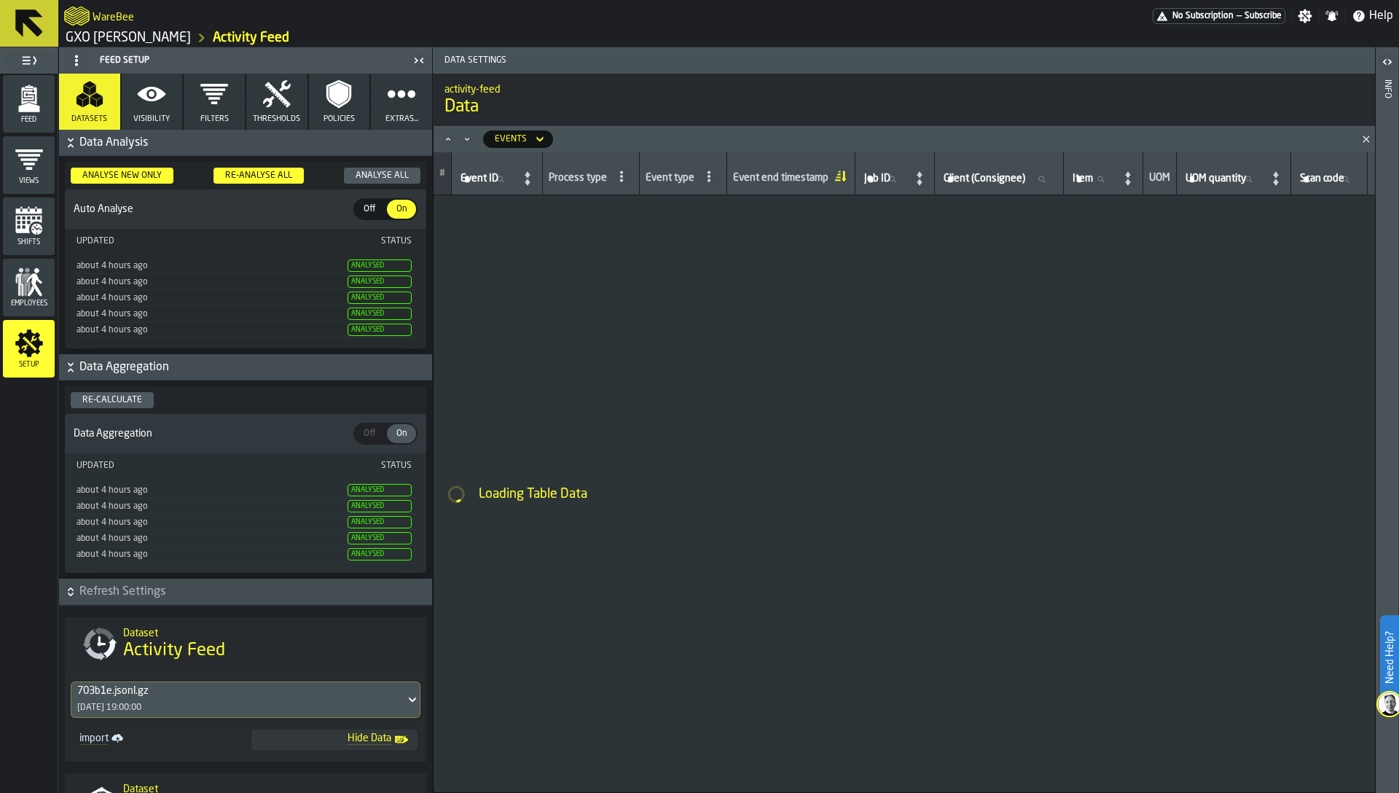
click at [370, 486] on span "Analysed" at bounding box center [379, 490] width 64 height 12
click at [371, 520] on span "Analysed" at bounding box center [379, 522] width 64 height 12
click at [211, 550] on div "about 4 hours ago" at bounding box center [210, 554] width 268 height 10
click at [122, 544] on div "about 4 hours ago Analysed" at bounding box center [246, 538] width 344 height 16
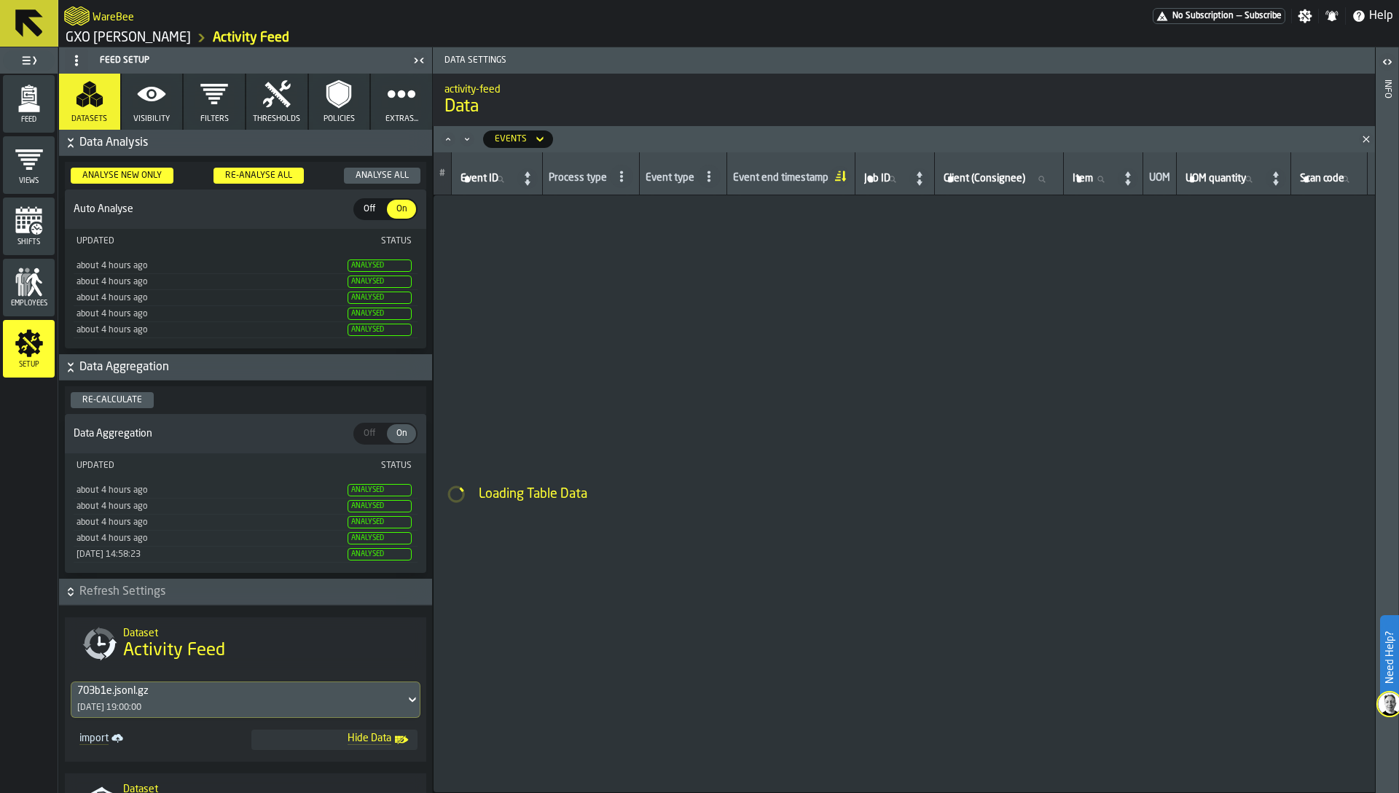
click at [130, 486] on div "about 4 hours ago" at bounding box center [210, 490] width 268 height 10
click at [128, 507] on div "about 4 hours ago" at bounding box center [210, 506] width 268 height 10
click at [127, 517] on div "about 4 hours ago" at bounding box center [210, 522] width 268 height 10
click at [125, 535] on div "about 4 hours ago" at bounding box center [210, 538] width 268 height 10
click at [325, 524] on div "25/09/2025, 14:59:04" at bounding box center [210, 522] width 268 height 10
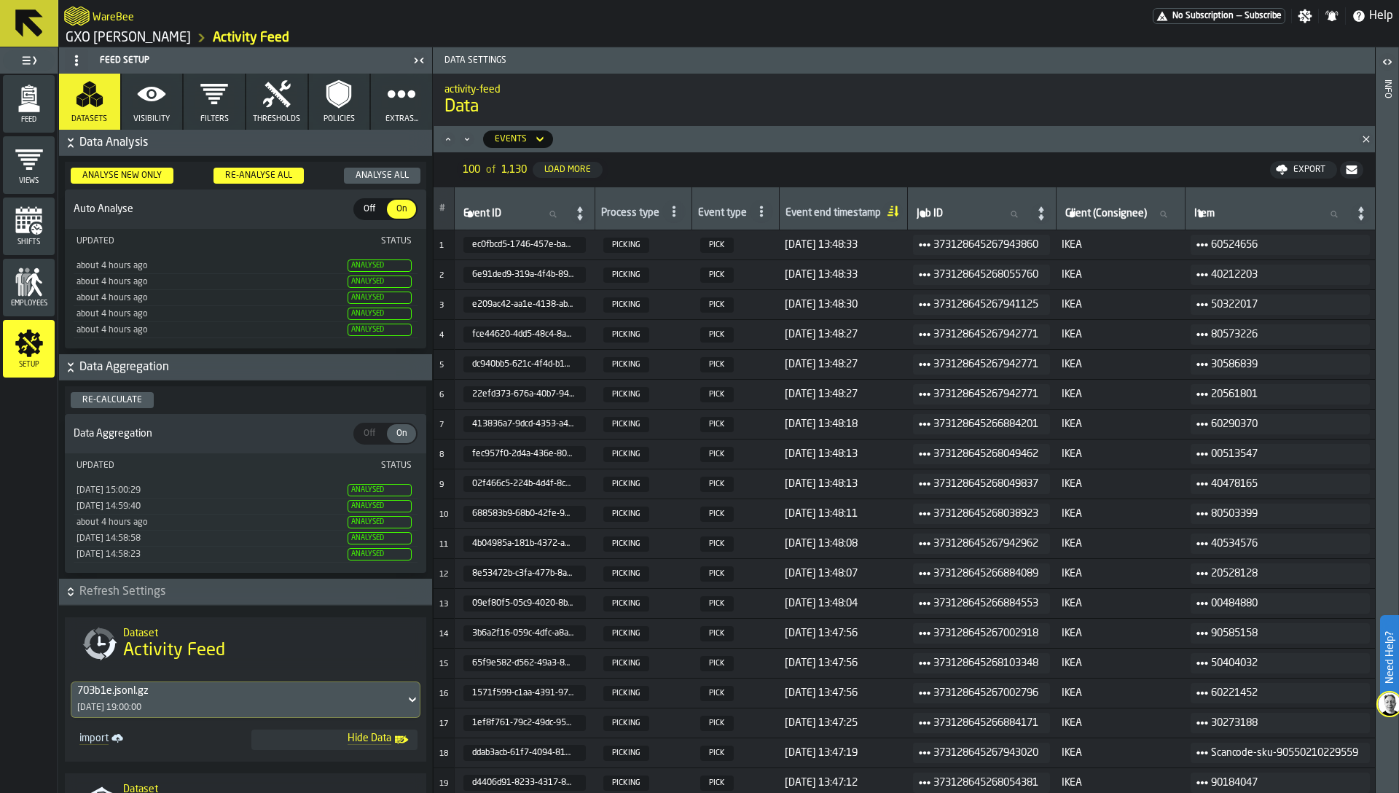
click at [388, 493] on span "Analysed" at bounding box center [379, 490] width 64 height 12
click at [359, 496] on div "25/09/2025, 15:00:29 Analysed" at bounding box center [246, 490] width 344 height 16
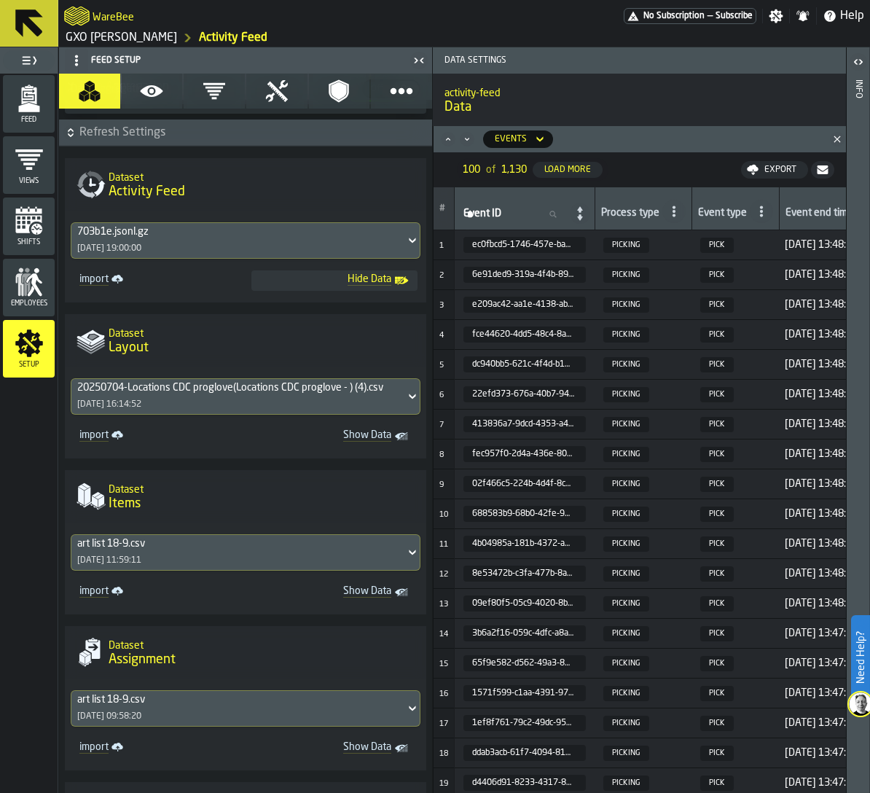
scroll to position [414, 0]
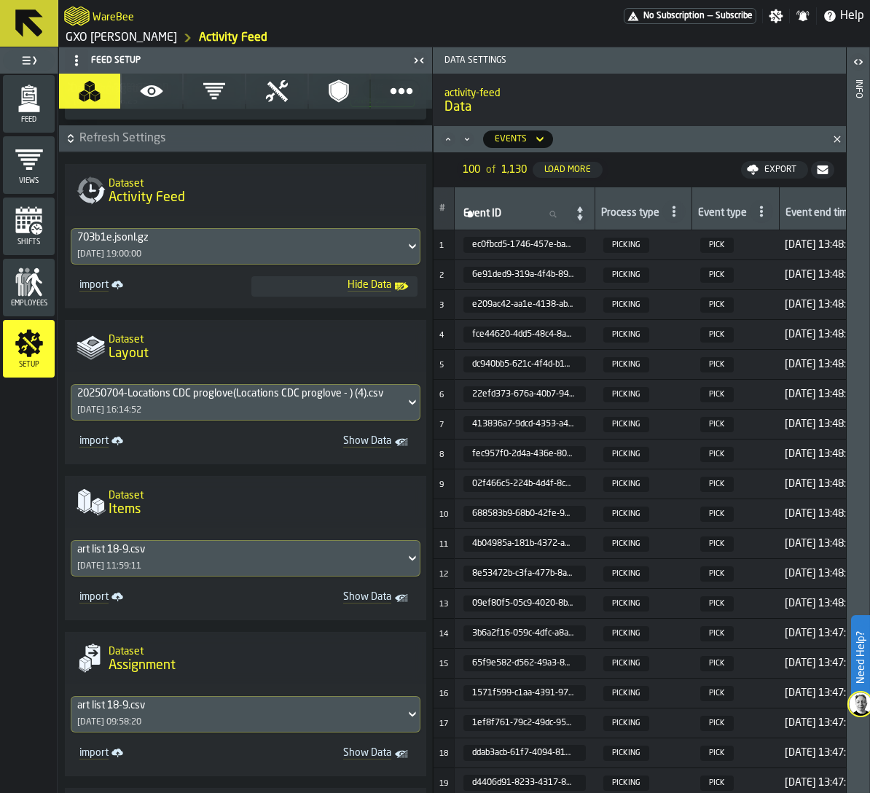
click at [575, 168] on div "Load More" at bounding box center [567, 170] width 58 height 10
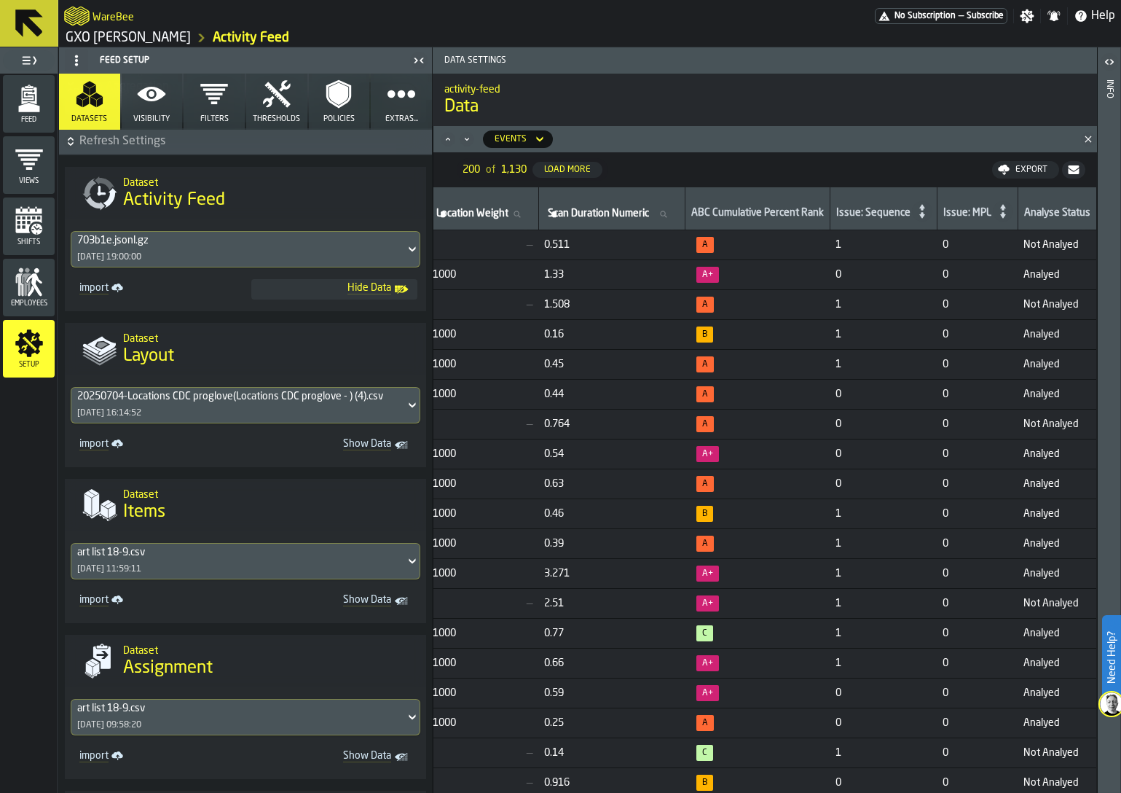
scroll to position [0, 6514]
click at [1035, 253] on td "Not Analyed" at bounding box center [1057, 245] width 79 height 30
click at [1037, 251] on td "Not Analyed" at bounding box center [1057, 245] width 79 height 30
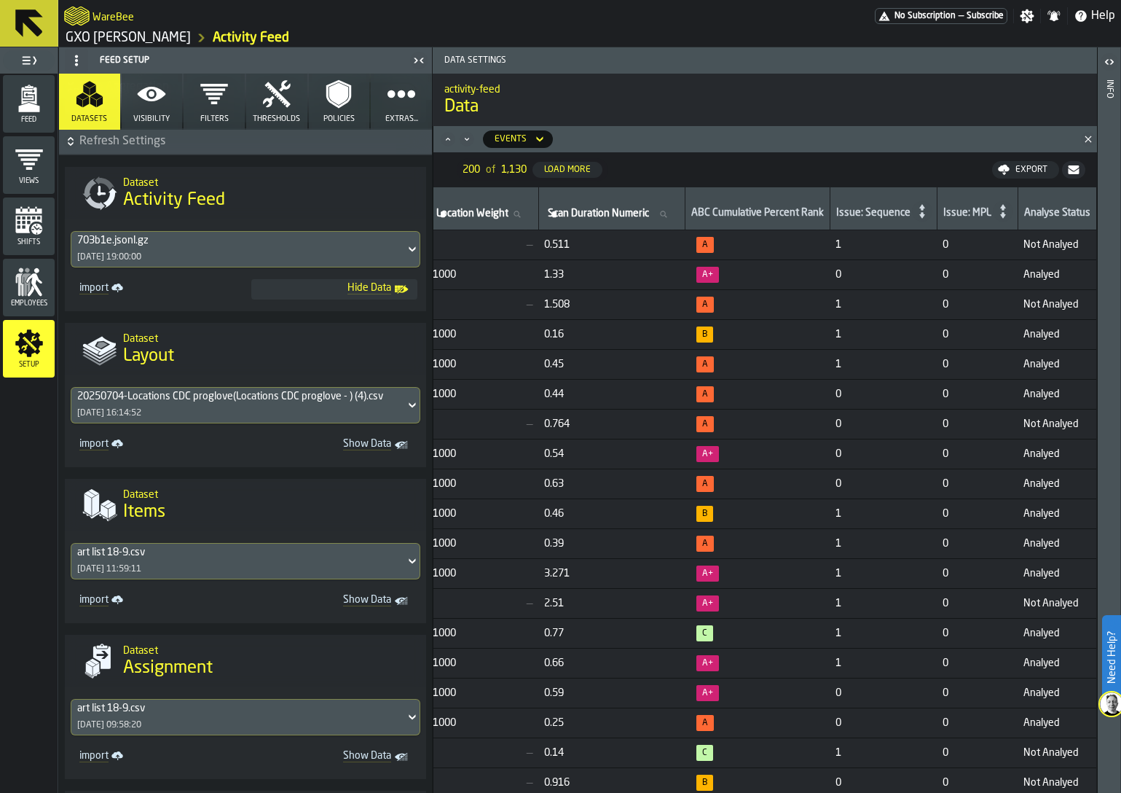
click at [1033, 281] on td "Analyed" at bounding box center [1057, 275] width 79 height 30
click at [1035, 300] on span "Not Analyed" at bounding box center [1056, 305] width 67 height 12
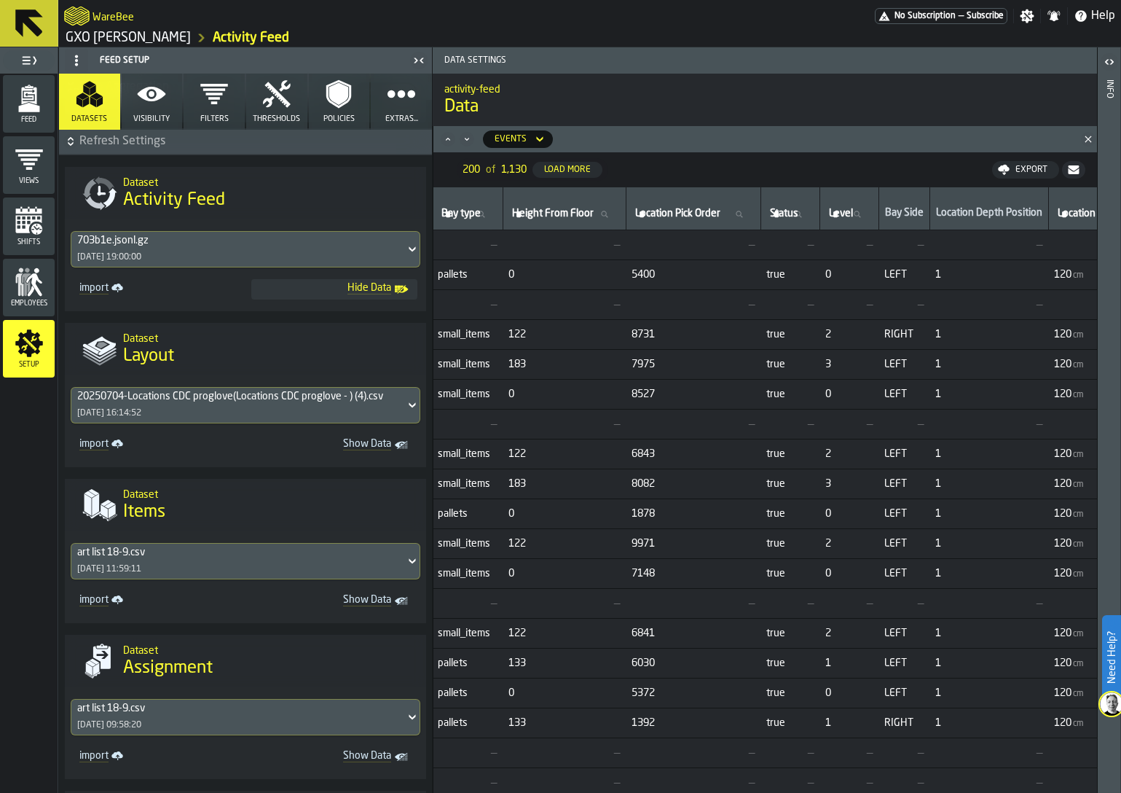
scroll to position [0, 5281]
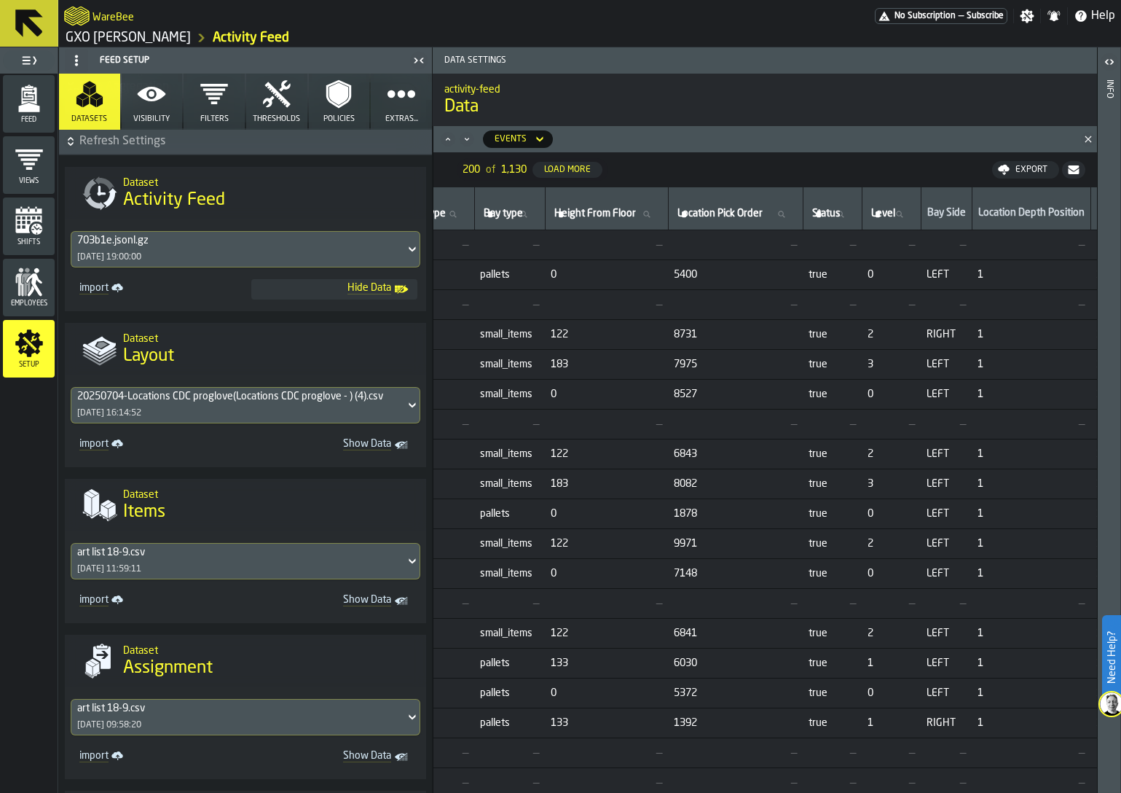
click at [416, 58] on icon "button-toggle-Close me" at bounding box center [418, 60] width 17 height 17
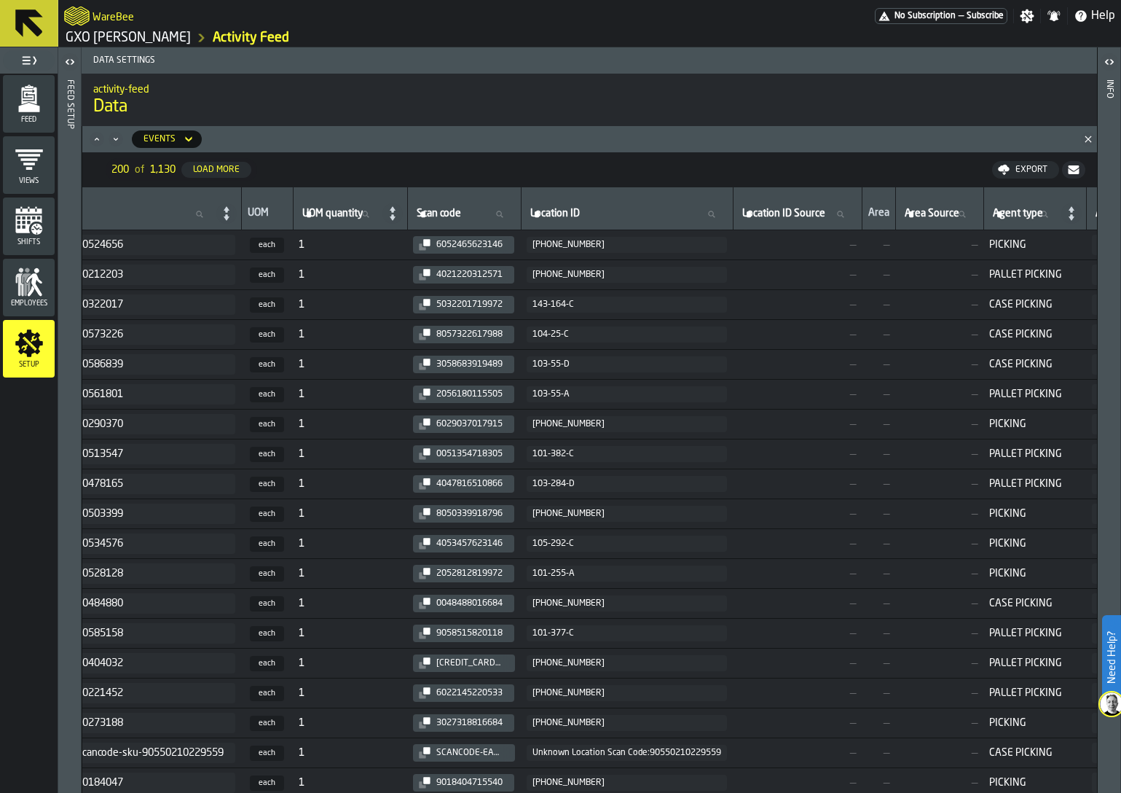
scroll to position [0, 382]
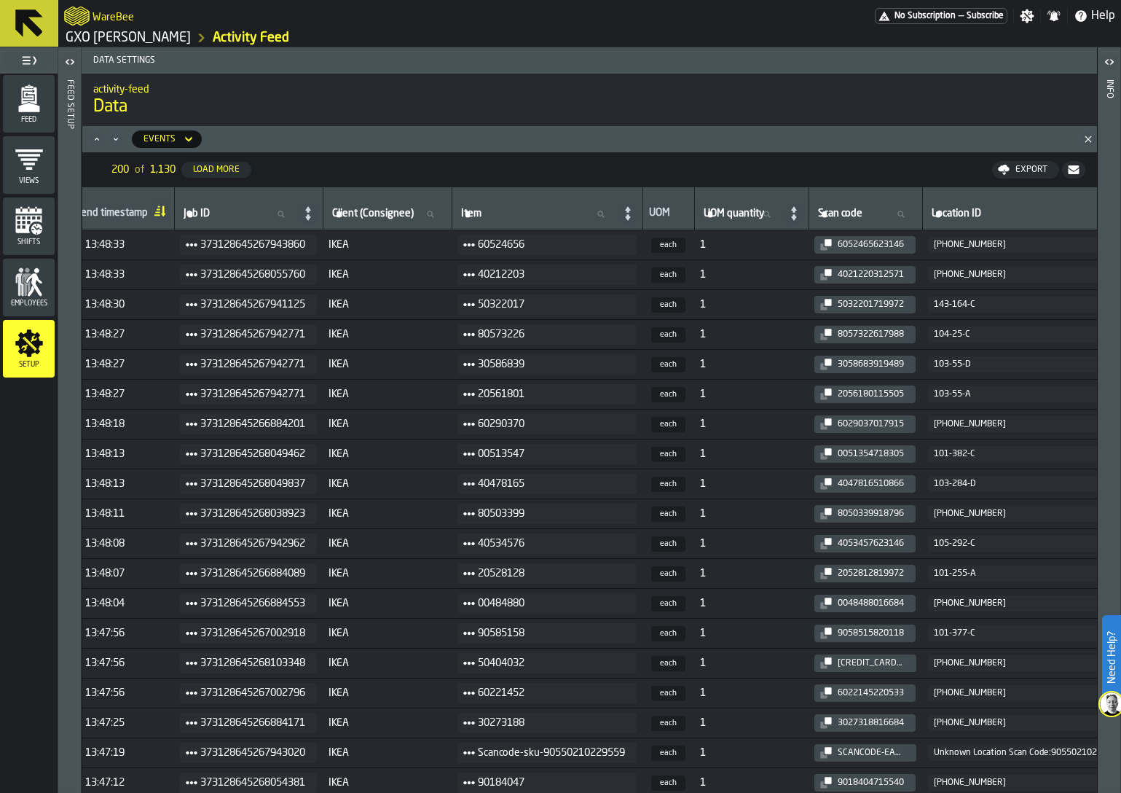
click at [963, 211] on label "Location ID Location ID" at bounding box center [1029, 214] width 200 height 19
click at [963, 211] on input "Location ID Location ID" at bounding box center [1029, 214] width 200 height 19
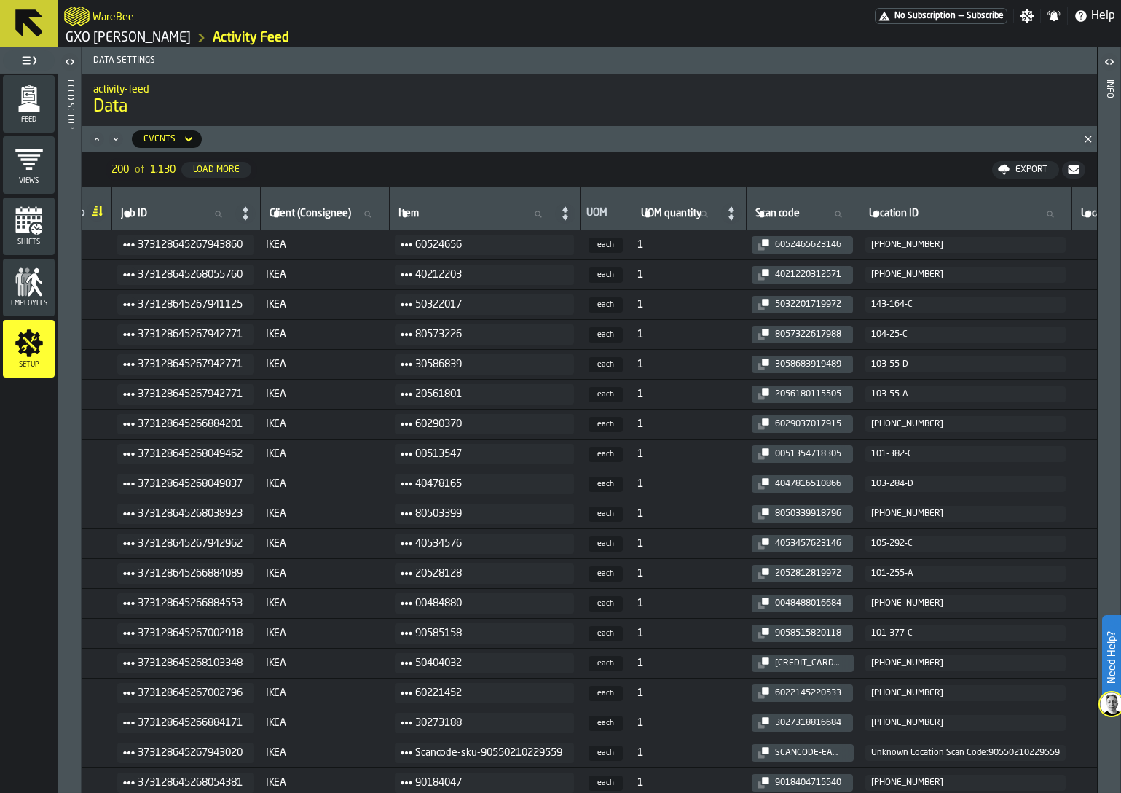
paste input "*********"
type input "*********"
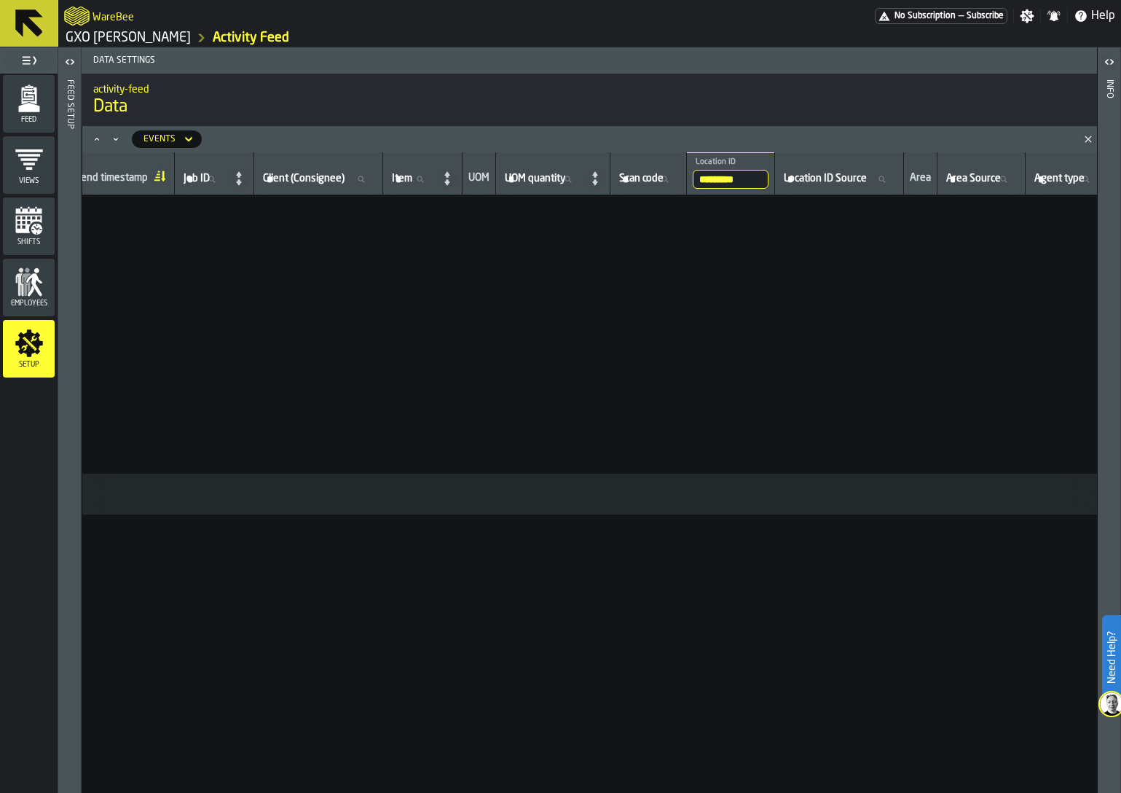
scroll to position [0, 312]
click at [781, 174] on input "*********" at bounding box center [747, 179] width 76 height 19
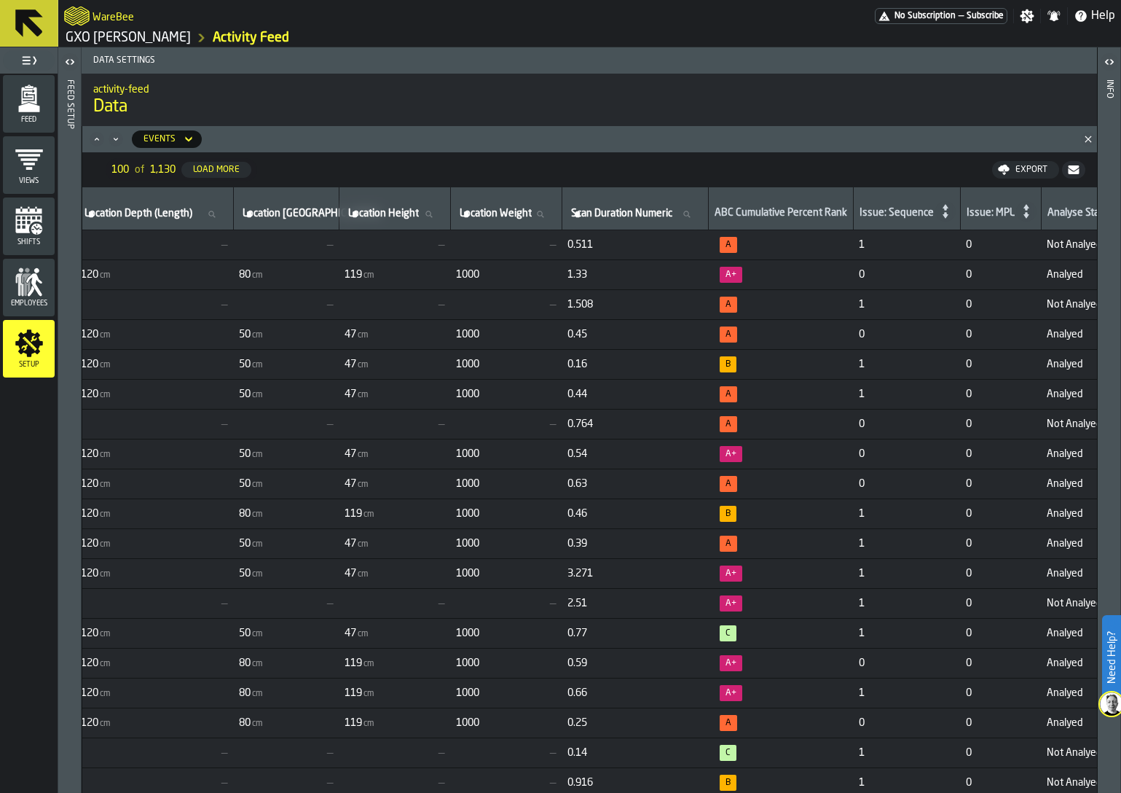
scroll to position [0, 6159]
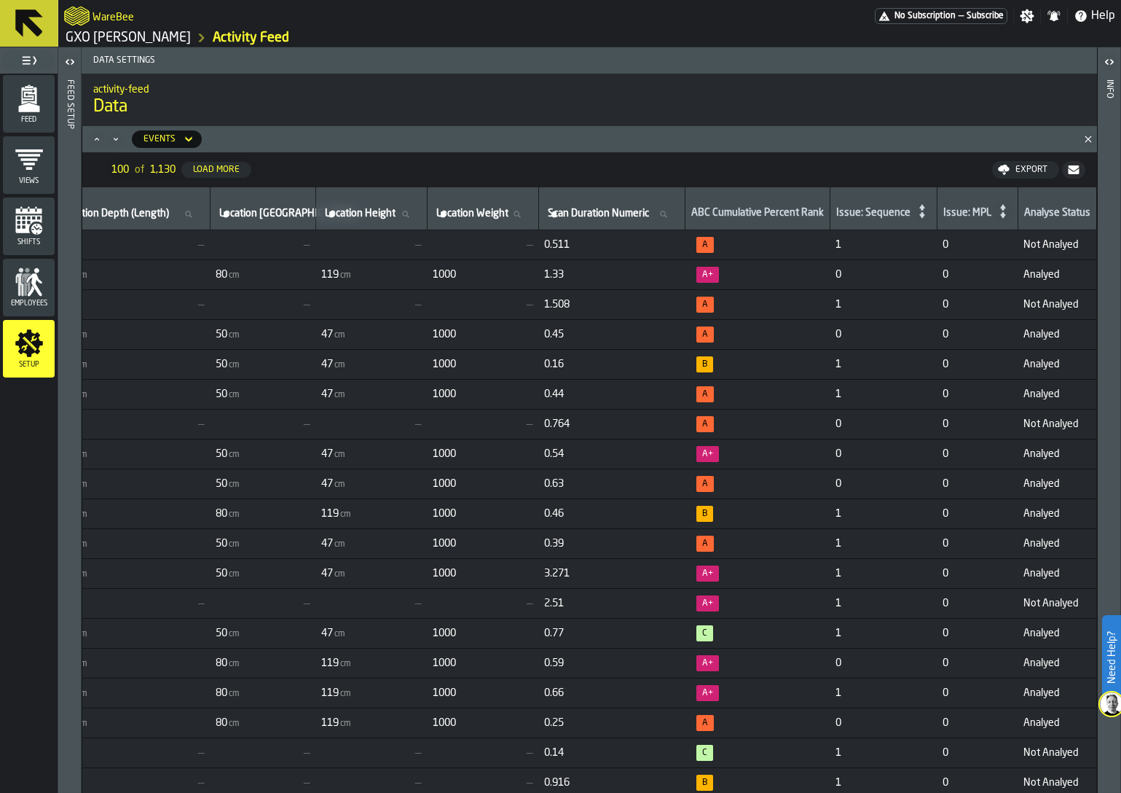
click at [451, 534] on td "1000" at bounding box center [482, 544] width 111 height 30
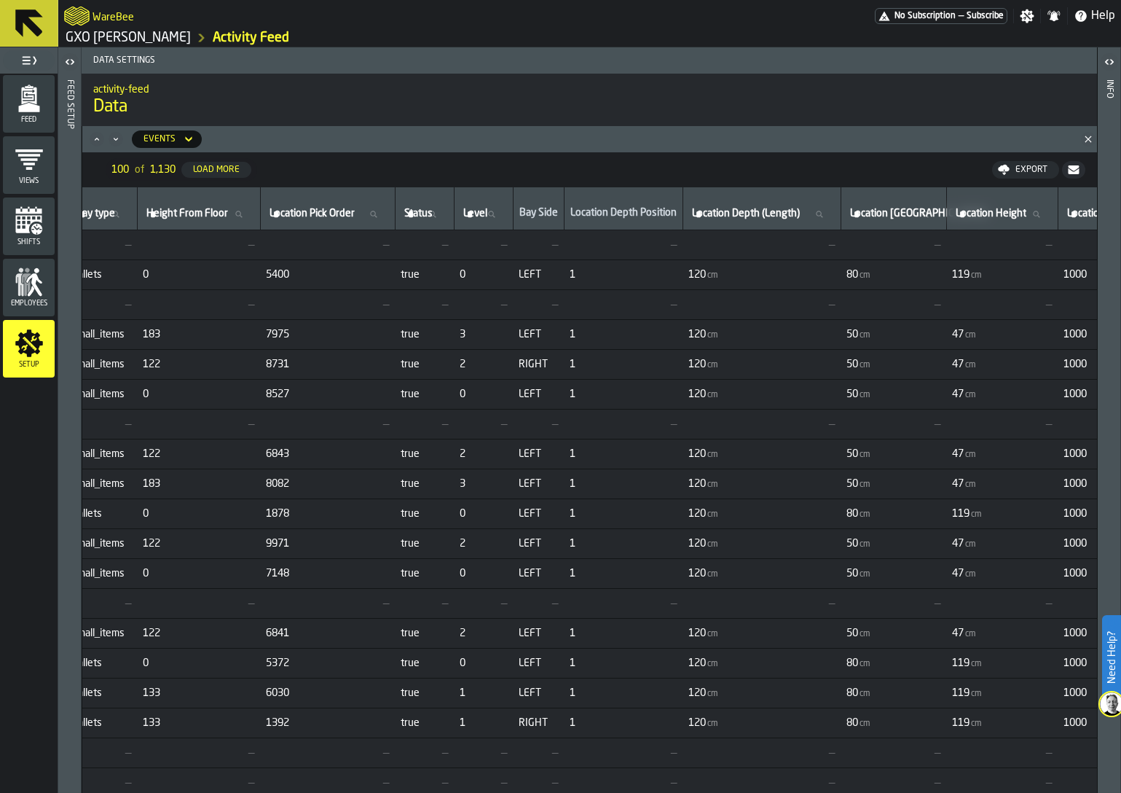
scroll to position [0, 763]
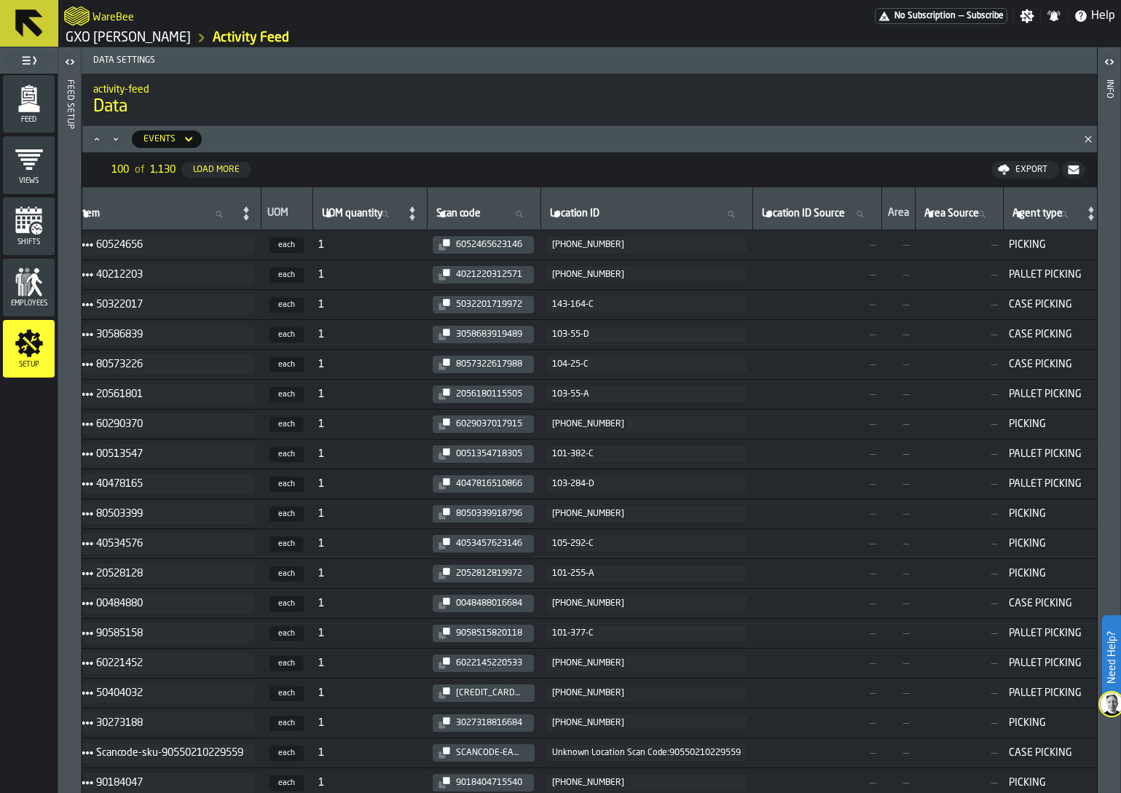
click at [612, 213] on label "Location ID Location ID" at bounding box center [647, 214] width 200 height 19
click at [612, 213] on input "Location ID Location ID" at bounding box center [647, 214] width 200 height 19
paste input "*********"
type input "*********"
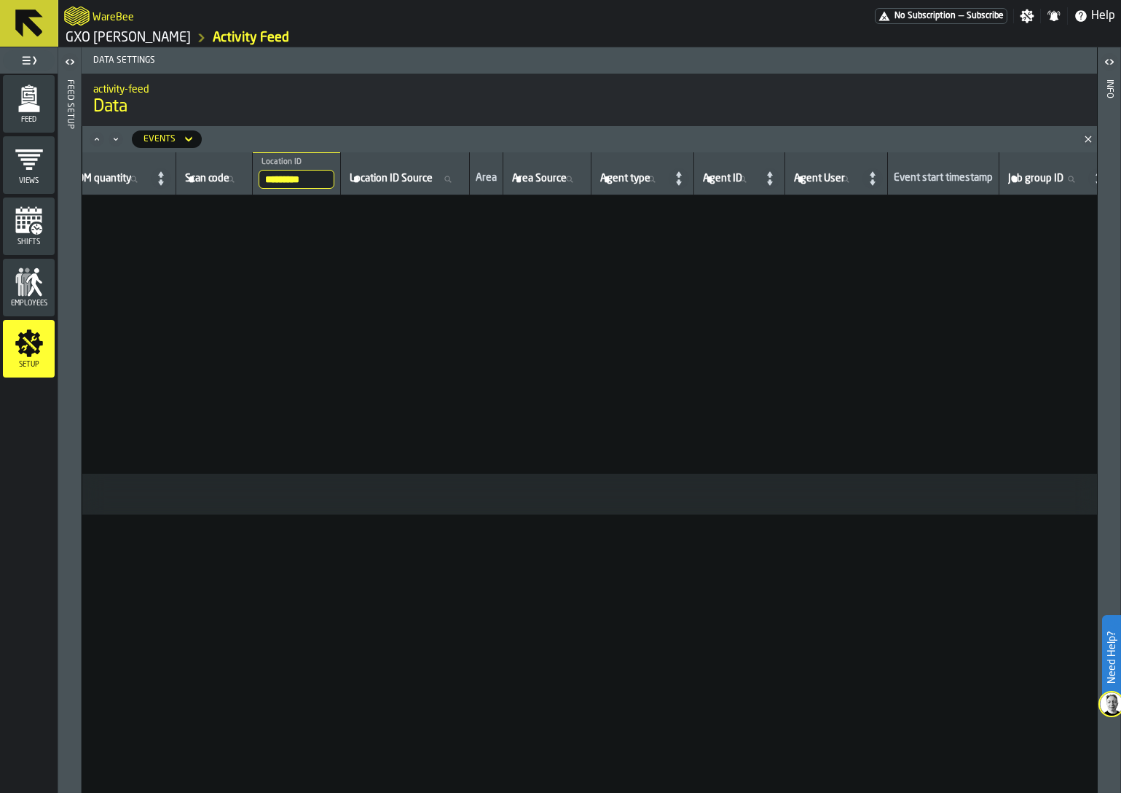
click at [15, 106] on icon "menu Feed" at bounding box center [29, 98] width 29 height 29
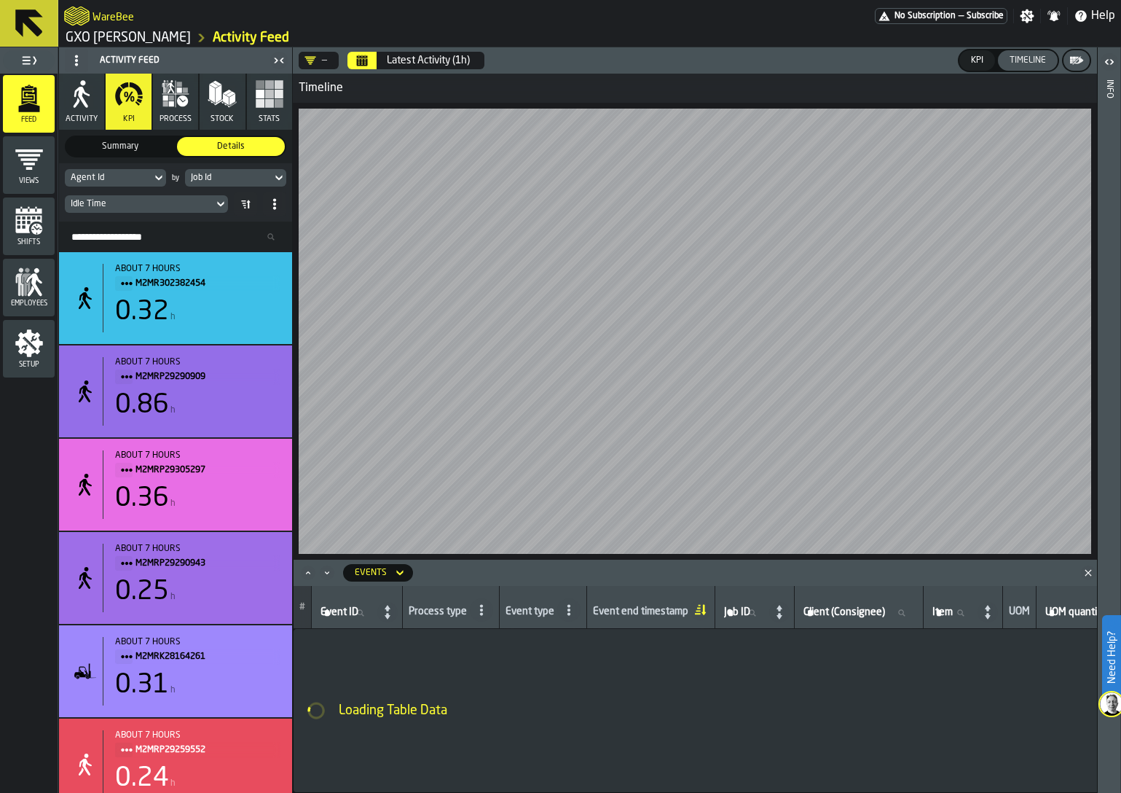
click at [329, 57] on div "—" at bounding box center [316, 60] width 34 height 17
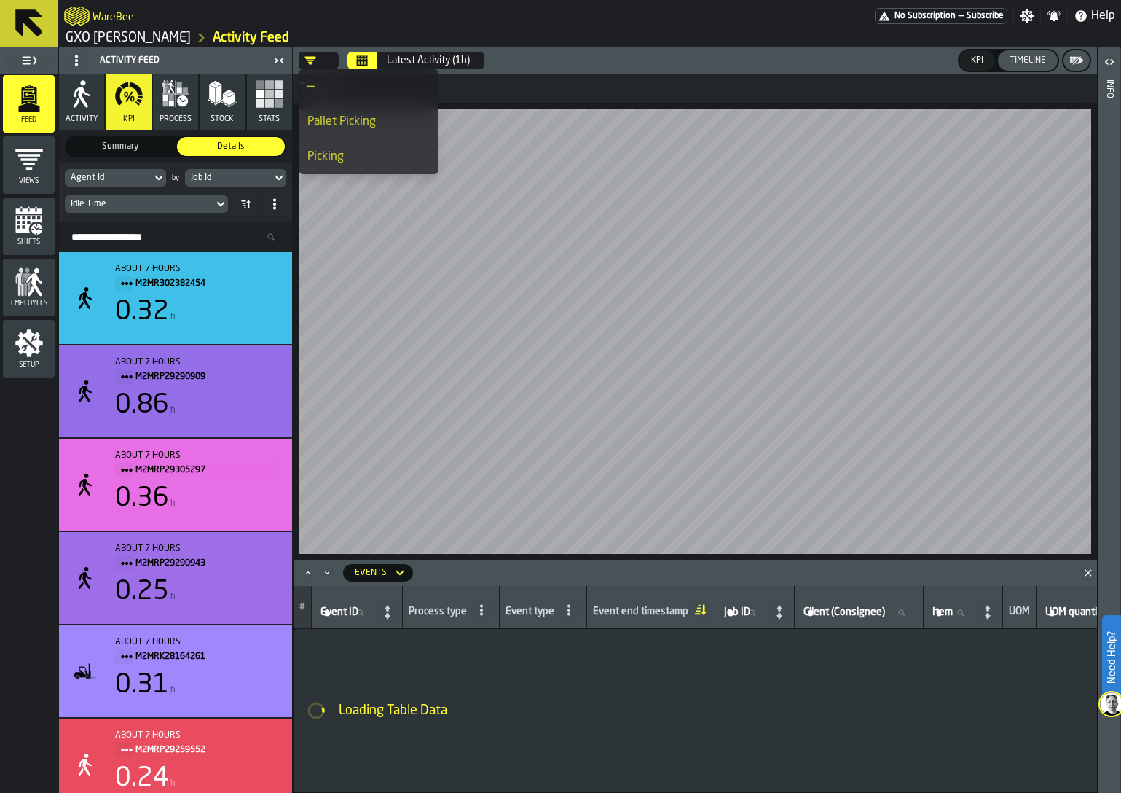
click at [357, 62] on icon "Calendar" at bounding box center [362, 61] width 11 height 7
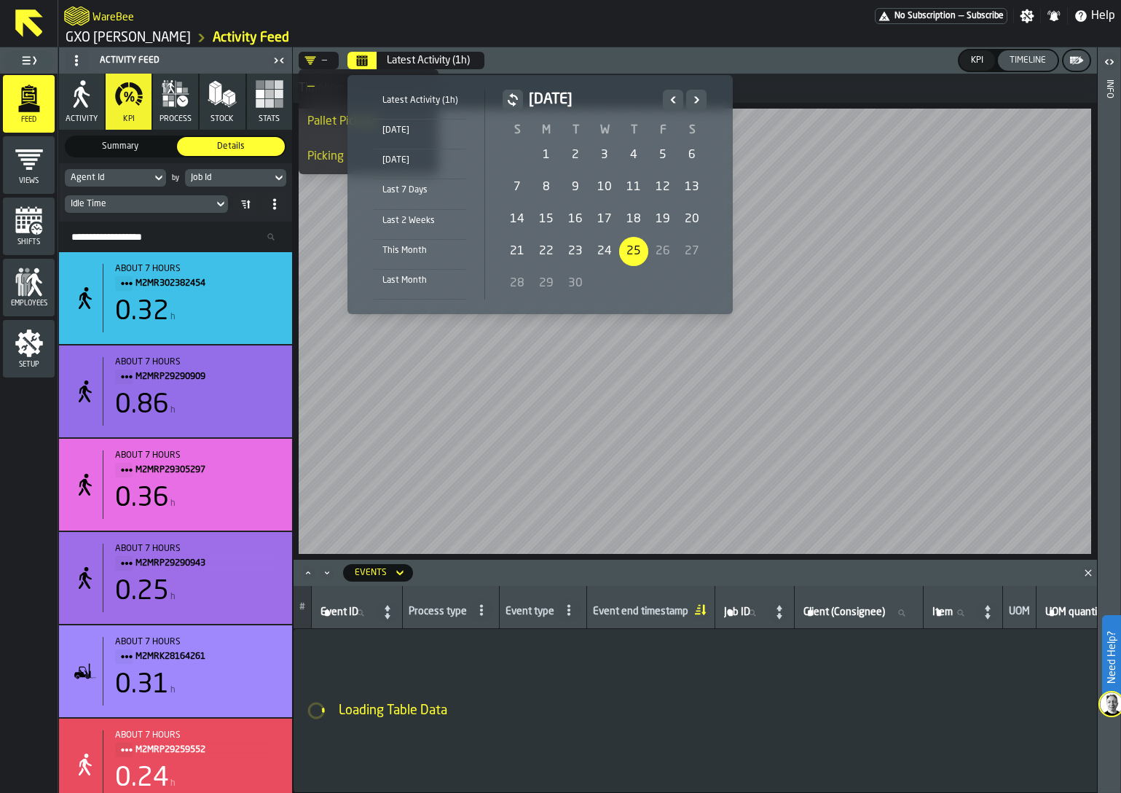
click at [413, 245] on div "This Month" at bounding box center [420, 251] width 93 height 16
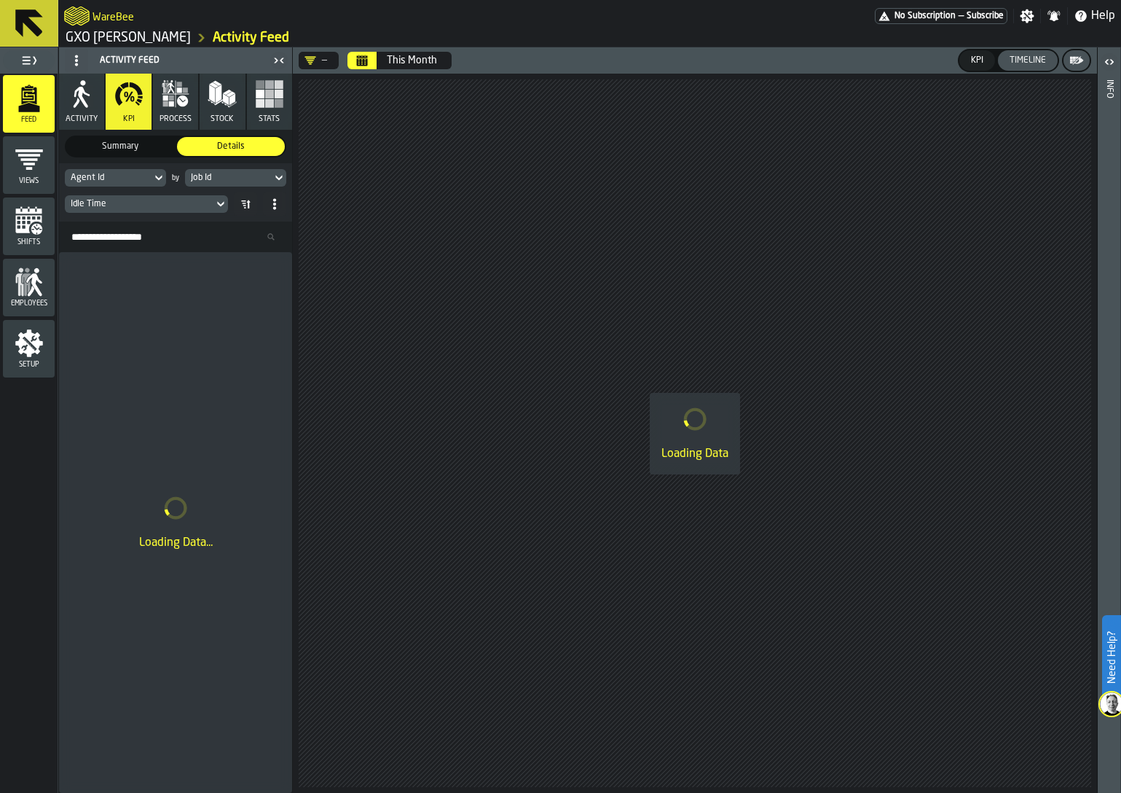
click at [28, 350] on icon "menu Setup" at bounding box center [29, 343] width 28 height 28
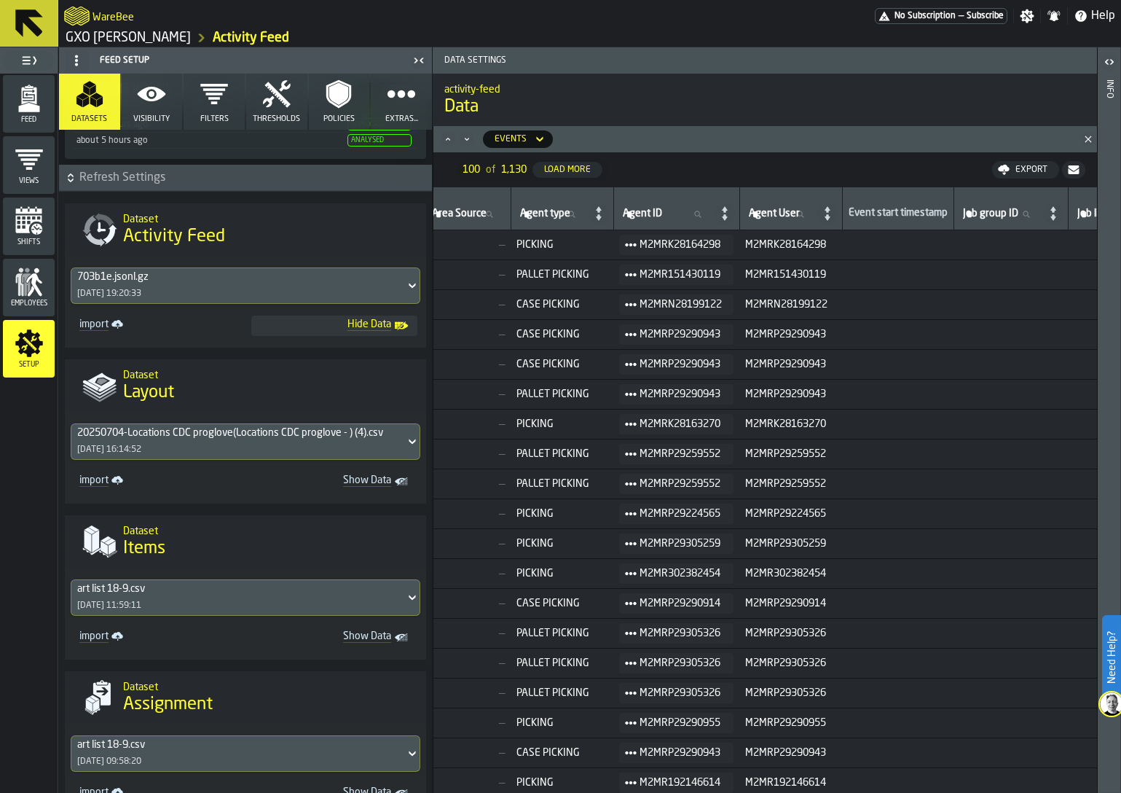
scroll to position [0, 949]
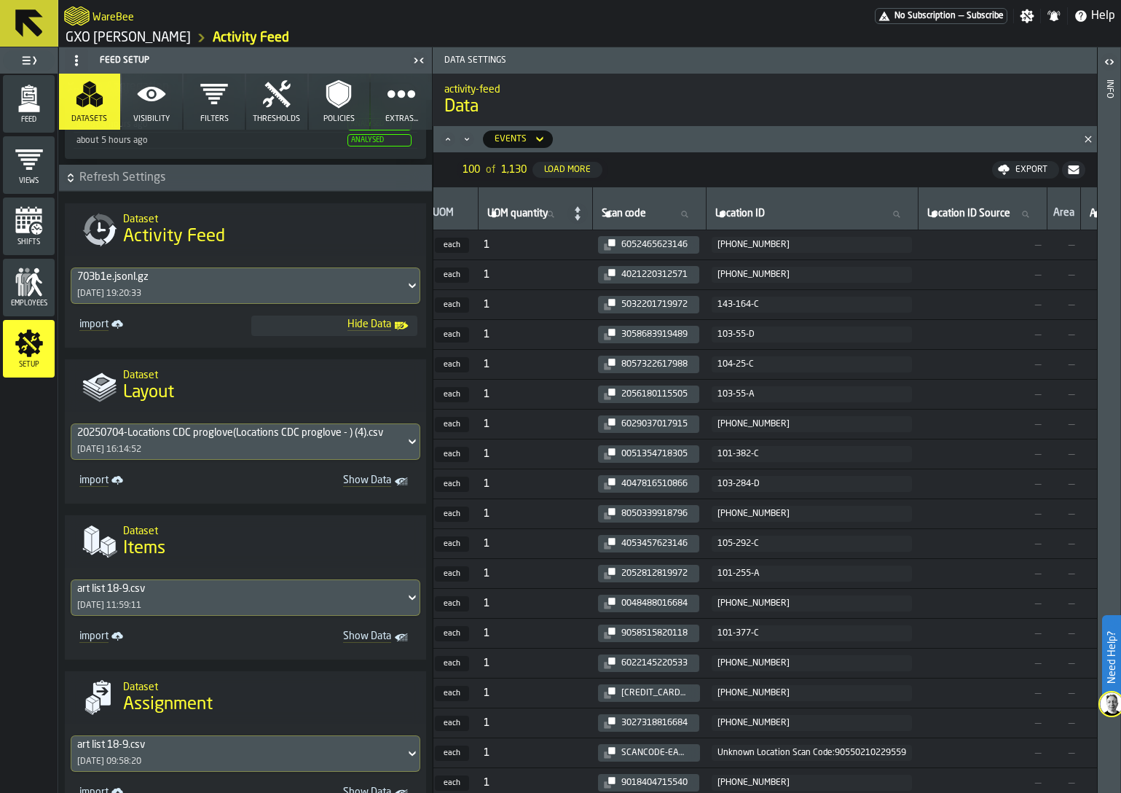
click at [779, 218] on label "Location ID Location ID" at bounding box center [812, 214] width 200 height 19
click at [779, 218] on input "Location ID Location ID" at bounding box center [812, 214] width 200 height 19
paste input "*********"
type input "*********"
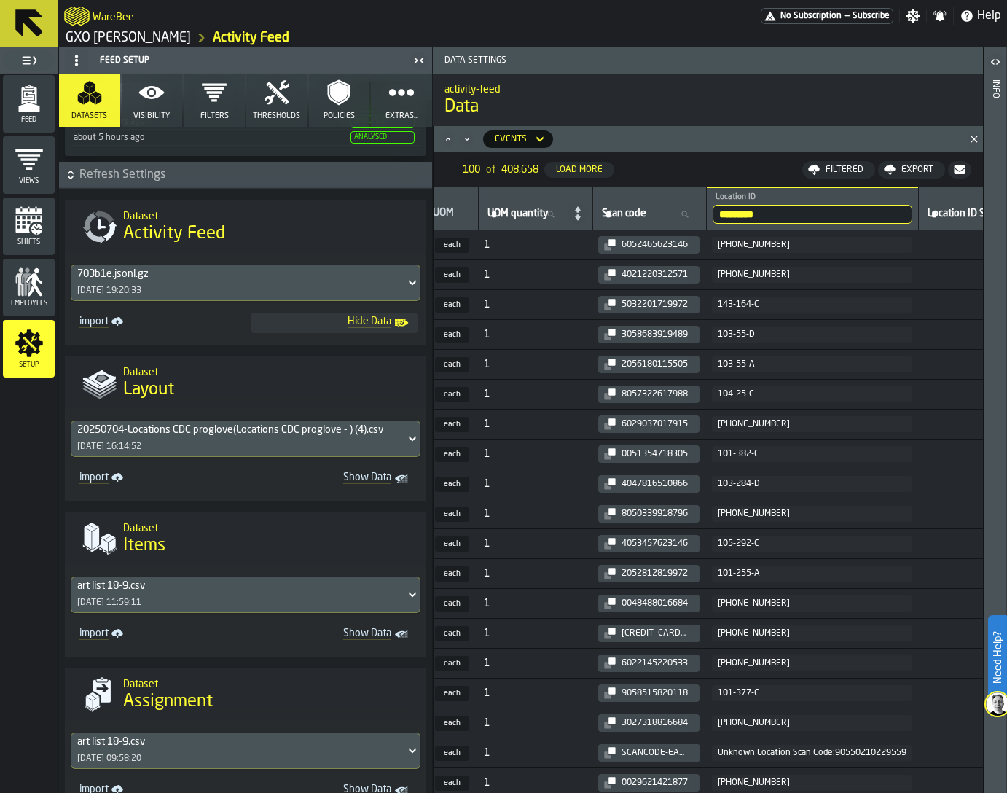
click at [835, 218] on input "*********" at bounding box center [812, 214] width 200 height 19
type input "********"
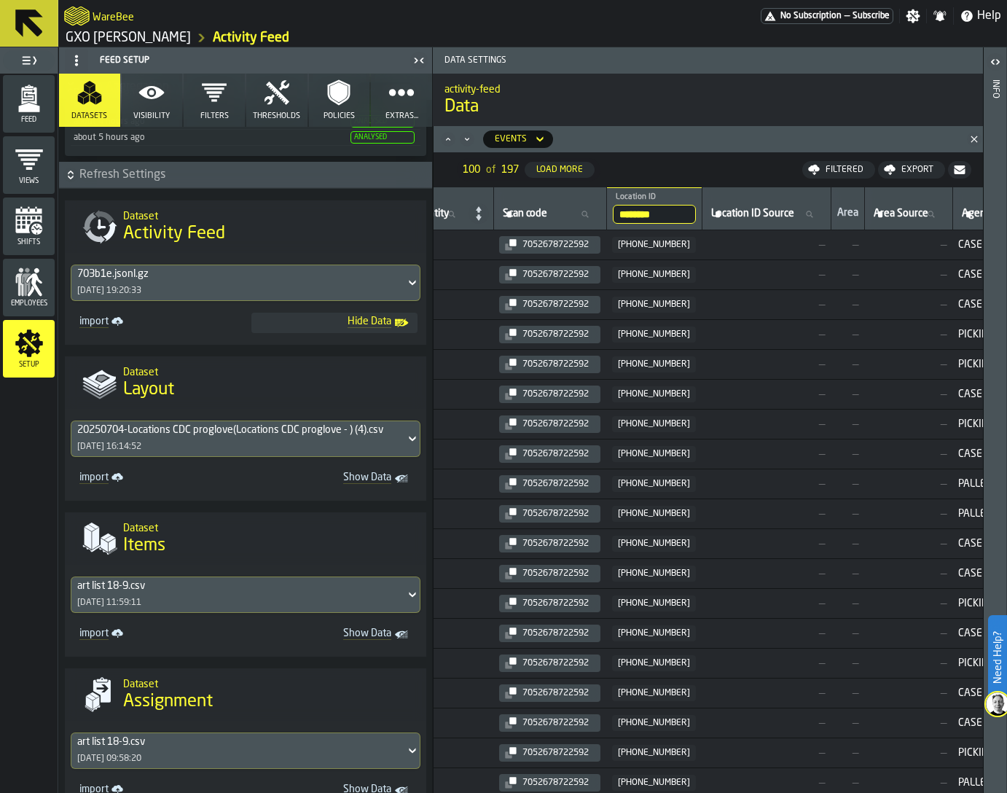
click at [419, 59] on icon "button-toggle-Close me" at bounding box center [418, 60] width 17 height 17
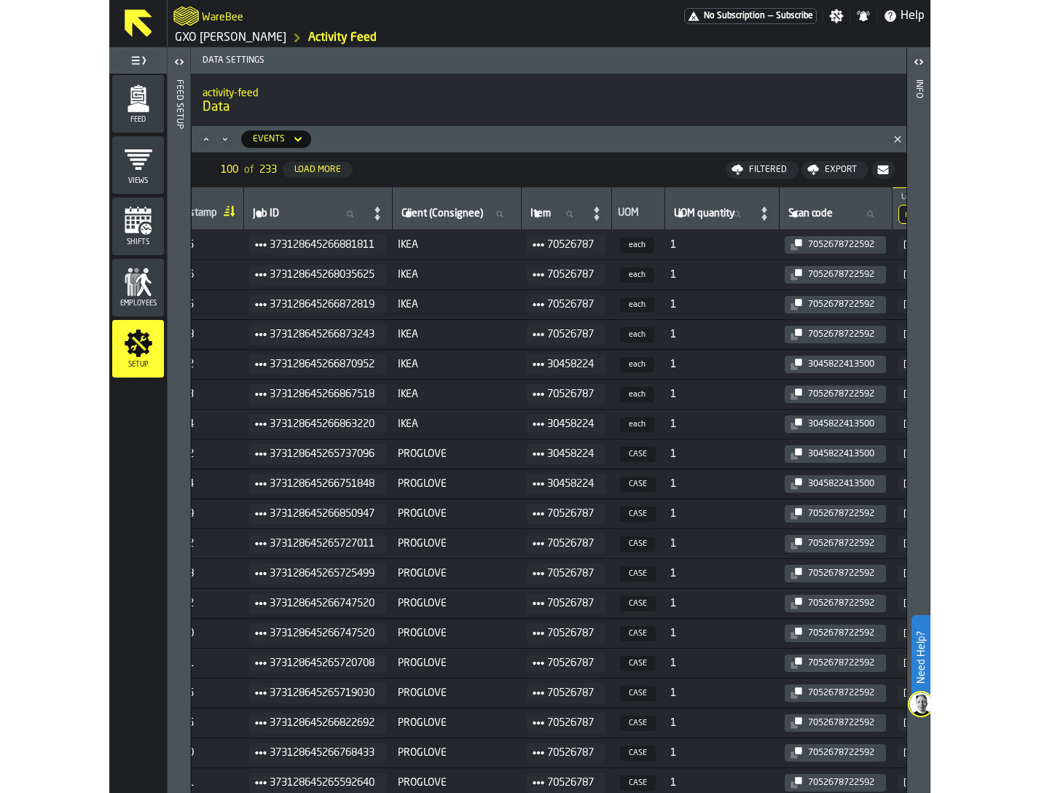
scroll to position [0, 479]
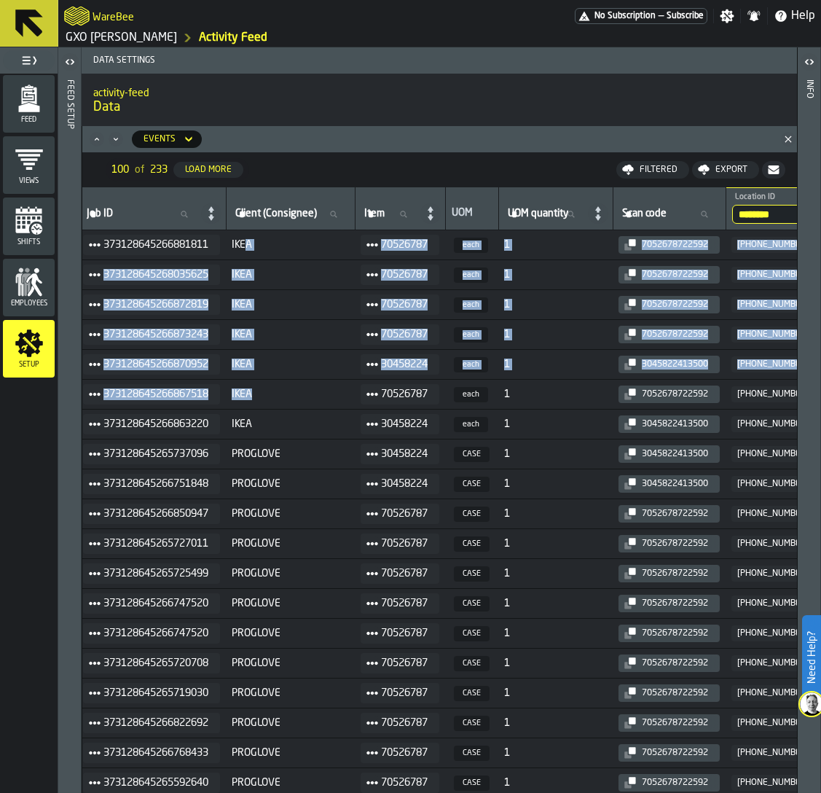
drag, startPoint x: 253, startPoint y: 240, endPoint x: 258, endPoint y: 406, distance: 166.2
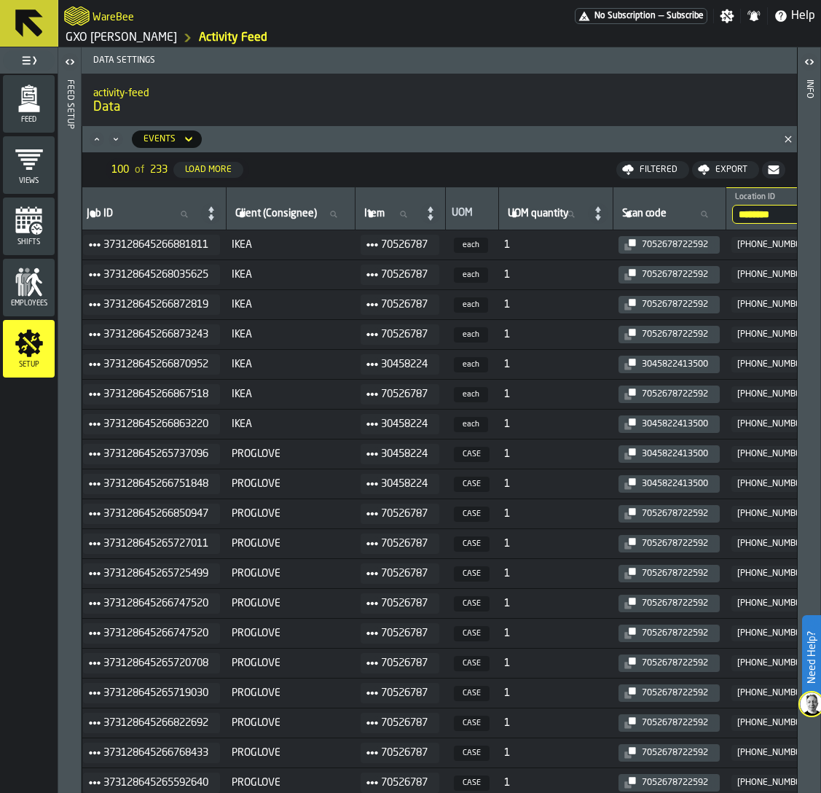
click at [259, 409] on td "IKEA" at bounding box center [290, 424] width 129 height 30
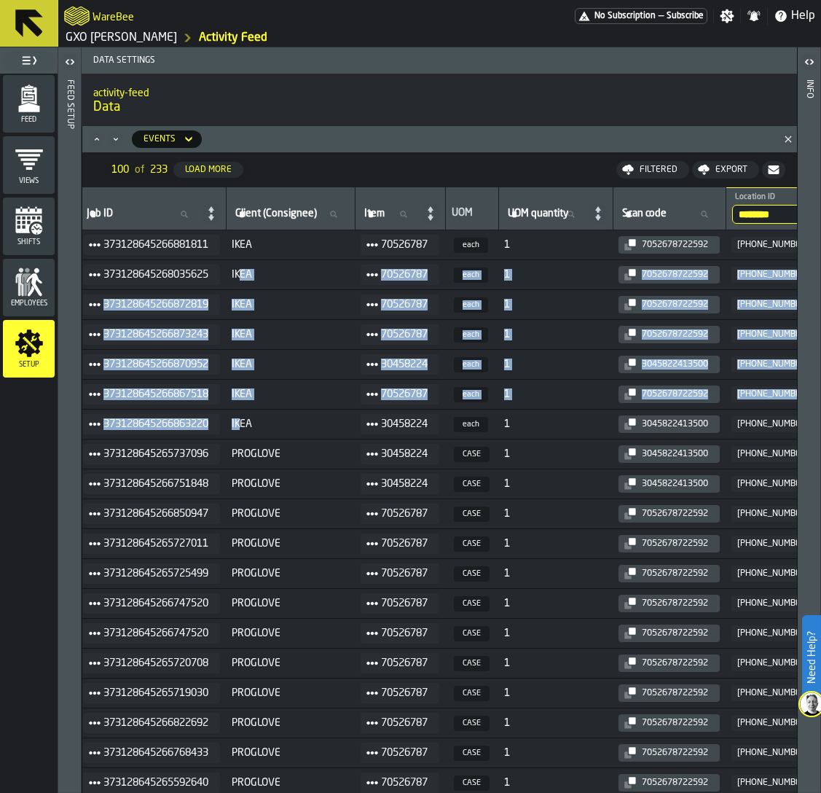
drag, startPoint x: 250, startPoint y: 428, endPoint x: 252, endPoint y: 275, distance: 152.3
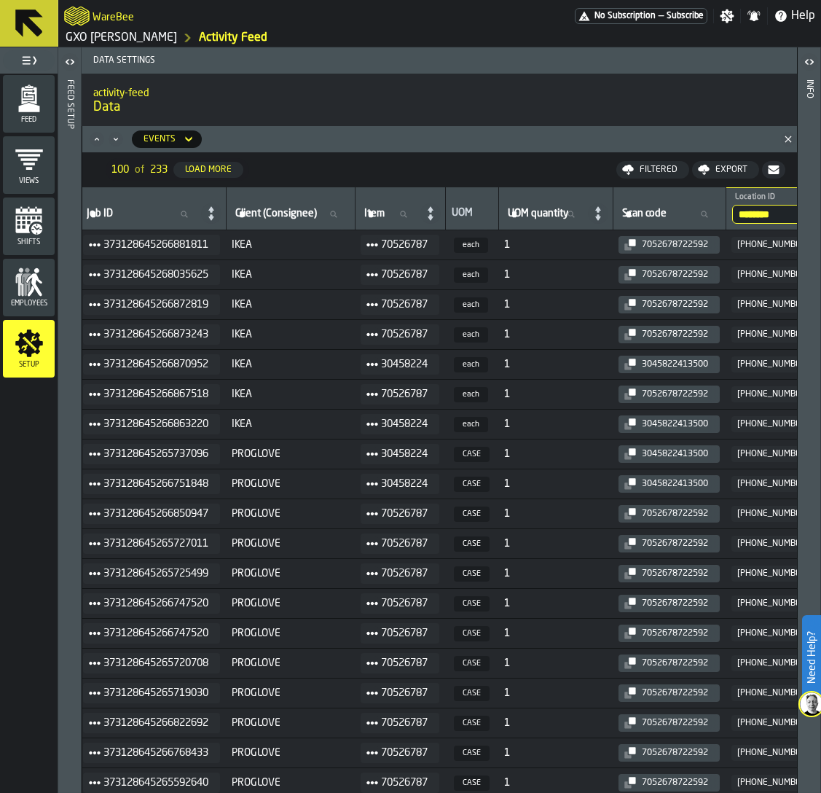
click at [249, 257] on td "IKEA" at bounding box center [290, 245] width 129 height 30
drag, startPoint x: 233, startPoint y: 423, endPoint x: 521, endPoint y: 427, distance: 287.8
click at [139, 36] on link "GXO Ikea Oosterhout" at bounding box center [121, 37] width 111 height 17
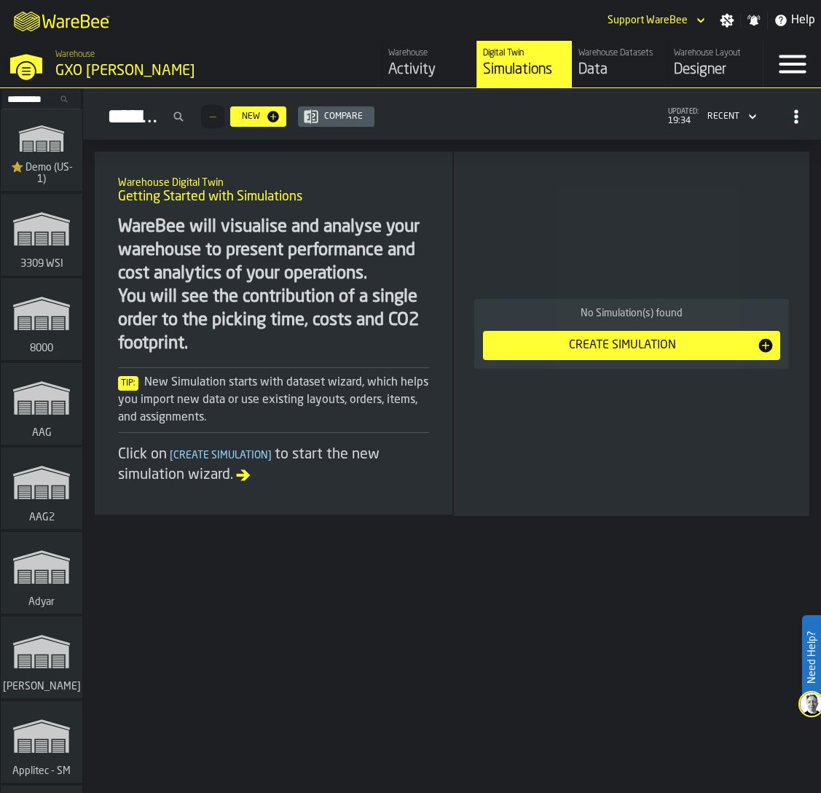
click at [605, 76] on div "Data" at bounding box center [619, 70] width 83 height 20
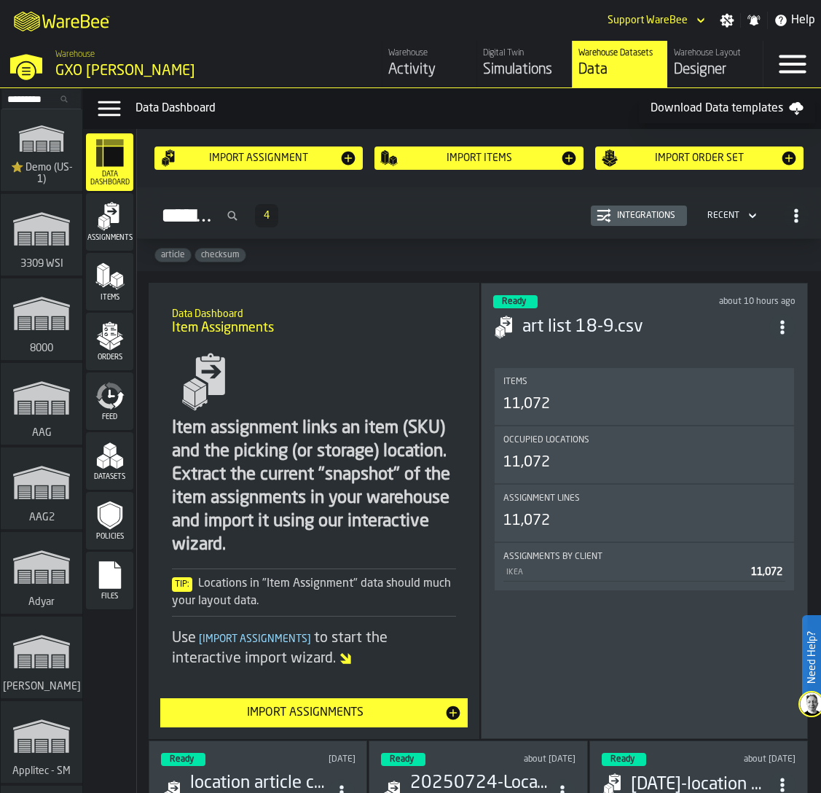
click at [116, 413] on span "Feed" at bounding box center [109, 417] width 47 height 8
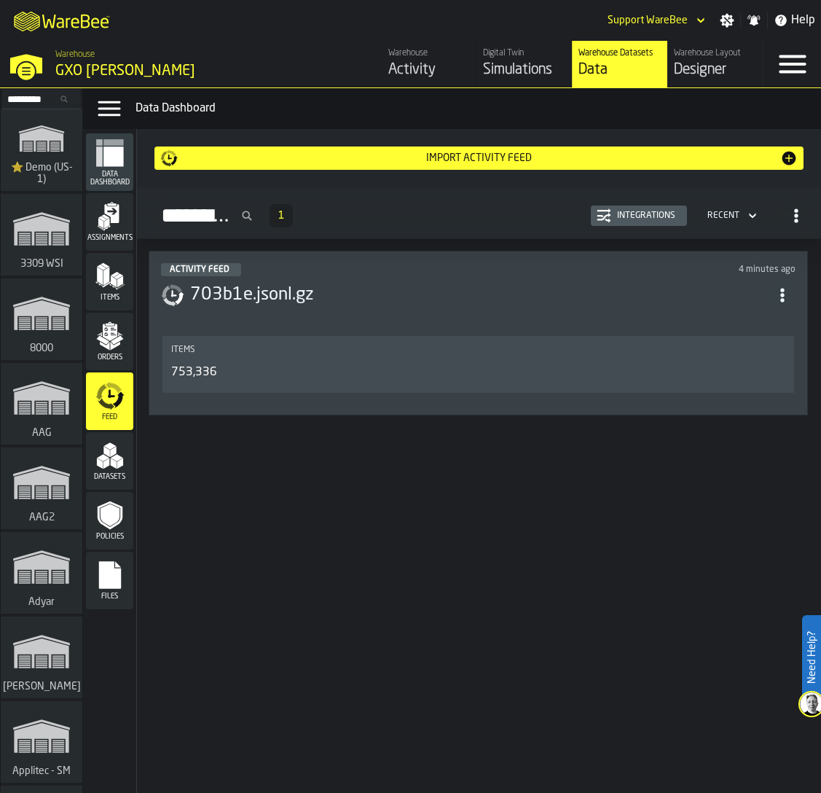
click at [627, 204] on div "Activity Feed 1 Integrations Recent" at bounding box center [479, 216] width 661 height 34
click at [626, 216] on div "Integrations" at bounding box center [646, 216] width 70 height 10
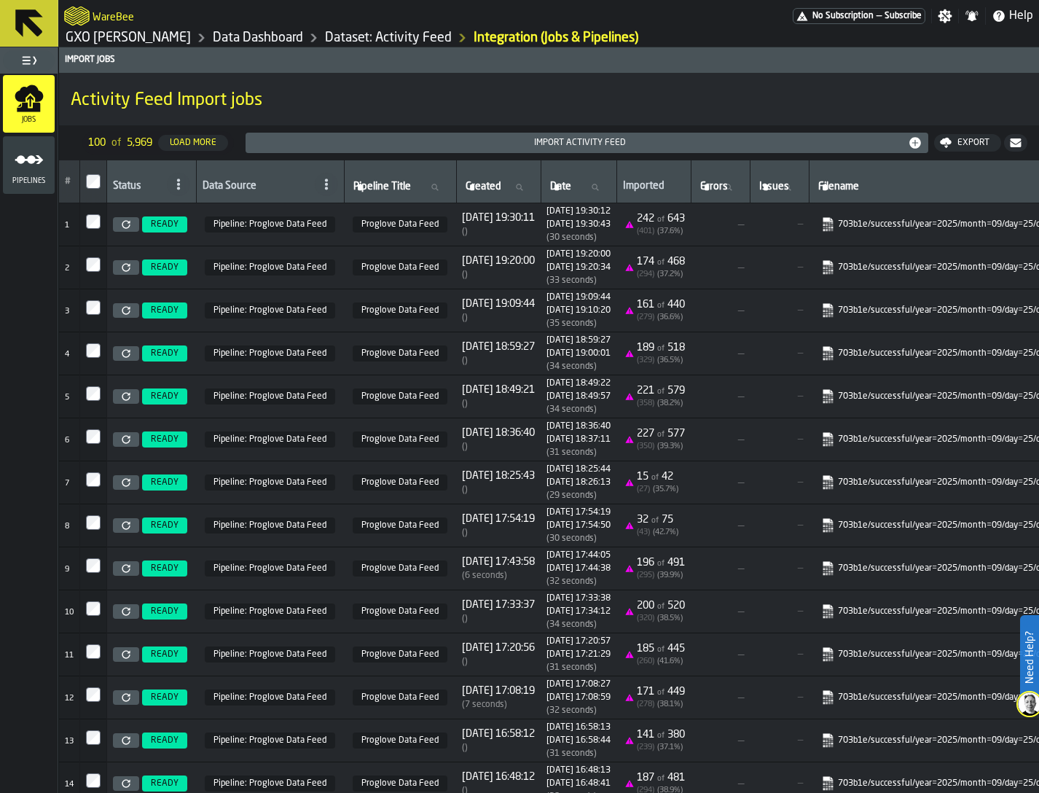
click at [16, 177] on span "Pipelines" at bounding box center [29, 181] width 52 height 8
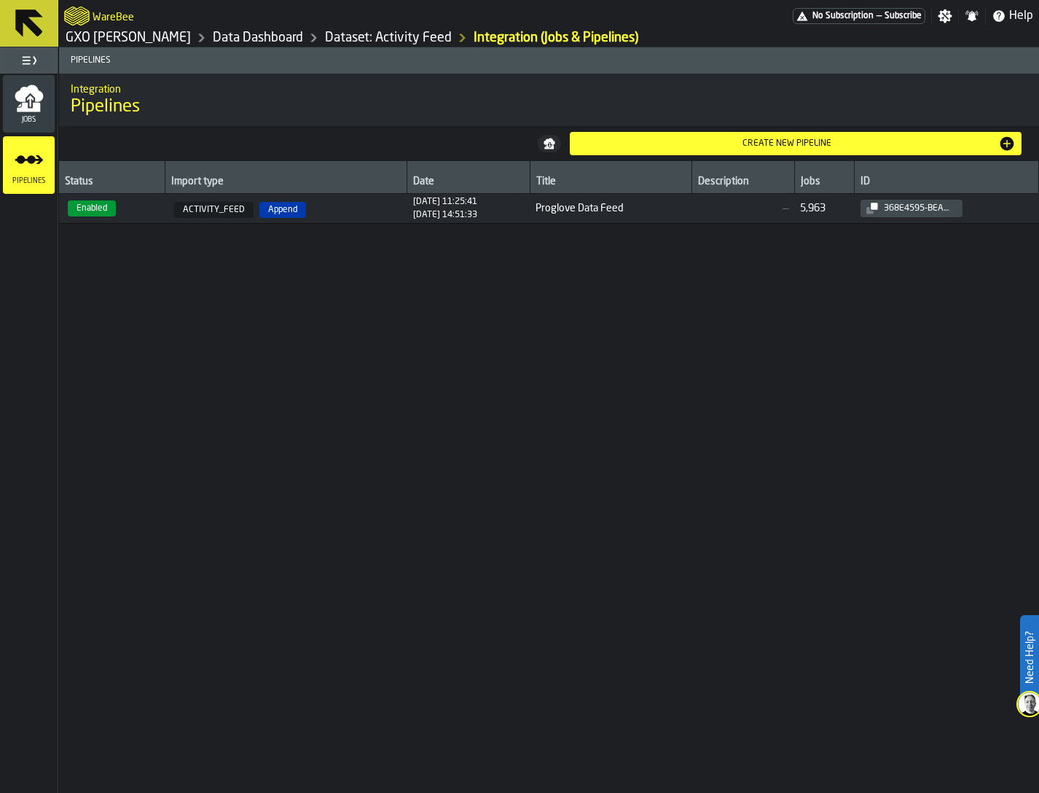
click at [203, 208] on span "ACTIVITY_FEED" at bounding box center [213, 210] width 79 height 16
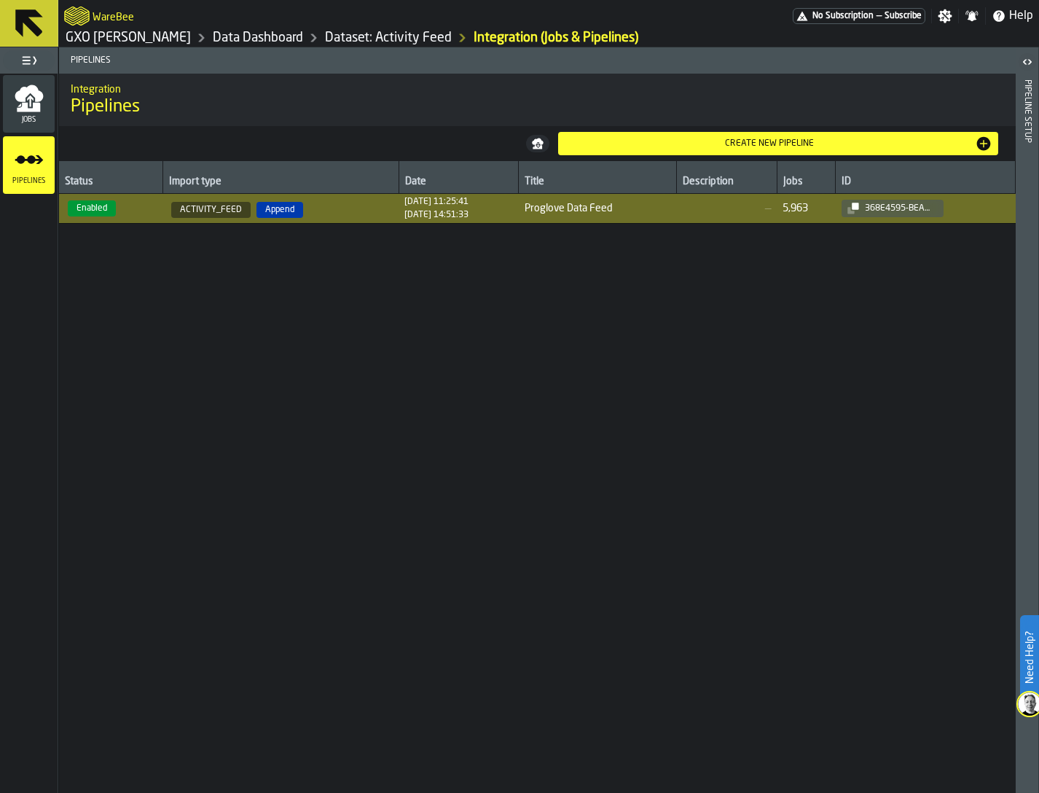
click at [1031, 240] on div "Pipeline Setup" at bounding box center [1027, 432] width 10 height 712
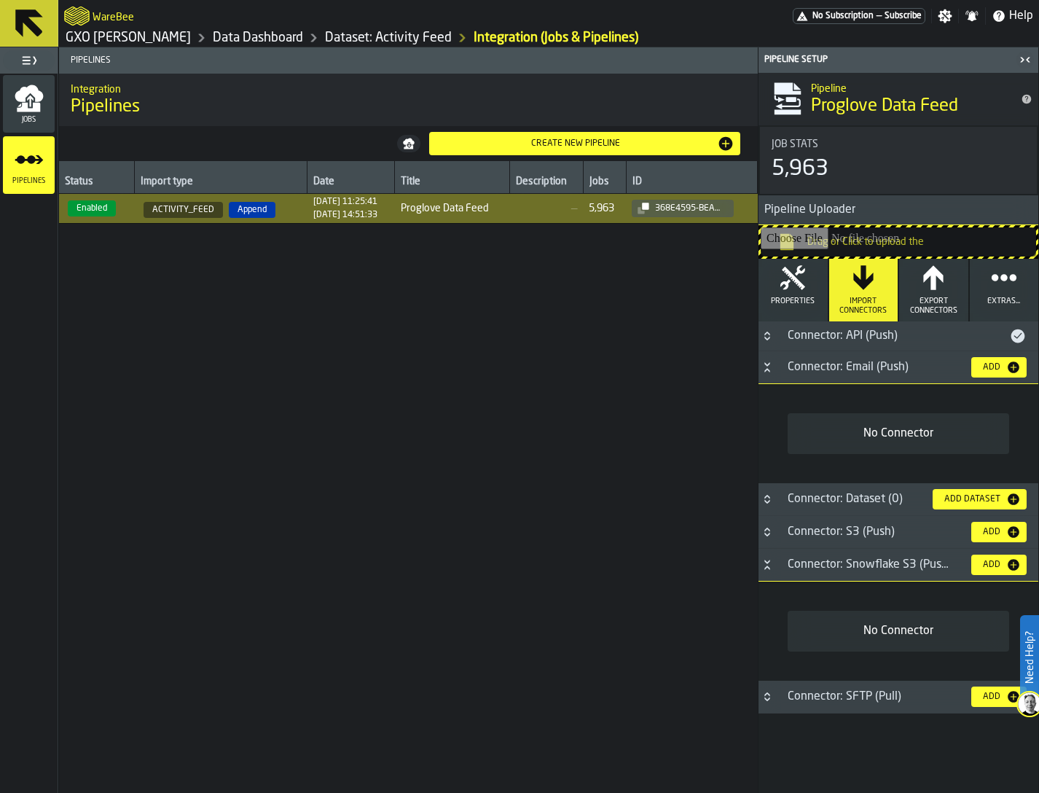
click at [812, 342] on div "Connector: API (Push)" at bounding box center [894, 335] width 230 height 17
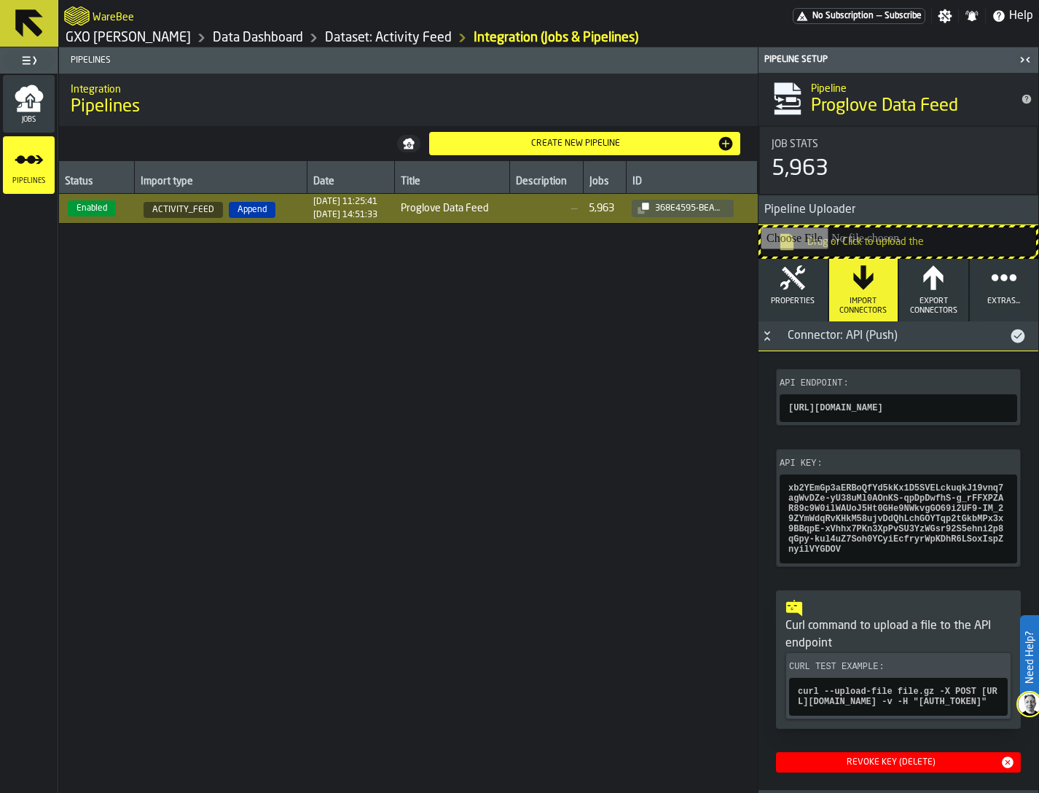
click at [812, 342] on div "Connector: API (Push)" at bounding box center [894, 335] width 230 height 17
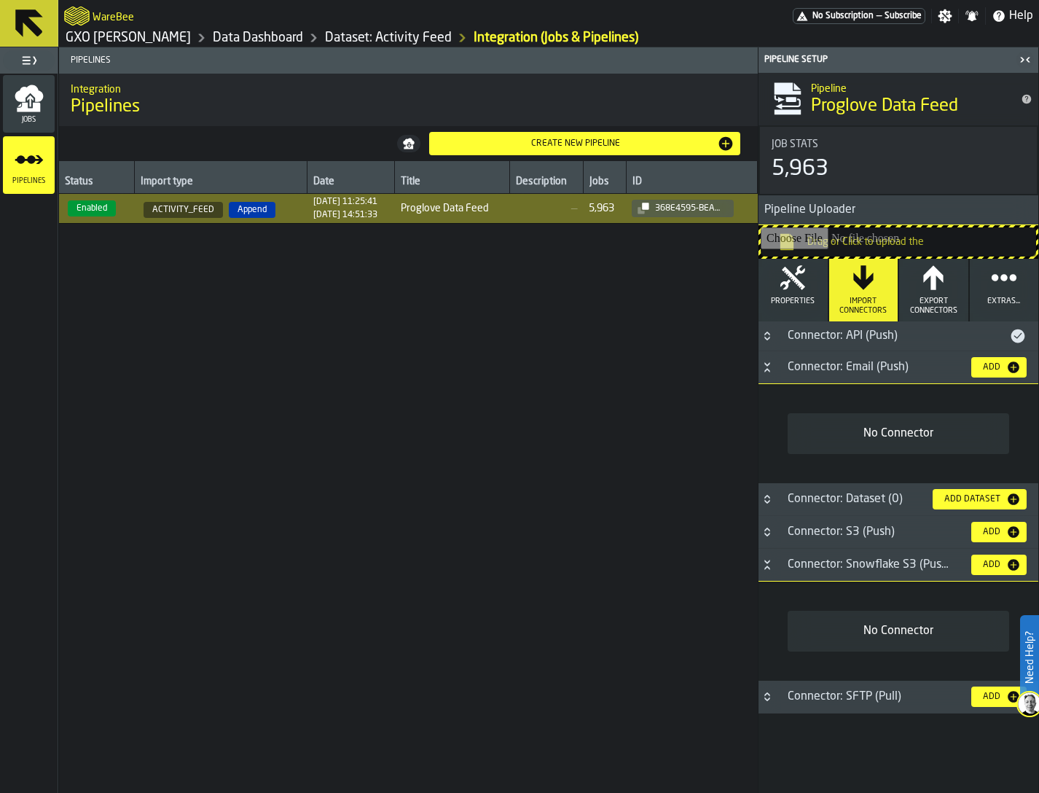
click at [790, 168] on div "5,963" at bounding box center [799, 169] width 57 height 26
click at [21, 112] on icon "menu Jobs" at bounding box center [29, 98] width 29 height 29
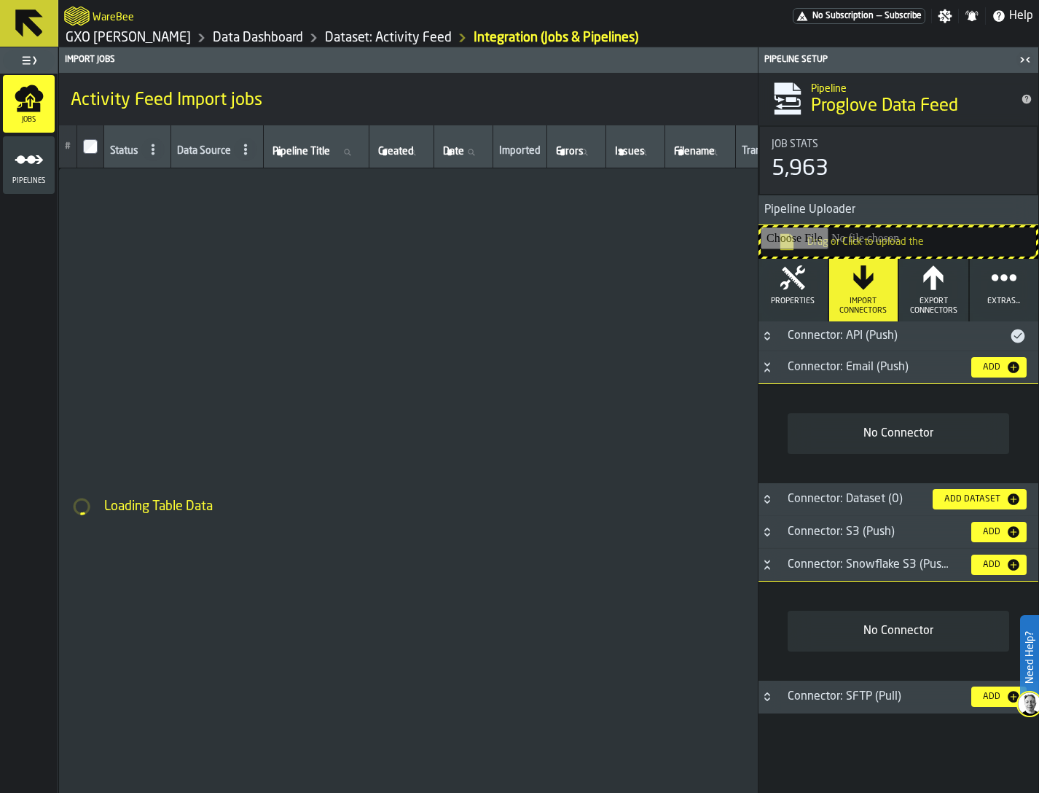
click at [1028, 55] on icon "button-toggle-Close me" at bounding box center [1024, 59] width 17 height 17
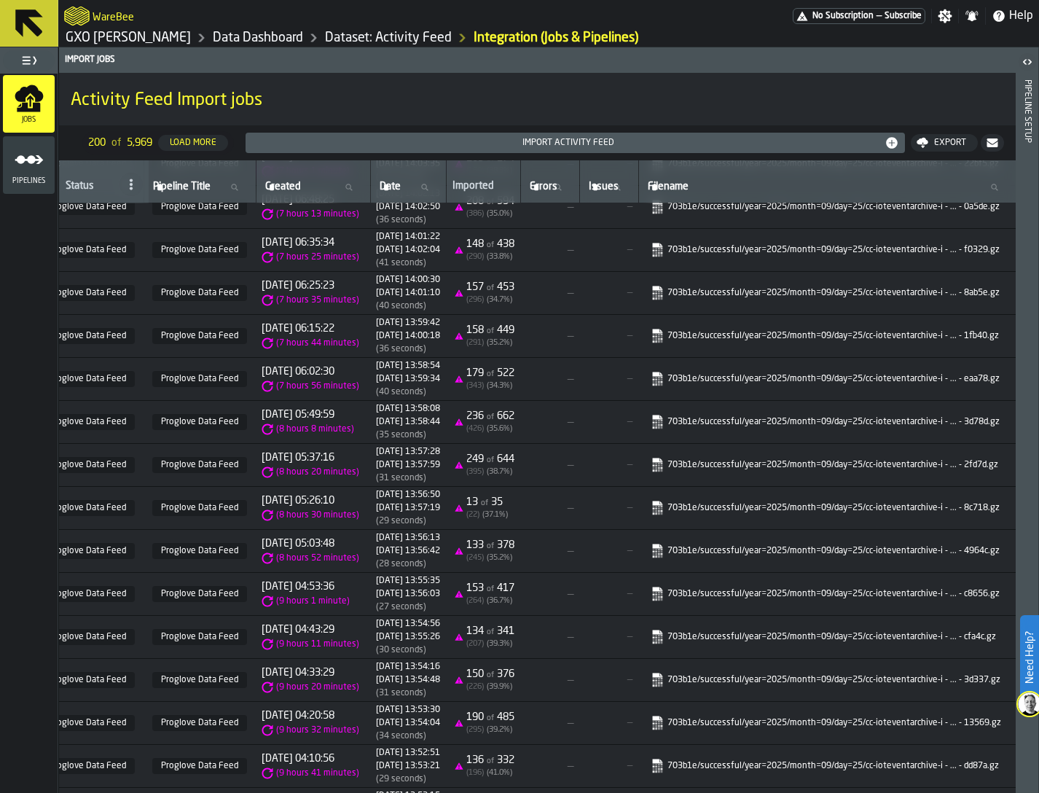
scroll to position [2599, 0]
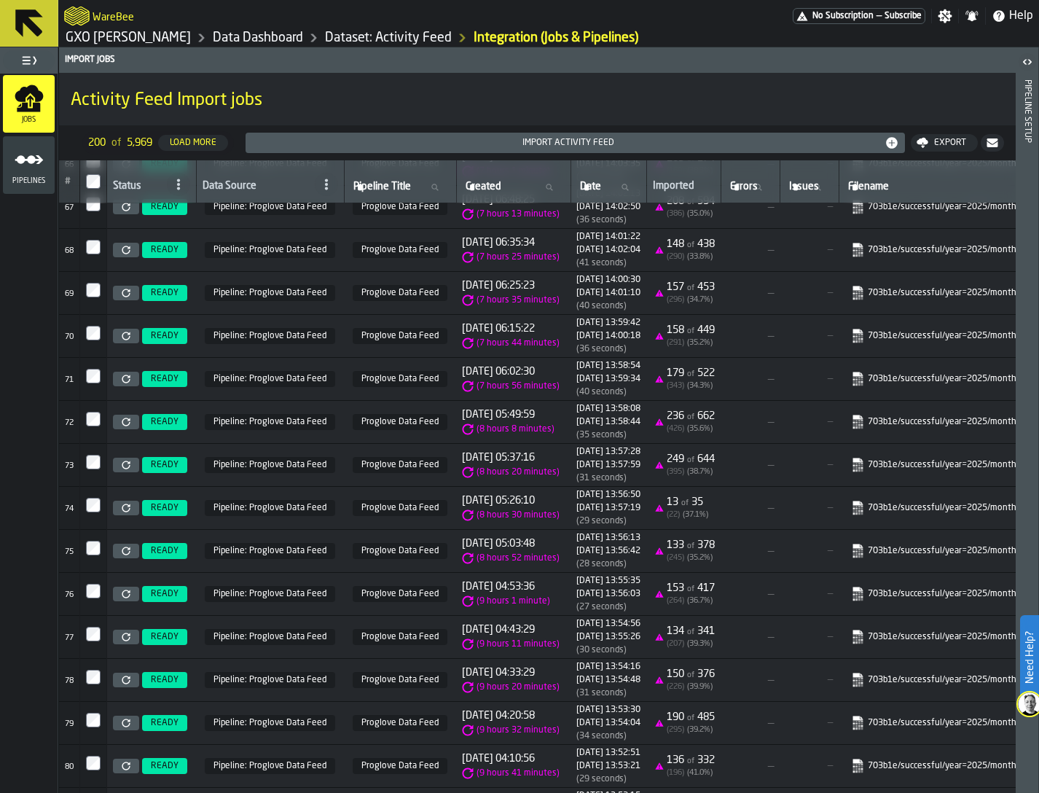
click at [165, 36] on link "GXO Ikea Oosterhout" at bounding box center [128, 38] width 125 height 16
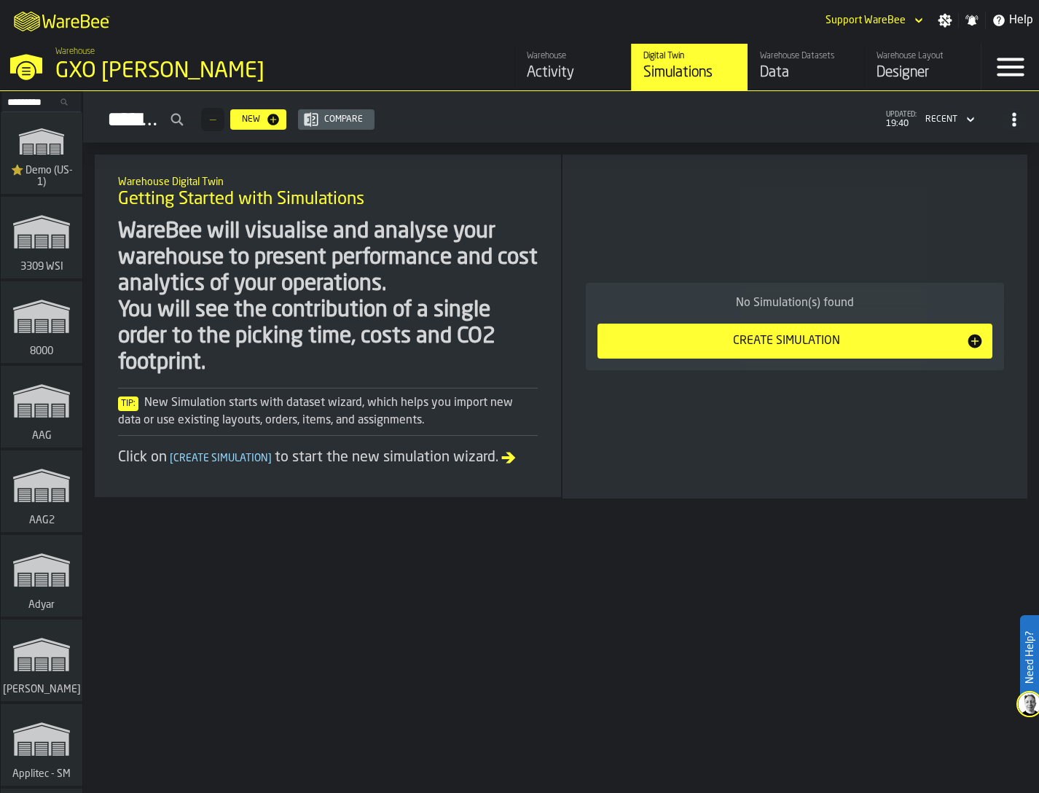
click at [796, 76] on div "Data" at bounding box center [806, 73] width 93 height 20
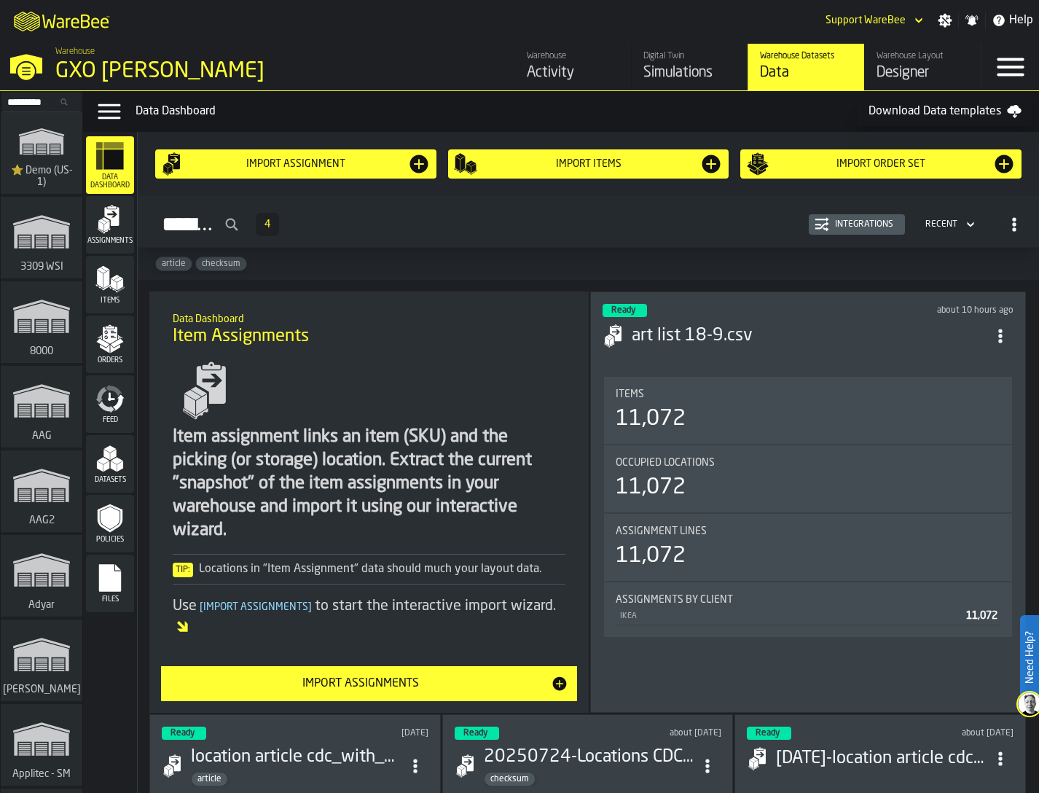
click at [103, 278] on polygon "menu Items" at bounding box center [100, 279] width 6 height 18
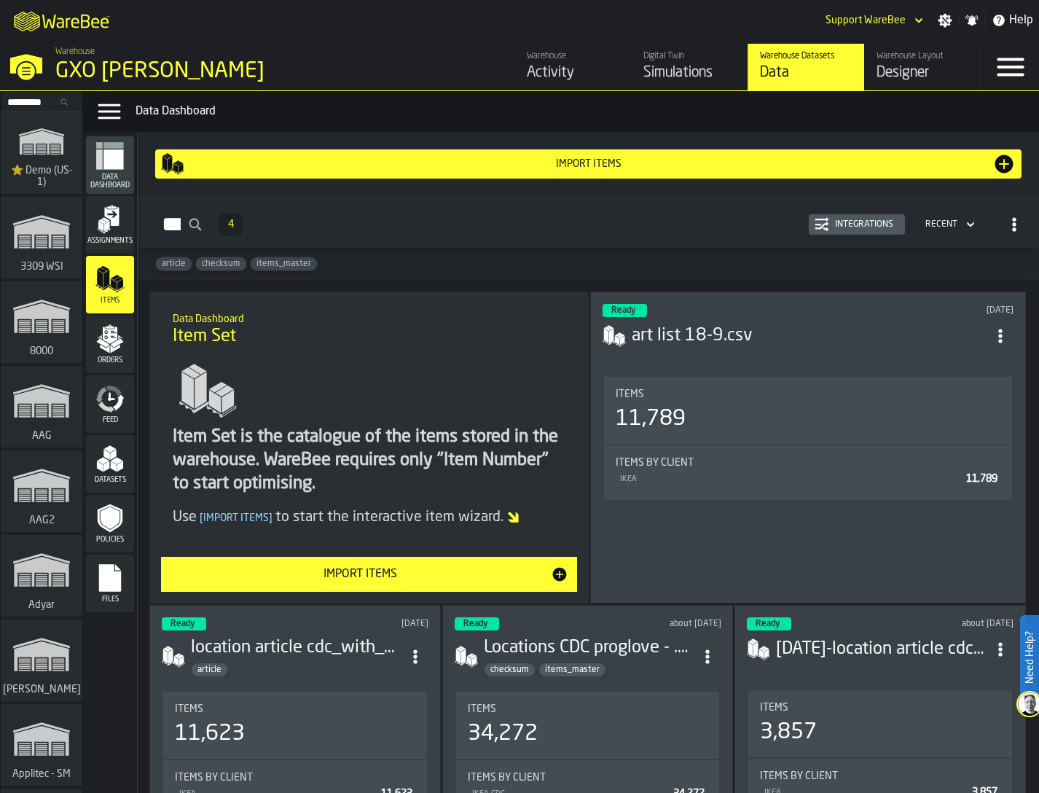
click at [699, 365] on div "Ready 2 days ago art list 18-9.csv Items 11,789 Items by client IKEA 11,789" at bounding box center [808, 447] width 436 height 312
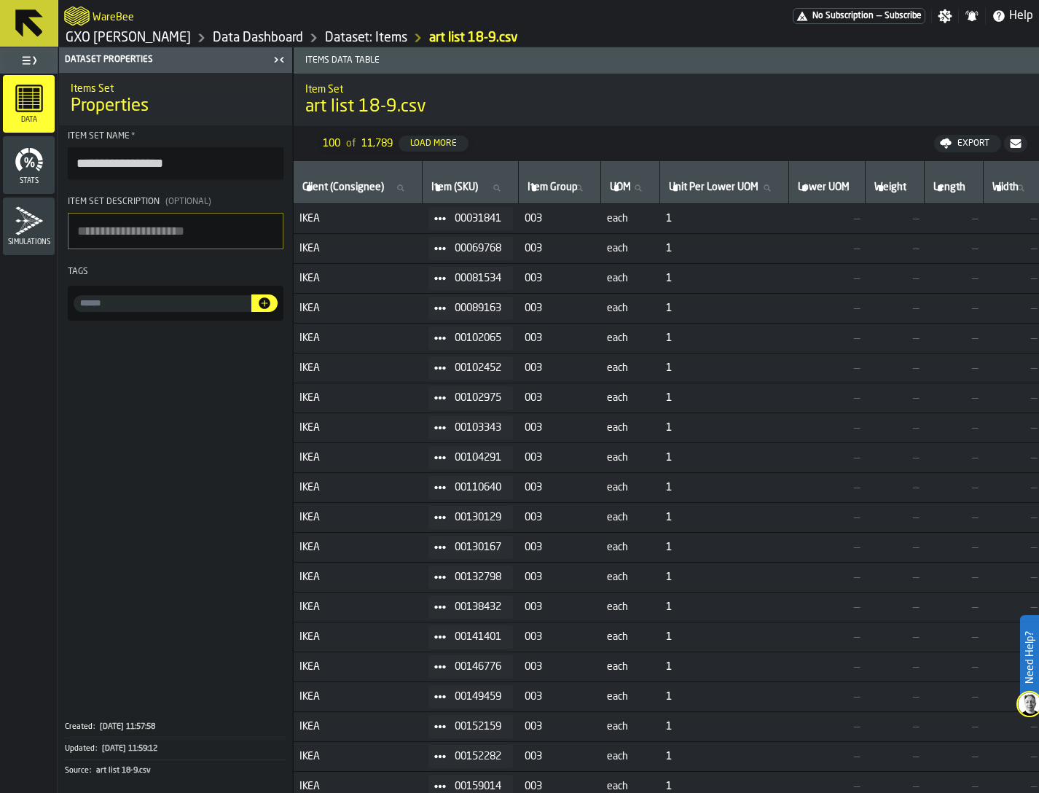
click at [39, 178] on span "Stats" at bounding box center [29, 181] width 52 height 8
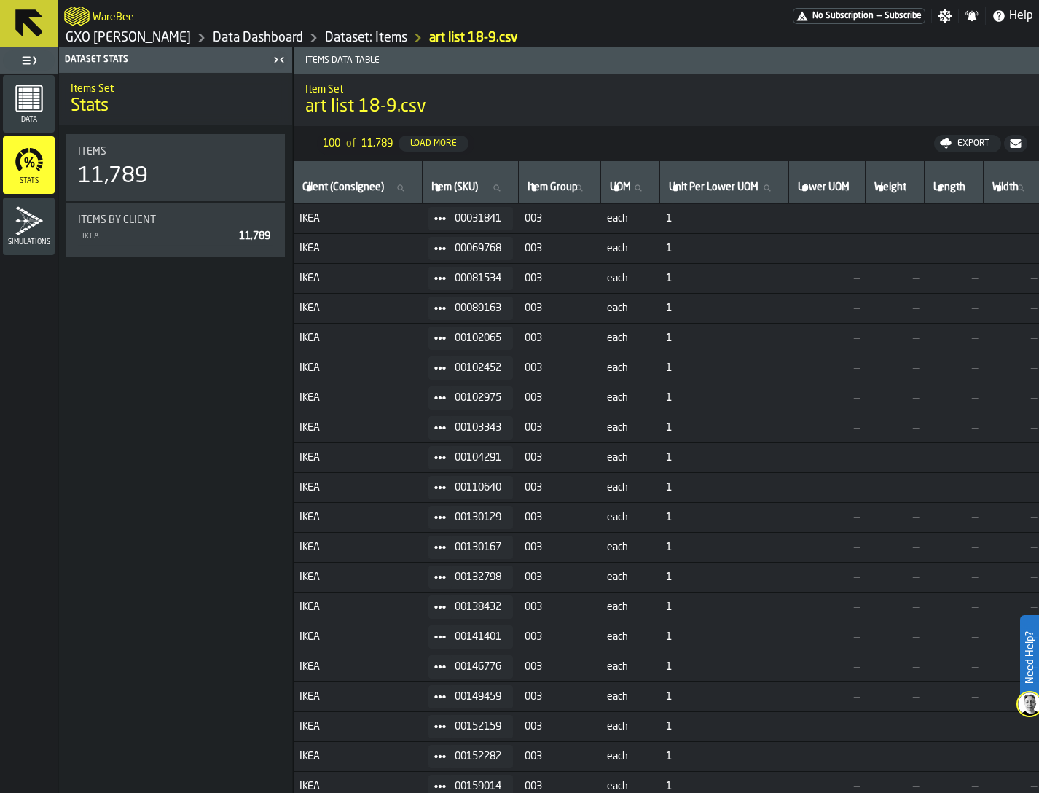
click at [355, 34] on link "Dataset: Items" at bounding box center [366, 38] width 82 height 16
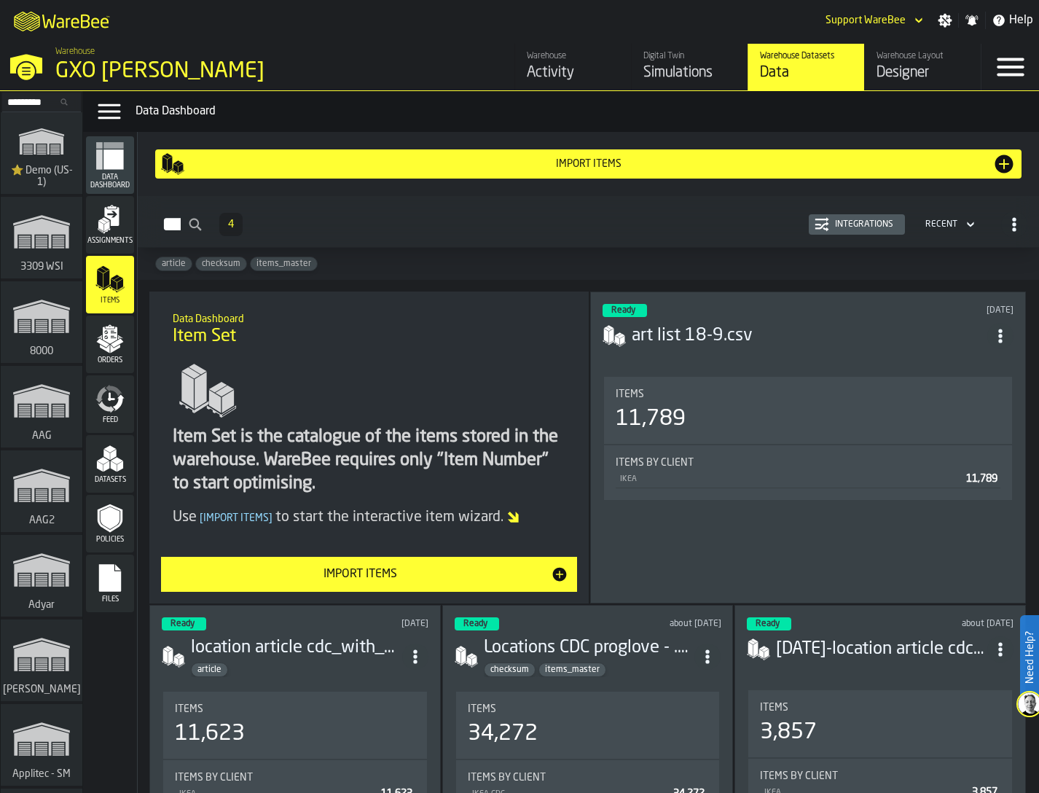
click at [103, 399] on icon "menu Feed" at bounding box center [109, 398] width 29 height 29
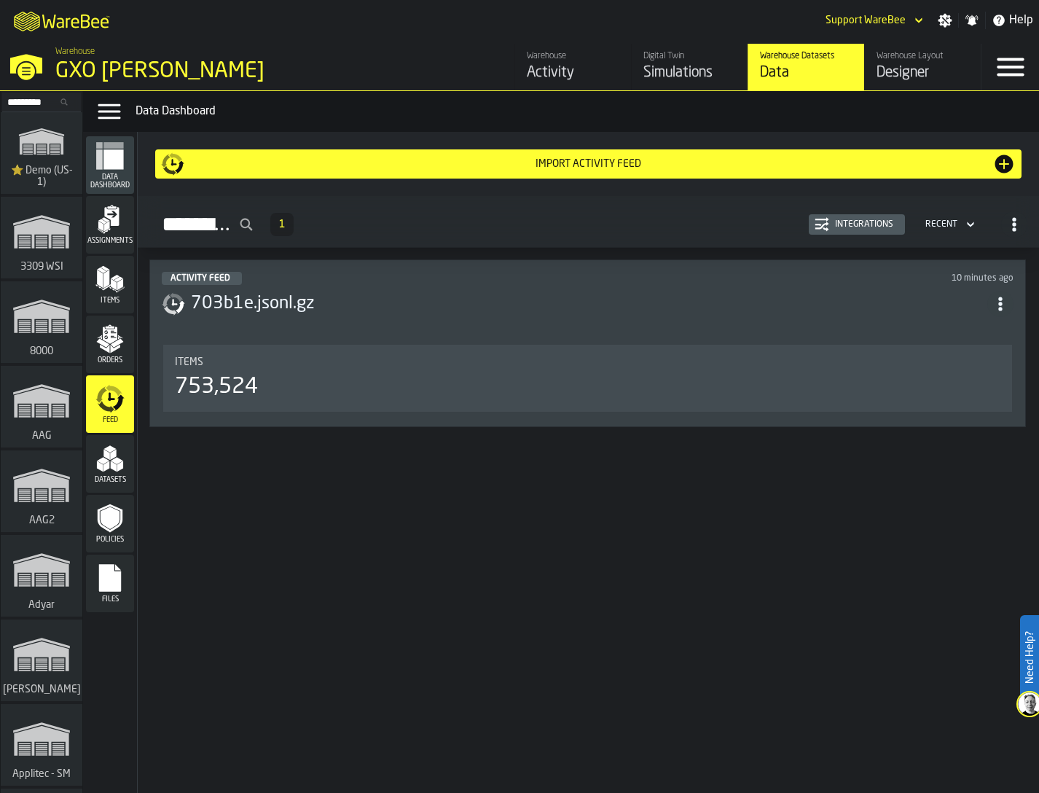
click at [852, 320] on header "Activity Feed 10 minutes ago 703b1e.jsonl.gz" at bounding box center [588, 301] width 852 height 58
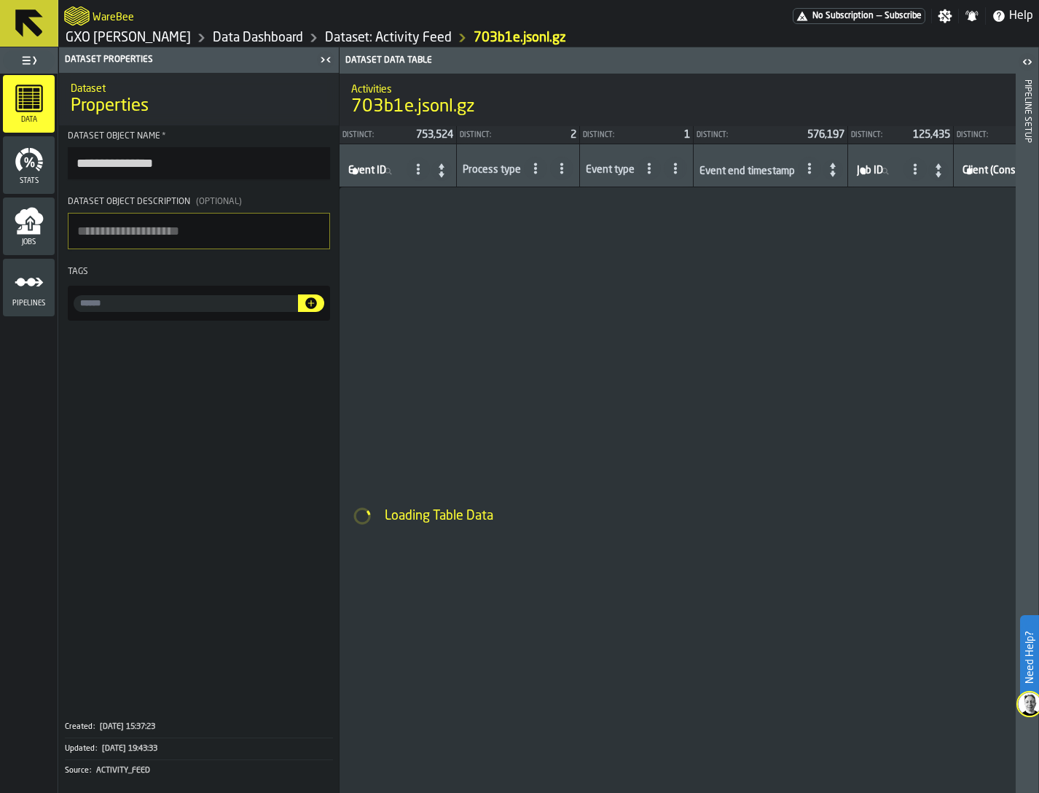
click at [37, 162] on icon "menu Stats" at bounding box center [29, 159] width 29 height 29
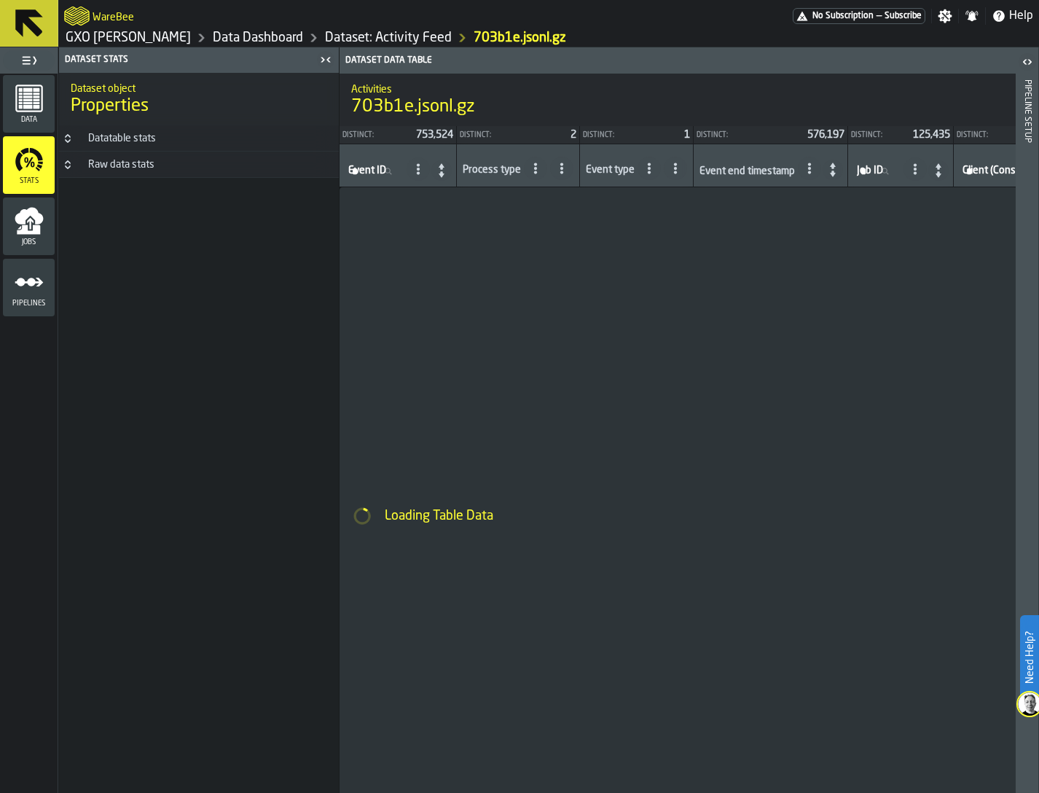
click at [143, 162] on div "Raw data stats" at bounding box center [121, 165] width 84 height 12
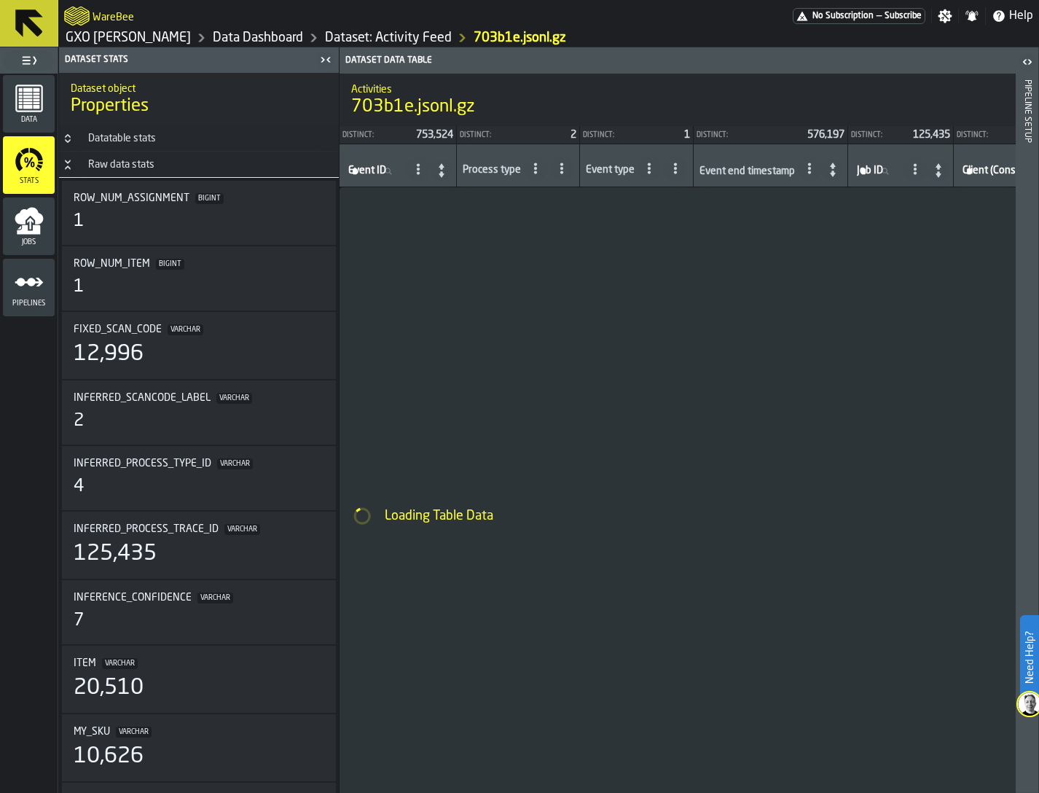
click at [143, 143] on div "Datatable stats" at bounding box center [121, 139] width 85 height 12
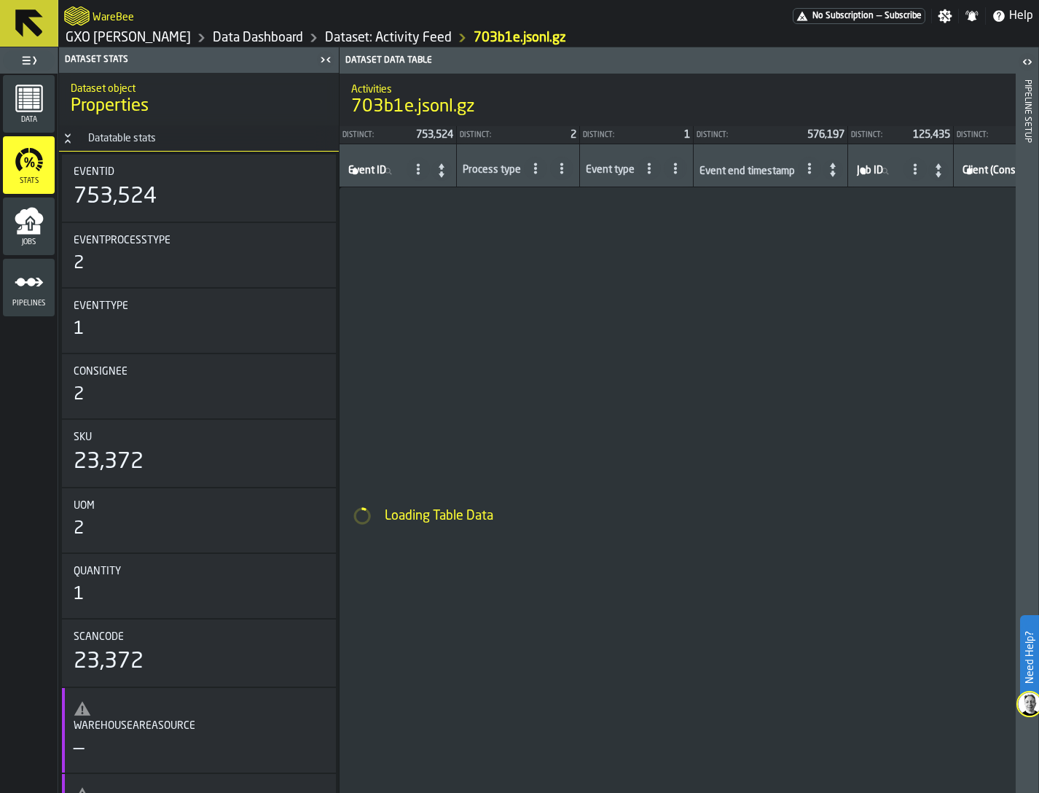
click at [71, 138] on icon "Button-Datatable stats-open" at bounding box center [68, 139] width 12 height 12
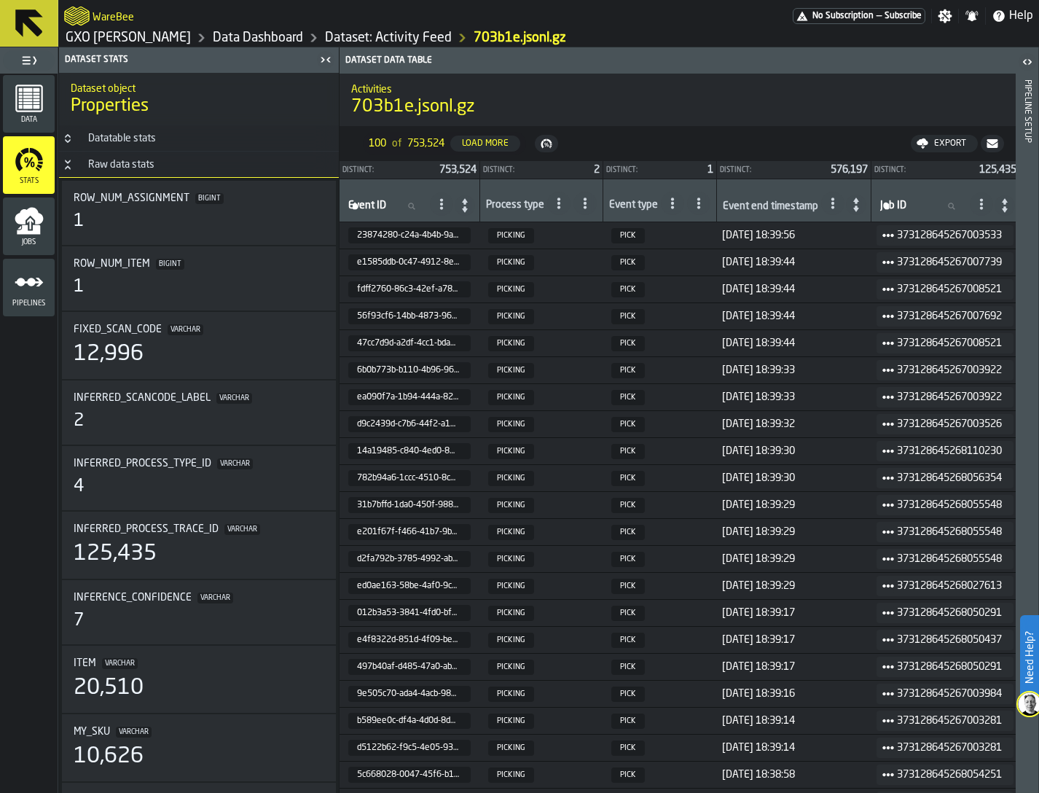
click at [373, 33] on link "Dataset: Activity Feed" at bounding box center [388, 38] width 127 height 16
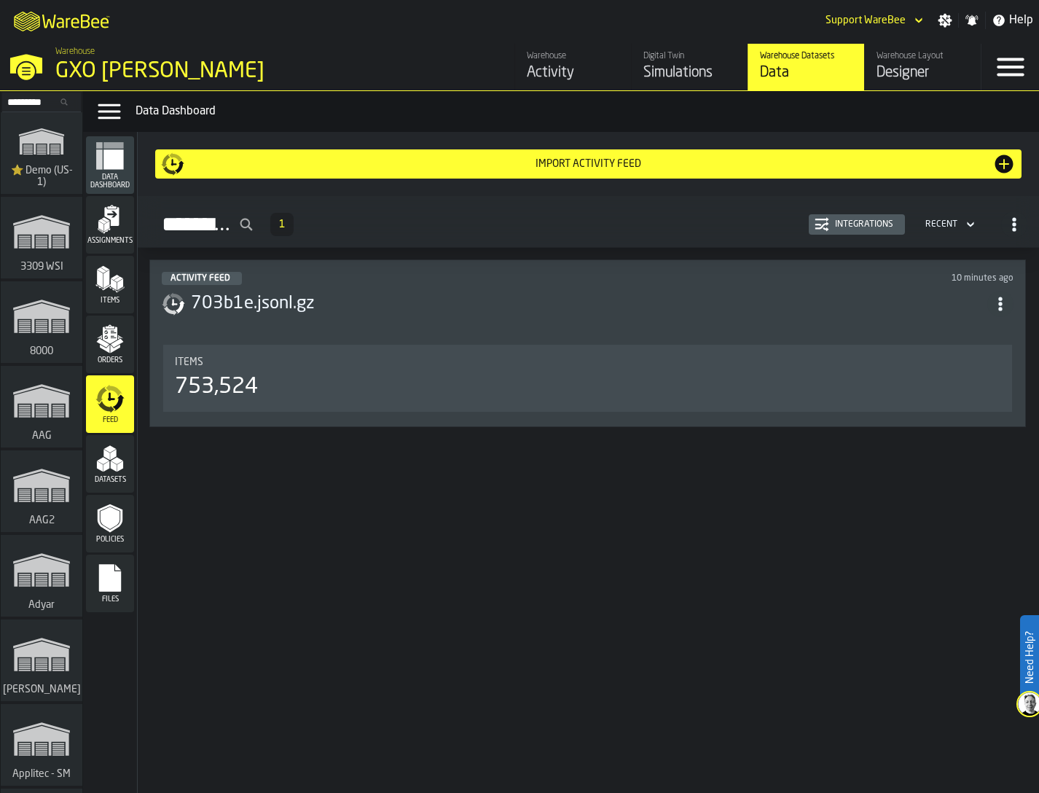
click at [552, 63] on div "Activity" at bounding box center [573, 73] width 93 height 20
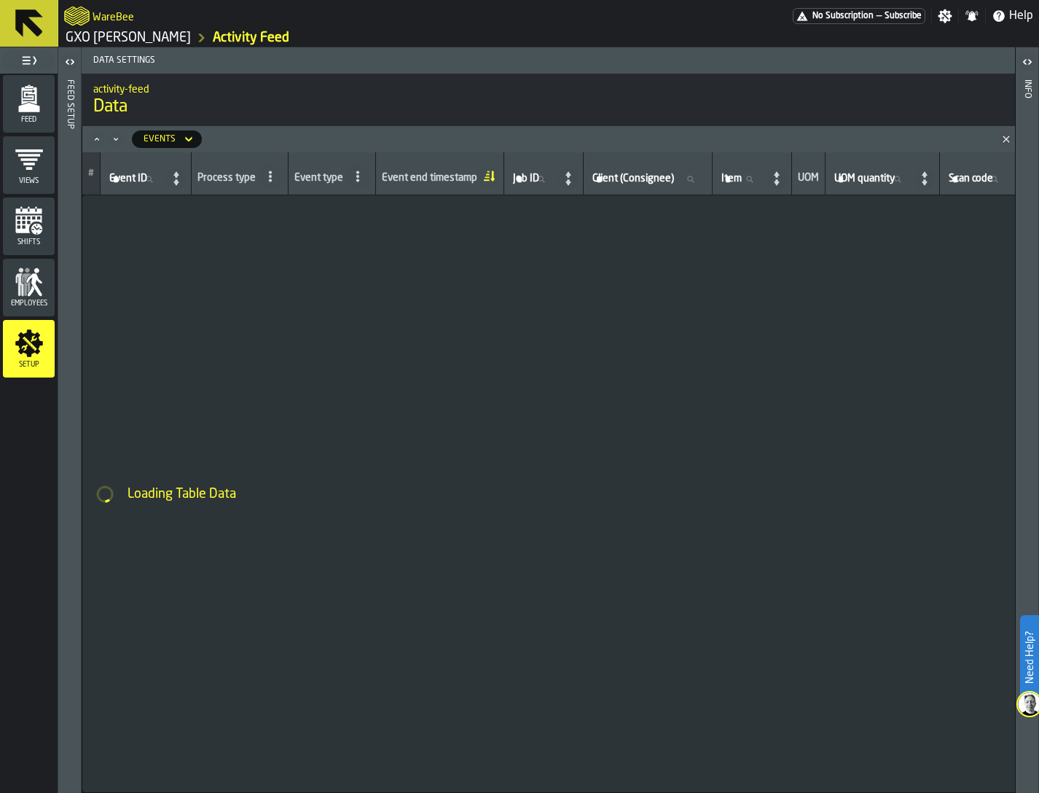
click at [66, 276] on div "Feed Setup" at bounding box center [70, 432] width 10 height 712
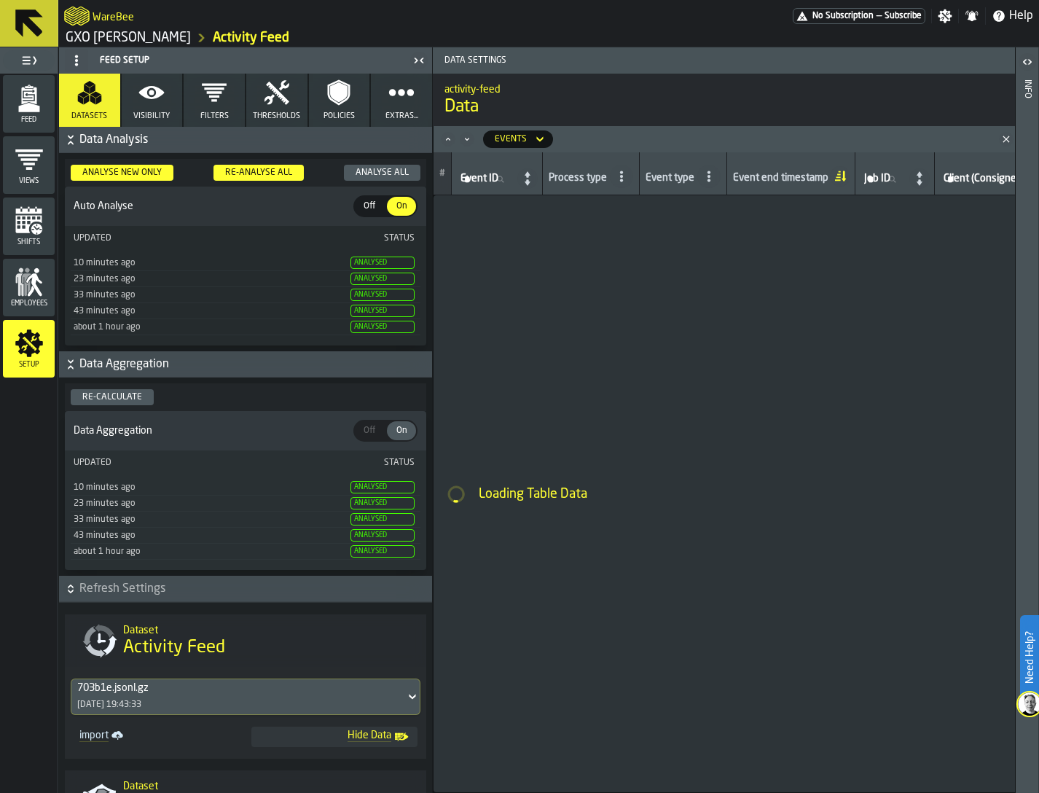
click at [258, 172] on div "Re-Analyse All" at bounding box center [258, 173] width 79 height 10
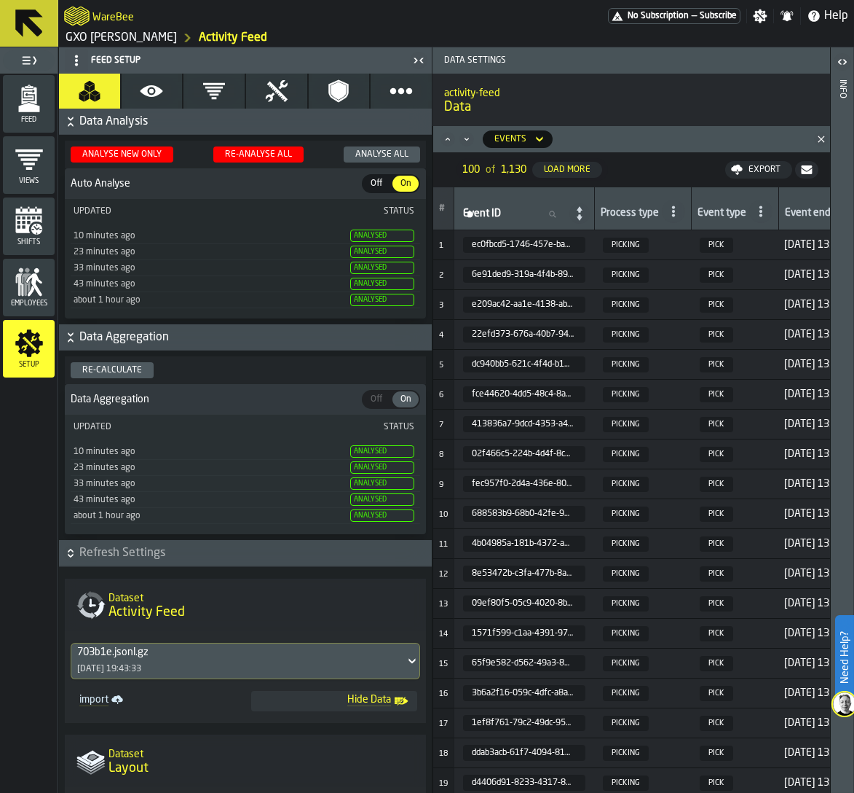
click at [13, 497] on div "Feed Views Shifts Employees Setup" at bounding box center [29, 433] width 58 height 719
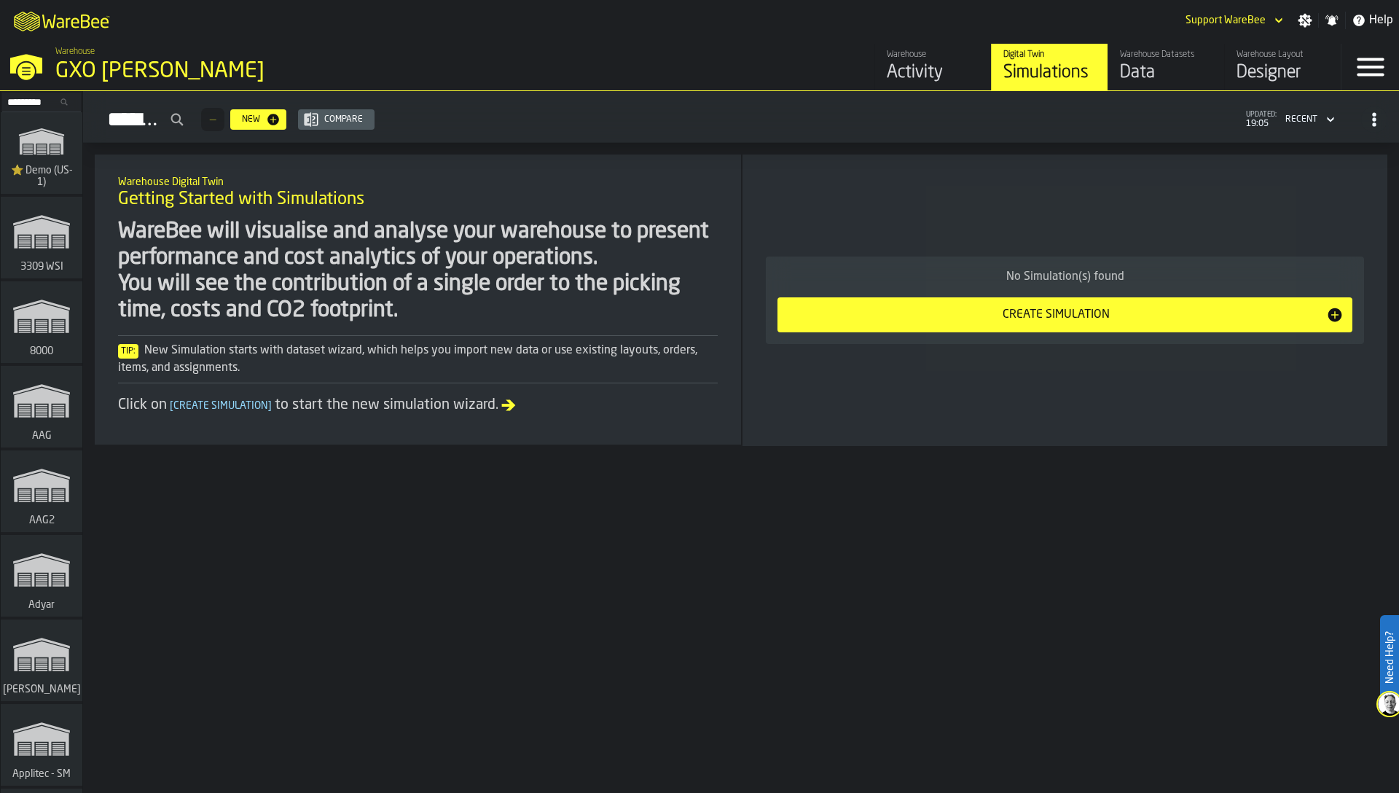
click at [1368, 69] on icon "button-toggle-Menu" at bounding box center [1370, 67] width 35 height 35
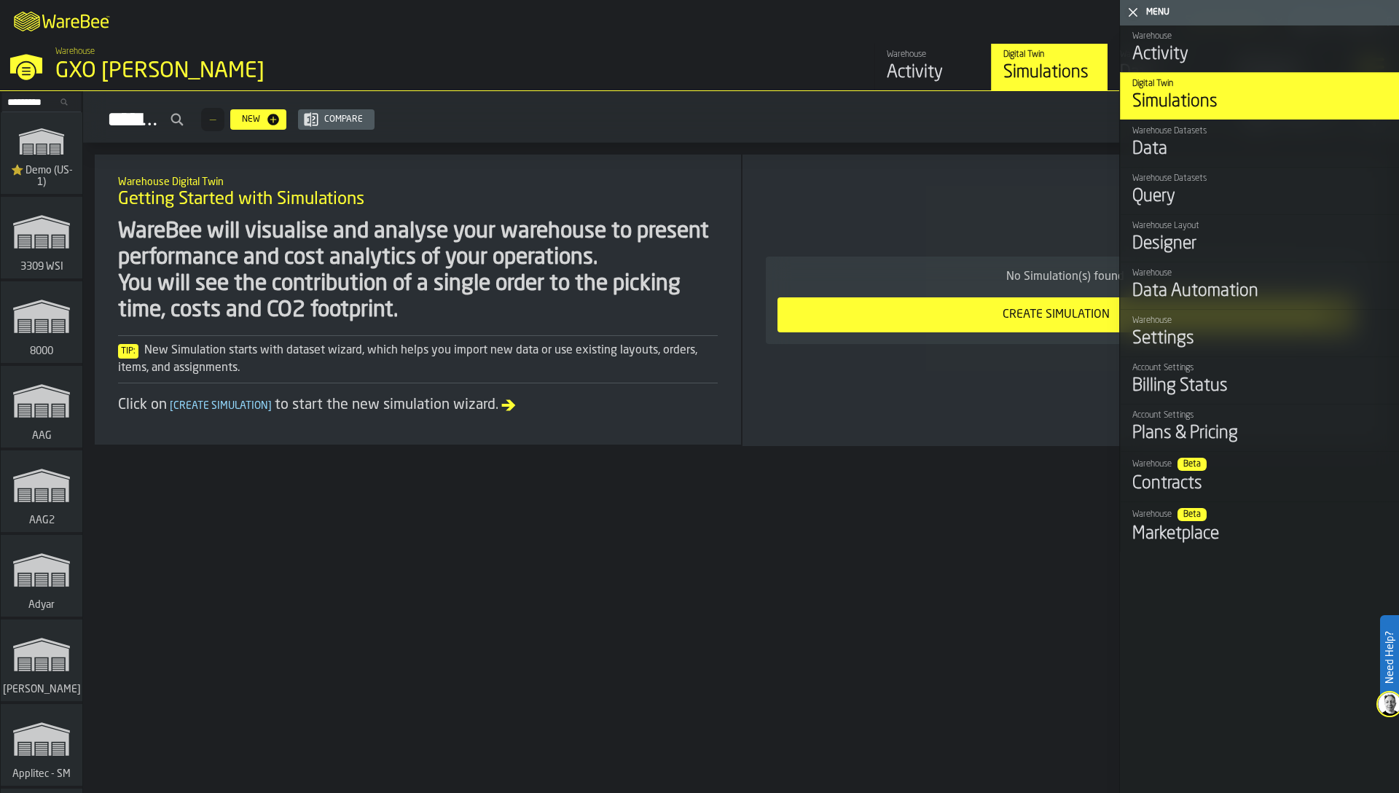
click at [1191, 284] on div "Data Automation" at bounding box center [1259, 291] width 255 height 23
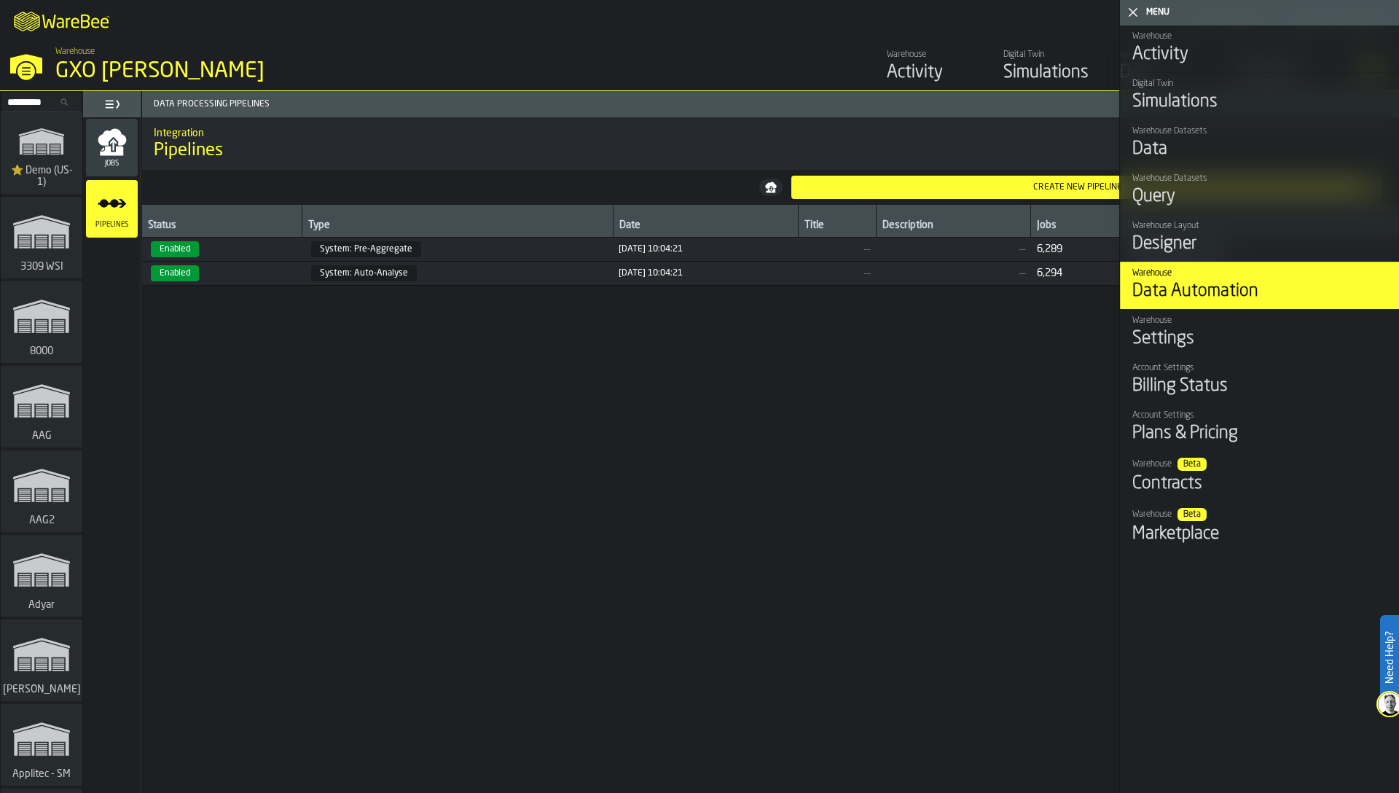
click at [116, 167] on span "Jobs" at bounding box center [112, 164] width 52 height 8
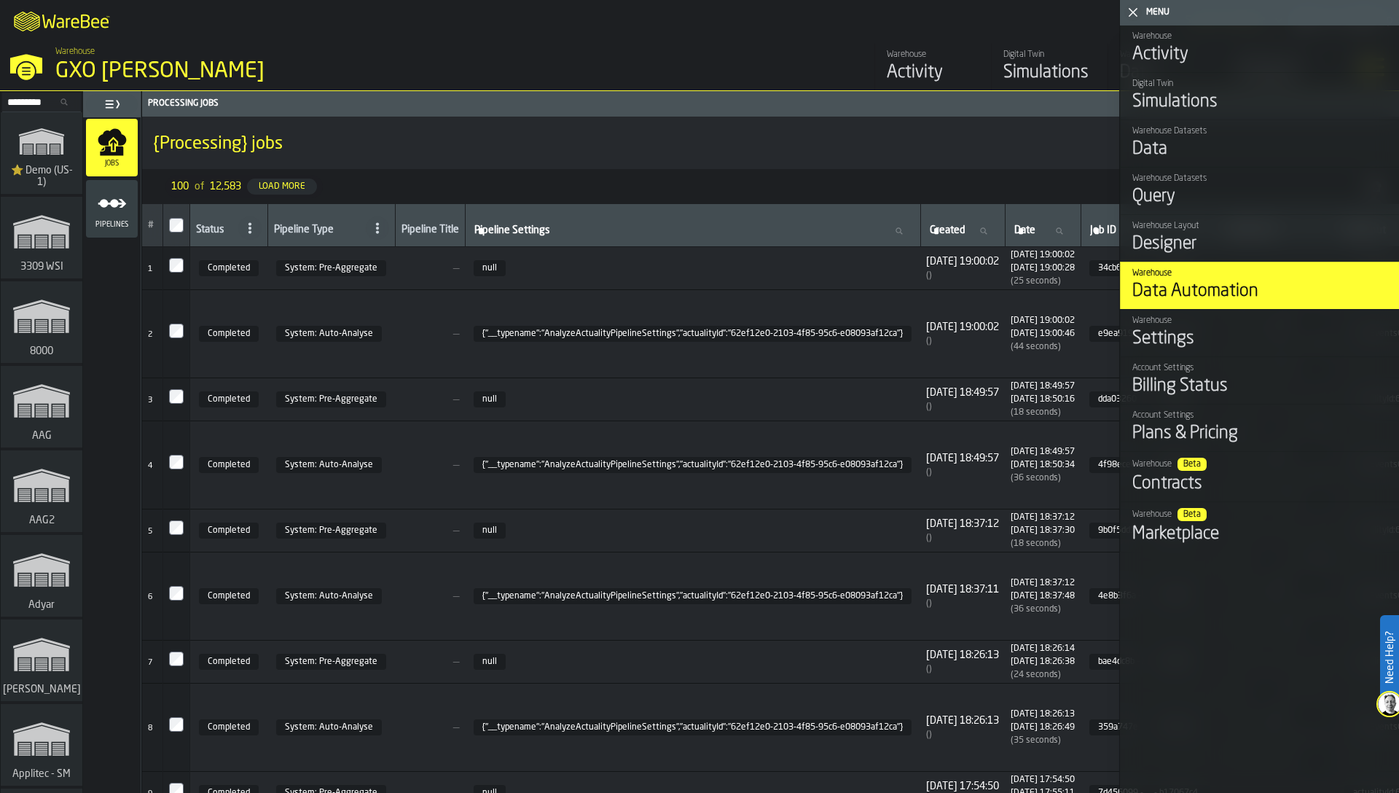
click at [1133, 11] on polygon "button-toggle-Close me" at bounding box center [1132, 12] width 9 height 9
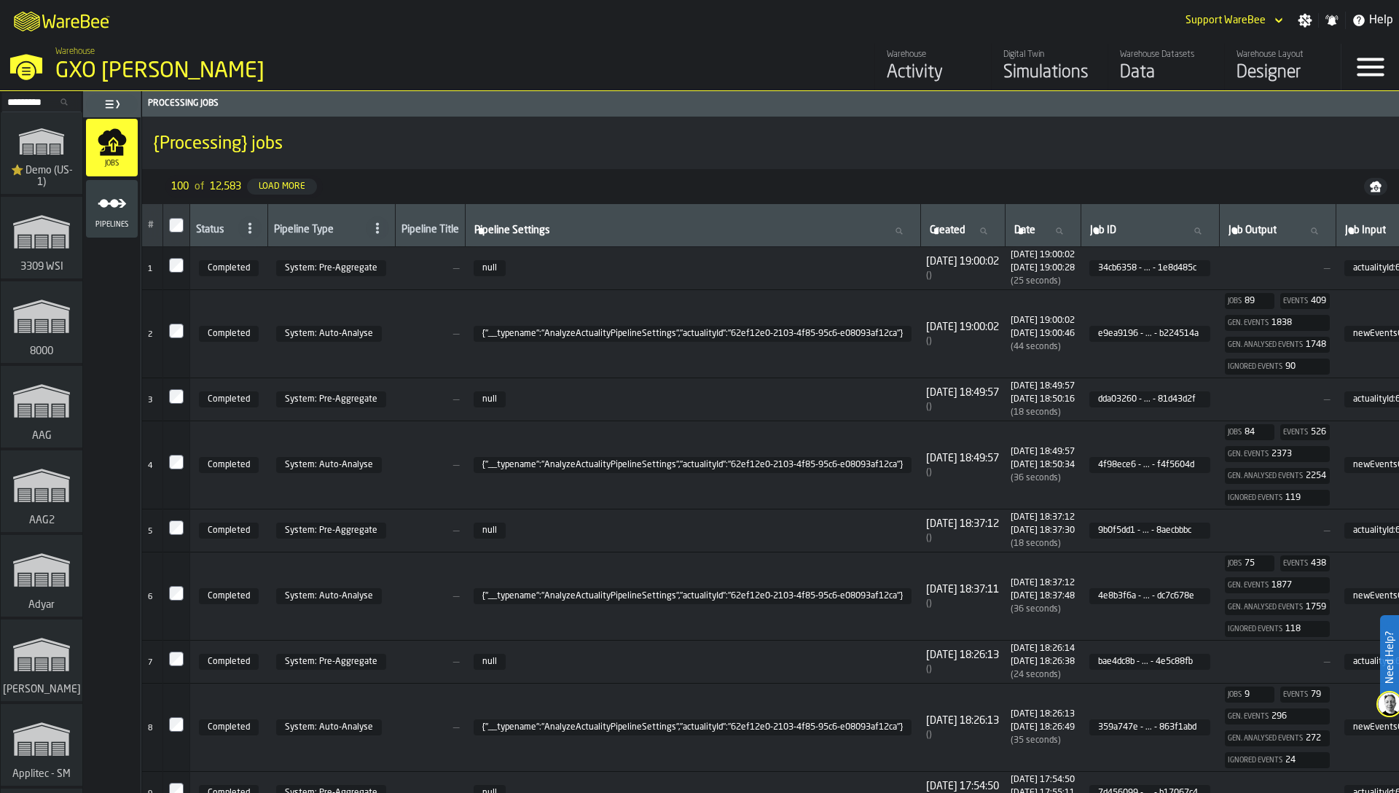
click at [1152, 59] on div "Warehouse Datasets" at bounding box center [1166, 55] width 93 height 10
click at [39, 158] on icon "link-to-/wh/i/103622fe-4b04-4da1-b95f-2619b9c959cc/simulations" at bounding box center [42, 141] width 70 height 47
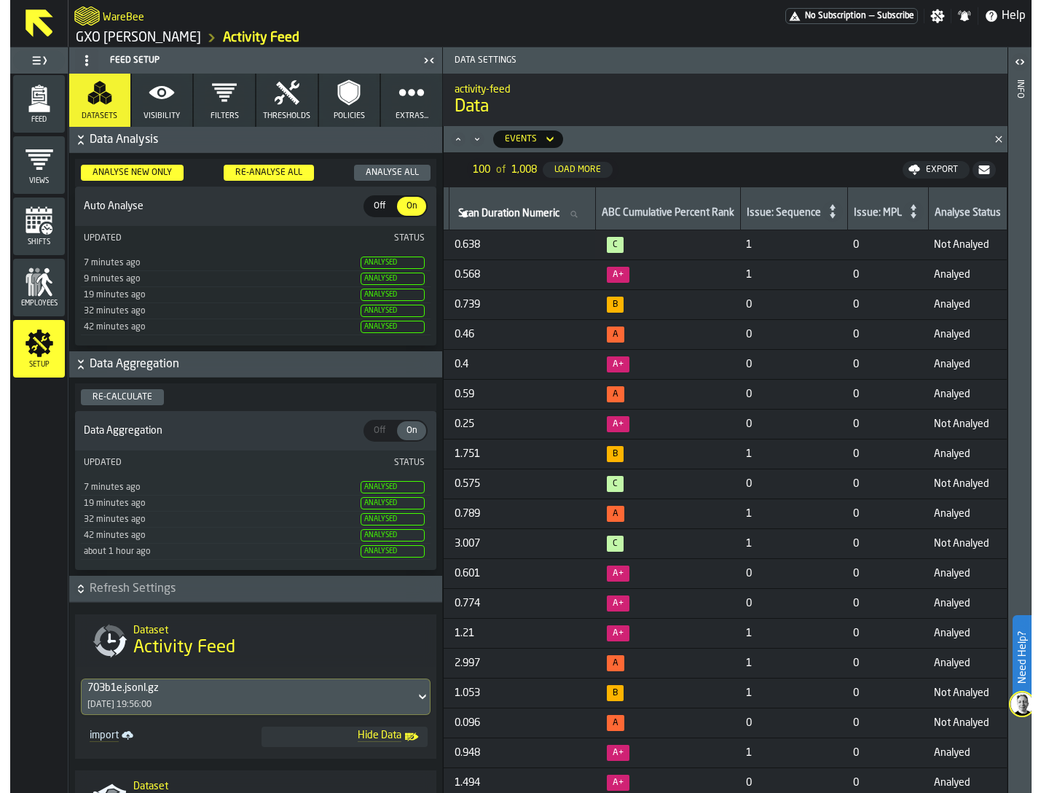
scroll to position [0, 6497]
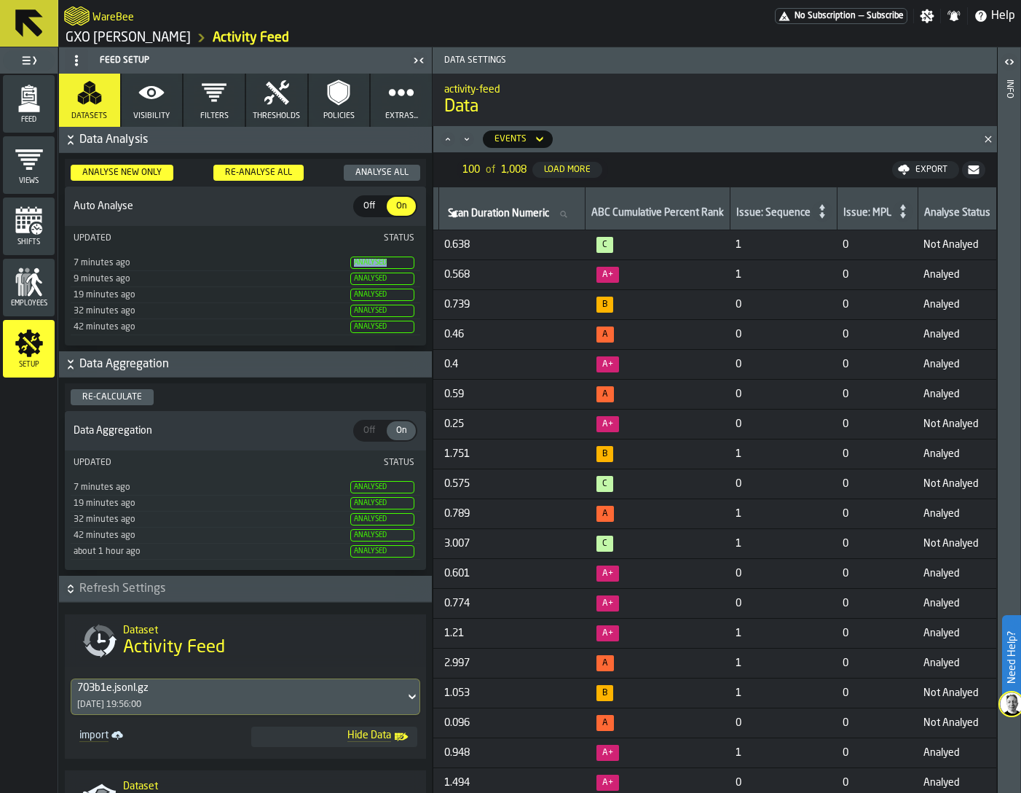
drag, startPoint x: 349, startPoint y: 262, endPoint x: 404, endPoint y: 262, distance: 54.6
click at [404, 262] on span "Analysed" at bounding box center [382, 262] width 64 height 12
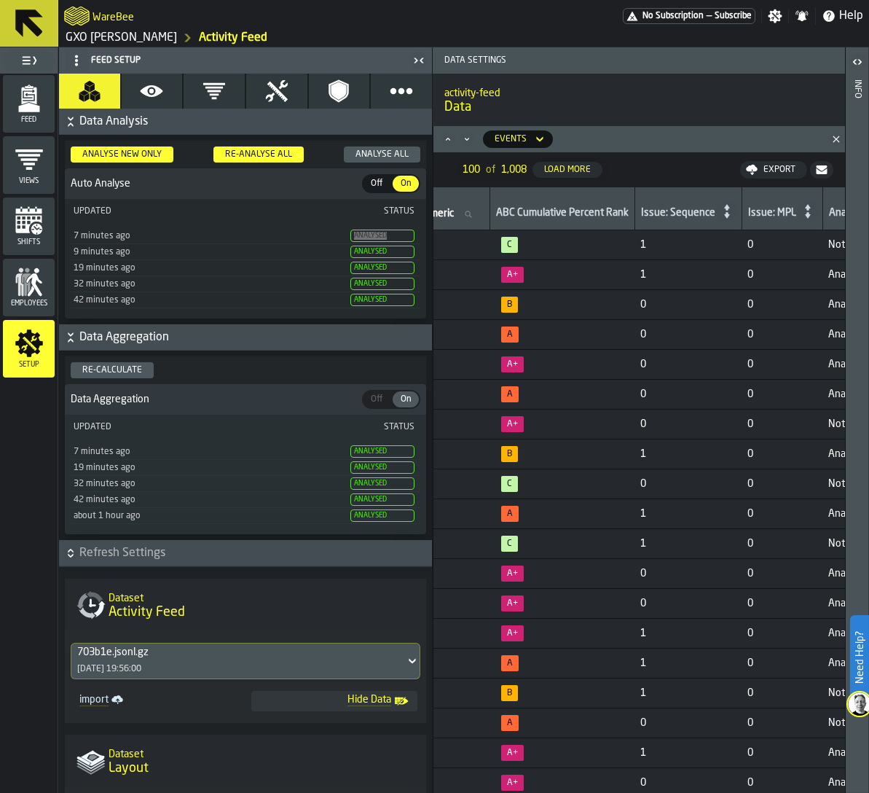
click at [8, 116] on span "Feed" at bounding box center [29, 120] width 52 height 8
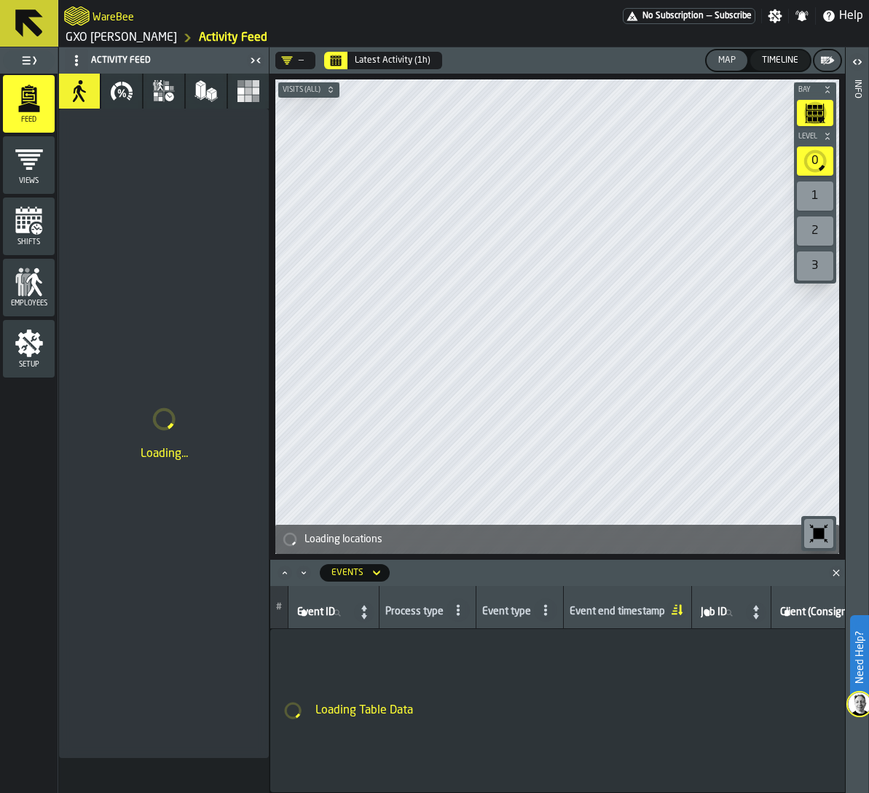
click at [783, 59] on div "Timeline" at bounding box center [780, 60] width 48 height 10
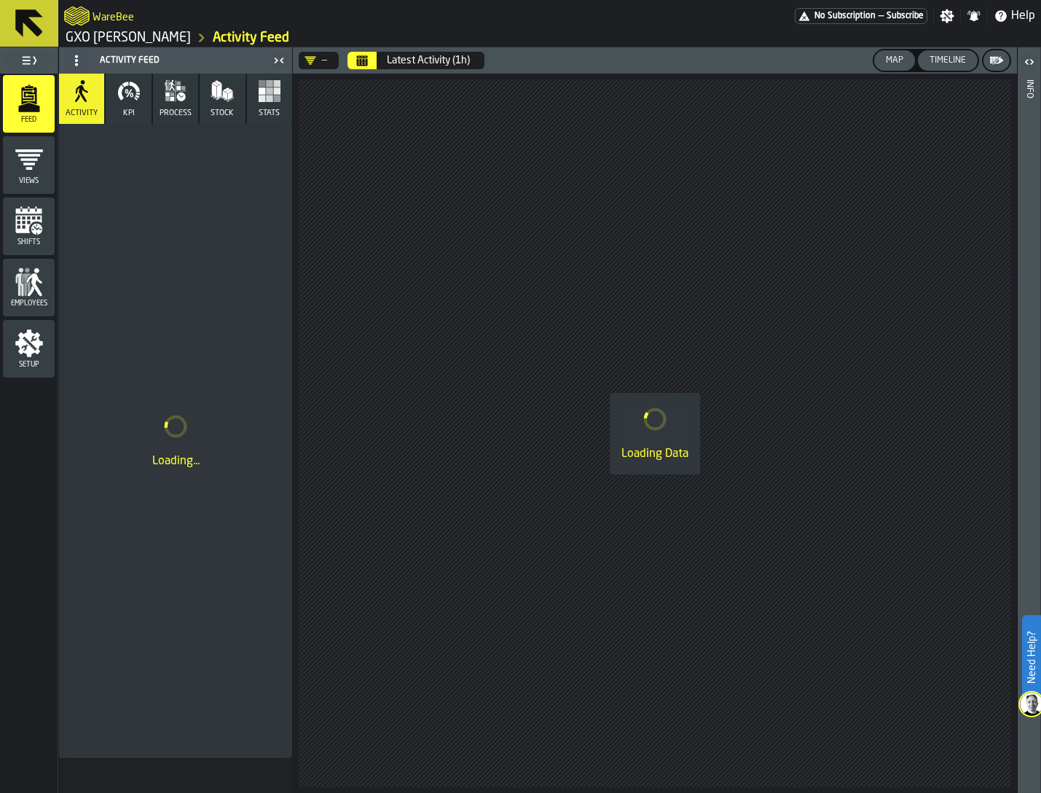
click at [854, 61] on div "Map" at bounding box center [894, 60] width 29 height 10
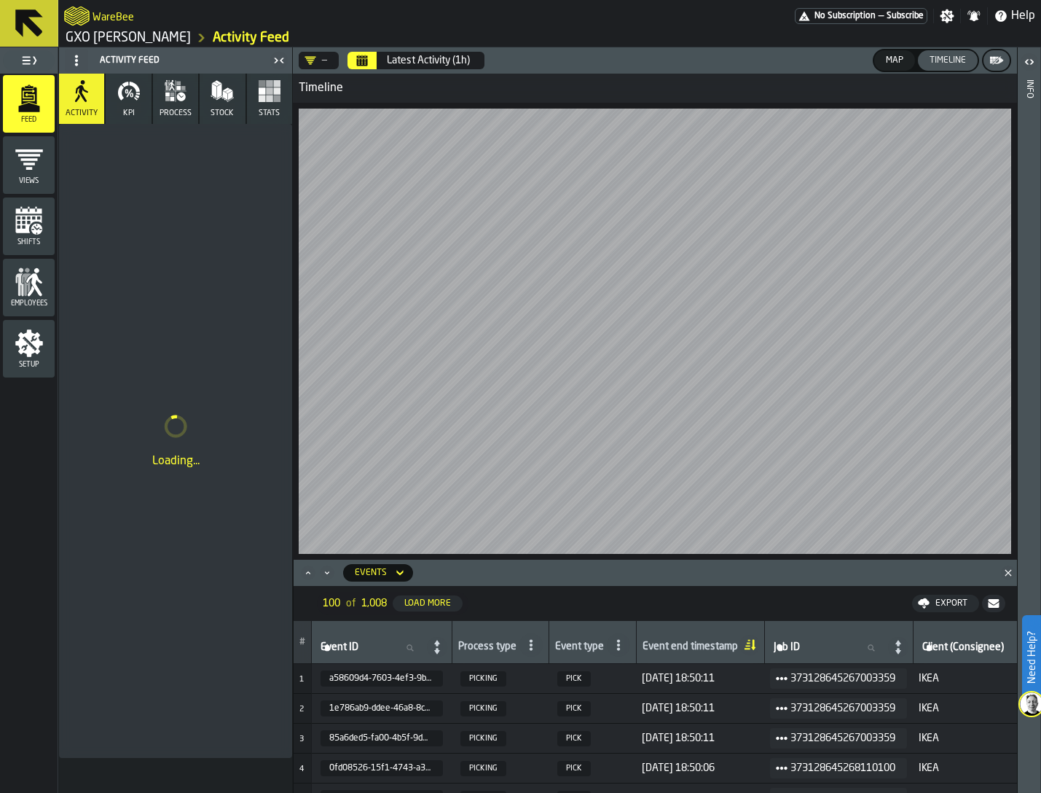
click at [360, 62] on icon "Calendar" at bounding box center [362, 61] width 11 height 7
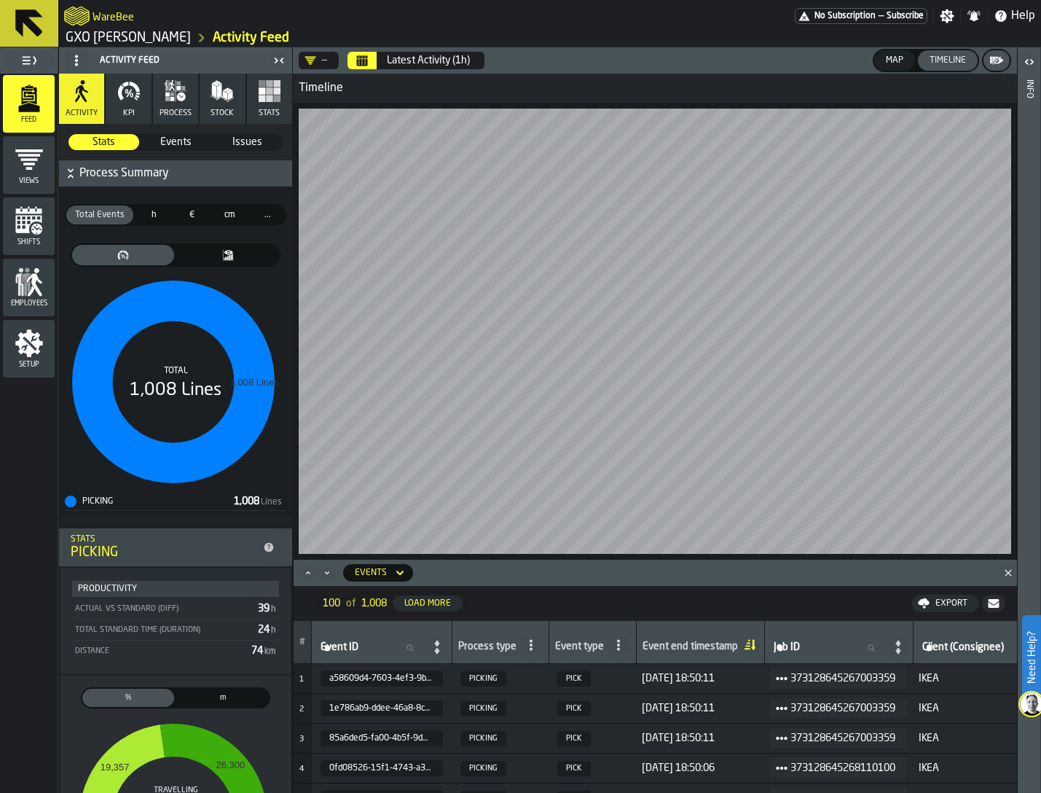
click at [828, 640] on input "Job ID Job ID" at bounding box center [829, 647] width 116 height 19
type input "******"
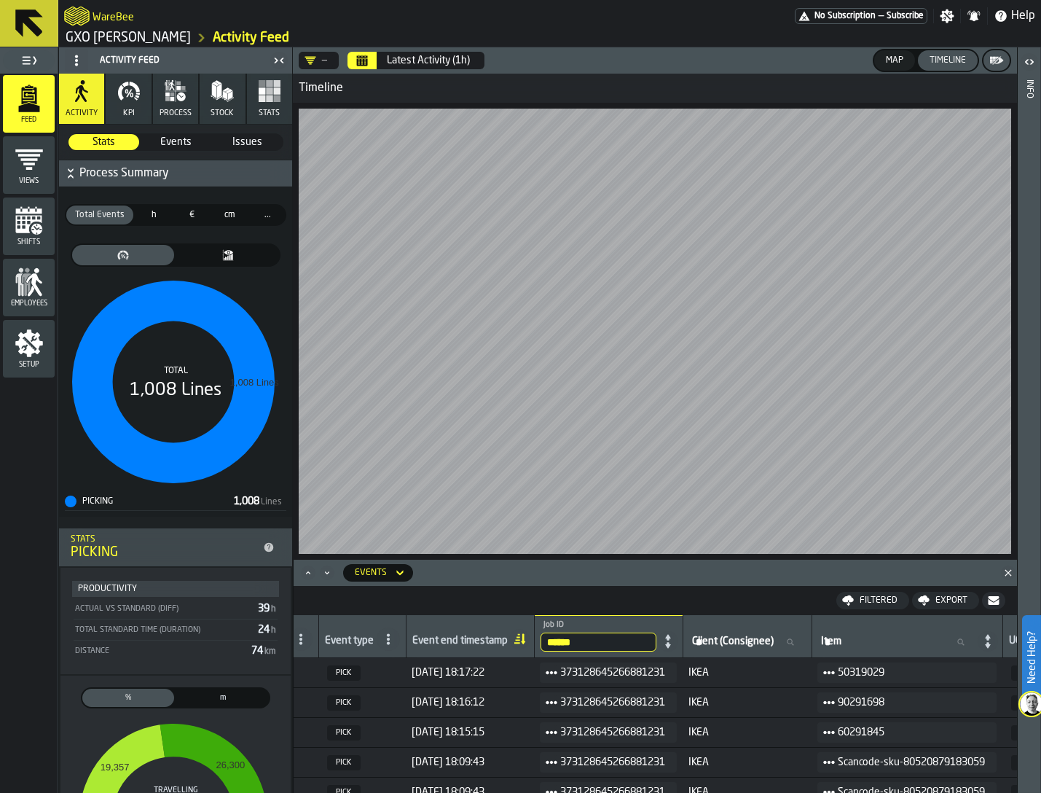
scroll to position [0, 224]
click at [275, 60] on icon "button-toggle-Close me" at bounding box center [278, 60] width 17 height 17
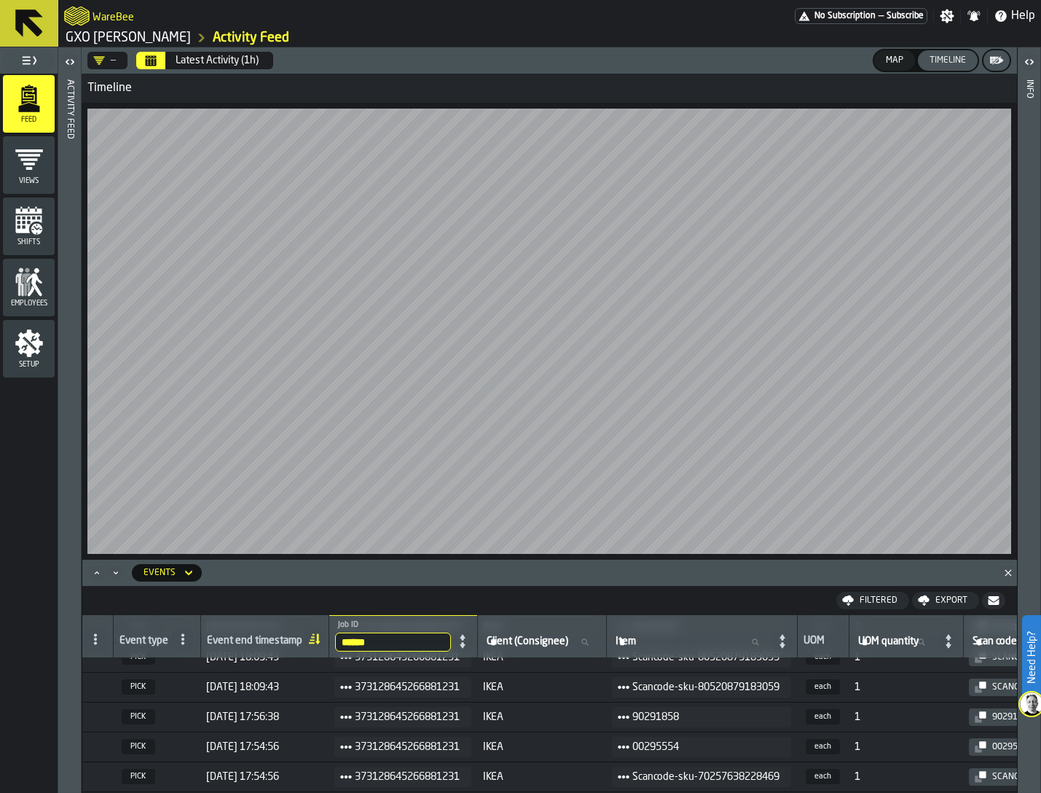
scroll to position [109, 0]
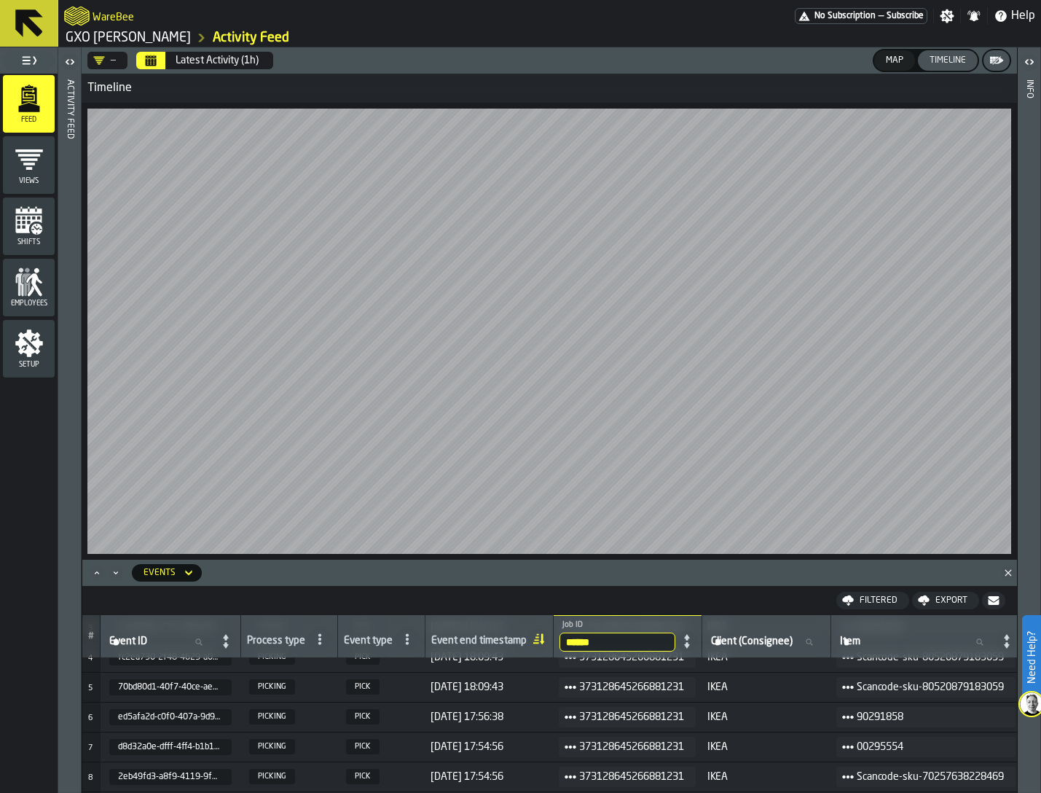
click at [97, 575] on icon "Maximize" at bounding box center [97, 572] width 15 height 15
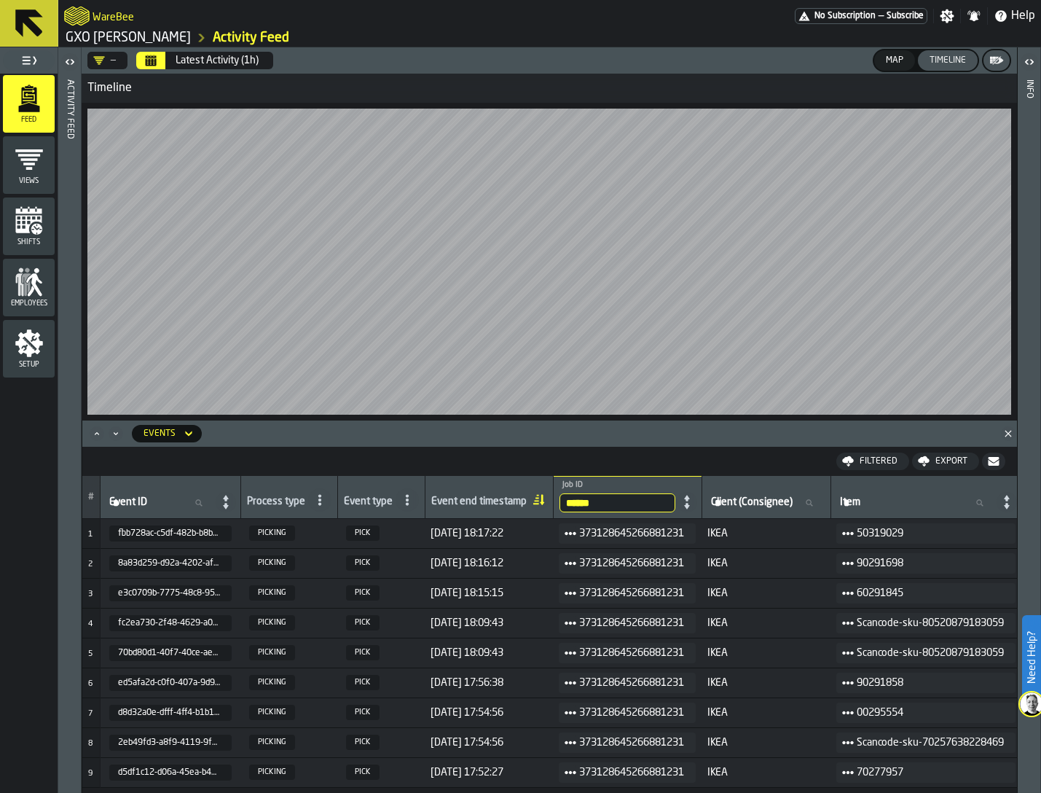
scroll to position [0, 0]
click at [95, 439] on icon "Maximize" at bounding box center [97, 433] width 15 height 15
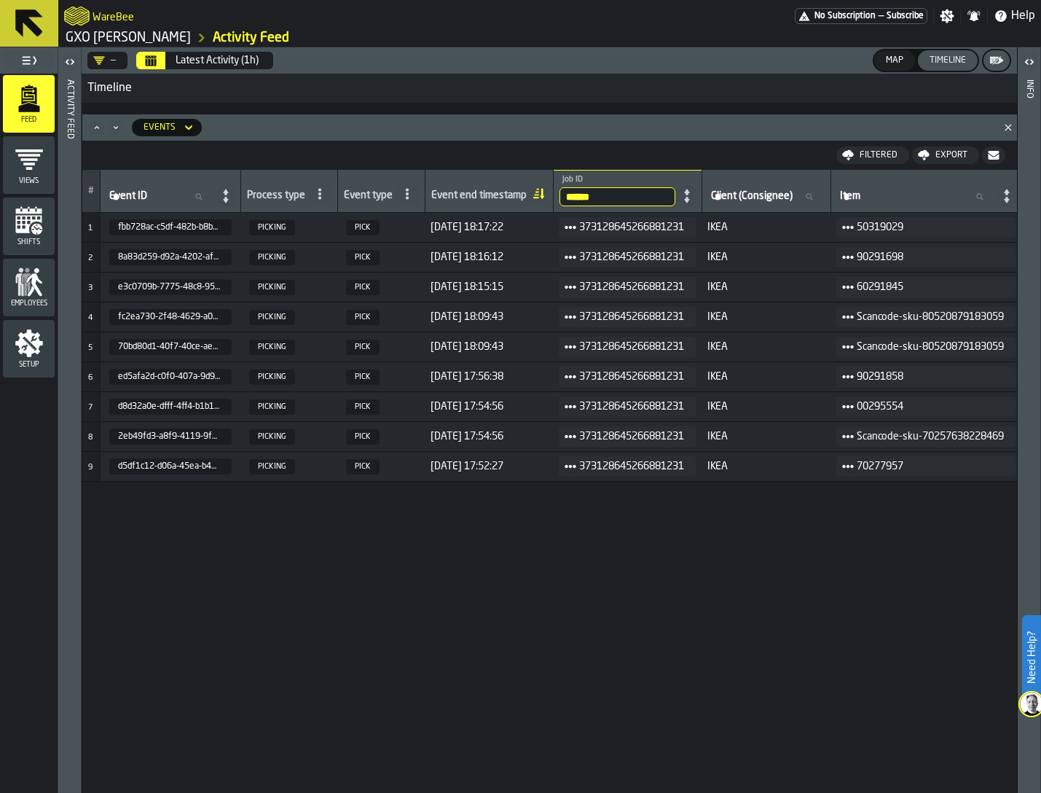
click at [154, 64] on icon "Calendar" at bounding box center [151, 61] width 11 height 7
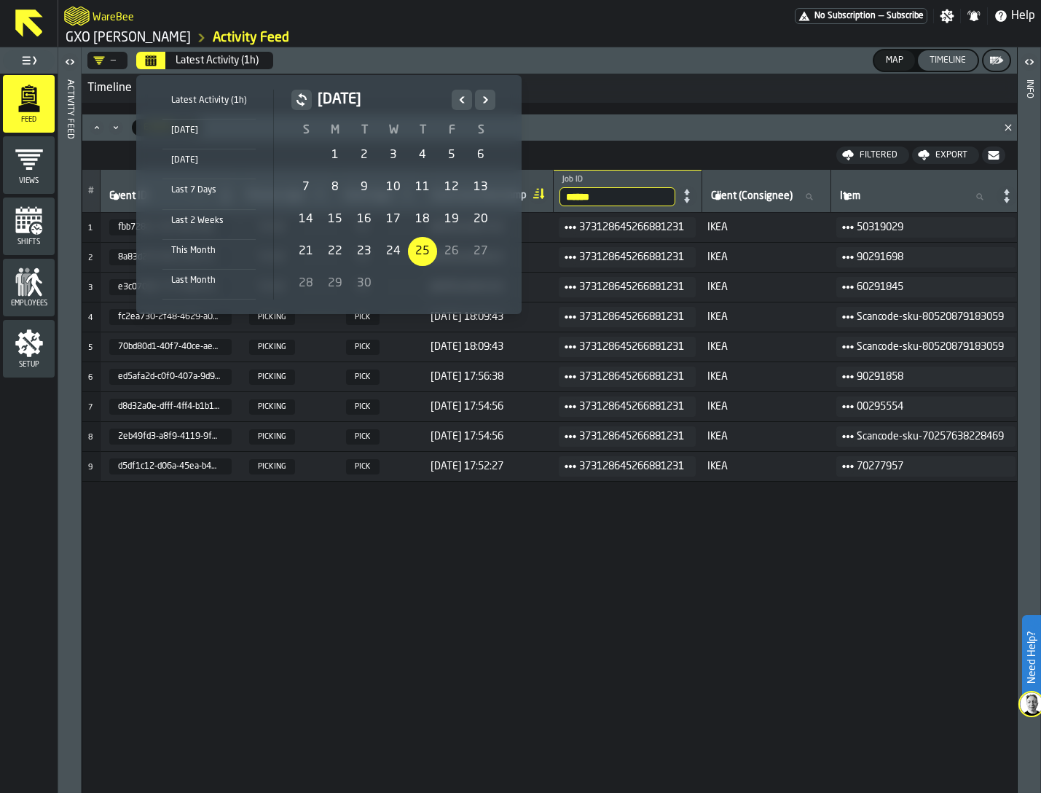
click at [420, 254] on div "25" at bounding box center [422, 251] width 29 height 29
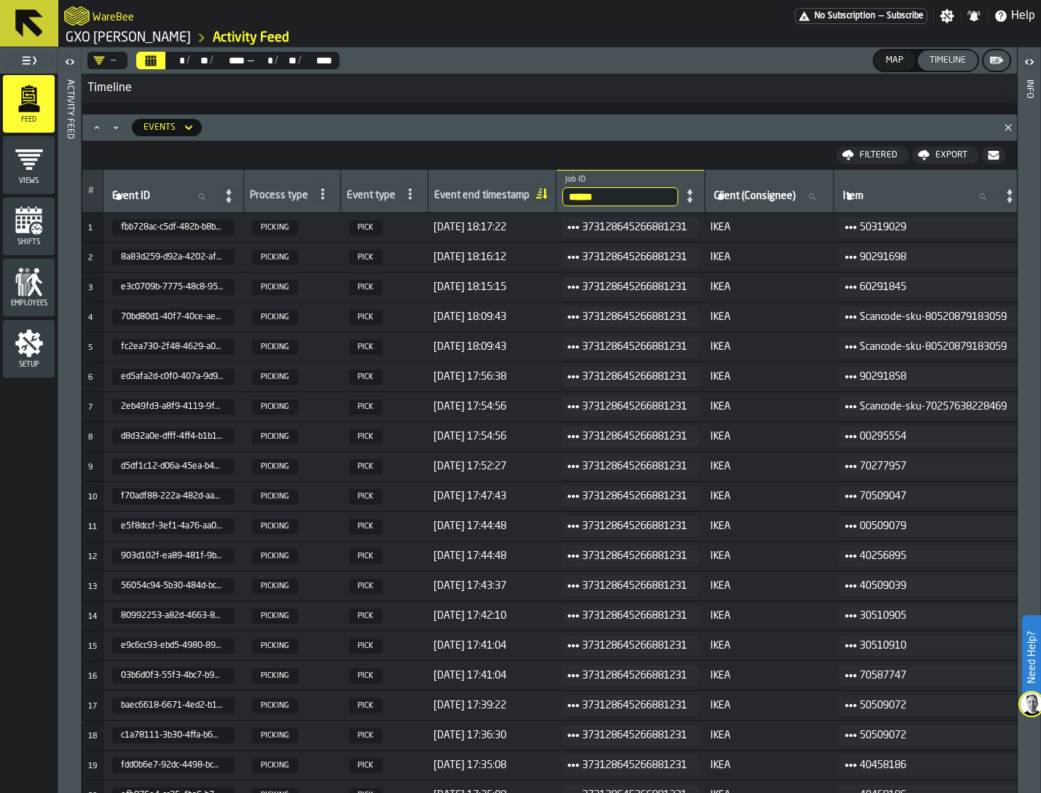
click at [121, 124] on icon "Minimize" at bounding box center [116, 127] width 15 height 15
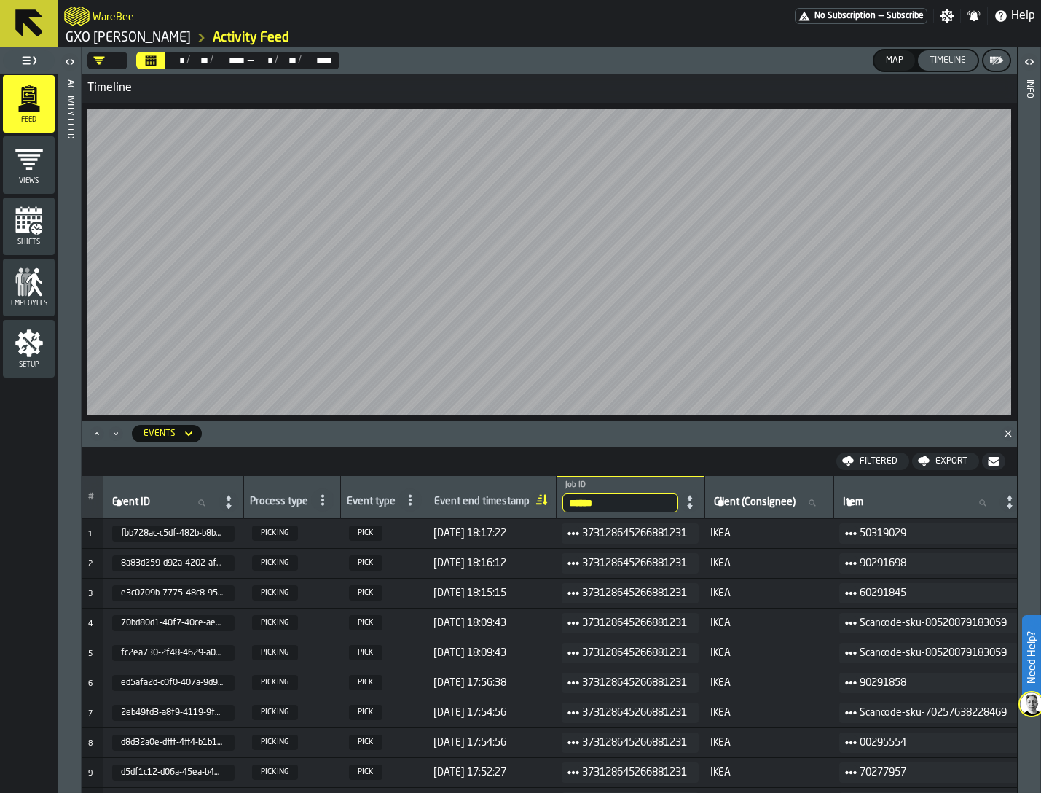
click at [115, 433] on icon "Minimize" at bounding box center [116, 432] width 4 height 3
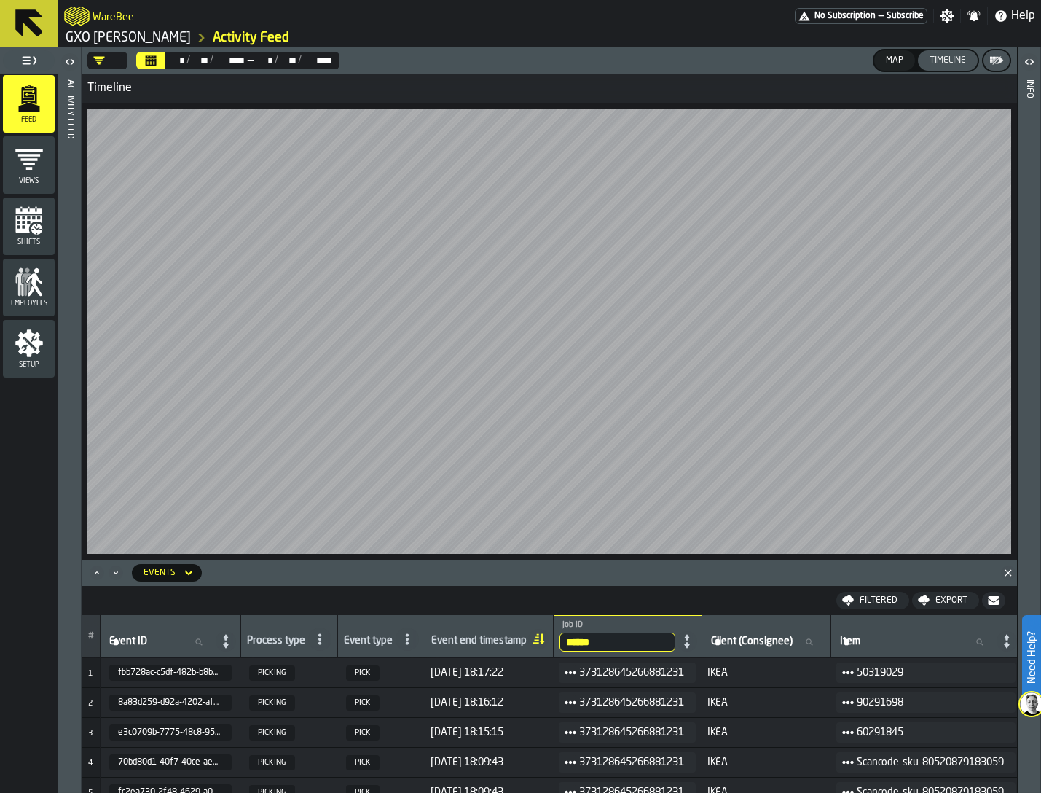
click at [95, 566] on icon "Maximize" at bounding box center [97, 572] width 15 height 15
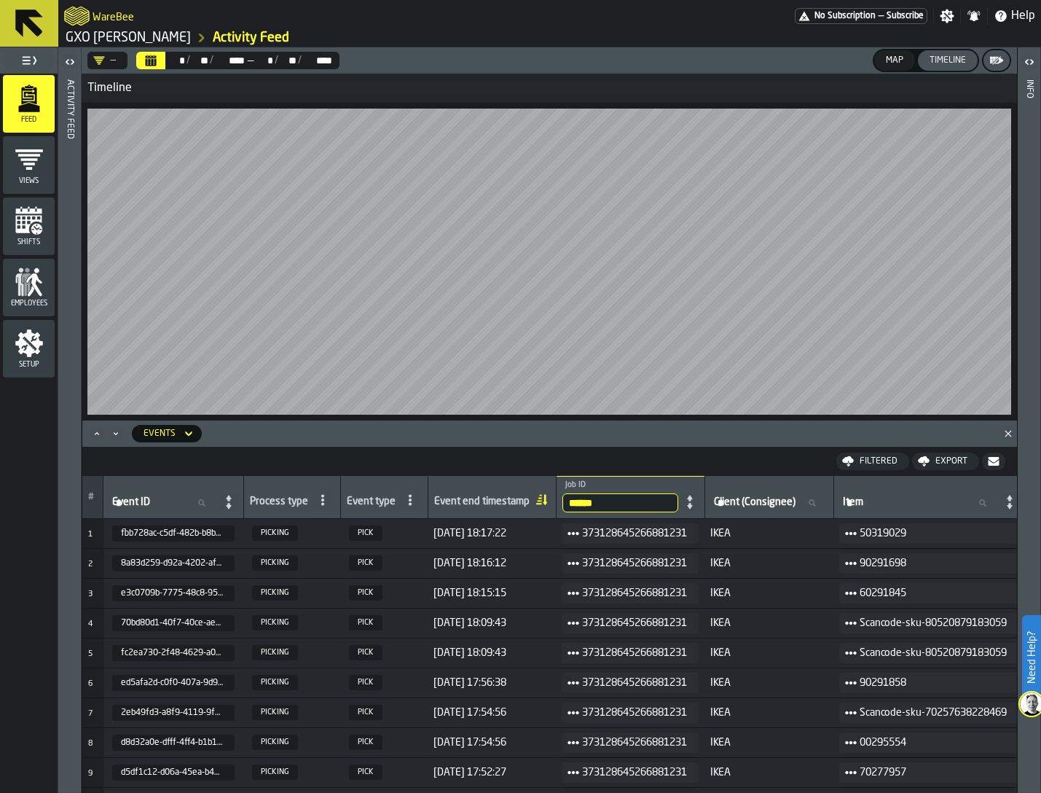
click at [93, 432] on icon "Maximize" at bounding box center [97, 433] width 15 height 15
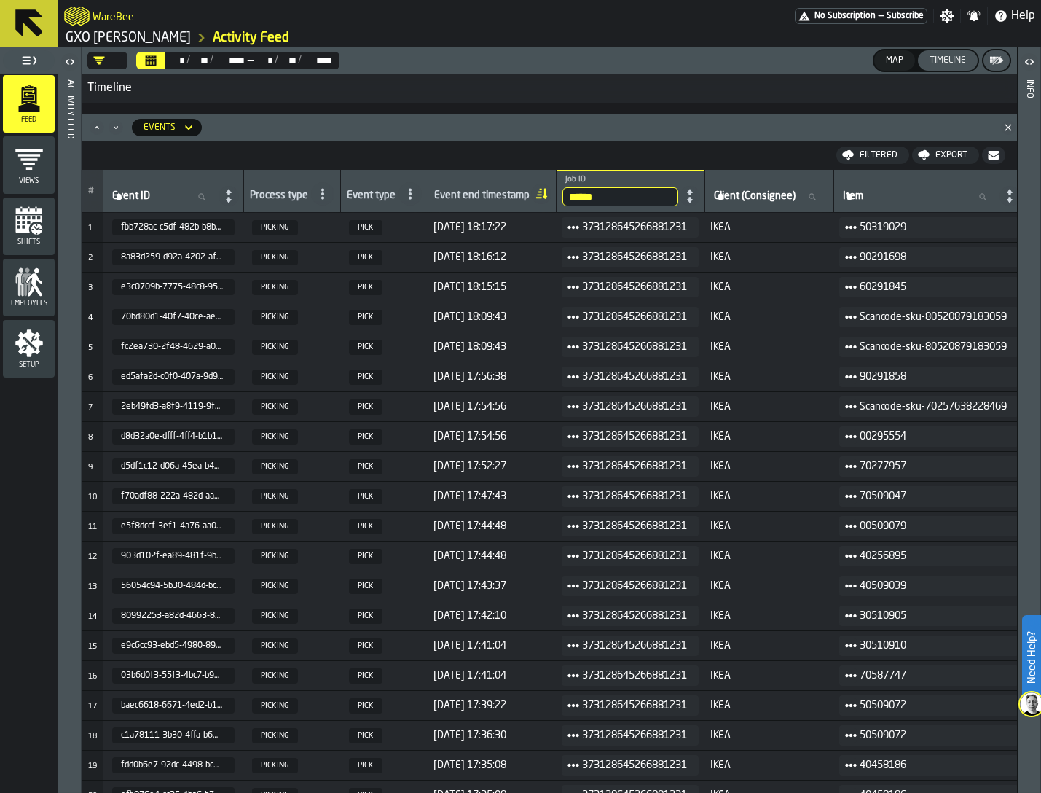
click at [575, 227] on circle at bounding box center [573, 227] width 4 height 4
click at [594, 275] on div "Jobs" at bounding box center [612, 274] width 76 height 9
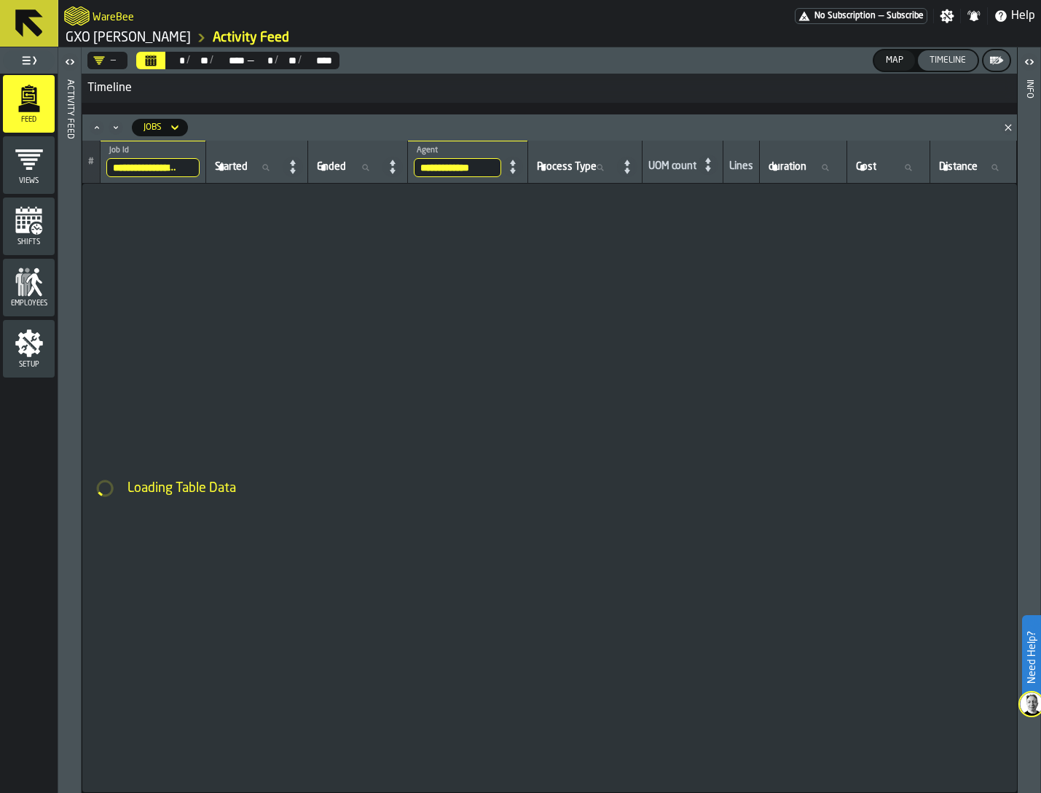
scroll to position [0, 39]
drag, startPoint x: 142, startPoint y: 165, endPoint x: 286, endPoint y: 173, distance: 144.5
click at [286, 173] on tr "**********" at bounding box center [549, 162] width 935 height 43
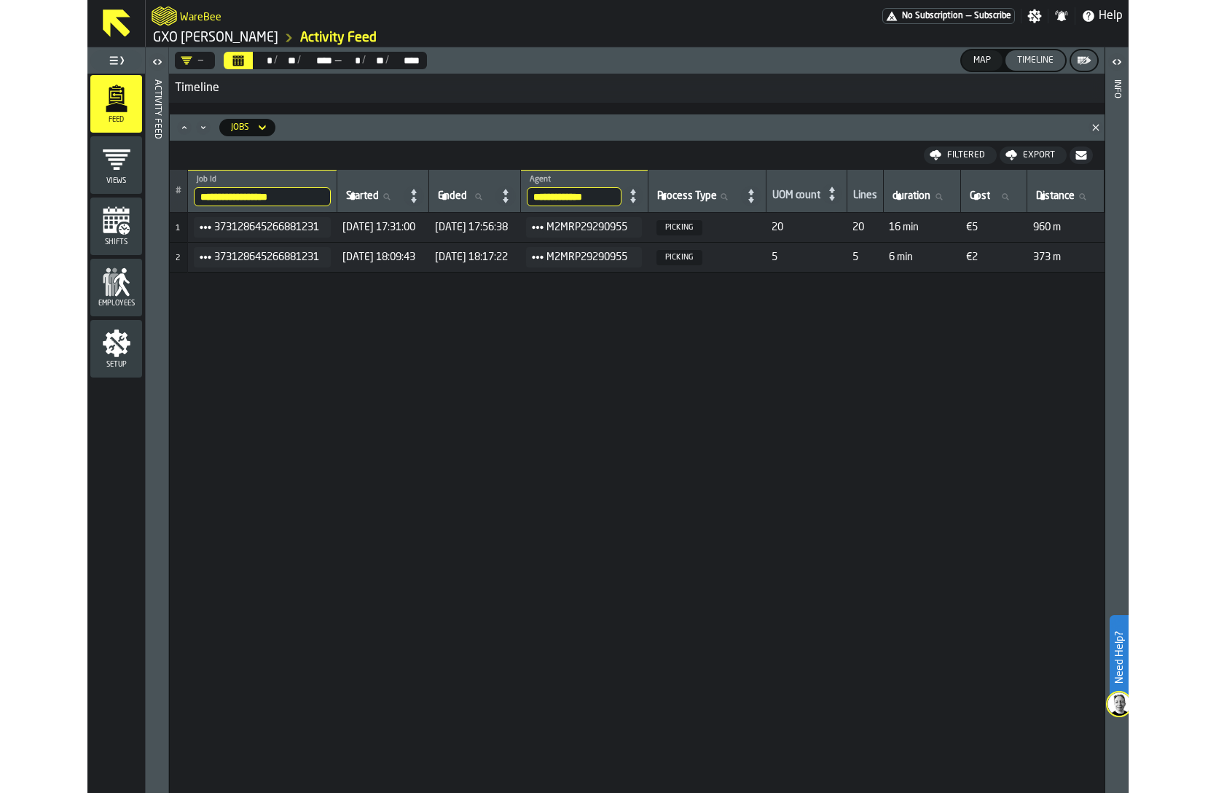
scroll to position [0, 0]
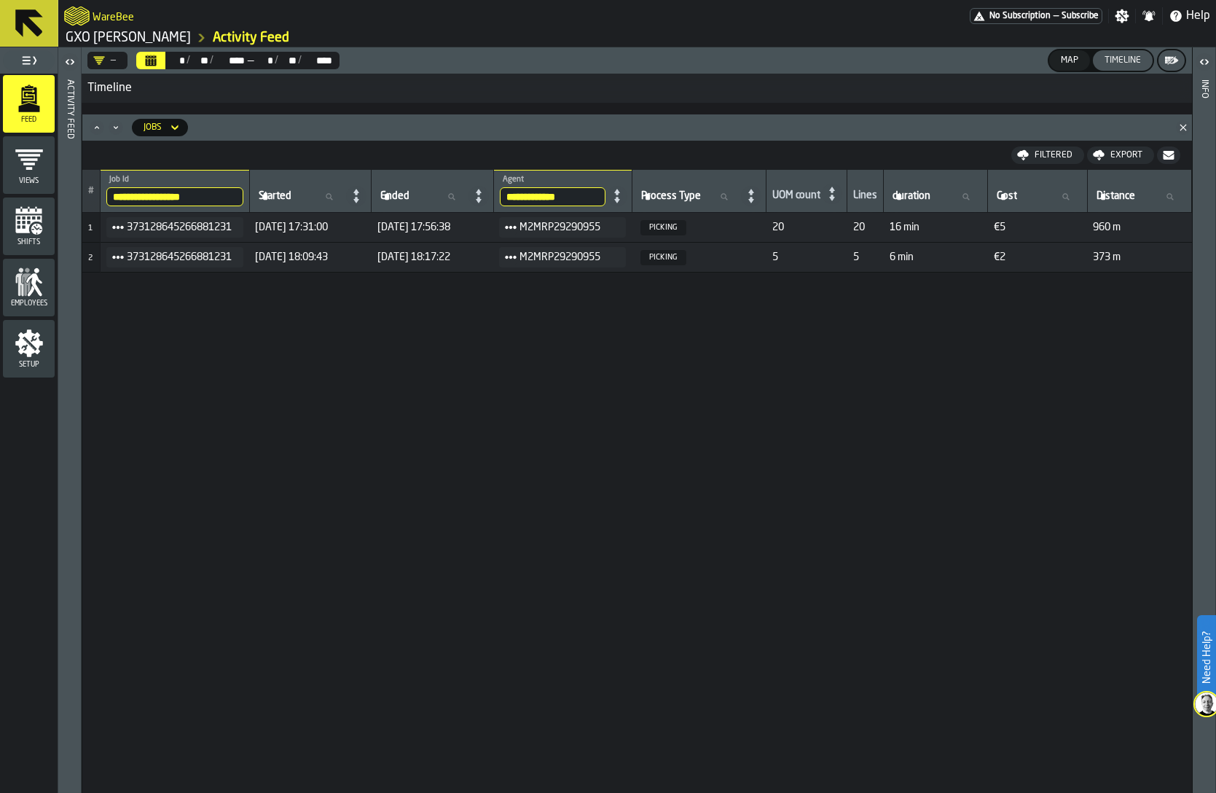
click at [74, 286] on div "Activity Feed" at bounding box center [70, 432] width 10 height 712
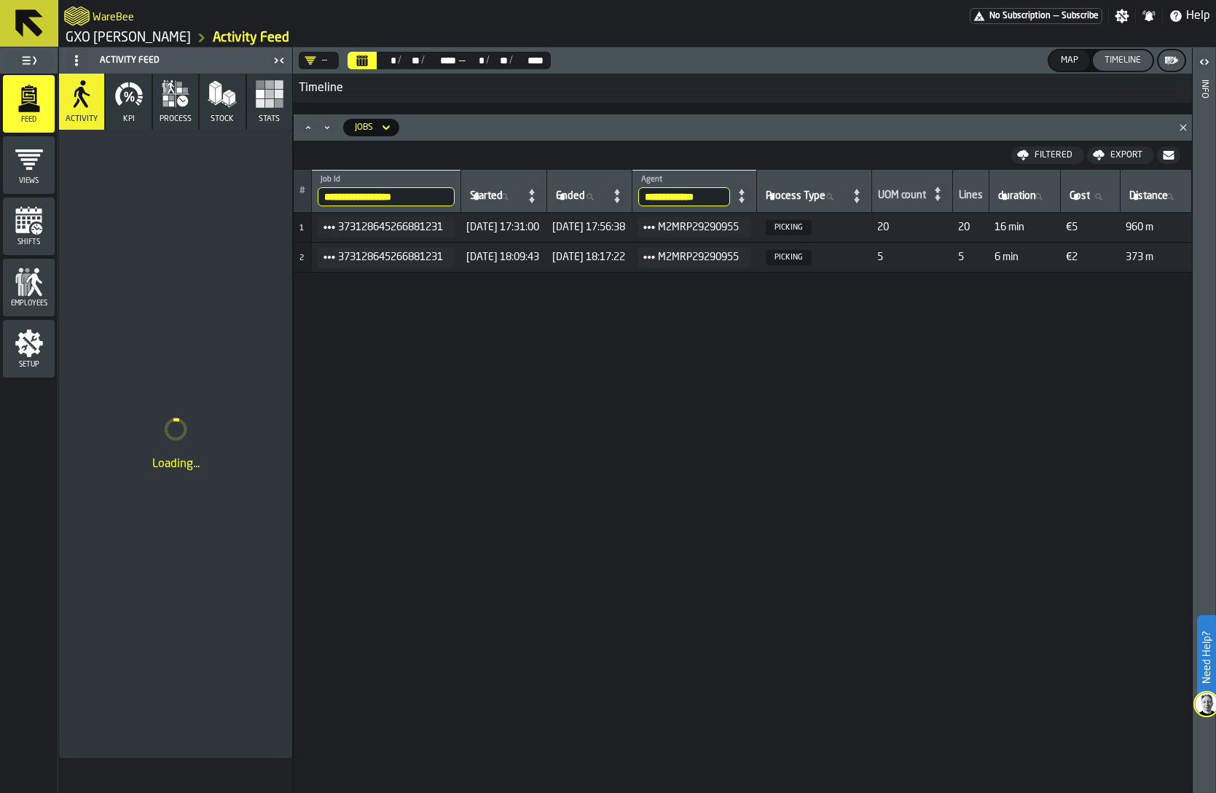
click at [393, 196] on input "**********" at bounding box center [386, 196] width 137 height 19
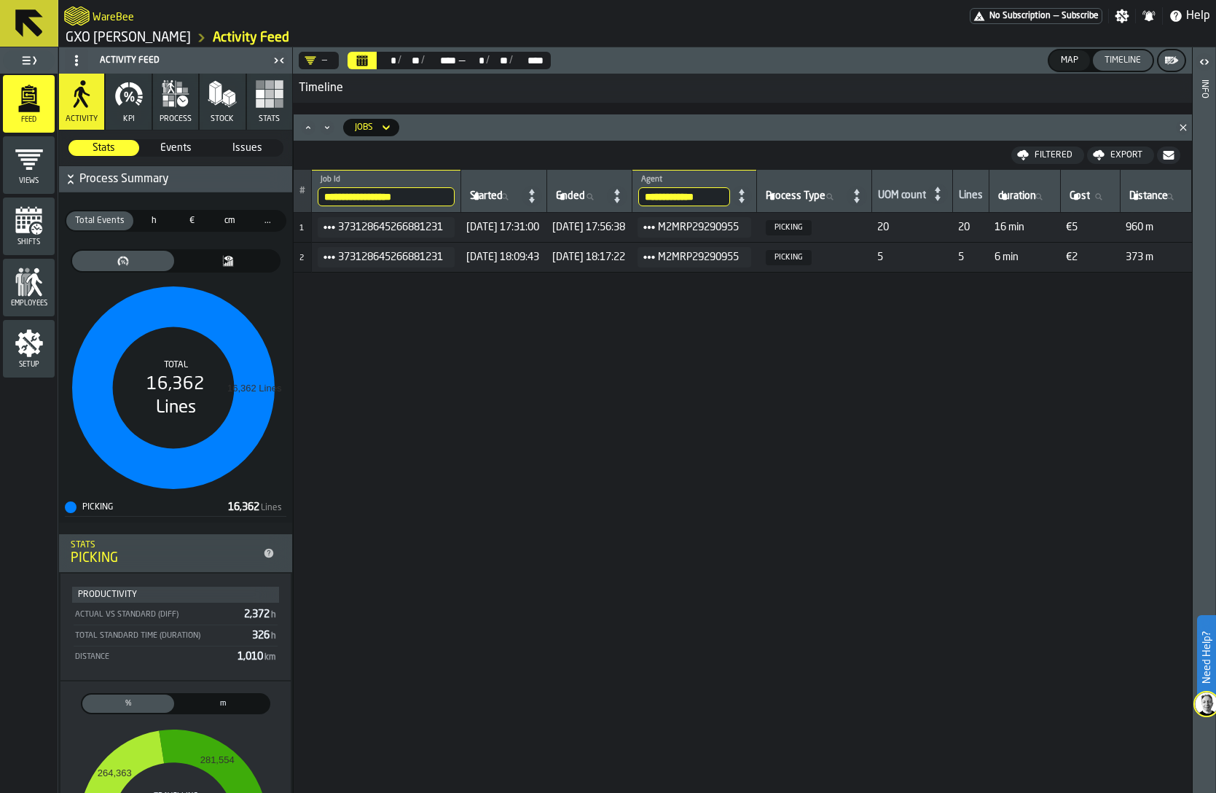
click at [811, 232] on span "PICKING" at bounding box center [789, 227] width 46 height 15
click at [811, 229] on span "PICKING" at bounding box center [789, 227] width 46 height 15
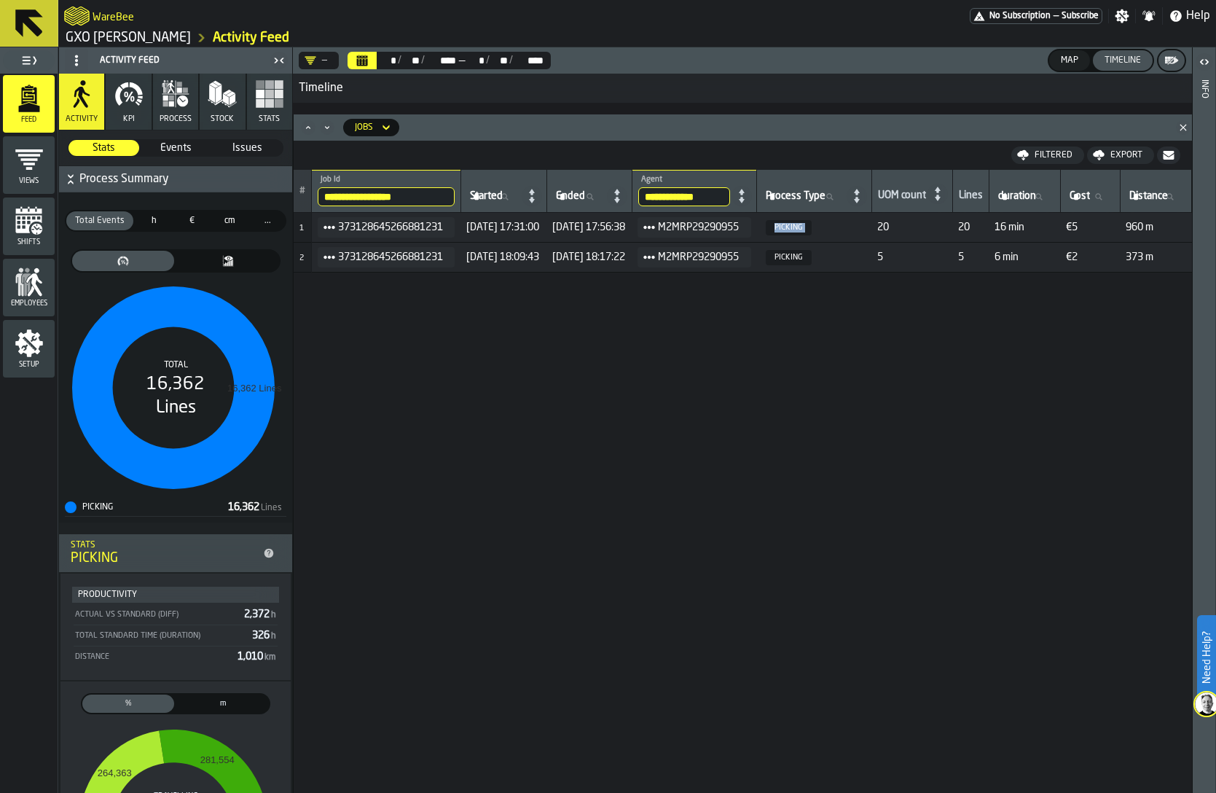
click at [127, 94] on icon "button" at bounding box center [128, 93] width 29 height 29
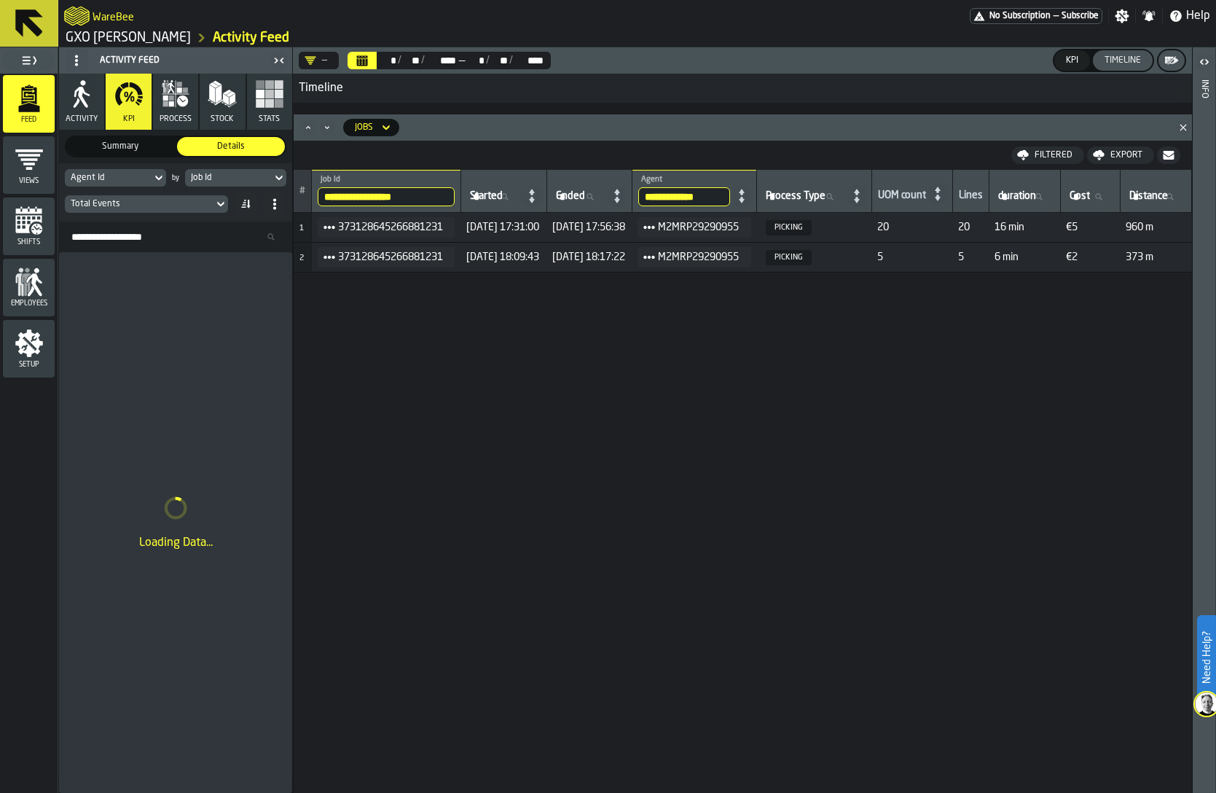
click at [730, 197] on input "**********" at bounding box center [684, 196] width 92 height 19
click at [378, 184] on div "**********" at bounding box center [386, 191] width 137 height 31
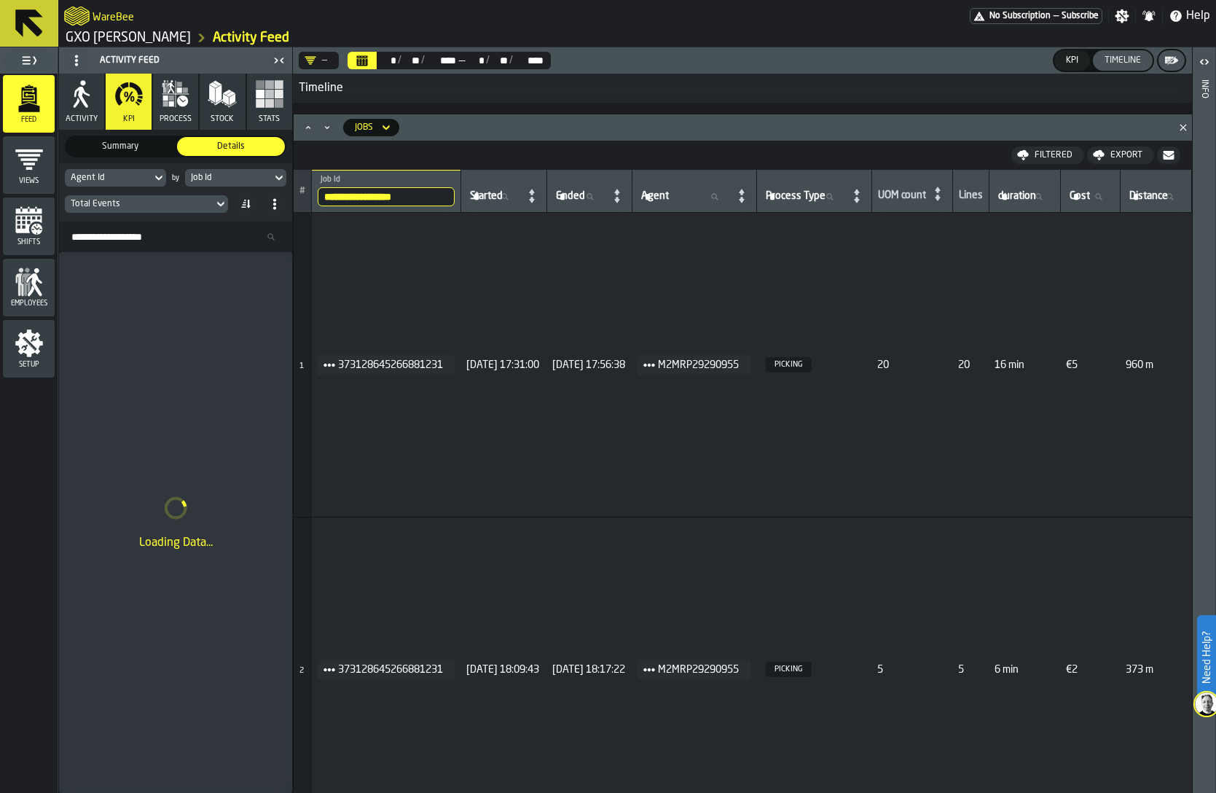
click at [378, 194] on input "**********" at bounding box center [386, 196] width 137 height 19
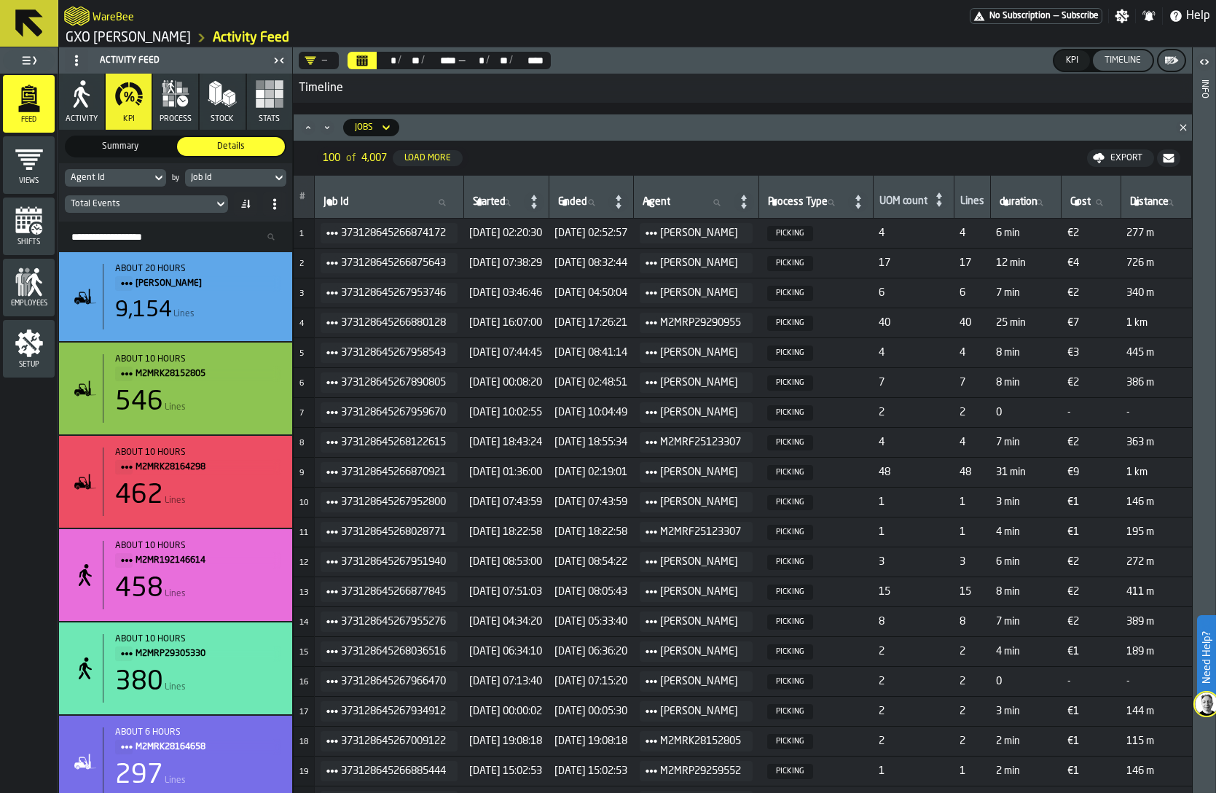
scroll to position [0, 86]
click at [36, 165] on icon "menu Views" at bounding box center [29, 159] width 29 height 29
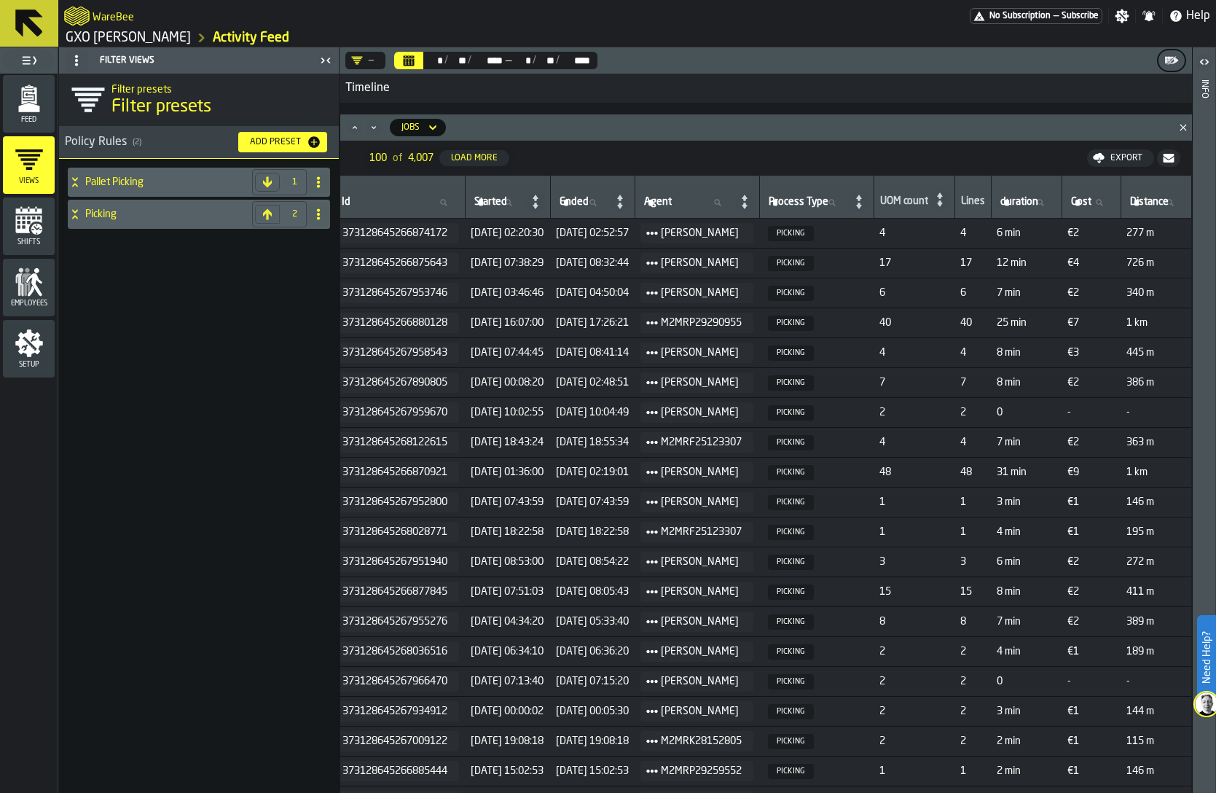
click at [177, 213] on h4 "Picking" at bounding box center [165, 214] width 161 height 12
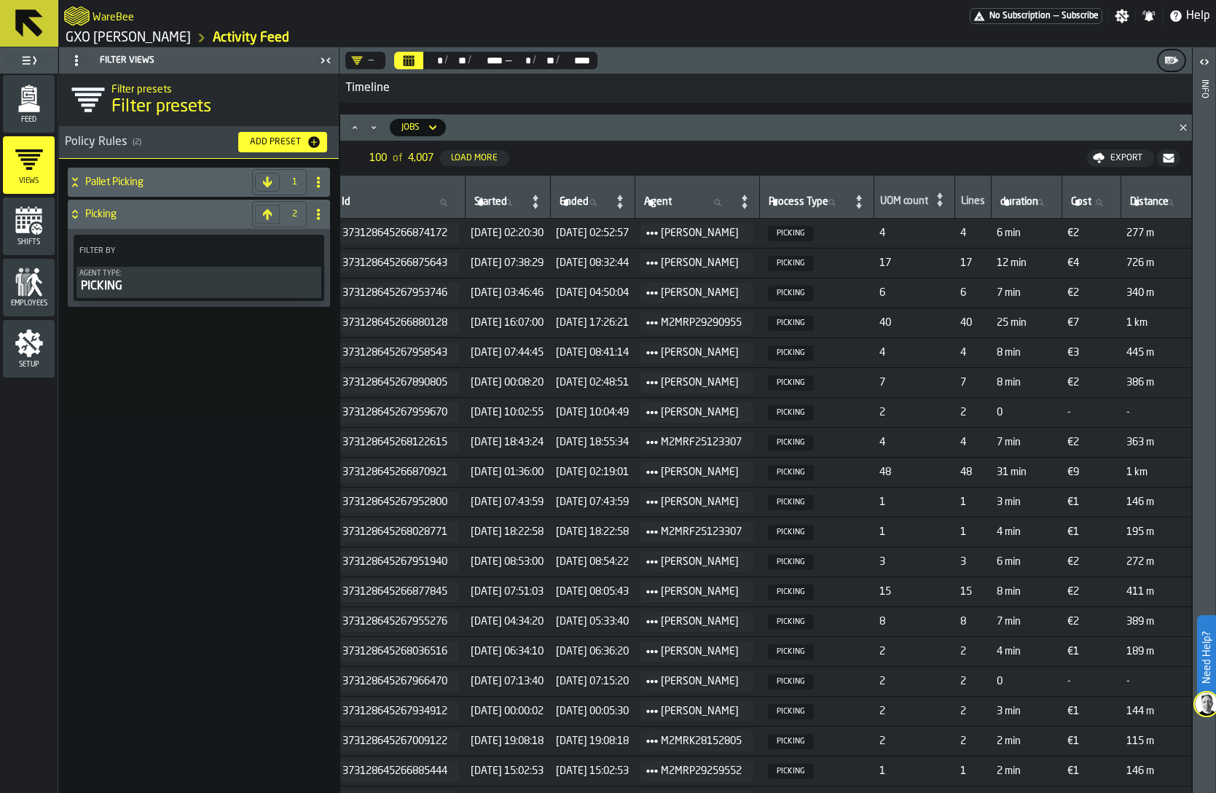
click at [177, 213] on h4 "Picking" at bounding box center [165, 214] width 161 height 12
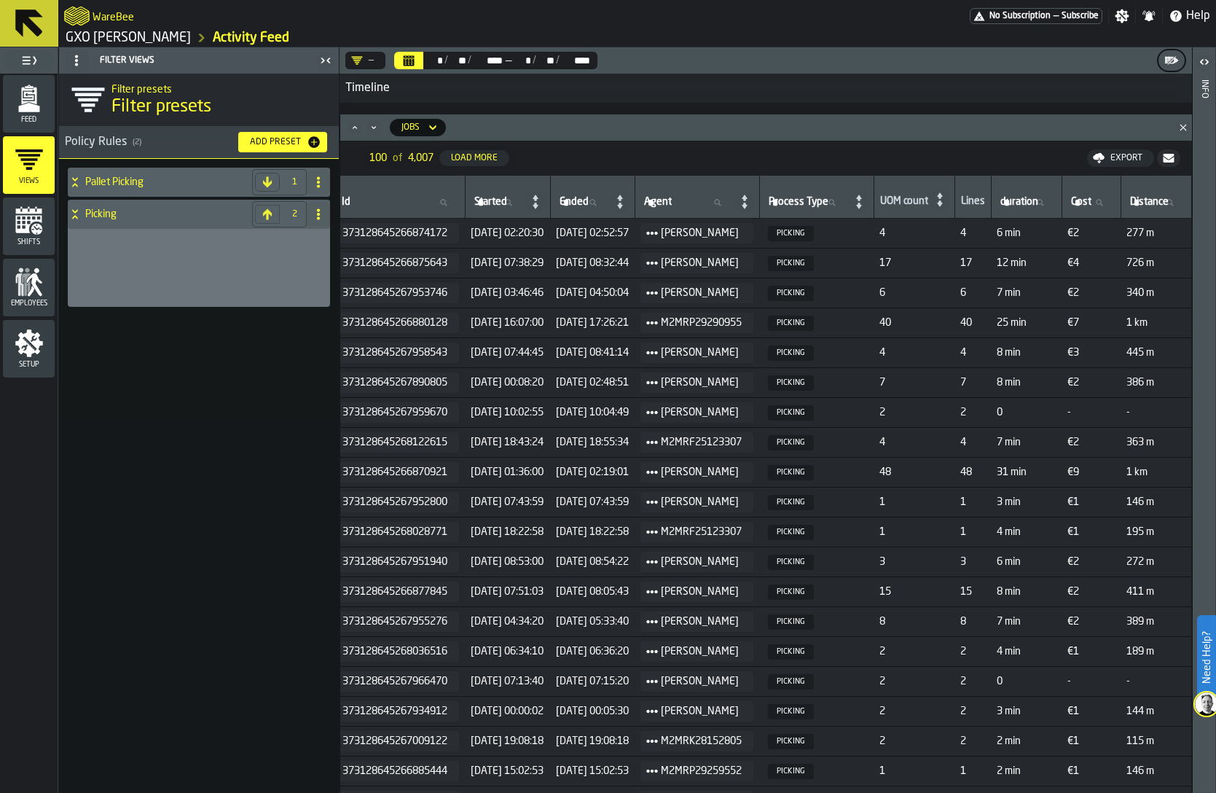
click at [177, 213] on h4 "Picking" at bounding box center [165, 214] width 161 height 12
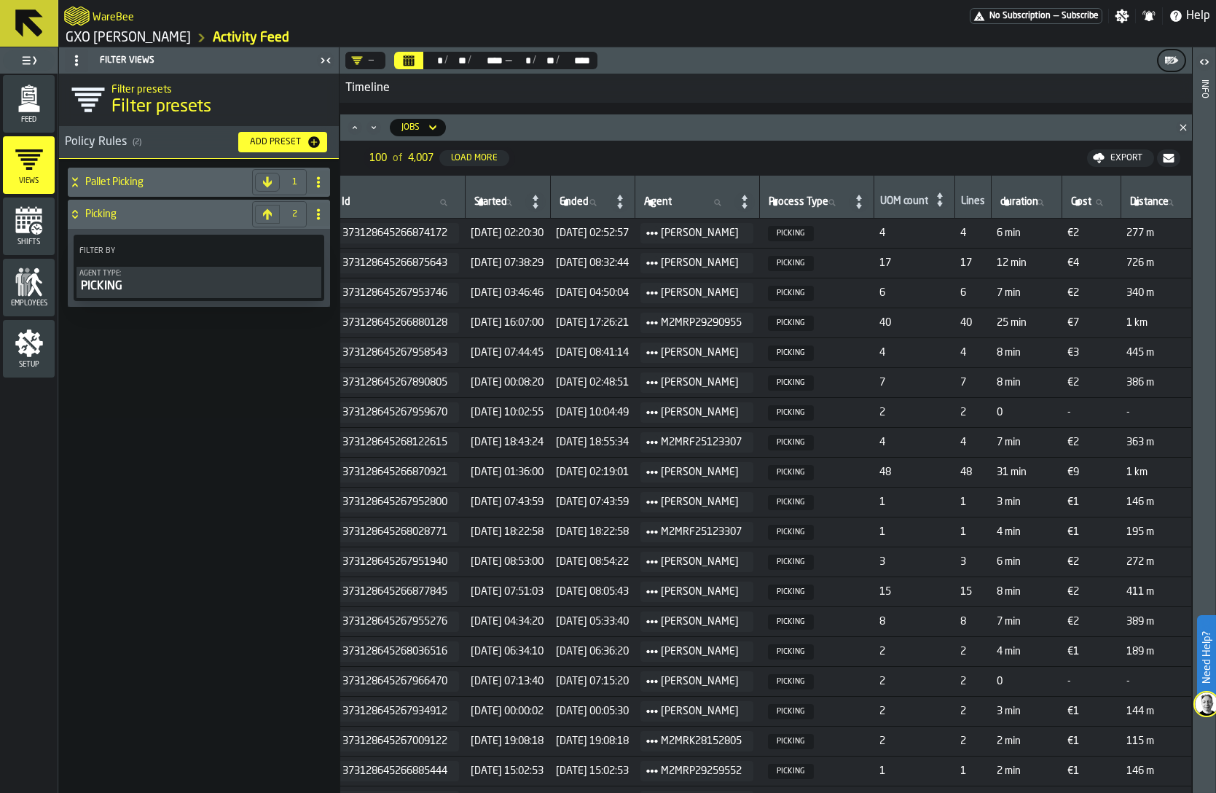
click at [159, 182] on h4 "Pallet Picking" at bounding box center [165, 182] width 161 height 12
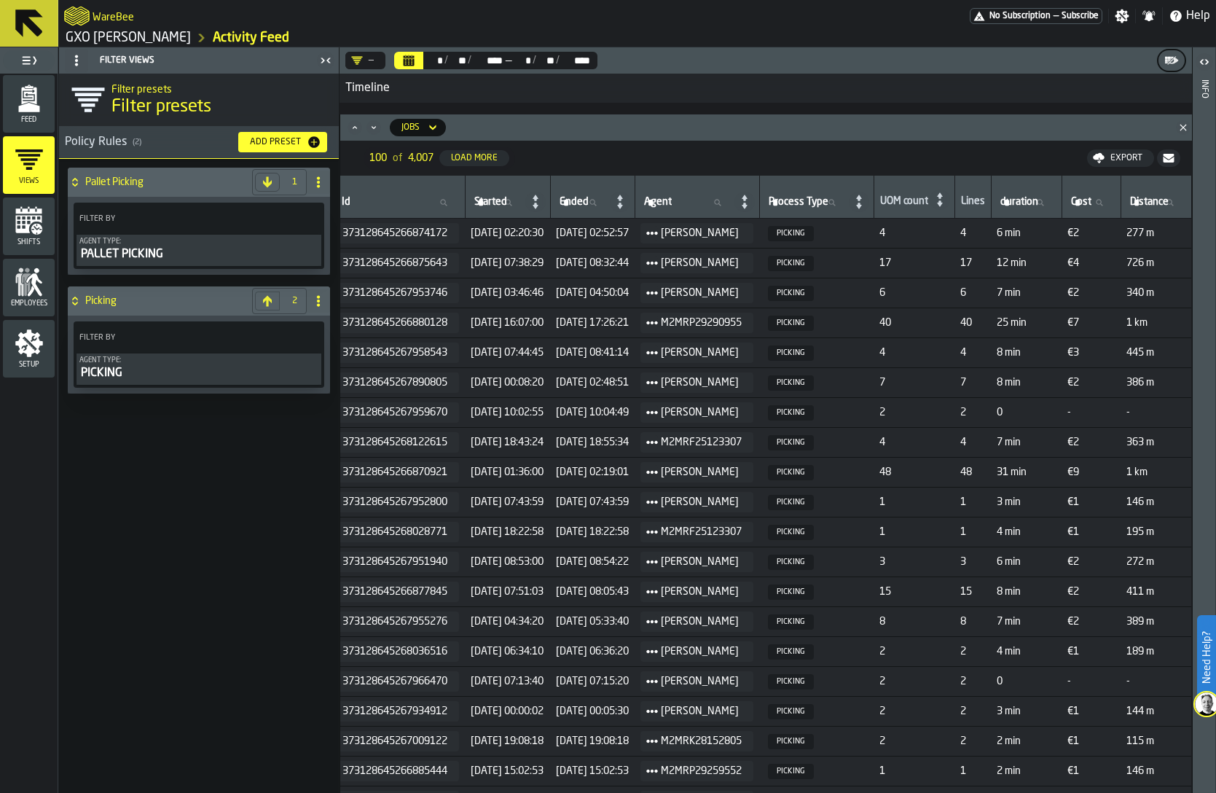
click at [159, 182] on h4 "Pallet Picking" at bounding box center [165, 182] width 161 height 12
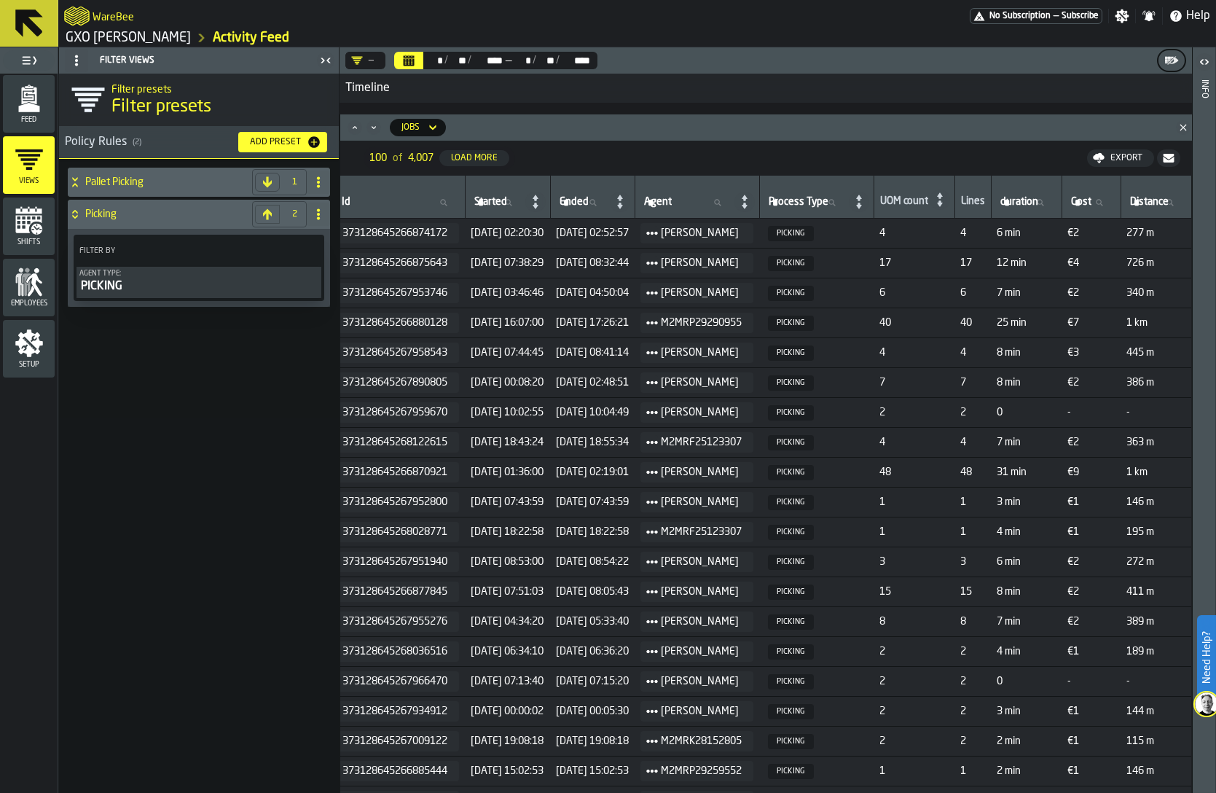
click at [157, 216] on h4 "Picking" at bounding box center [165, 214] width 161 height 12
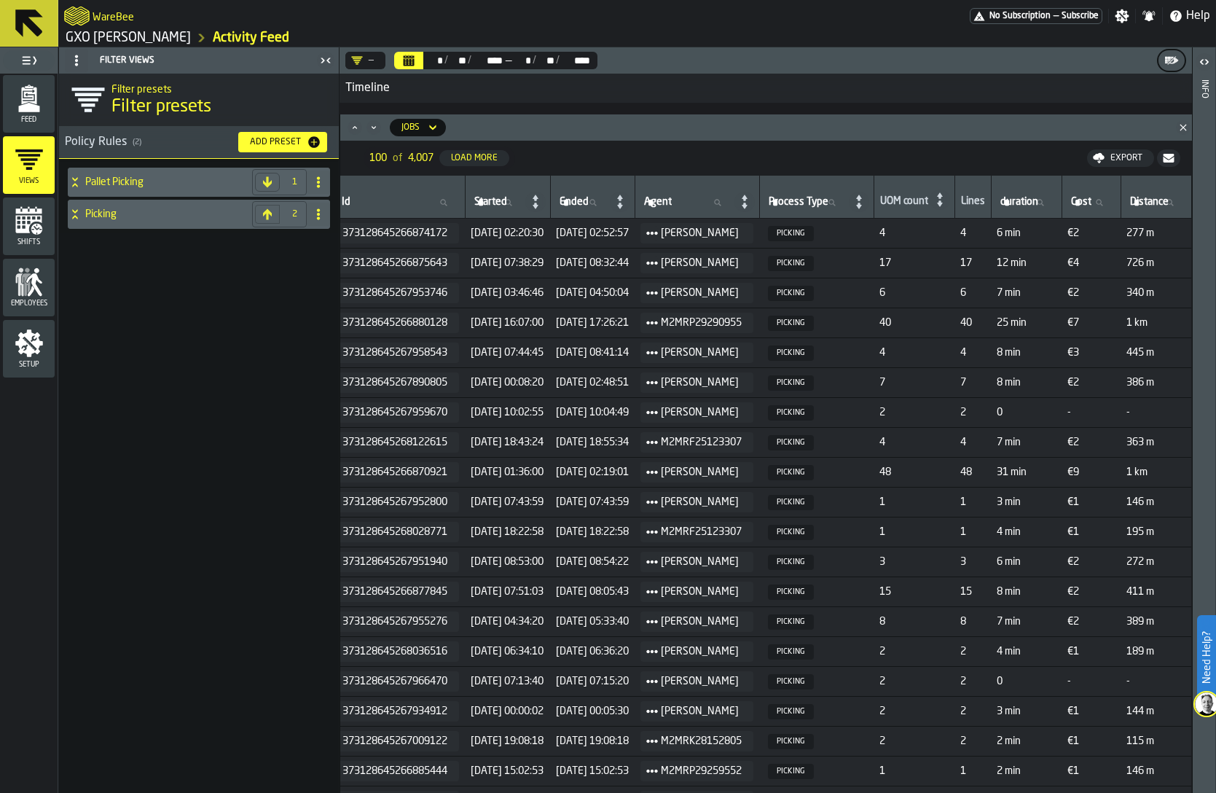
click at [366, 55] on div "—" at bounding box center [362, 61] width 23 height 12
click at [301, 101] on h1 "Filter presets" at bounding box center [221, 106] width 221 height 23
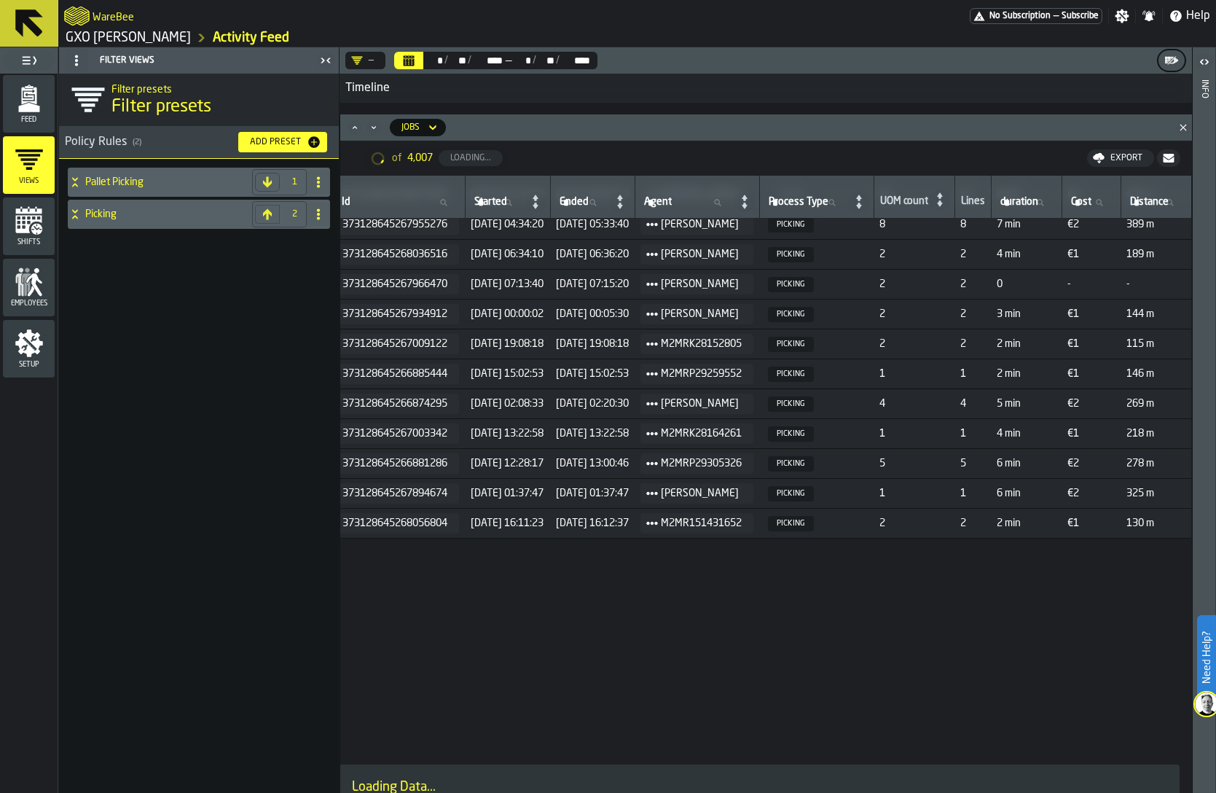
scroll to position [0, 133]
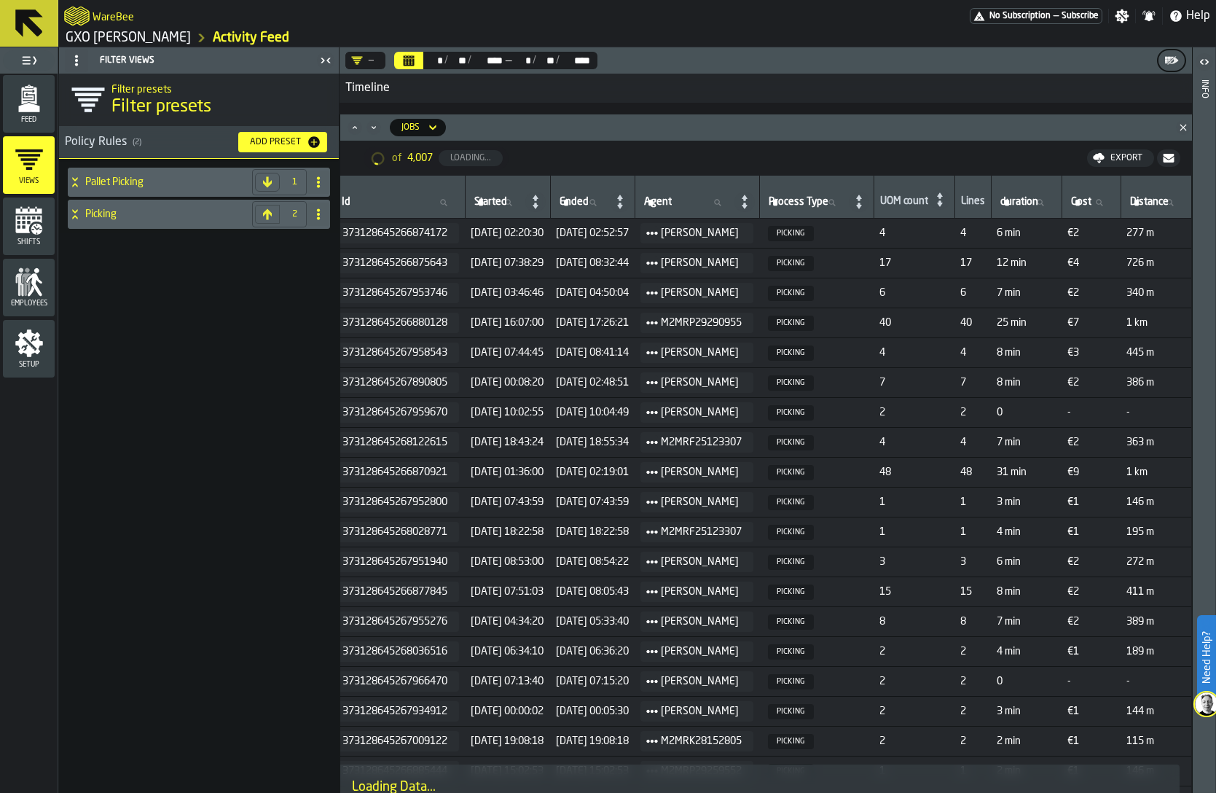
click at [854, 396] on td "7" at bounding box center [913, 383] width 81 height 30
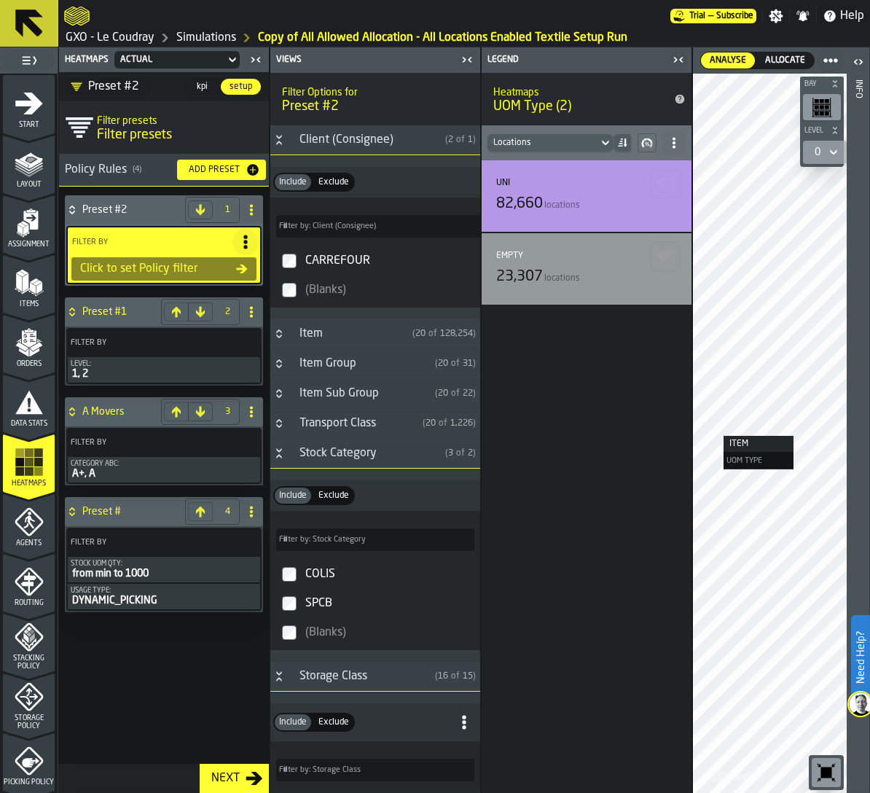
click at [557, 488] on div "UNI 82,660 locations Empty 23,307 locations" at bounding box center [586, 476] width 210 height 632
